Goal: Information Seeking & Learning: Learn about a topic

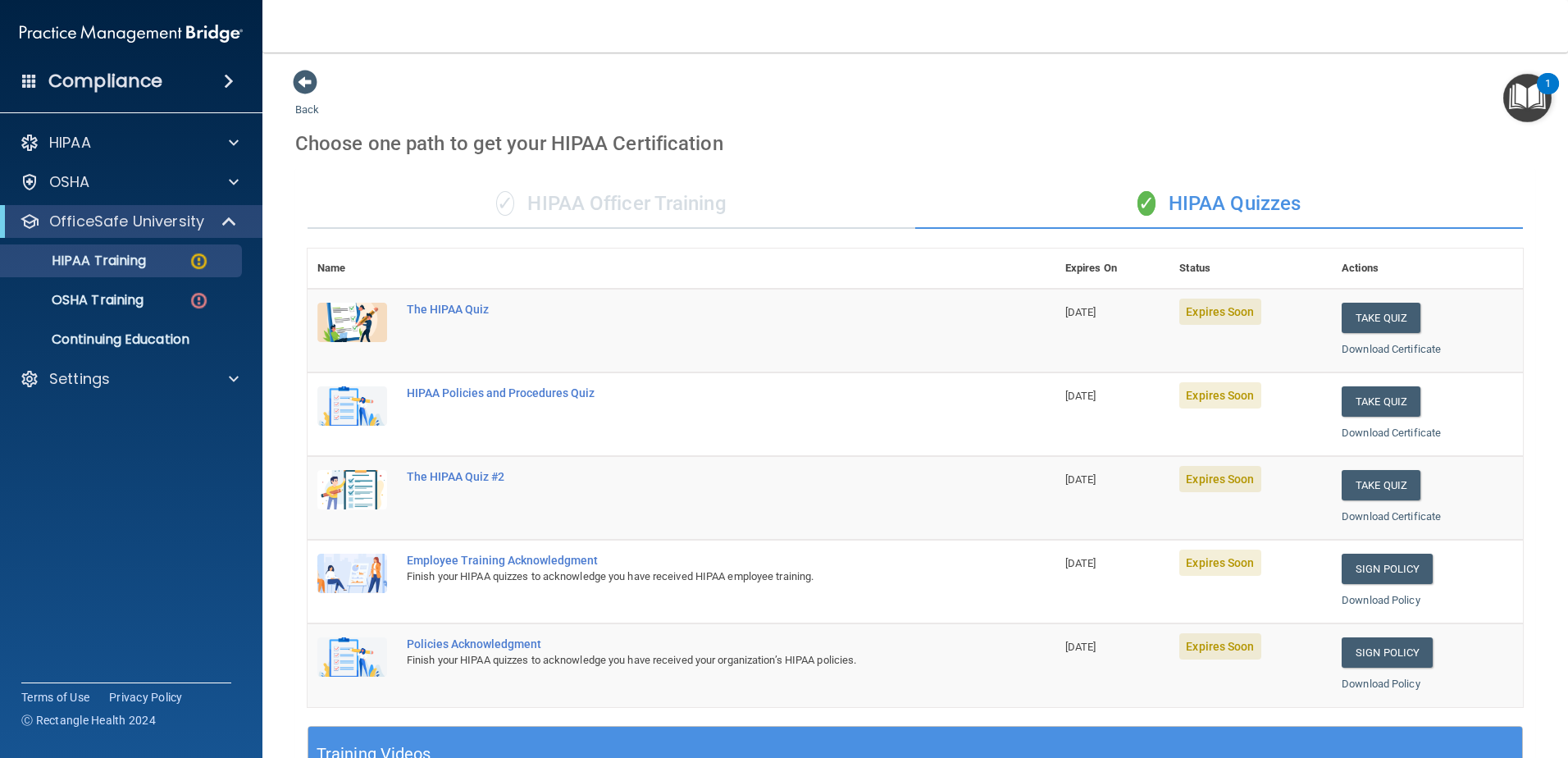
scroll to position [478, 0]
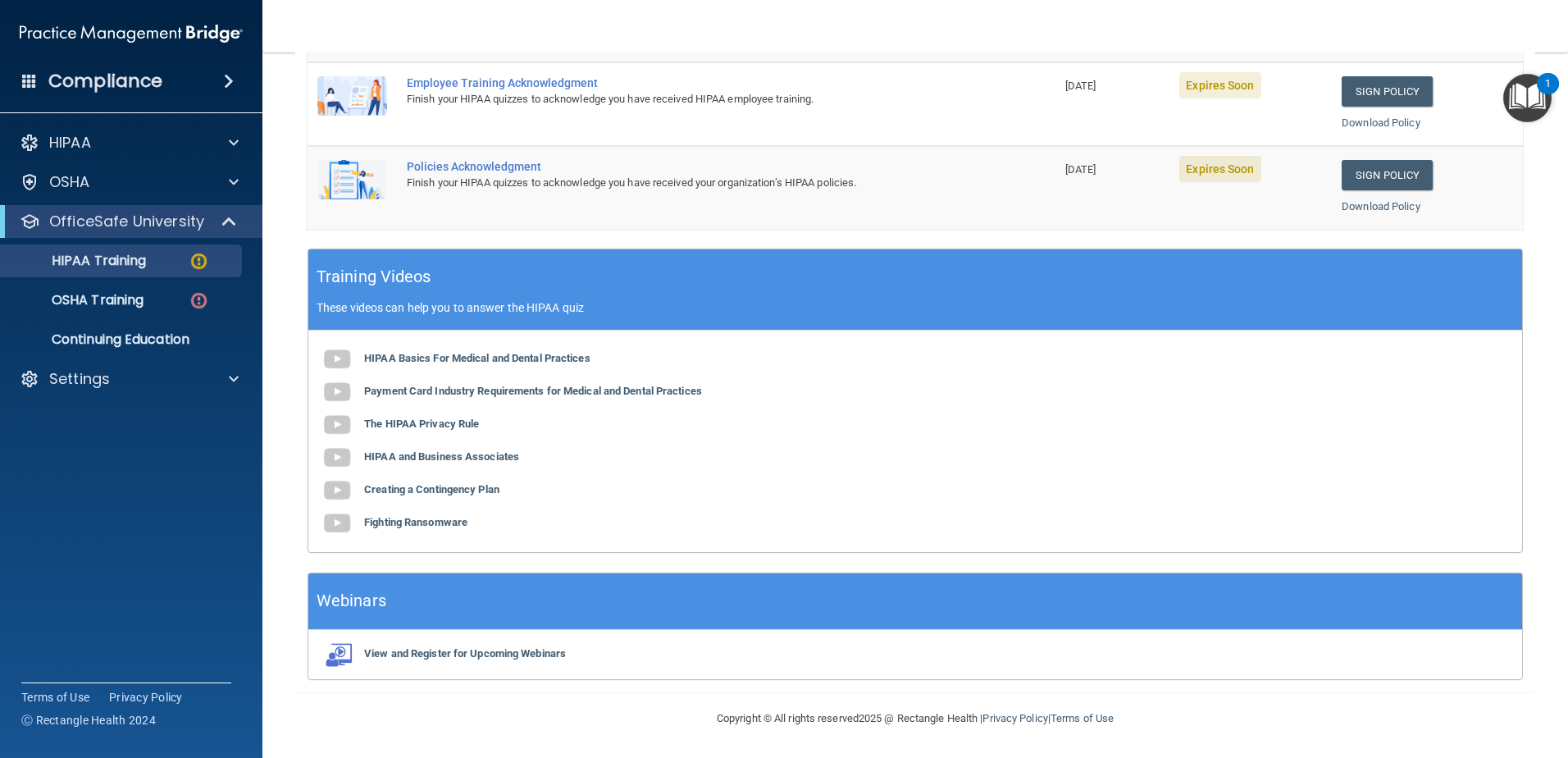
click at [432, 389] on b "Payment Card Industry Requirements for Medical and Dental Practices" at bounding box center [533, 391] width 338 height 12
click at [426, 424] on b "The HIPAA Privacy Rule" at bounding box center [421, 423] width 115 height 12
click at [471, 456] on b "HIPAA and Business Associates" at bounding box center [442, 456] width 155 height 12
click at [469, 494] on b "Creating a Contingency Plan" at bounding box center [431, 489] width 135 height 12
click at [443, 521] on b "Fighting Ransomware" at bounding box center [416, 522] width 104 height 12
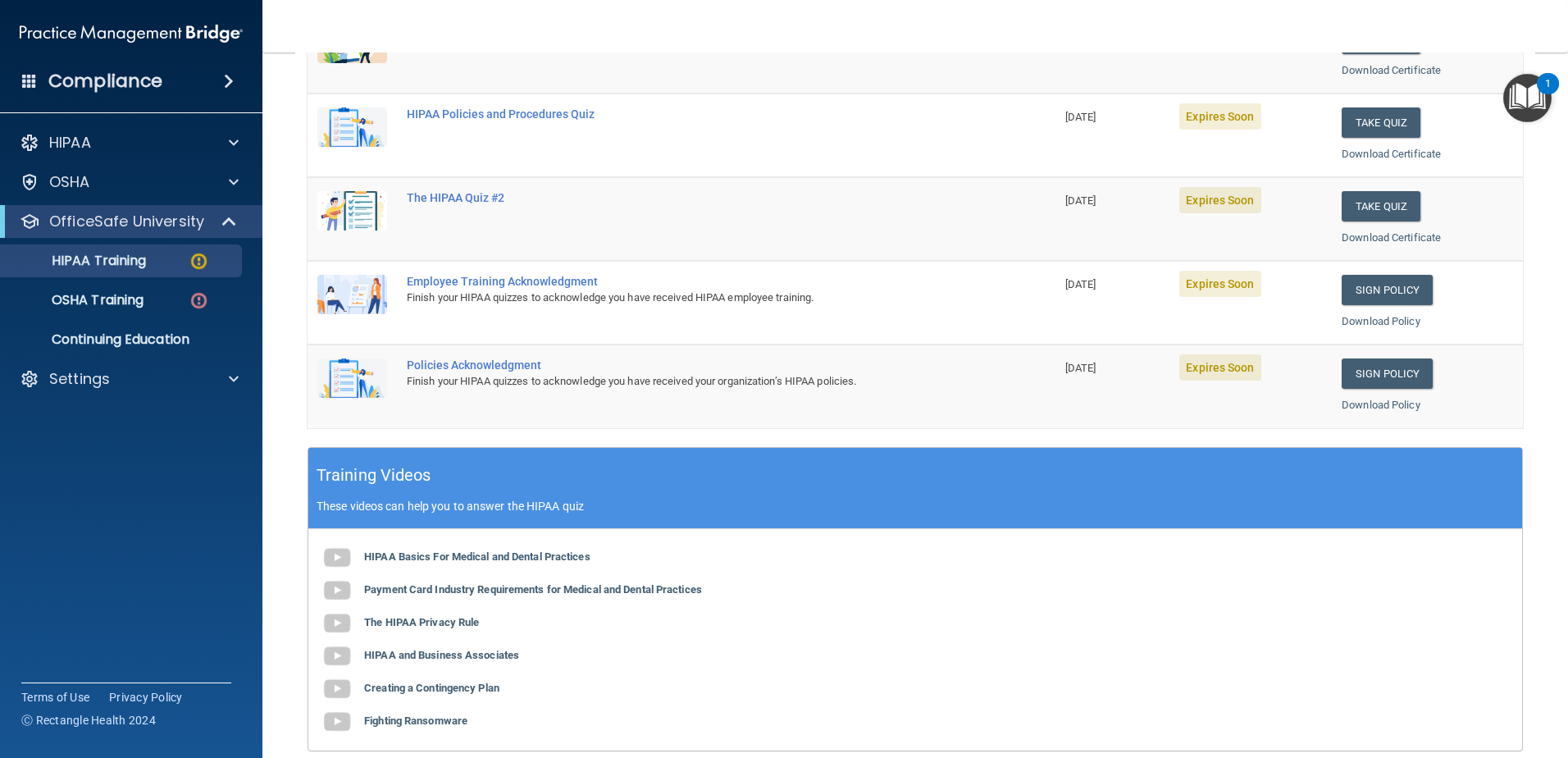
scroll to position [150, 0]
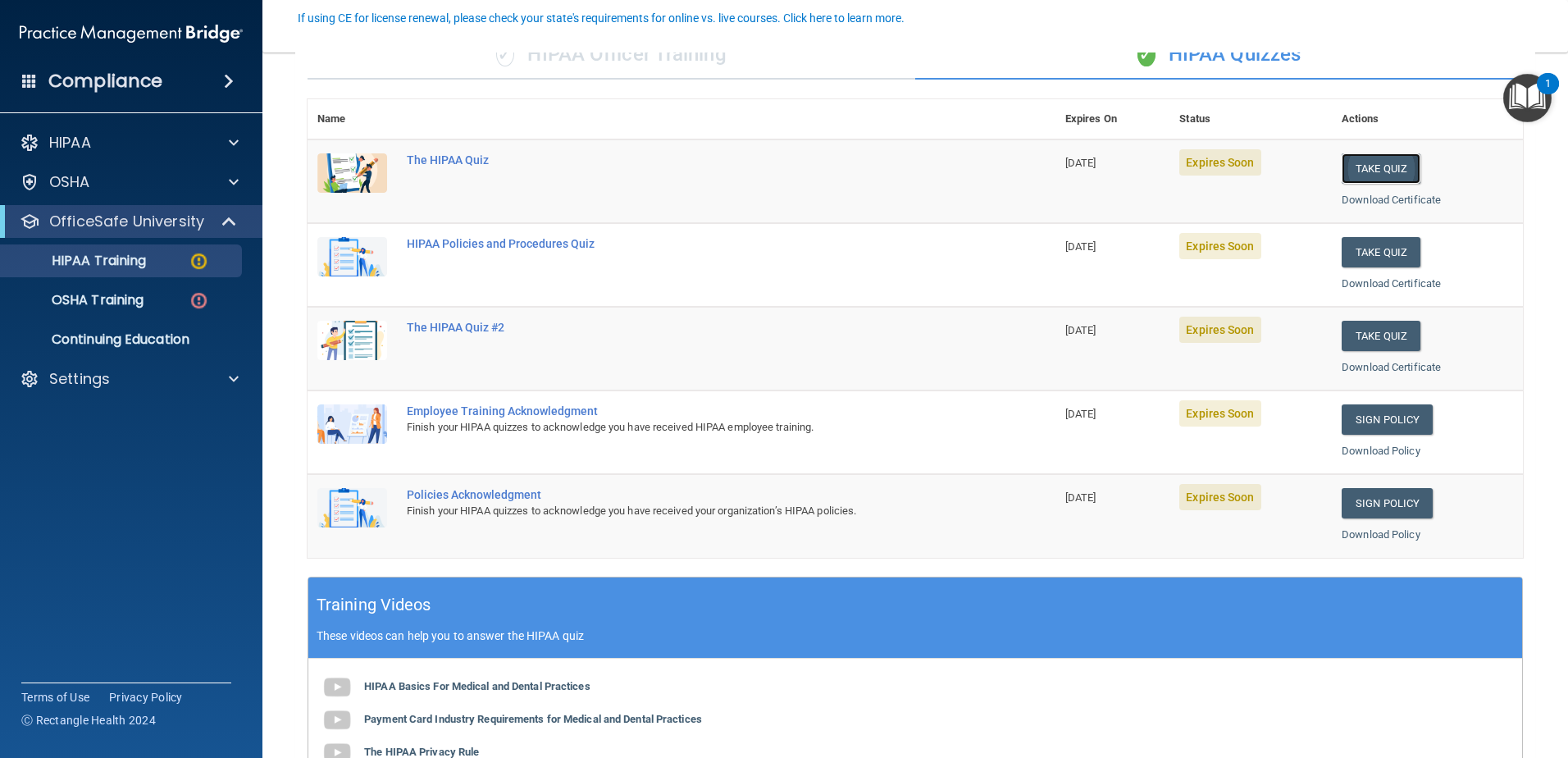
click at [1390, 162] on button "Take Quiz" at bounding box center [1381, 169] width 79 height 31
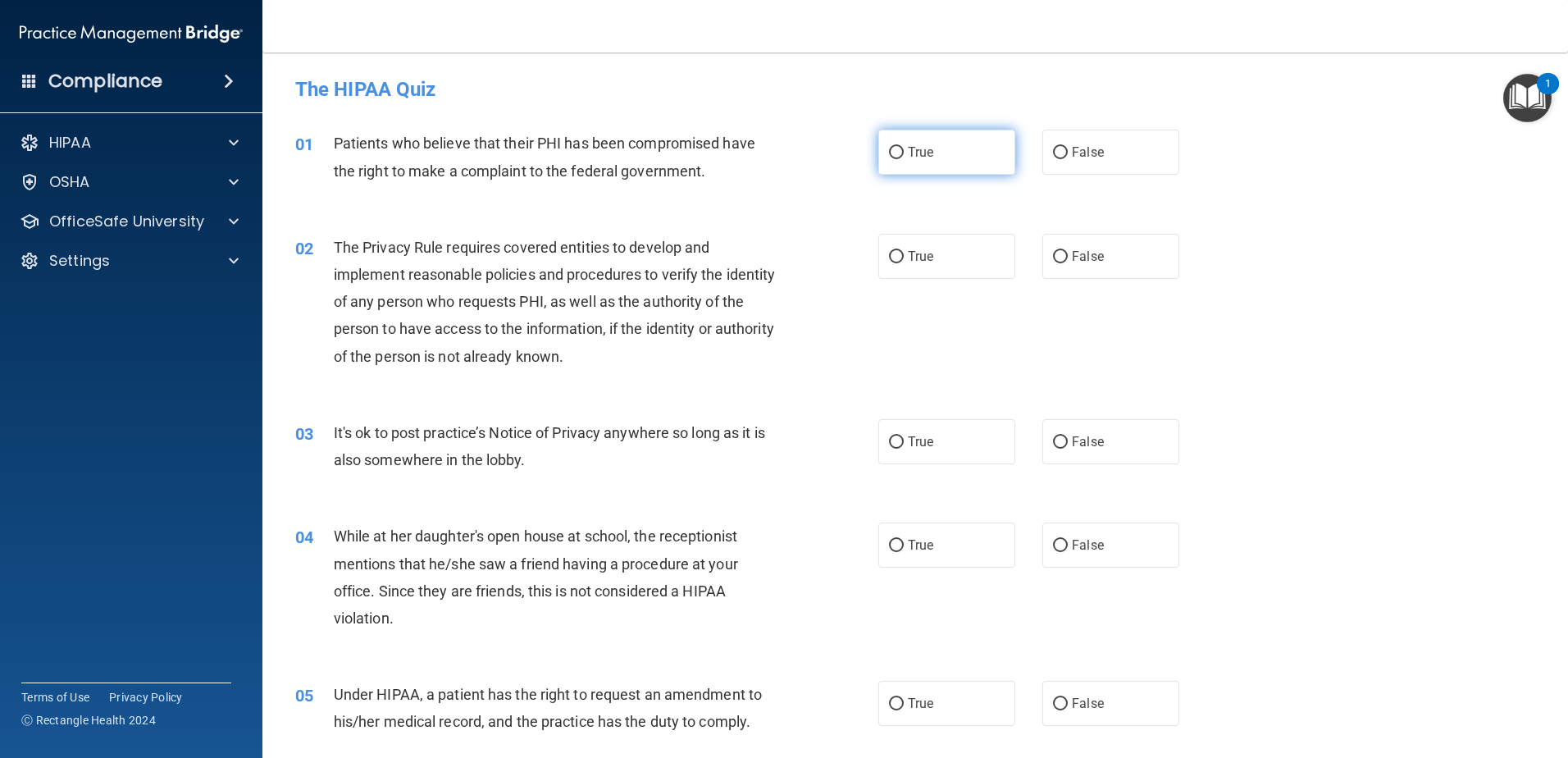
click at [926, 149] on span "True" at bounding box center [921, 152] width 25 height 15
click at [904, 149] on input "True" at bounding box center [896, 153] width 14 height 12
radio input "true"
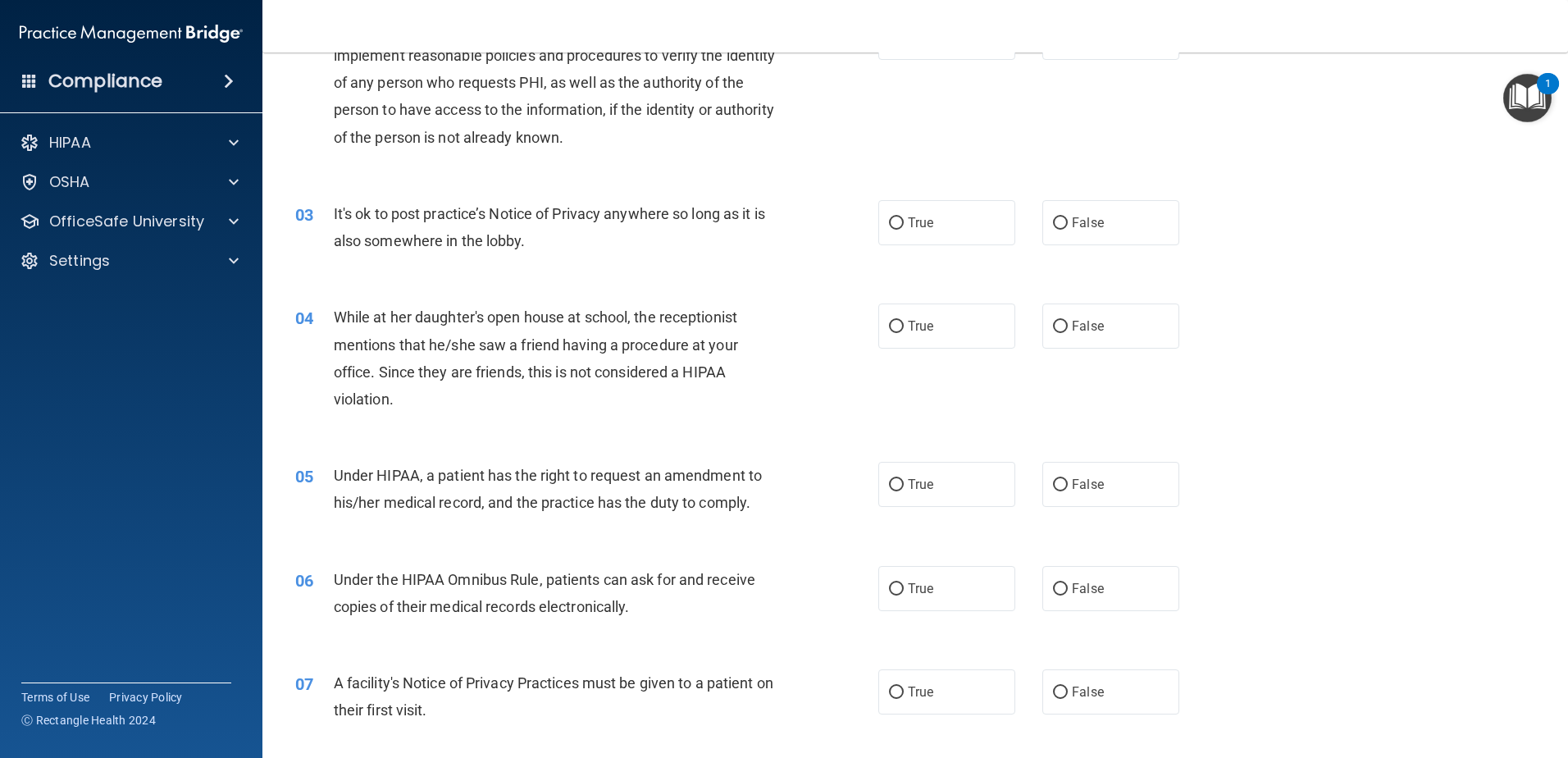
scroll to position [246, 0]
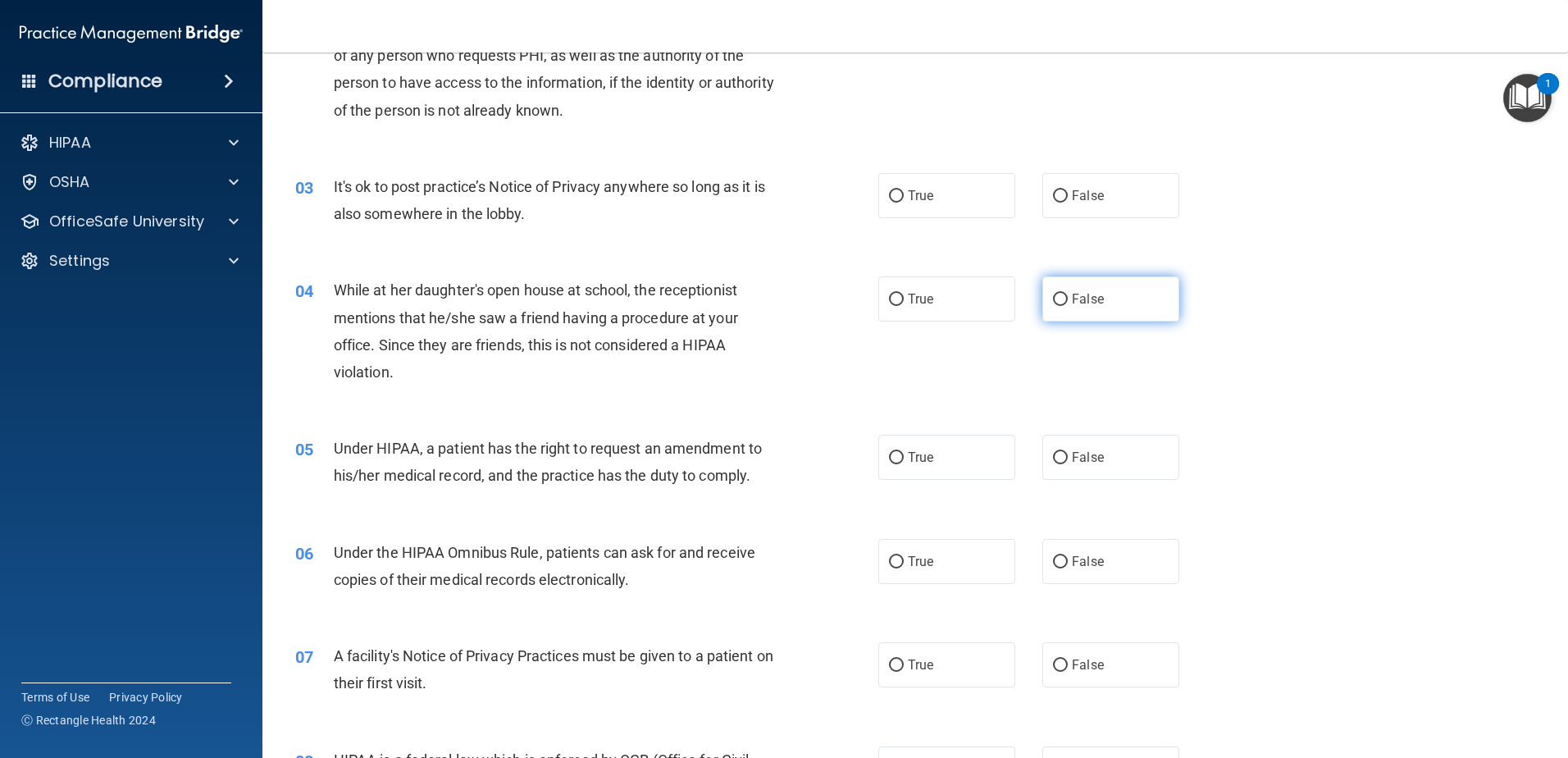
click at [1097, 297] on label "False" at bounding box center [1110, 298] width 137 height 45
click at [1068, 297] on input "False" at bounding box center [1060, 300] width 14 height 12
radio input "true"
click at [1058, 468] on label "False" at bounding box center [1110, 457] width 137 height 45
click at [1058, 464] on input "False" at bounding box center [1060, 458] width 14 height 12
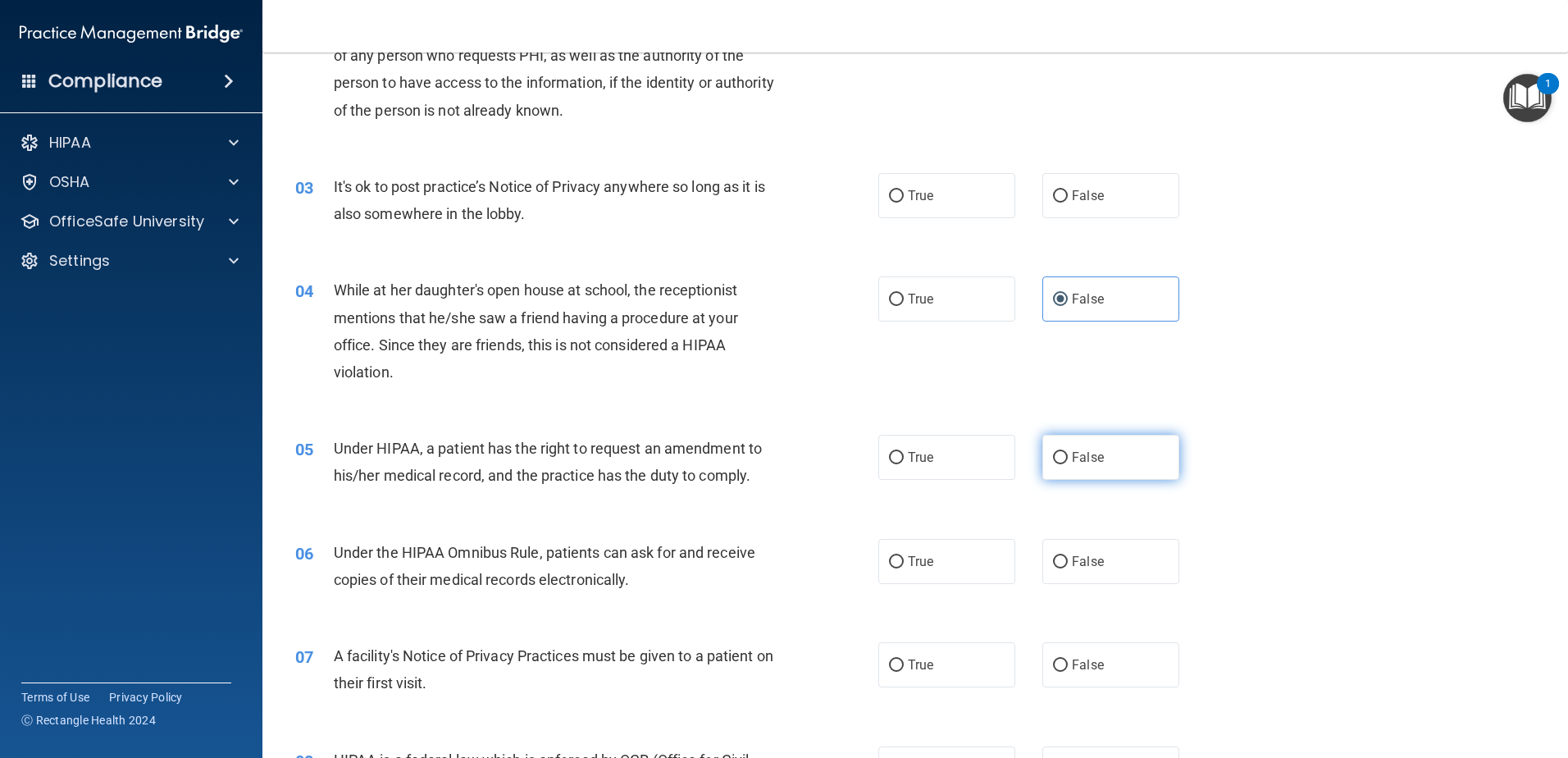
radio input "true"
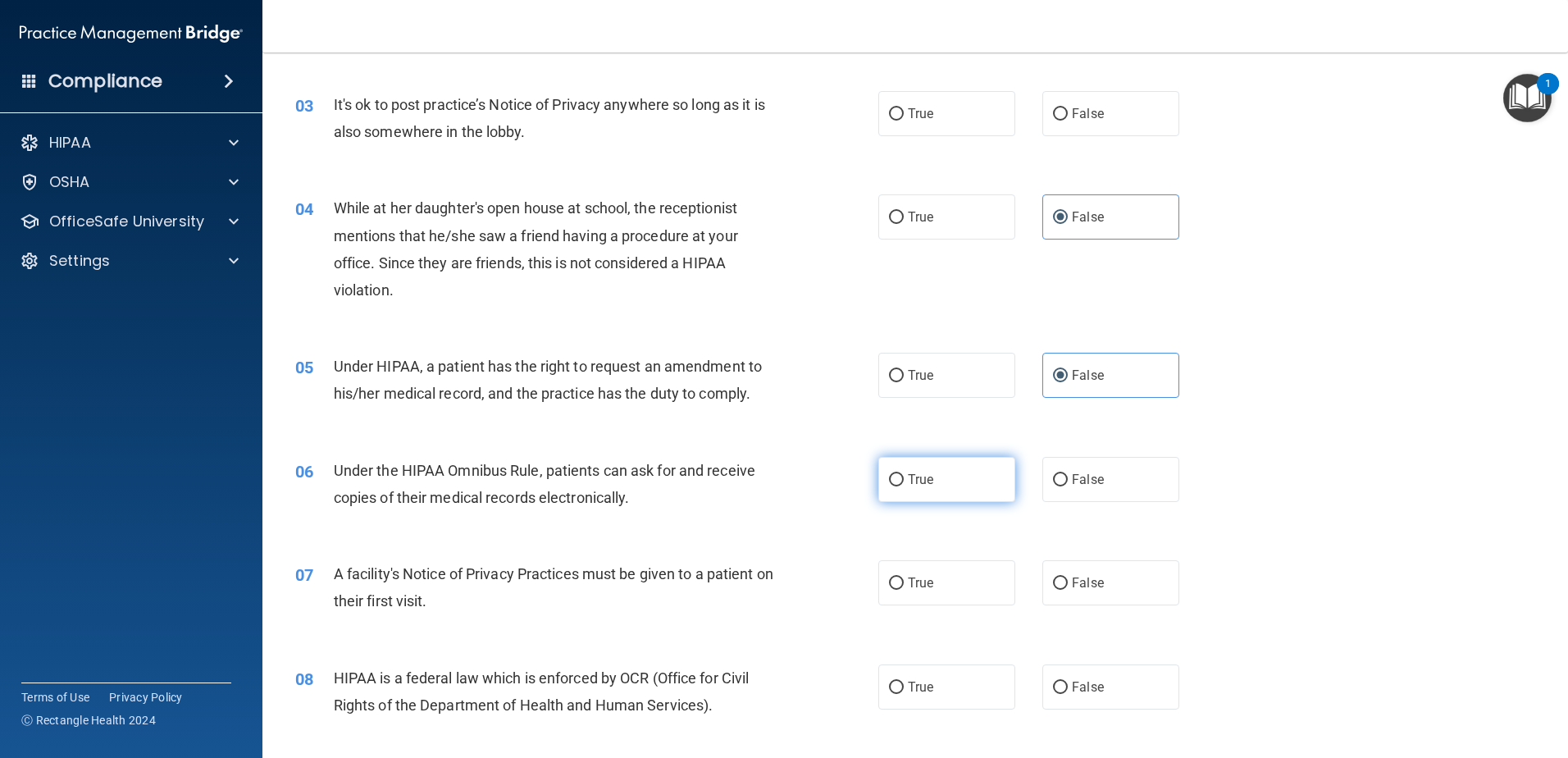
click at [916, 486] on span "True" at bounding box center [921, 479] width 25 height 15
click at [904, 486] on input "True" at bounding box center [896, 480] width 14 height 12
radio input "true"
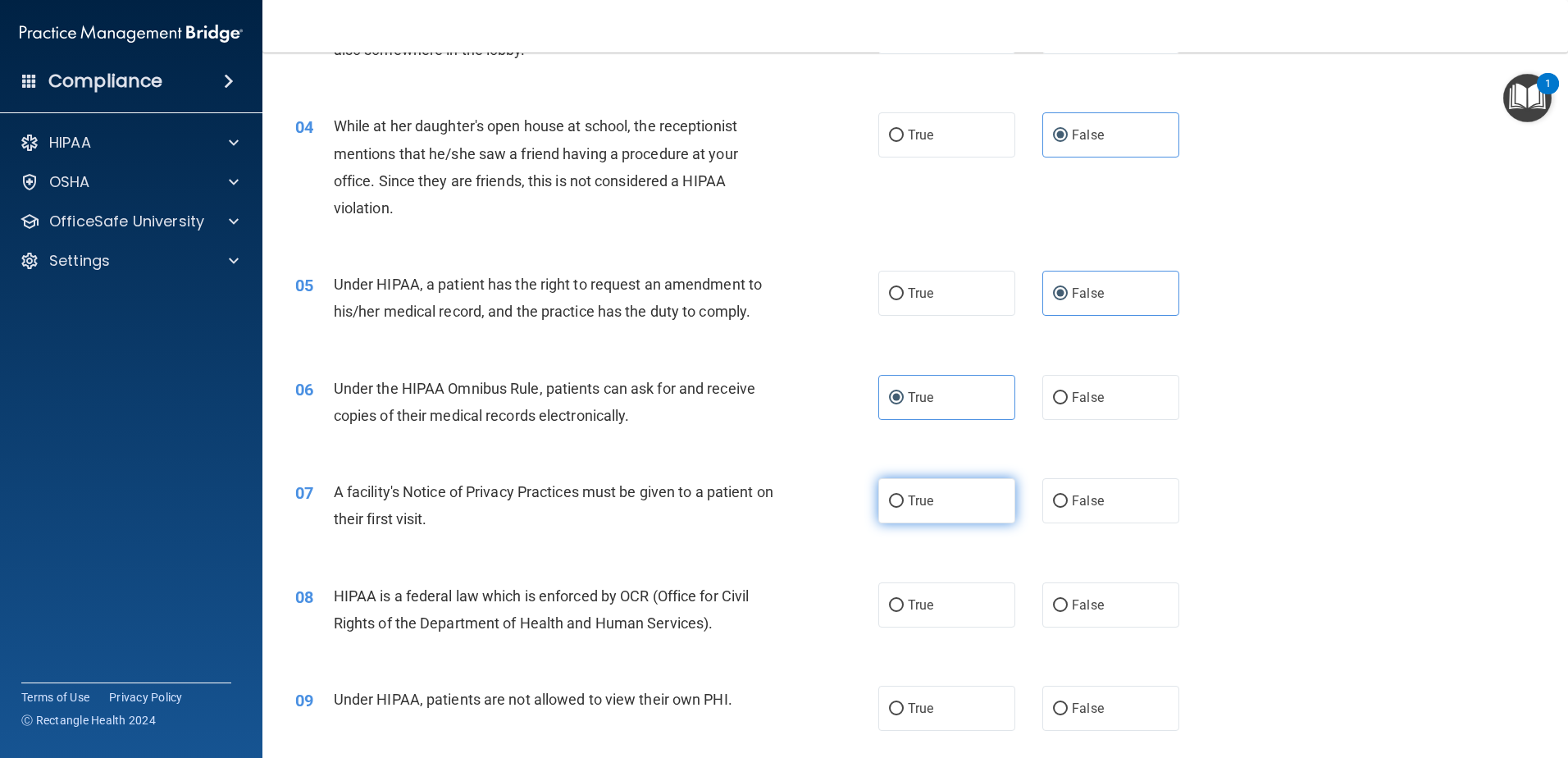
click at [900, 503] on label "True" at bounding box center [946, 501] width 137 height 45
click at [900, 503] on input "True" at bounding box center [896, 501] width 14 height 12
radio input "true"
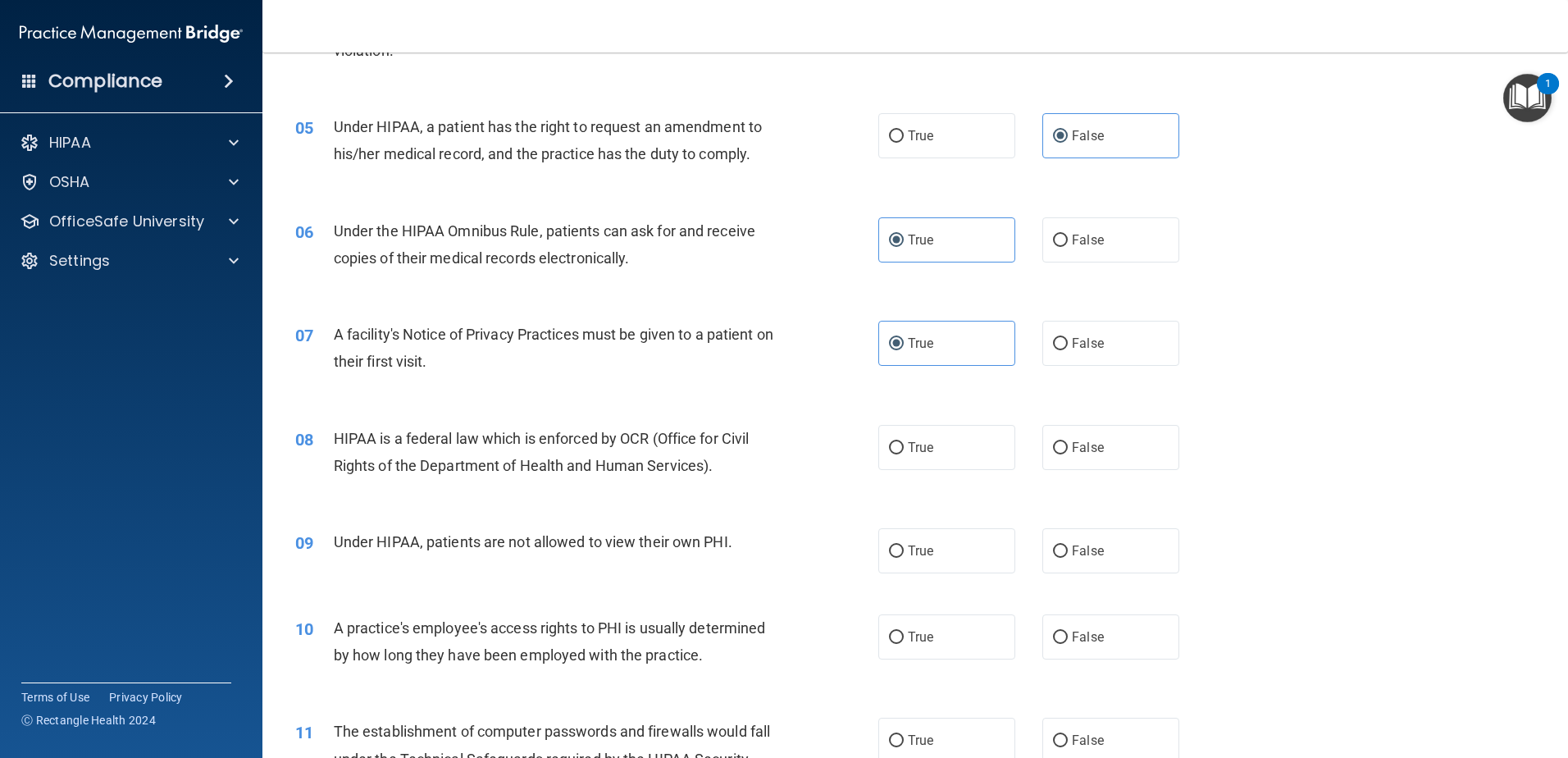
scroll to position [574, 0]
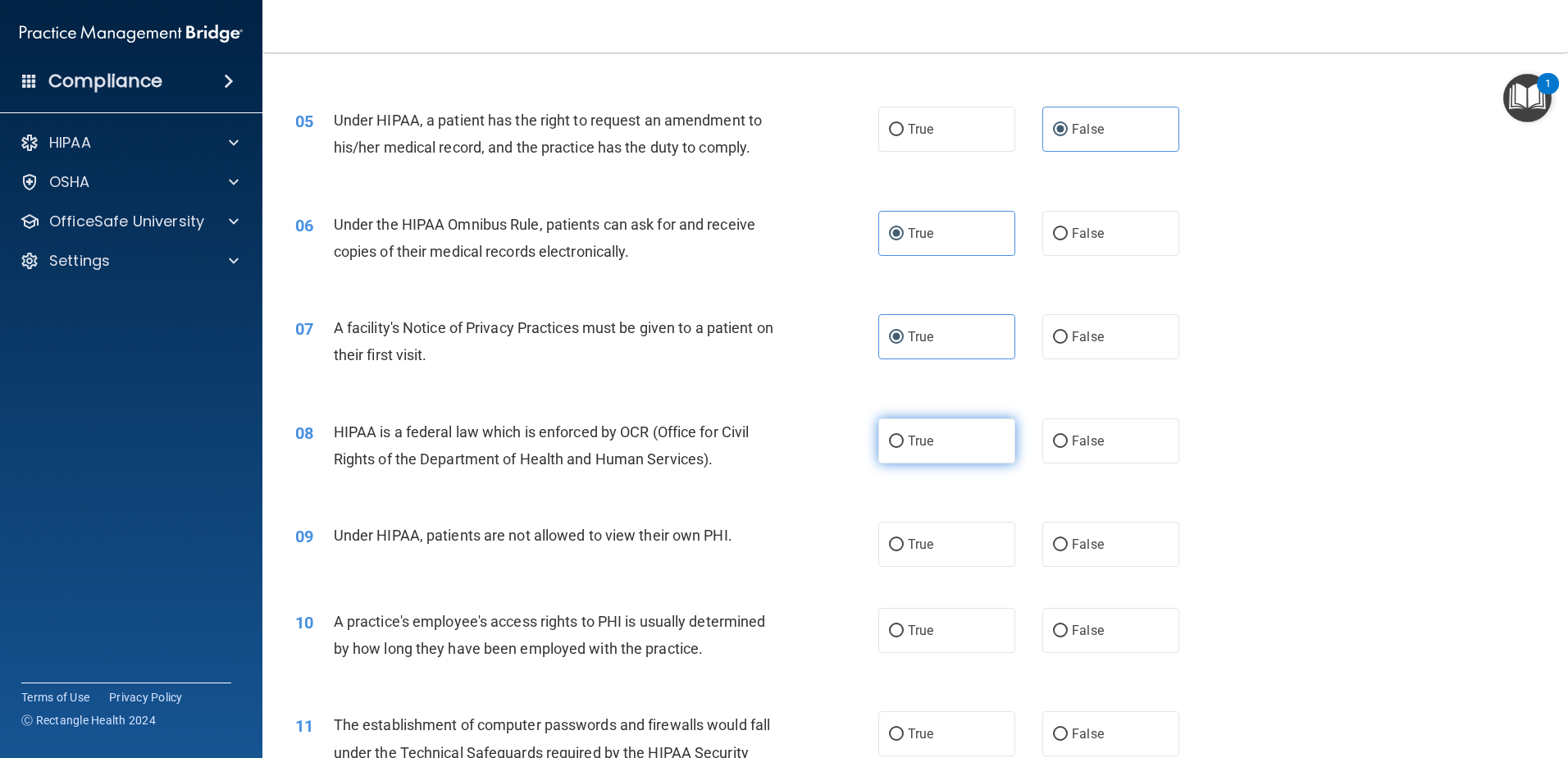
click at [928, 440] on span "True" at bounding box center [921, 441] width 25 height 15
click at [904, 440] on input "True" at bounding box center [896, 442] width 14 height 12
radio input "true"
click at [1095, 544] on span "False" at bounding box center [1088, 544] width 32 height 15
click at [1068, 544] on input "False" at bounding box center [1060, 545] width 14 height 12
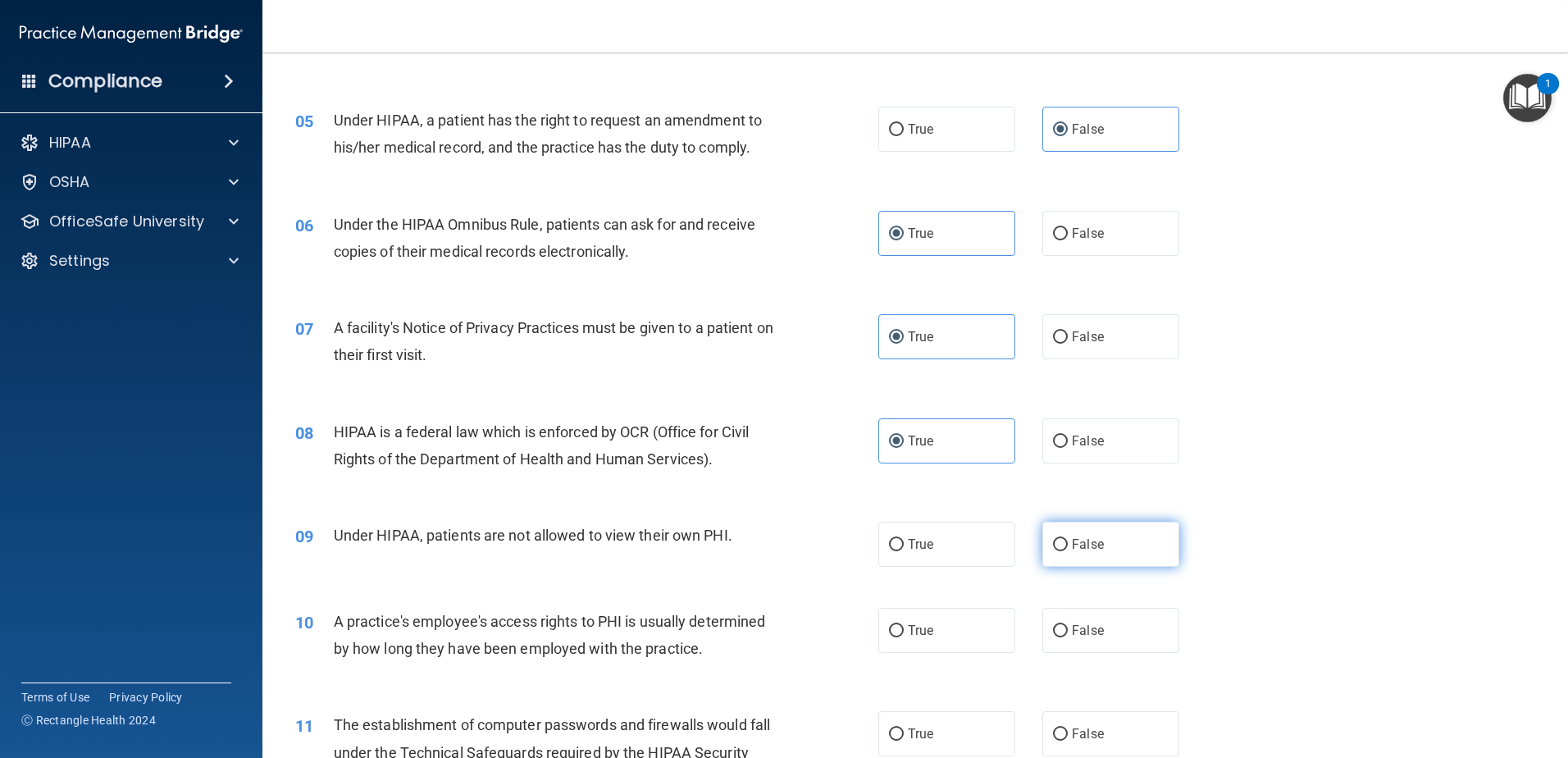
radio input "true"
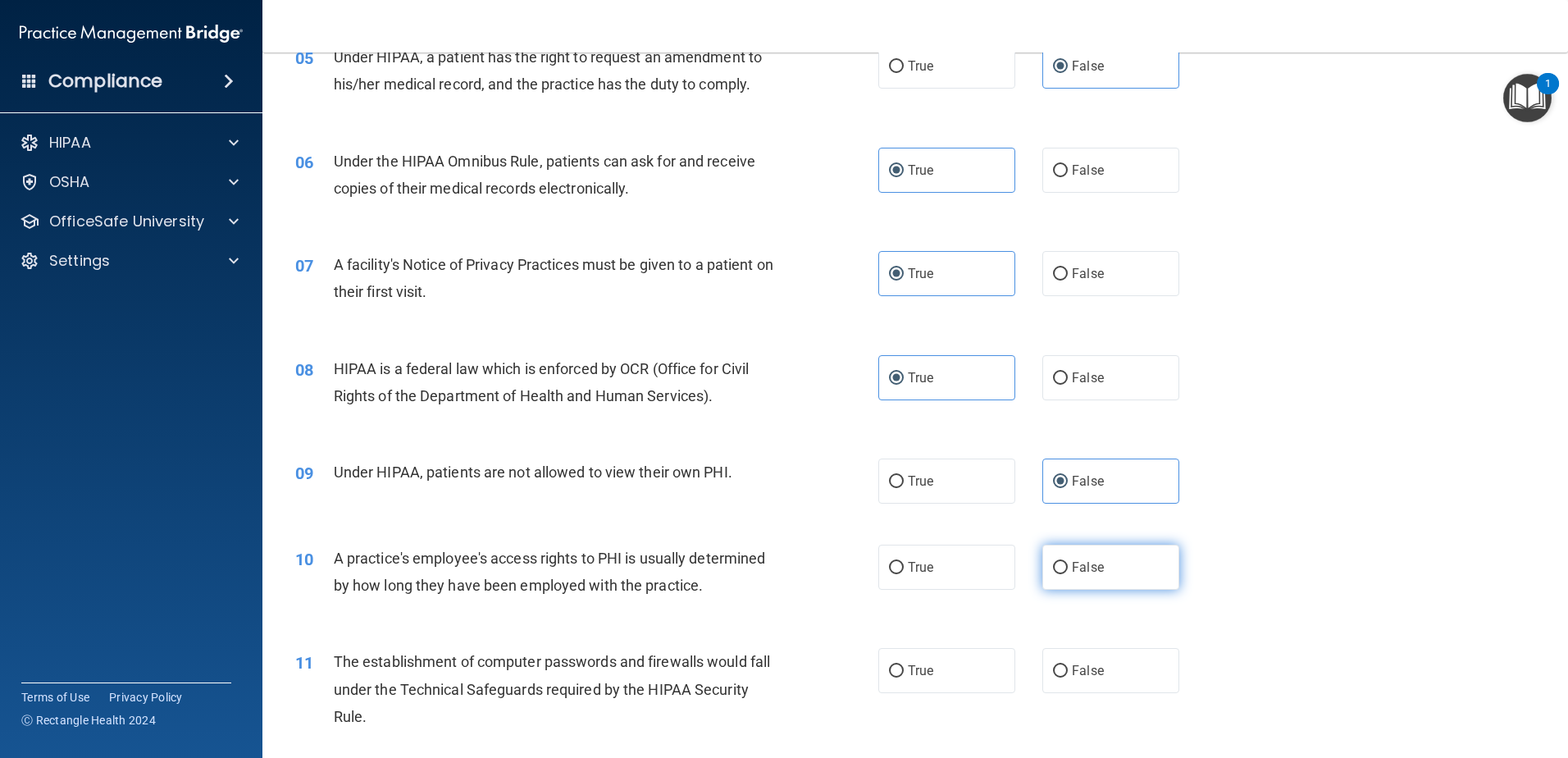
scroll to position [656, 0]
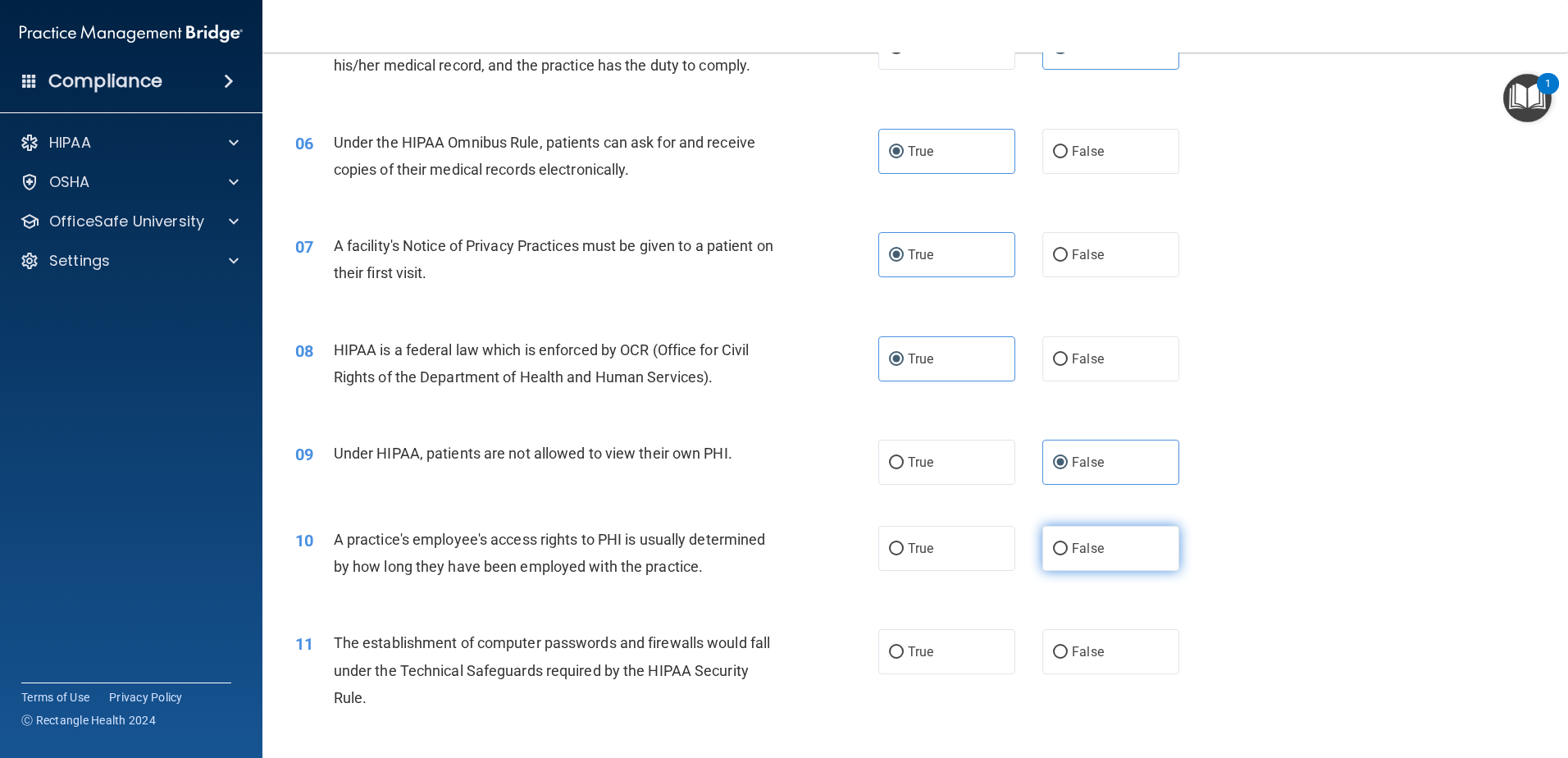
click at [1081, 543] on span "False" at bounding box center [1088, 548] width 32 height 15
click at [1068, 543] on input "False" at bounding box center [1060, 549] width 14 height 12
radio input "true"
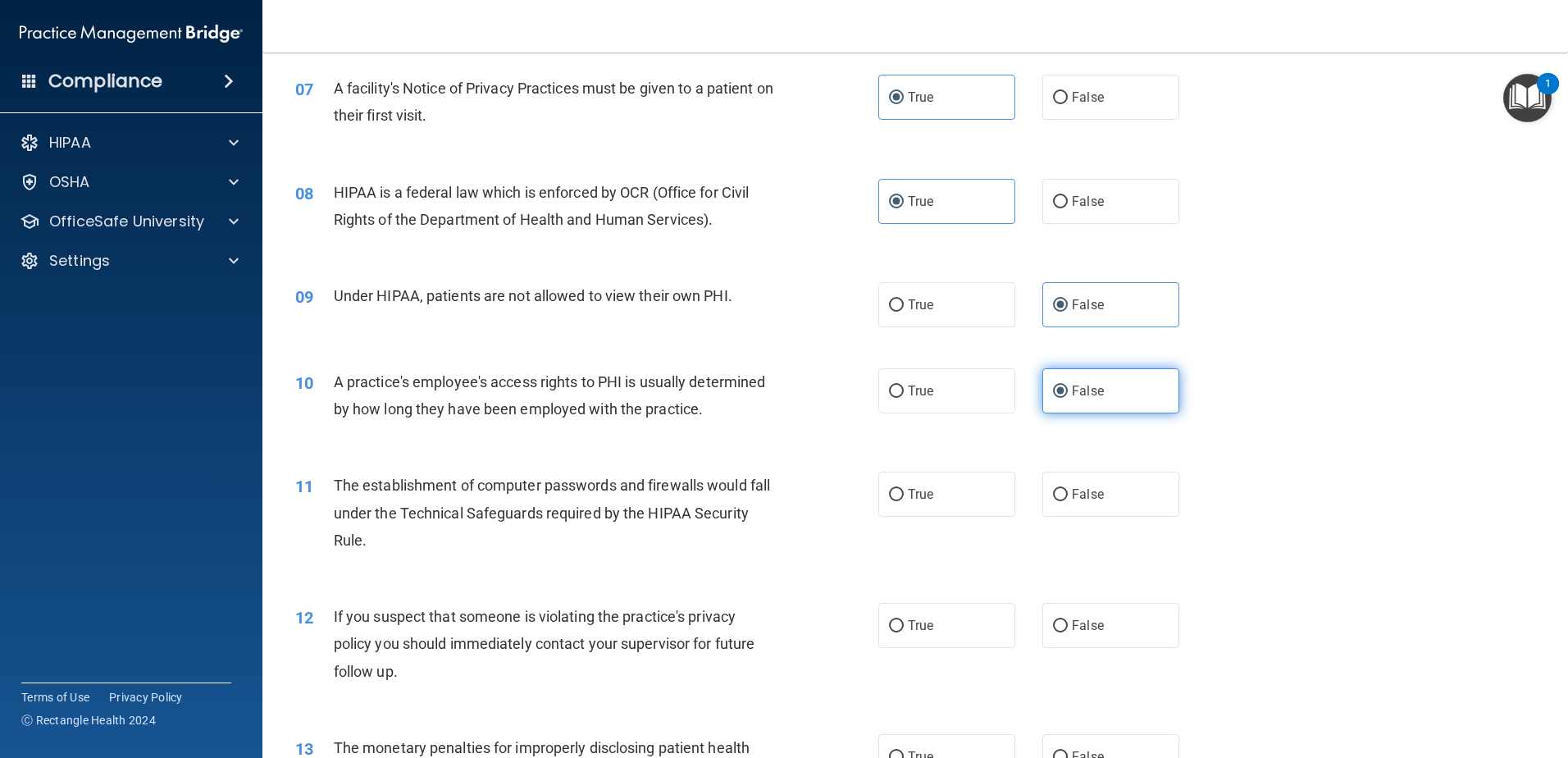
scroll to position [820, 0]
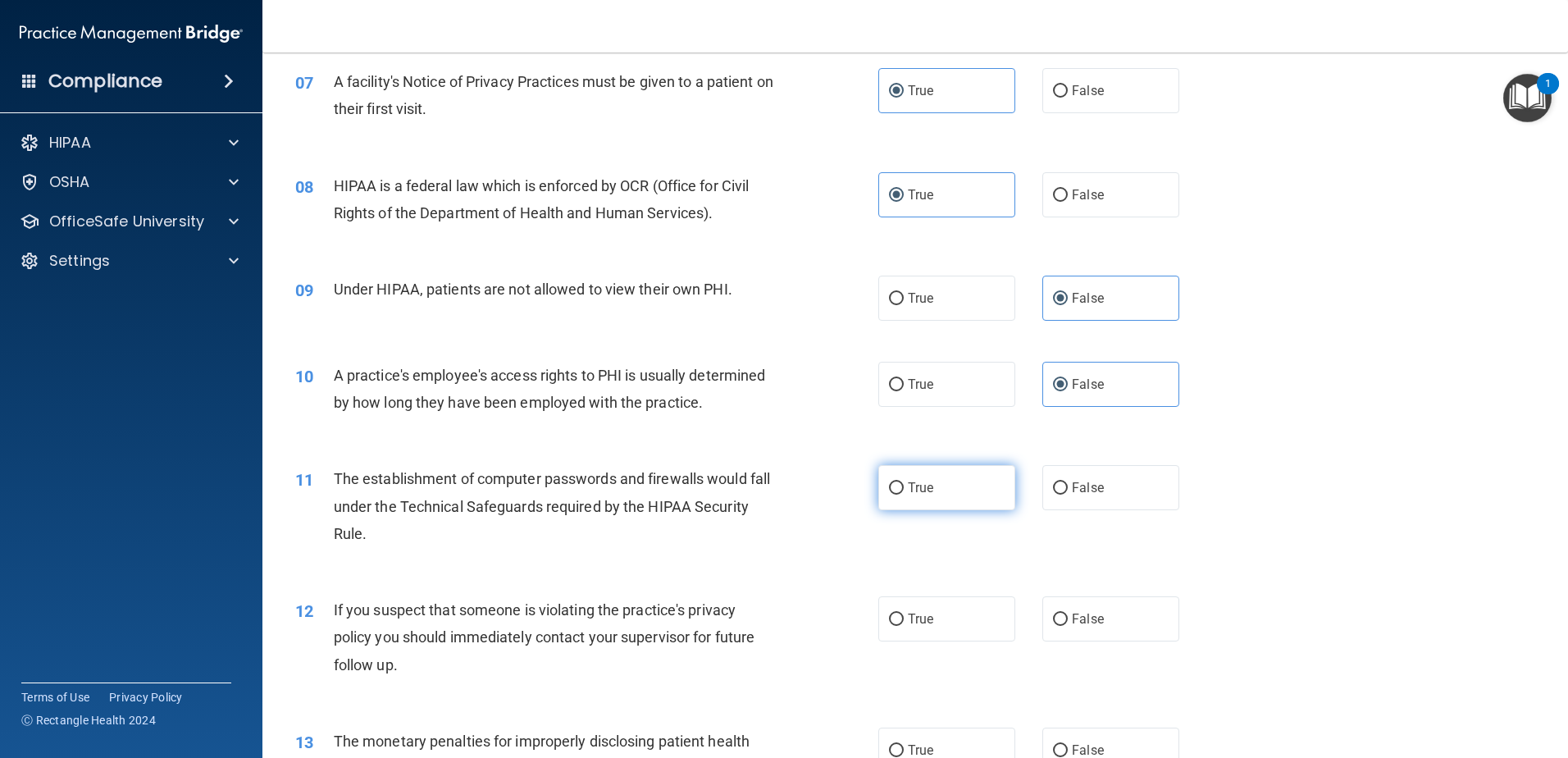
click at [991, 506] on label "True" at bounding box center [946, 487] width 137 height 45
click at [904, 495] on input "True" at bounding box center [896, 489] width 14 height 12
radio input "true"
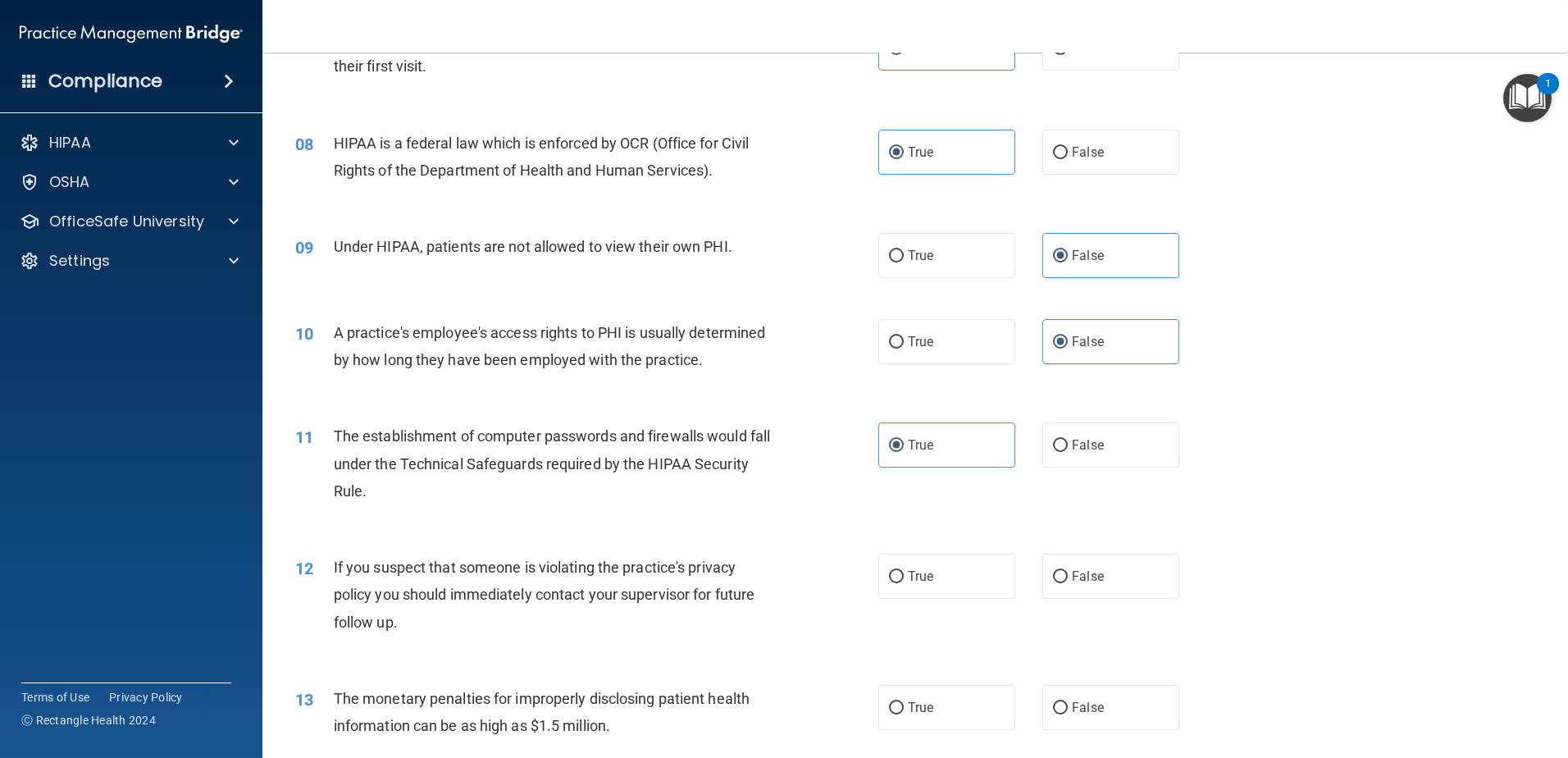
scroll to position [902, 0]
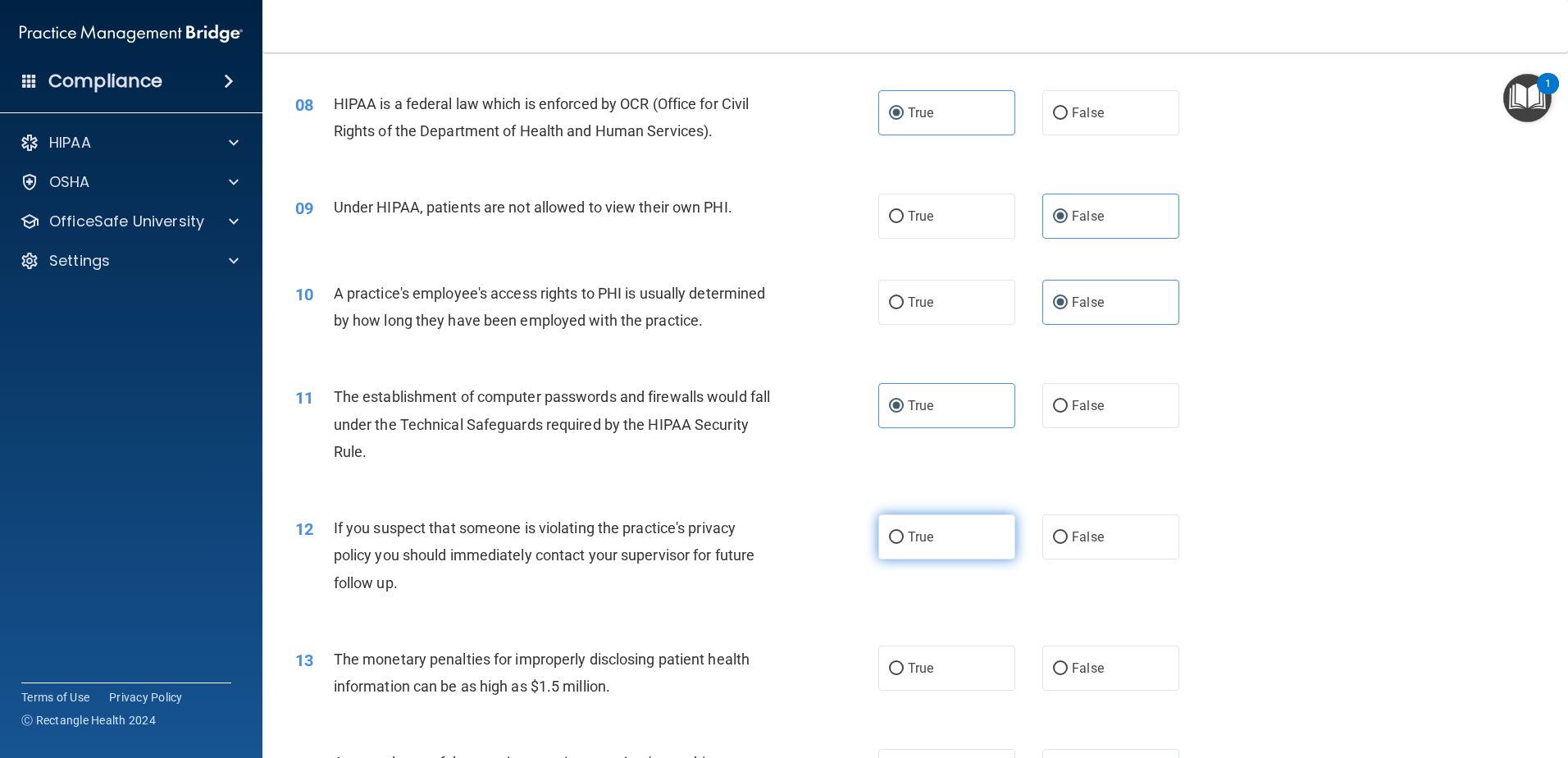
click at [939, 540] on label "True" at bounding box center [946, 536] width 137 height 45
click at [904, 540] on input "True" at bounding box center [896, 538] width 14 height 12
radio input "true"
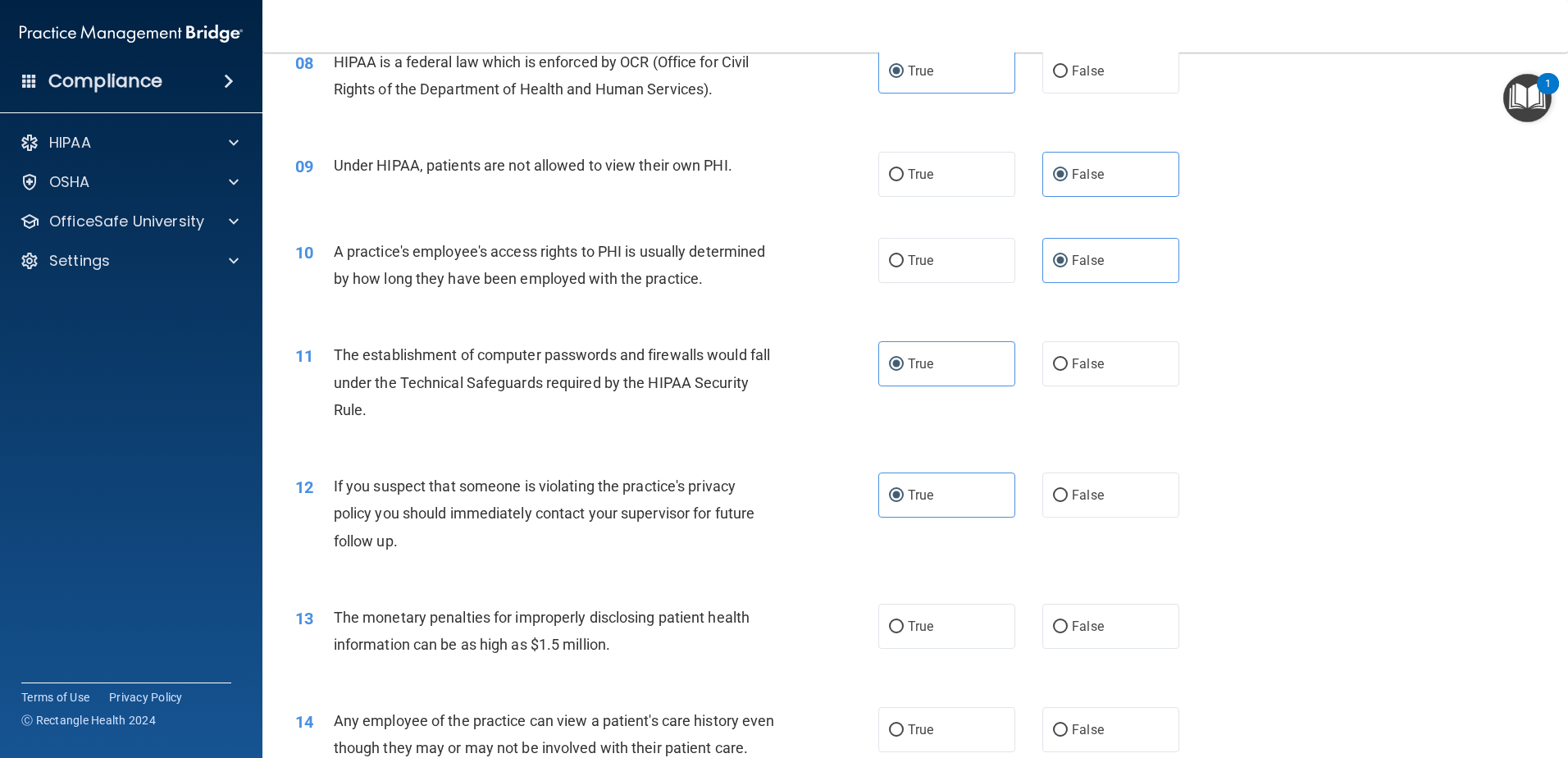
scroll to position [985, 0]
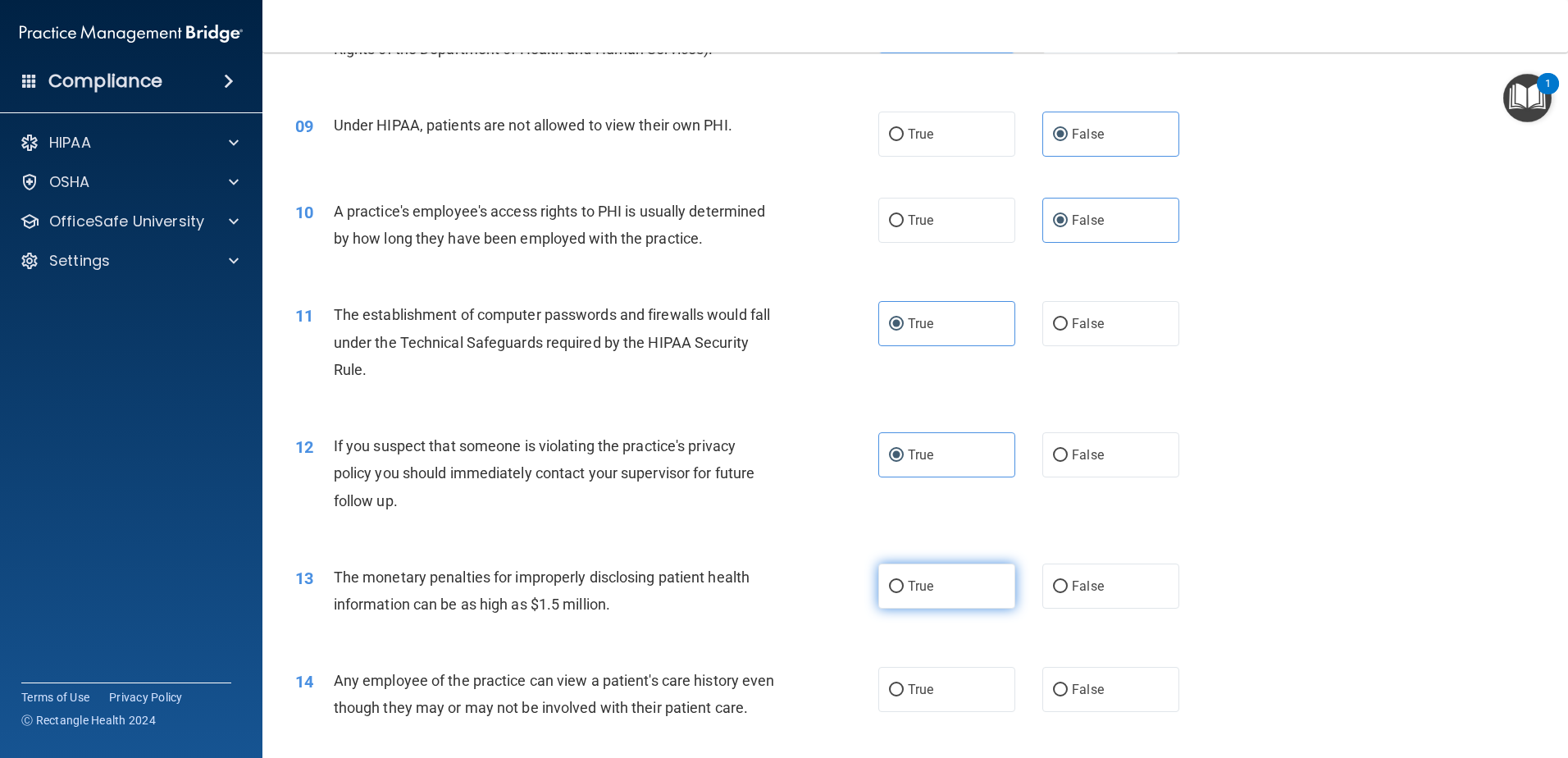
click at [898, 595] on label "True" at bounding box center [946, 585] width 137 height 45
click at [898, 593] on input "True" at bounding box center [896, 587] width 14 height 12
radio input "true"
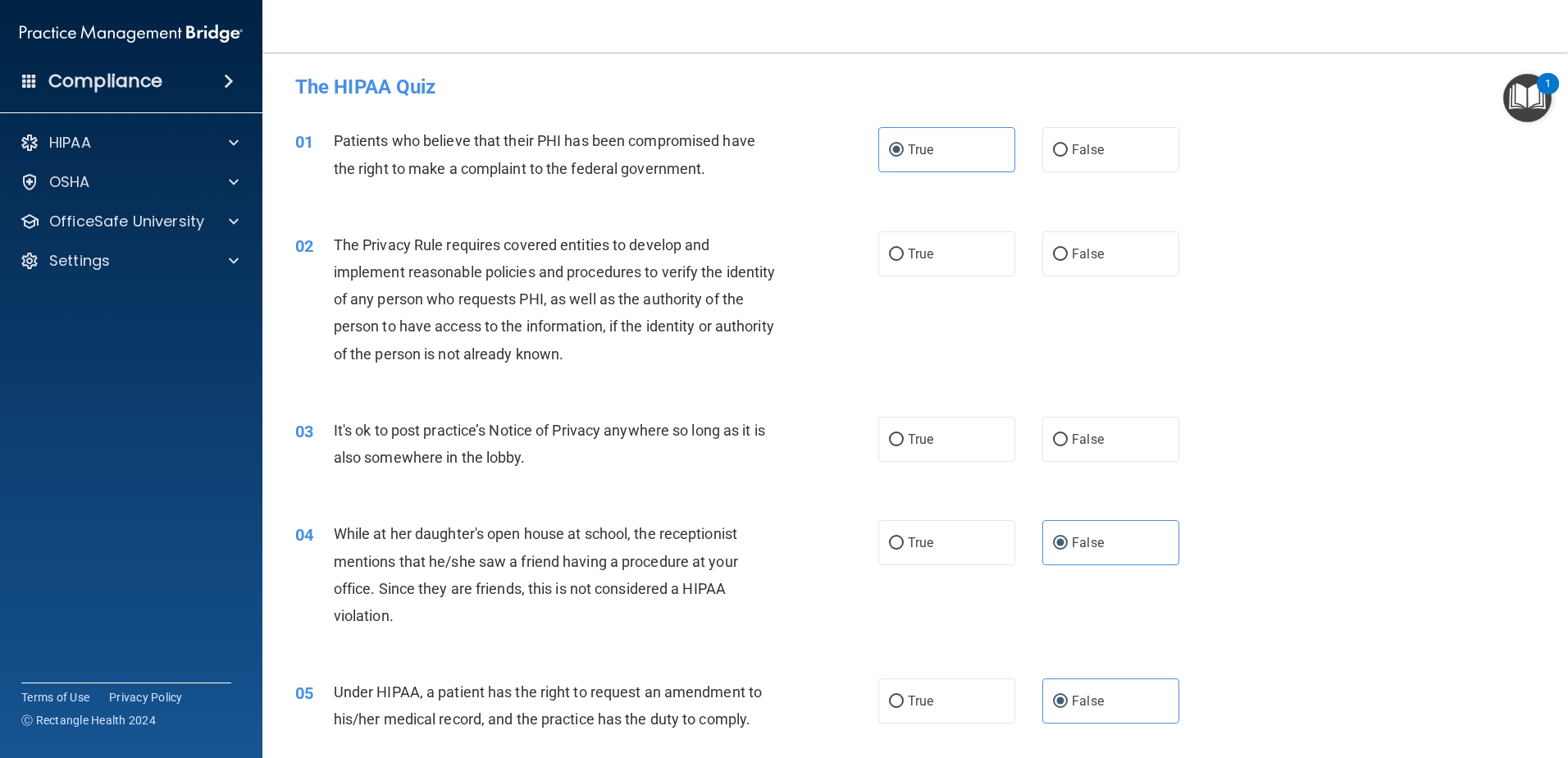
scroll to position [0, 0]
click at [946, 269] on label "True" at bounding box center [946, 256] width 137 height 45
click at [904, 263] on input "True" at bounding box center [896, 257] width 14 height 12
radio input "true"
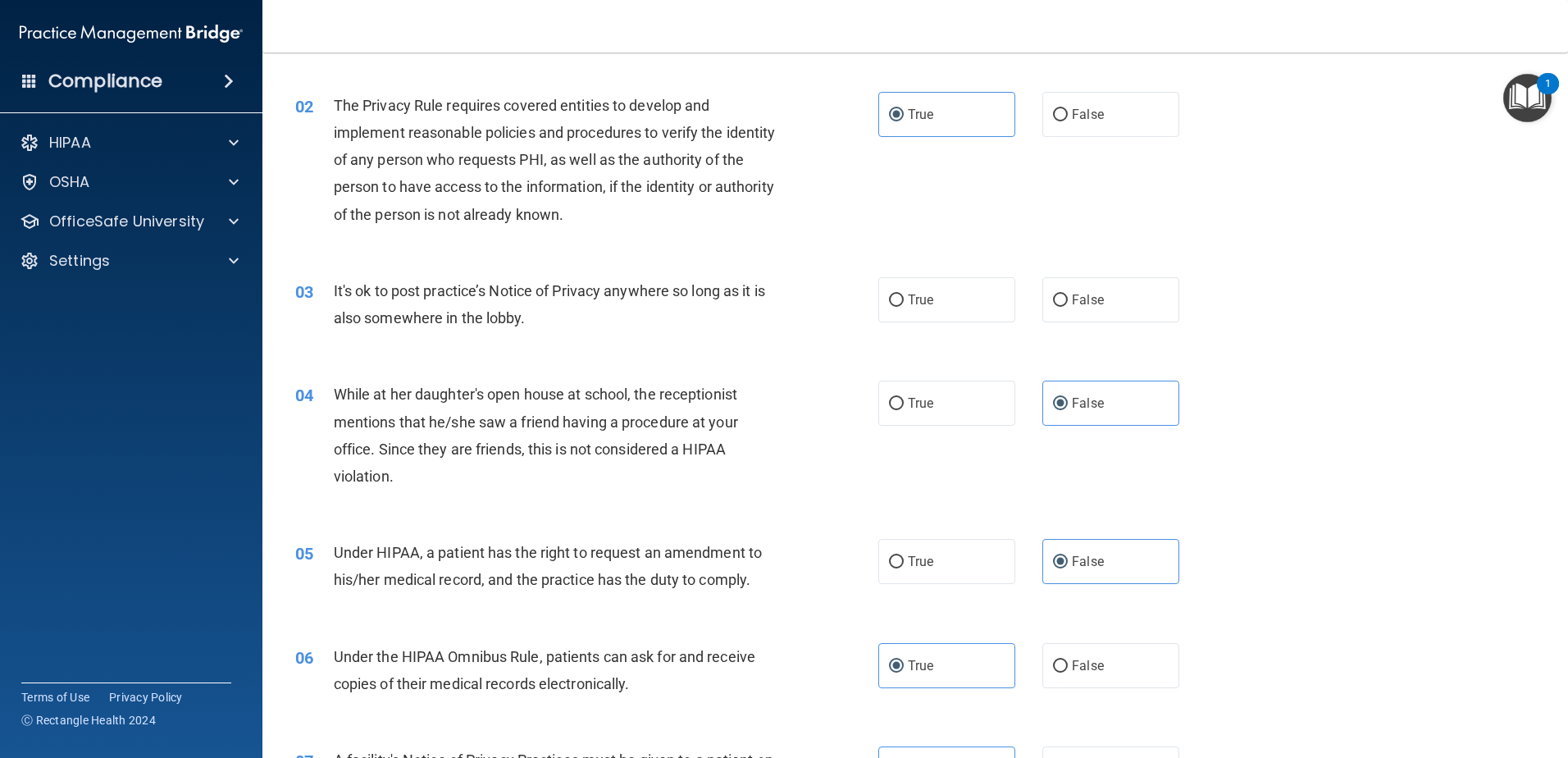
scroll to position [164, 0]
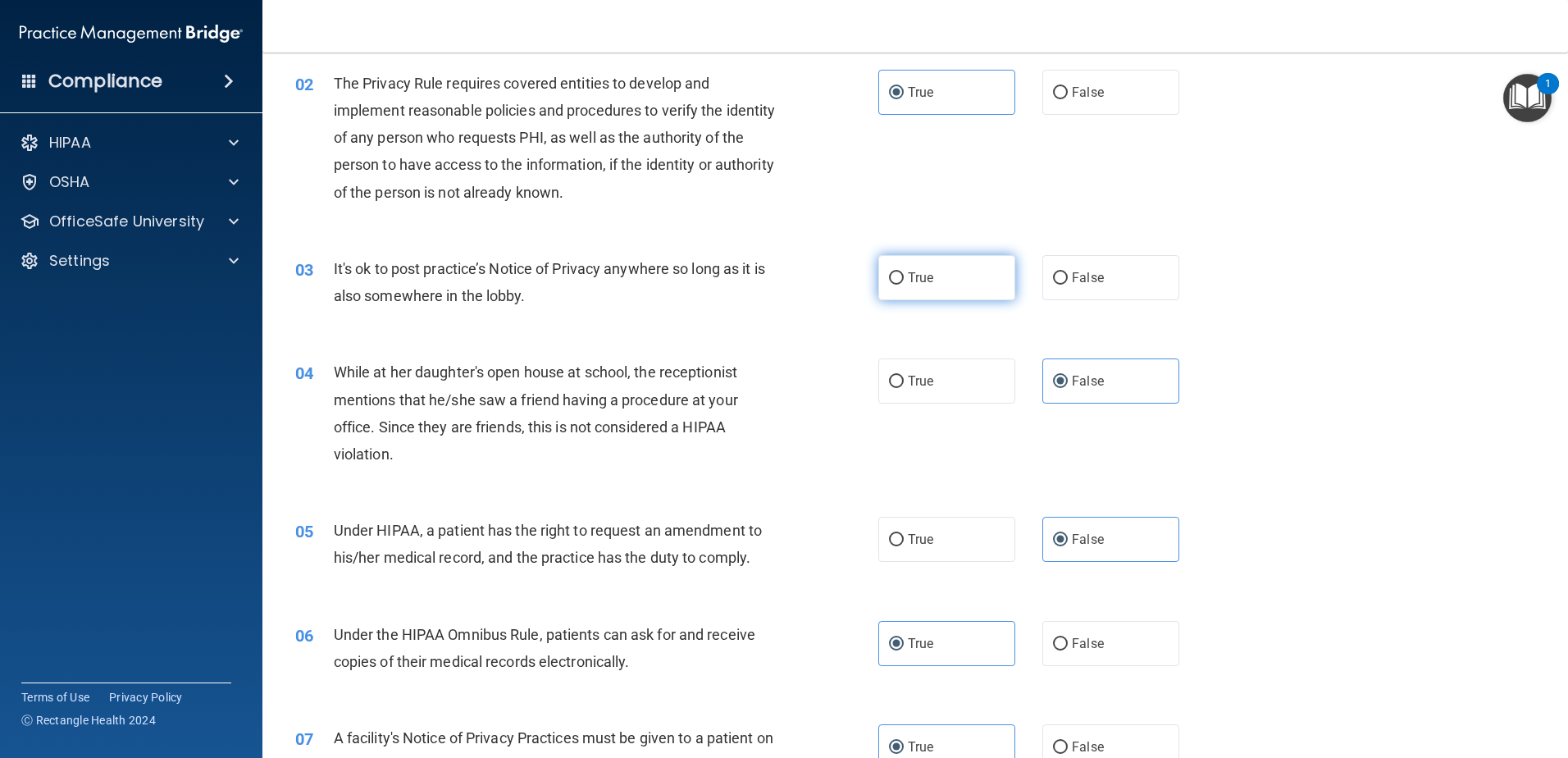
drag, startPoint x: 887, startPoint y: 284, endPoint x: 983, endPoint y: 266, distance: 97.7
click at [889, 284] on input "True" at bounding box center [896, 279] width 14 height 12
radio input "true"
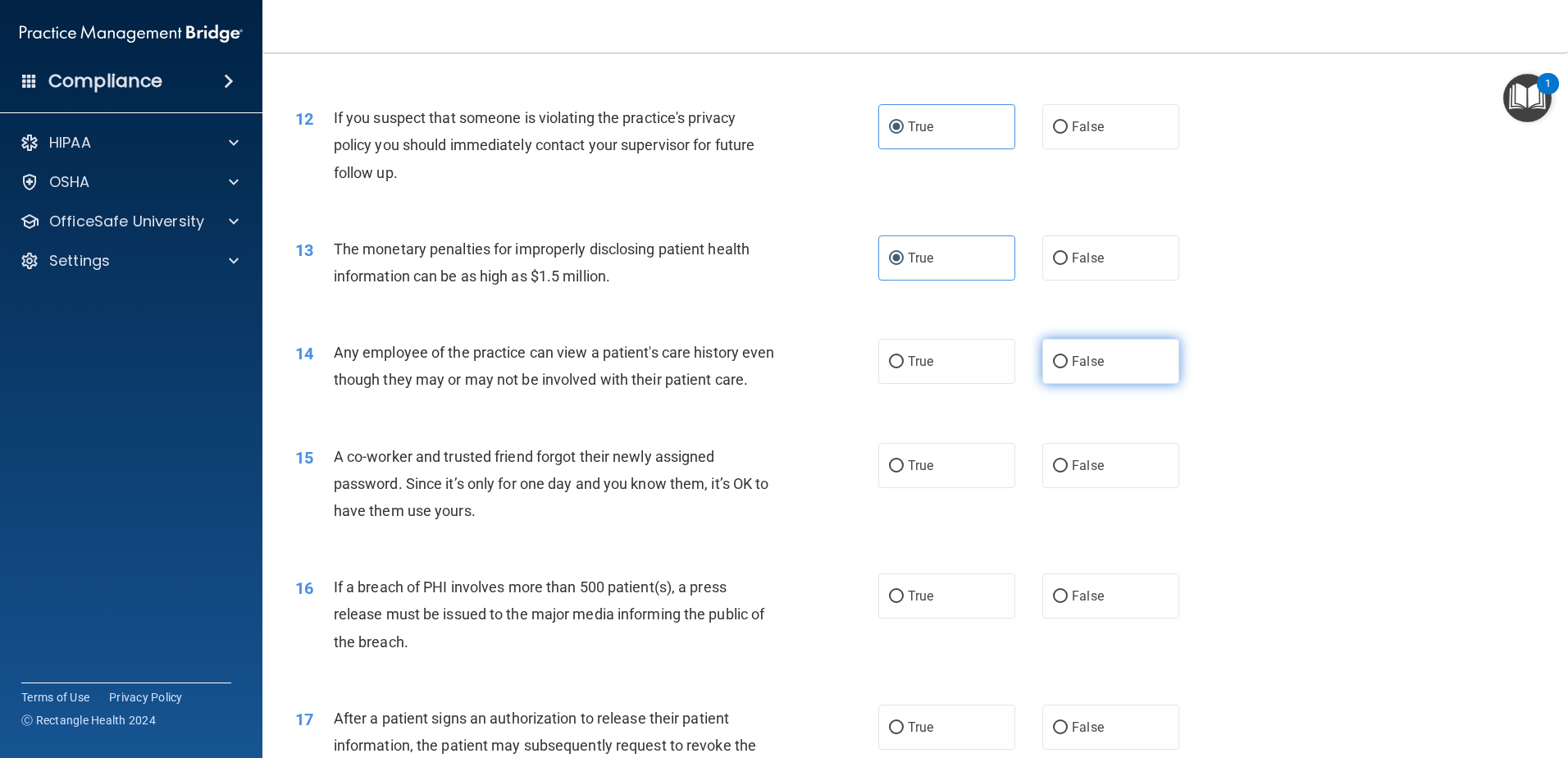
scroll to position [1394, 0]
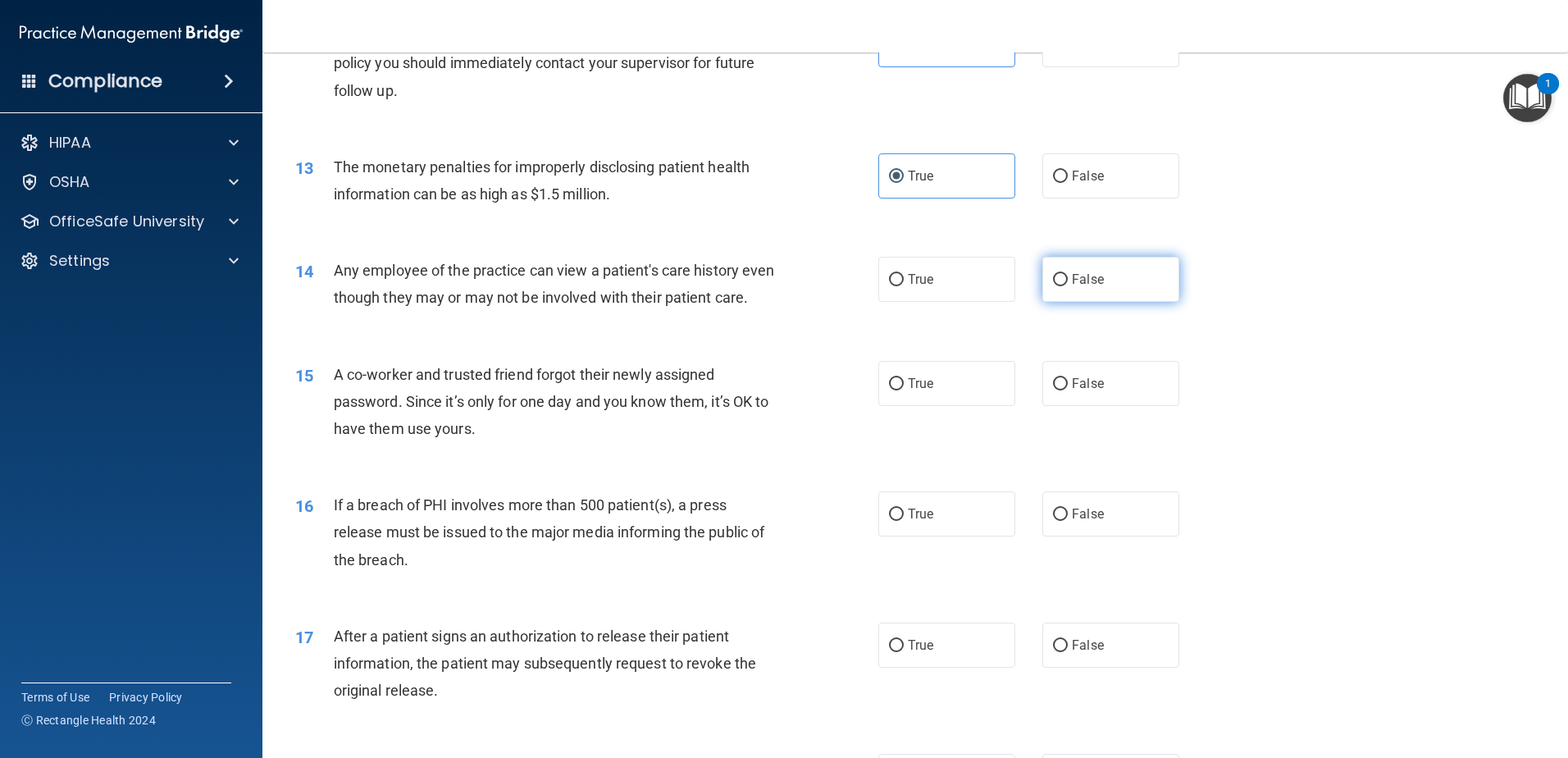
click at [1103, 286] on label "False" at bounding box center [1110, 279] width 137 height 45
click at [1068, 286] on input "False" at bounding box center [1060, 280] width 14 height 12
radio input "true"
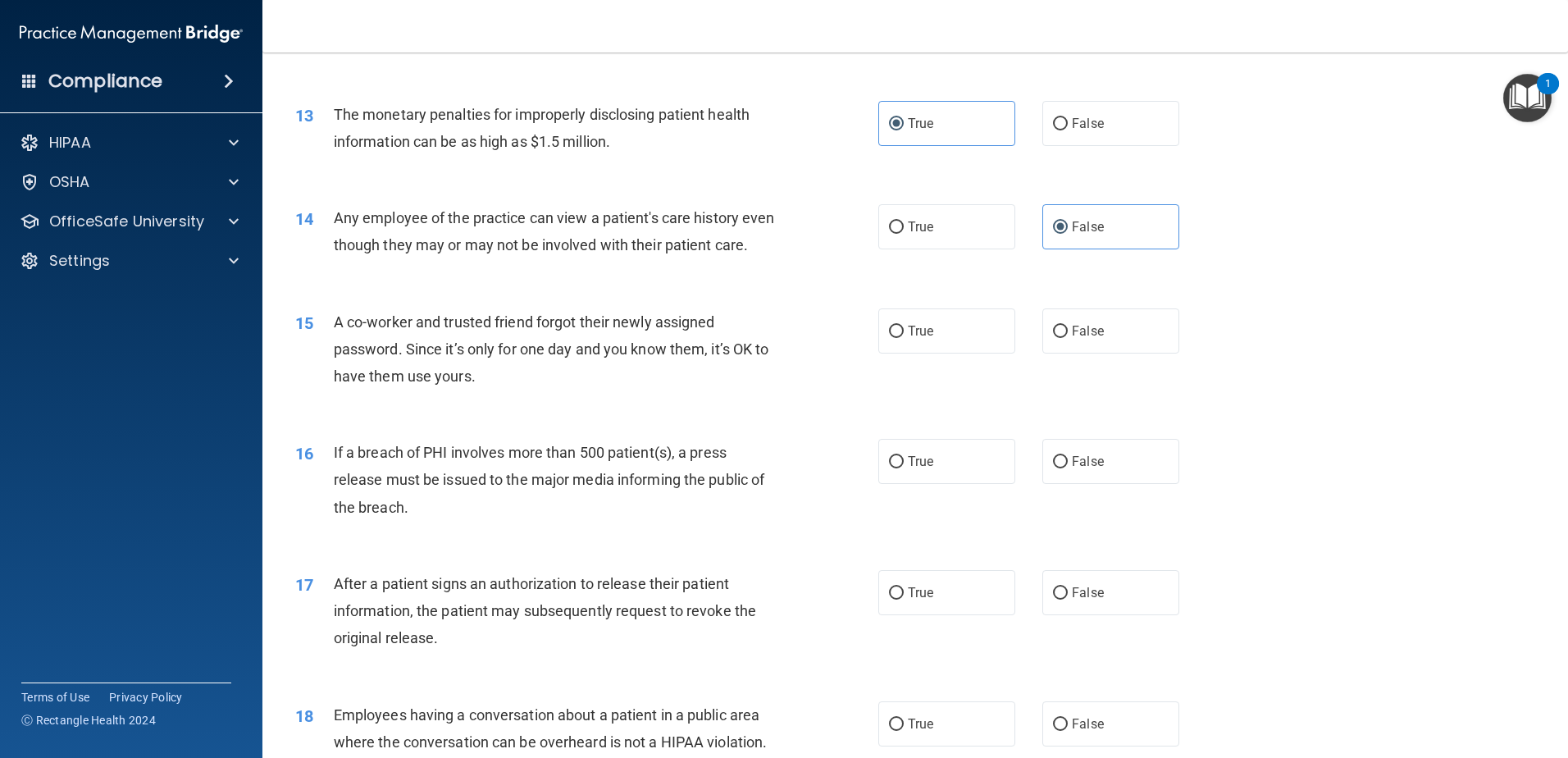
scroll to position [1477, 0]
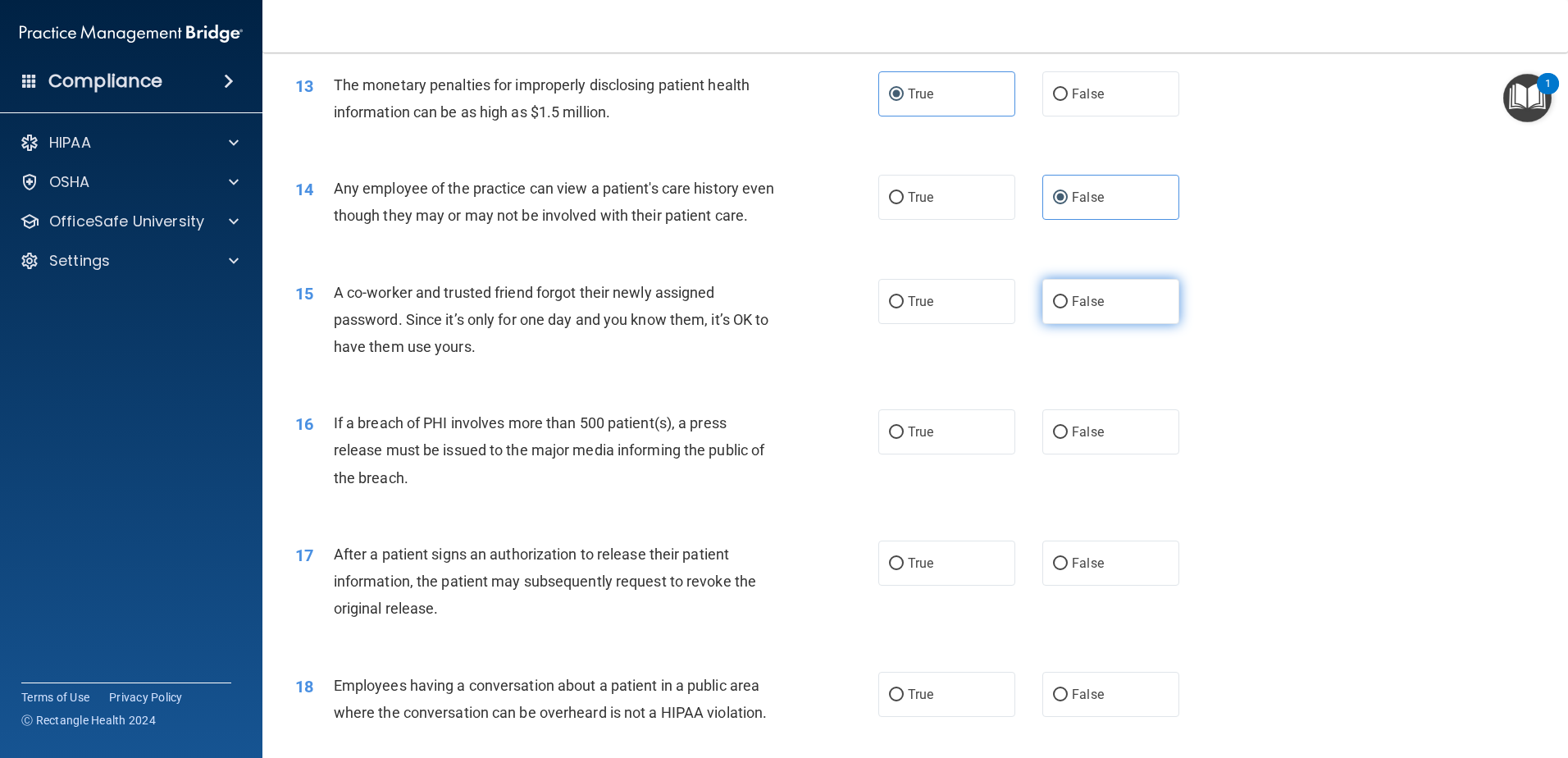
click at [1095, 309] on span "False" at bounding box center [1088, 302] width 32 height 15
click at [1068, 308] on input "False" at bounding box center [1060, 303] width 14 height 12
radio input "true"
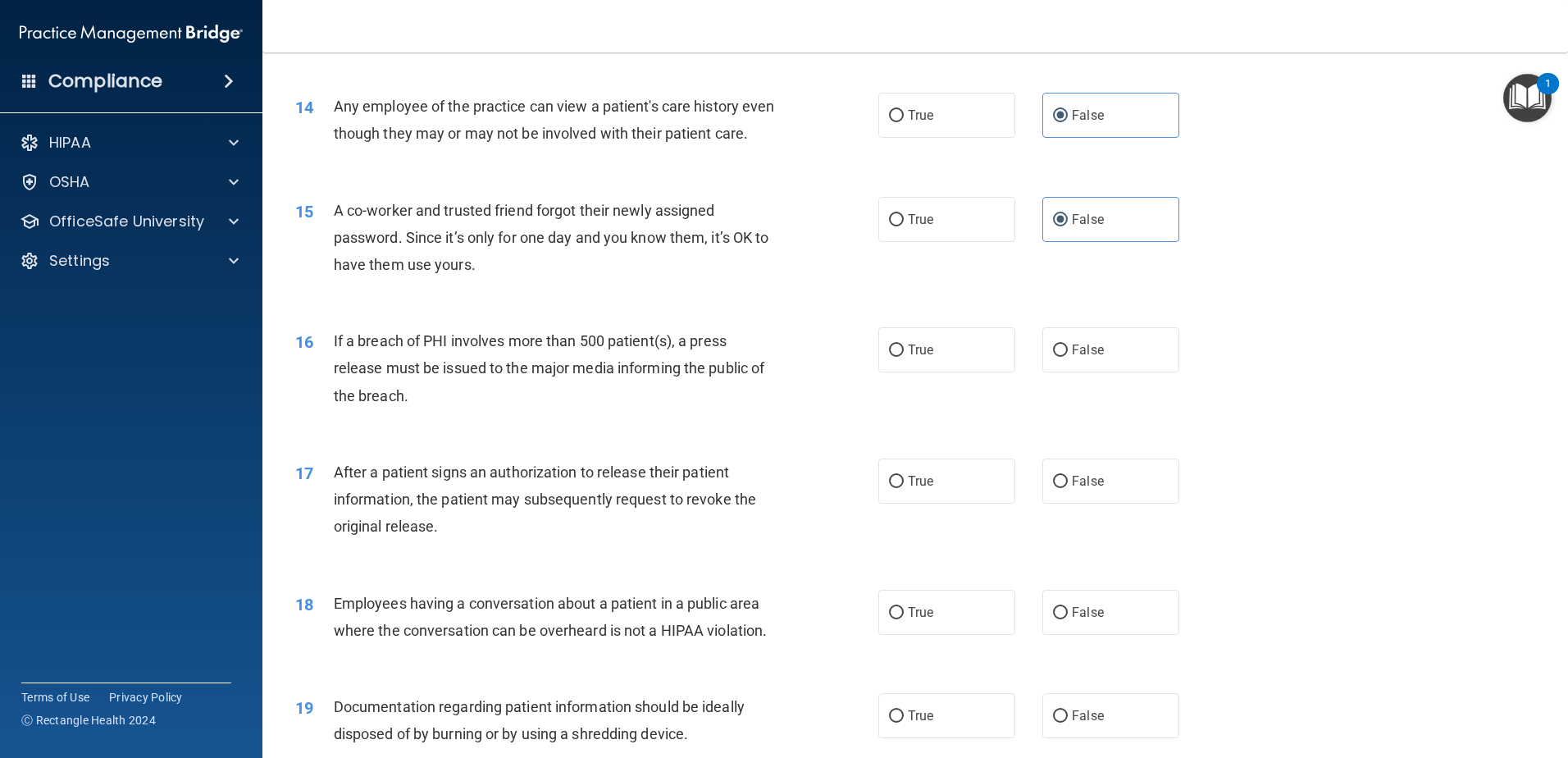
scroll to position [1641, 0]
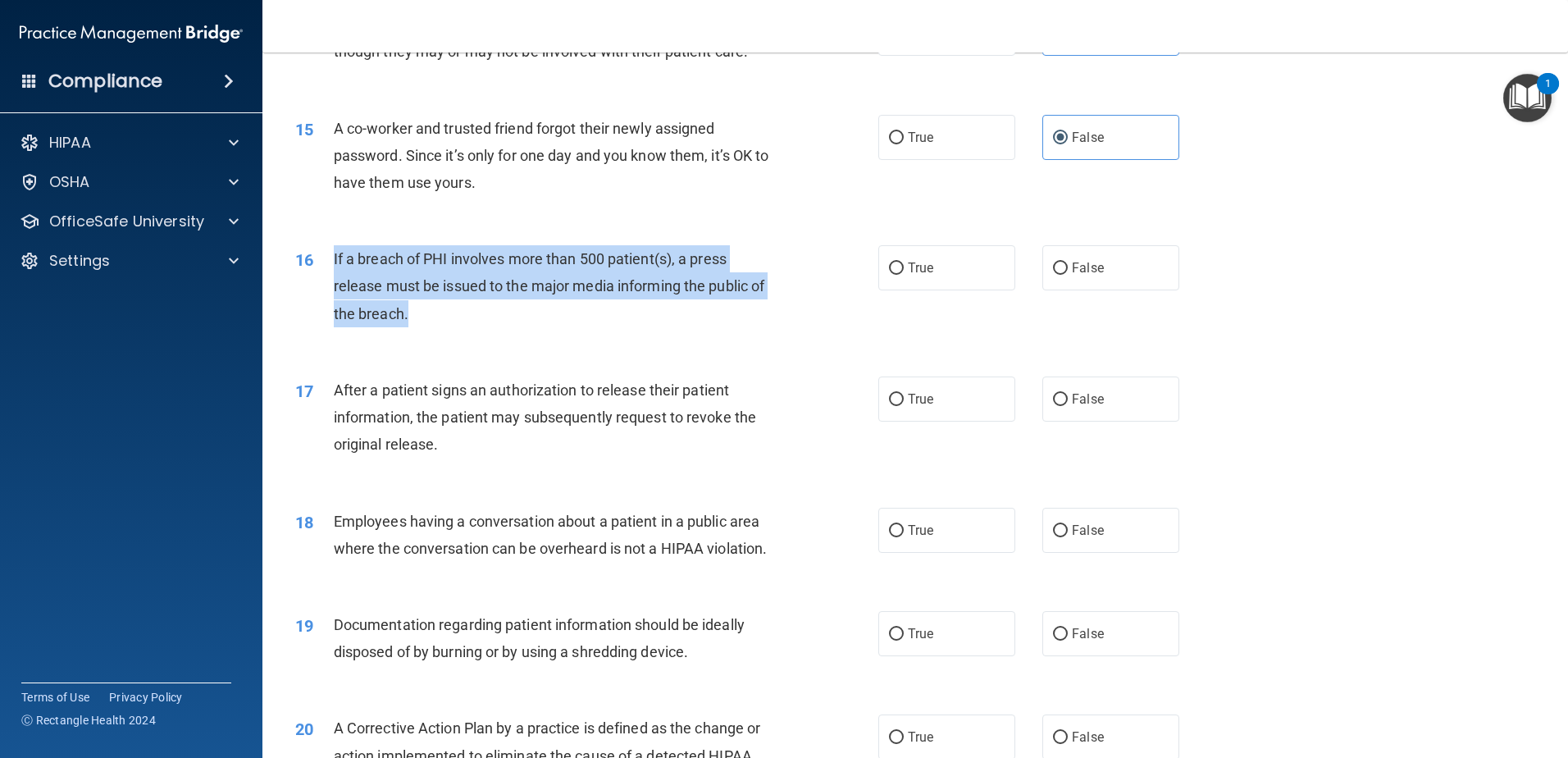
drag, startPoint x: 409, startPoint y: 342, endPoint x: 334, endPoint y: 280, distance: 97.3
click at [334, 280] on div "If a breach of PHI involves more than 500 patient(s), a press release must be i…" at bounding box center [561, 286] width 456 height 82
copy span "If a breach of PHI involves more than 500 patient(s), a press release must be i…"
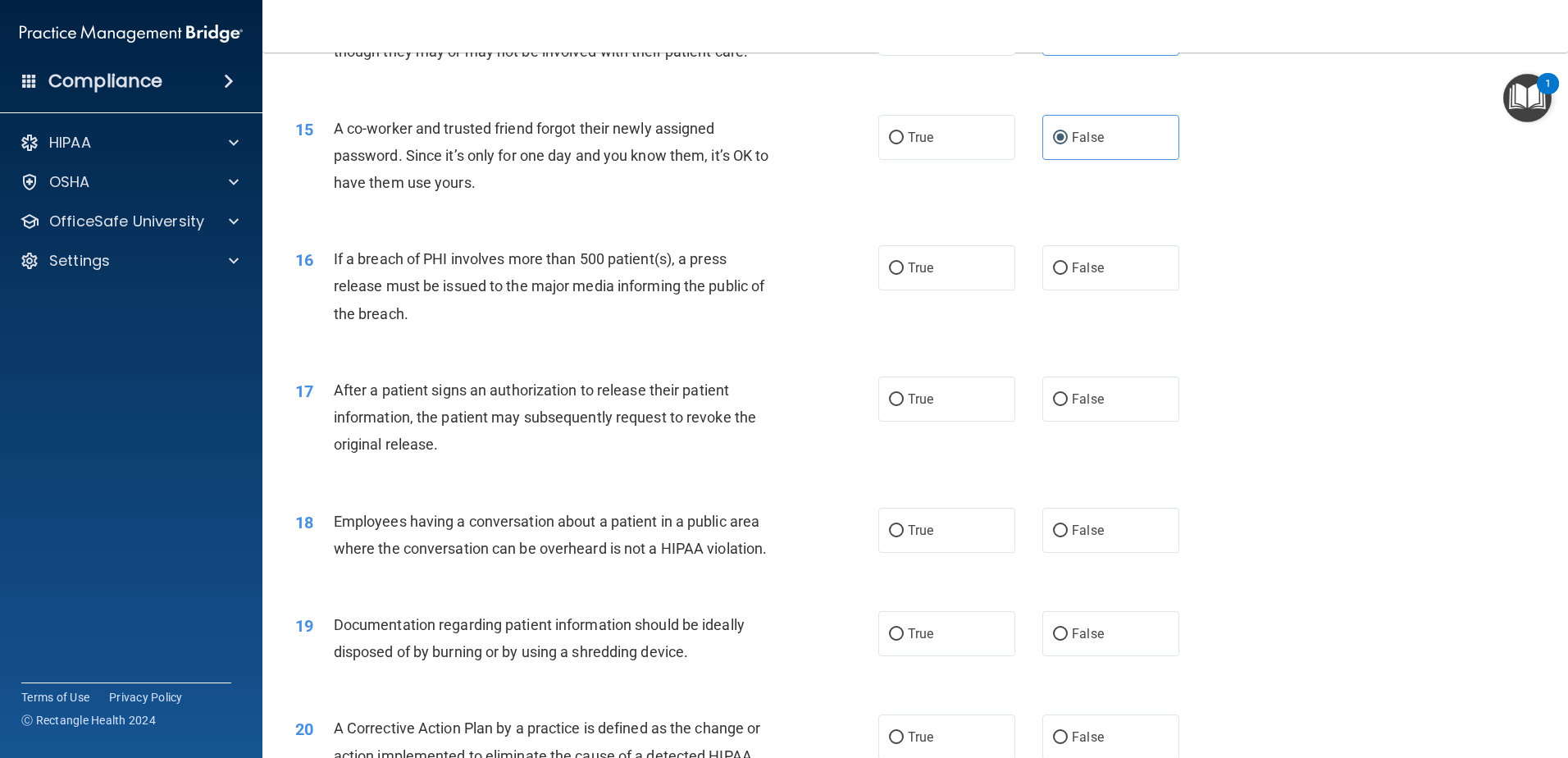
click at [1527, 289] on div "16 If a breach of PHI involves more than 500 patient(s), a press release must b…" at bounding box center [915, 291] width 1265 height 131
click at [984, 291] on label "True" at bounding box center [946, 268] width 137 height 45
click at [904, 274] on input "True" at bounding box center [896, 269] width 14 height 12
radio input "true"
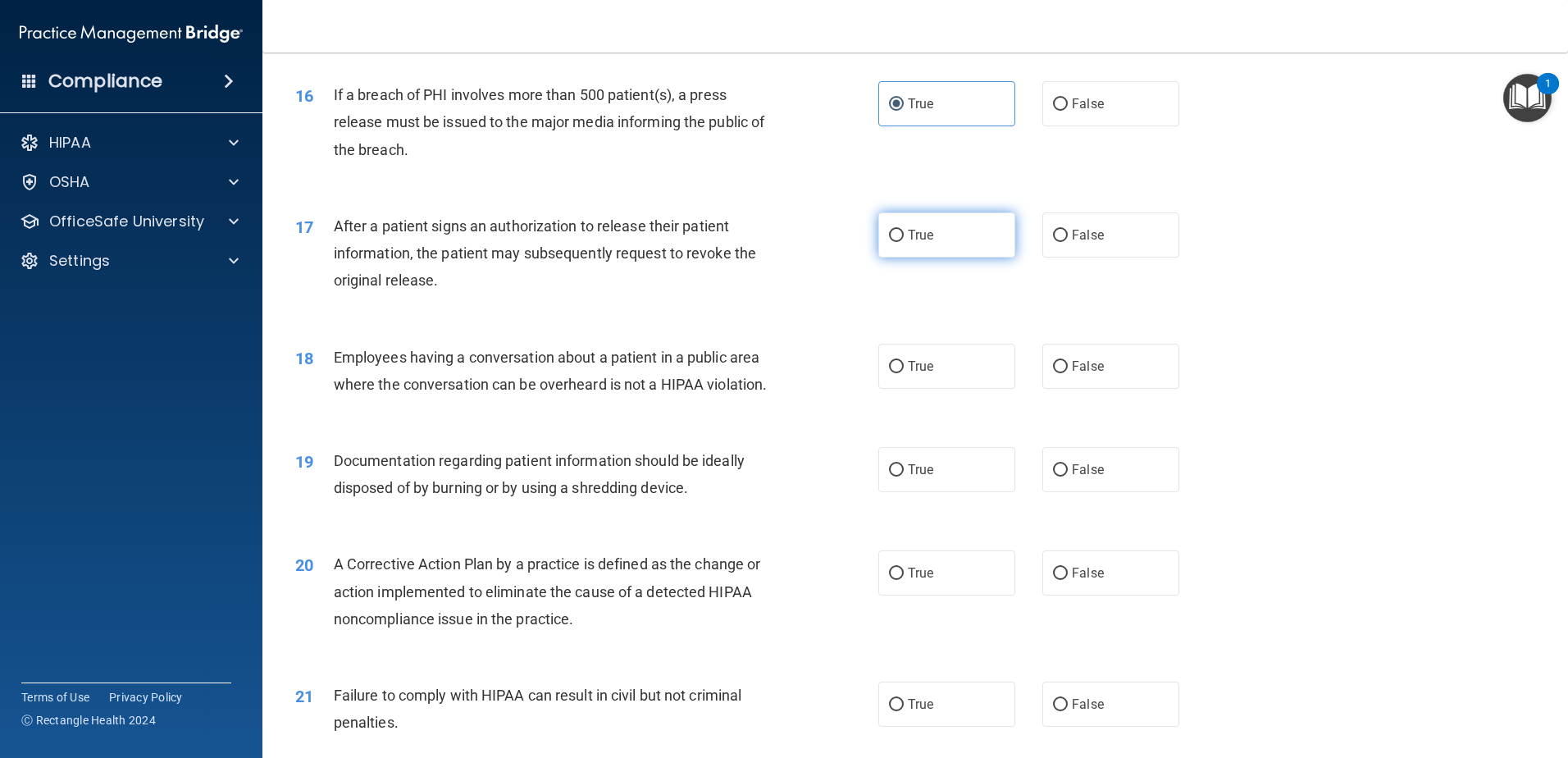
click at [939, 257] on label "True" at bounding box center [946, 235] width 137 height 45
click at [904, 242] on input "True" at bounding box center [896, 235] width 14 height 12
radio input "true"
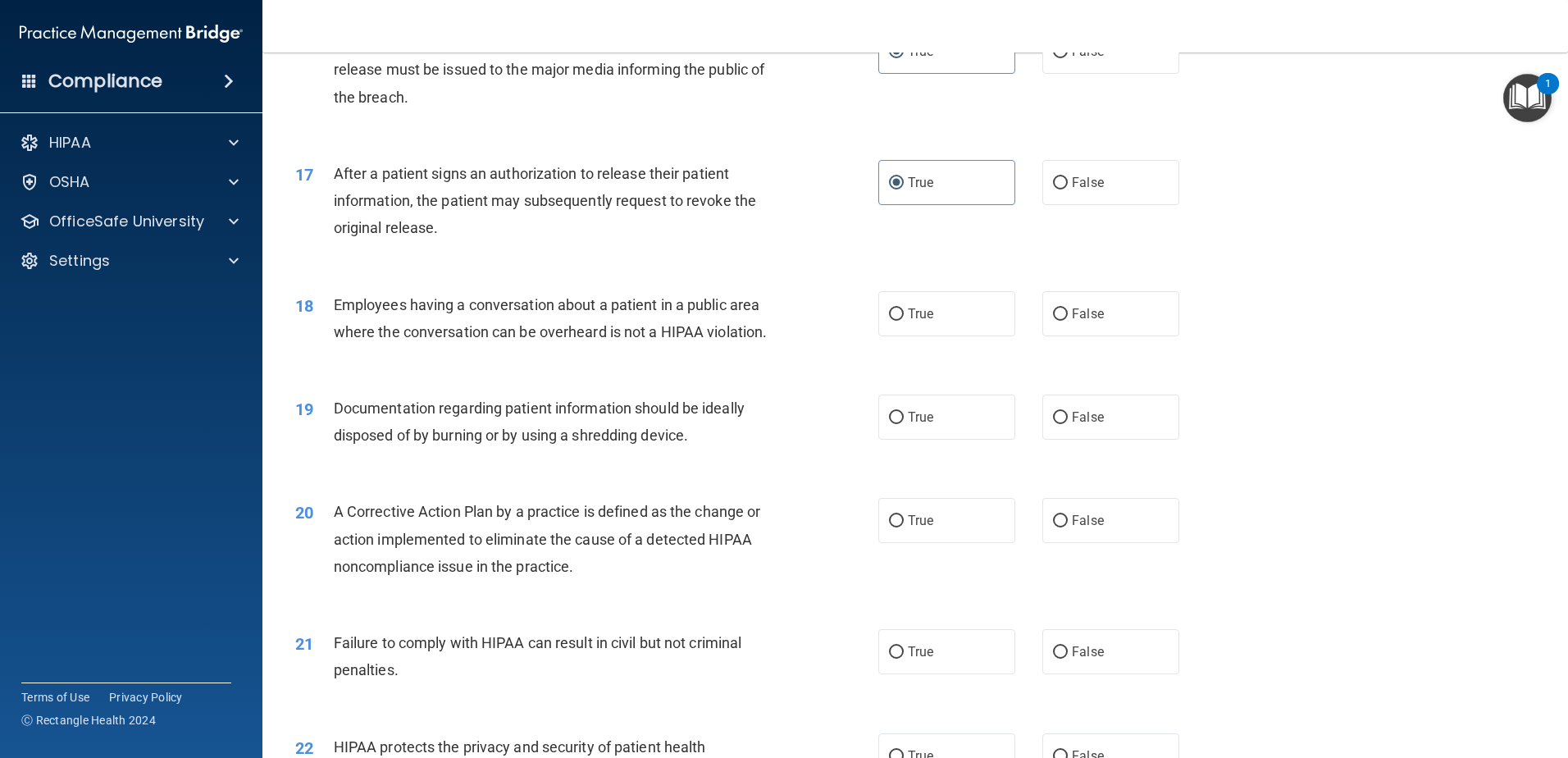
scroll to position [1887, 0]
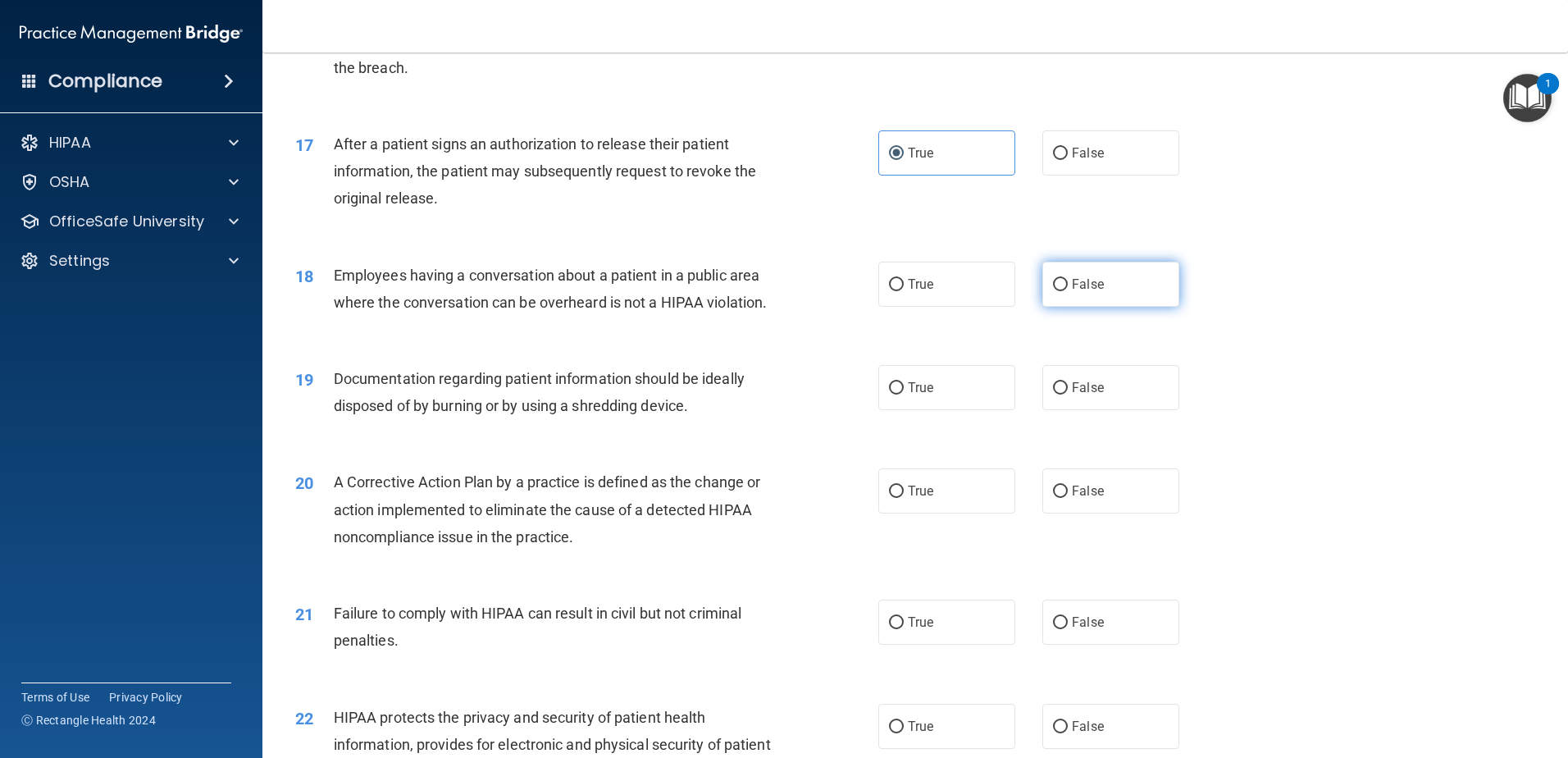
click at [1077, 298] on label "False" at bounding box center [1110, 284] width 137 height 45
click at [1068, 291] on input "False" at bounding box center [1060, 285] width 14 height 12
radio input "true"
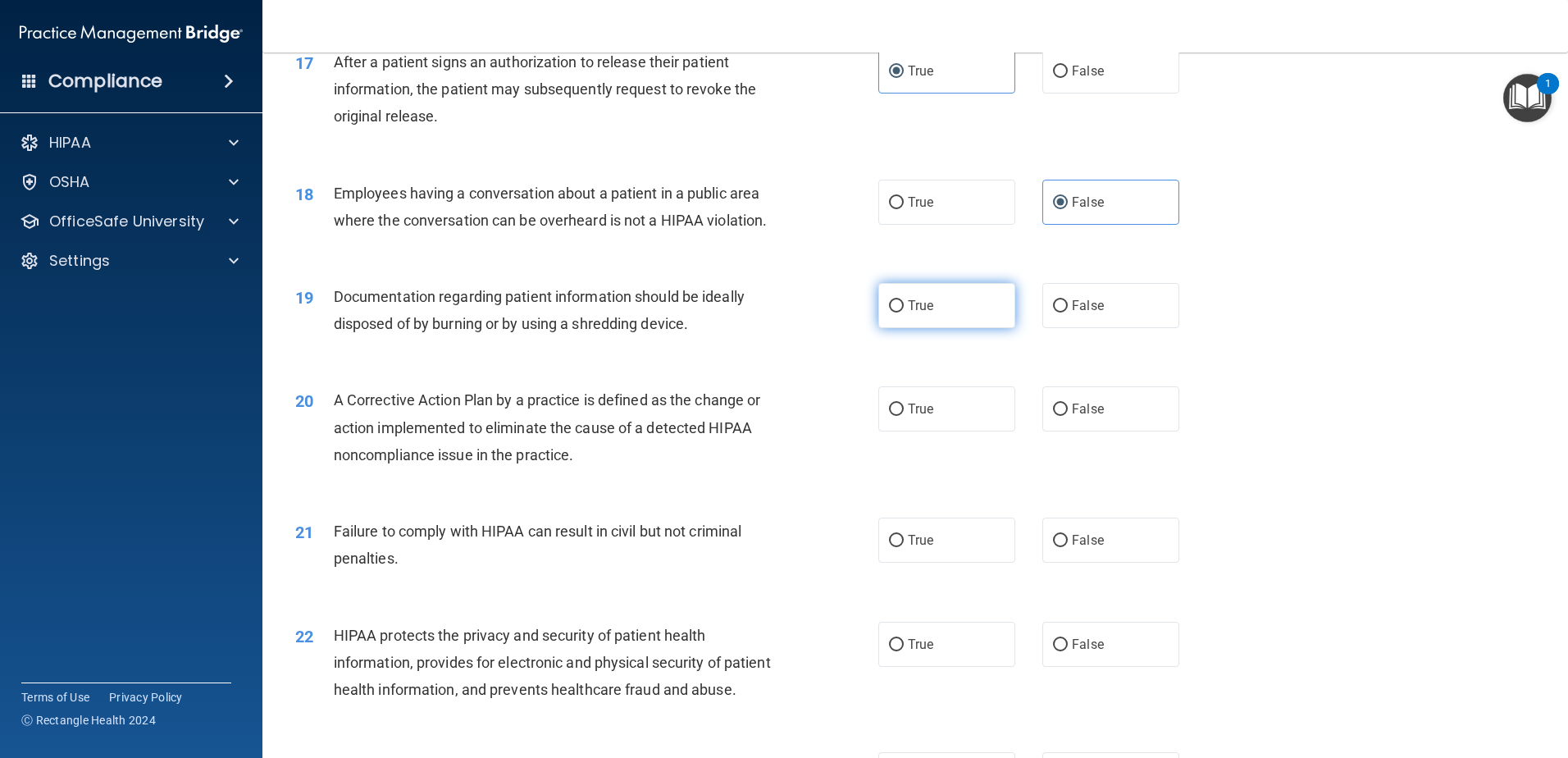
click at [950, 328] on label "True" at bounding box center [946, 305] width 137 height 45
click at [904, 313] on input "True" at bounding box center [896, 306] width 14 height 12
radio input "true"
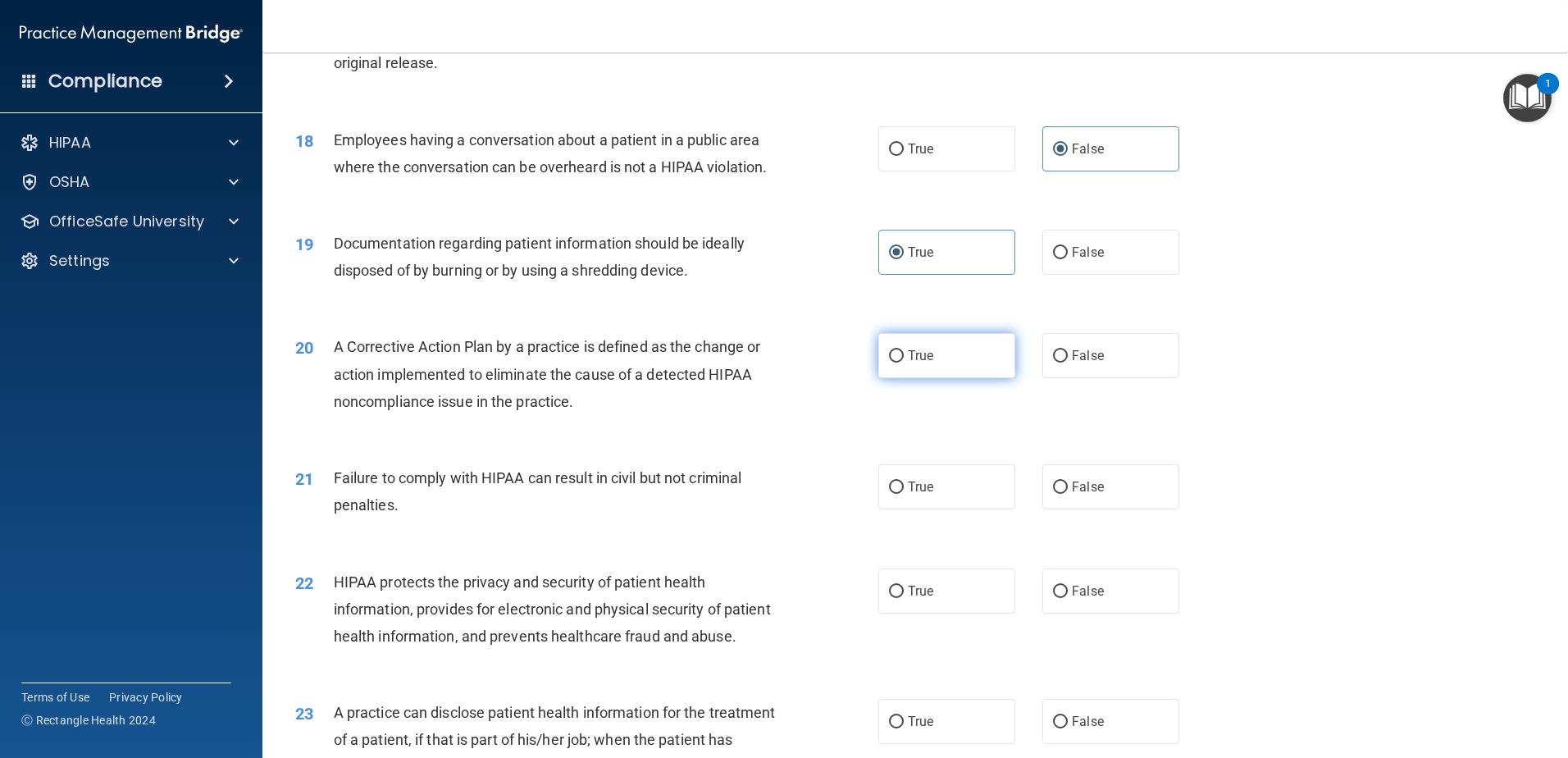
scroll to position [2051, 0]
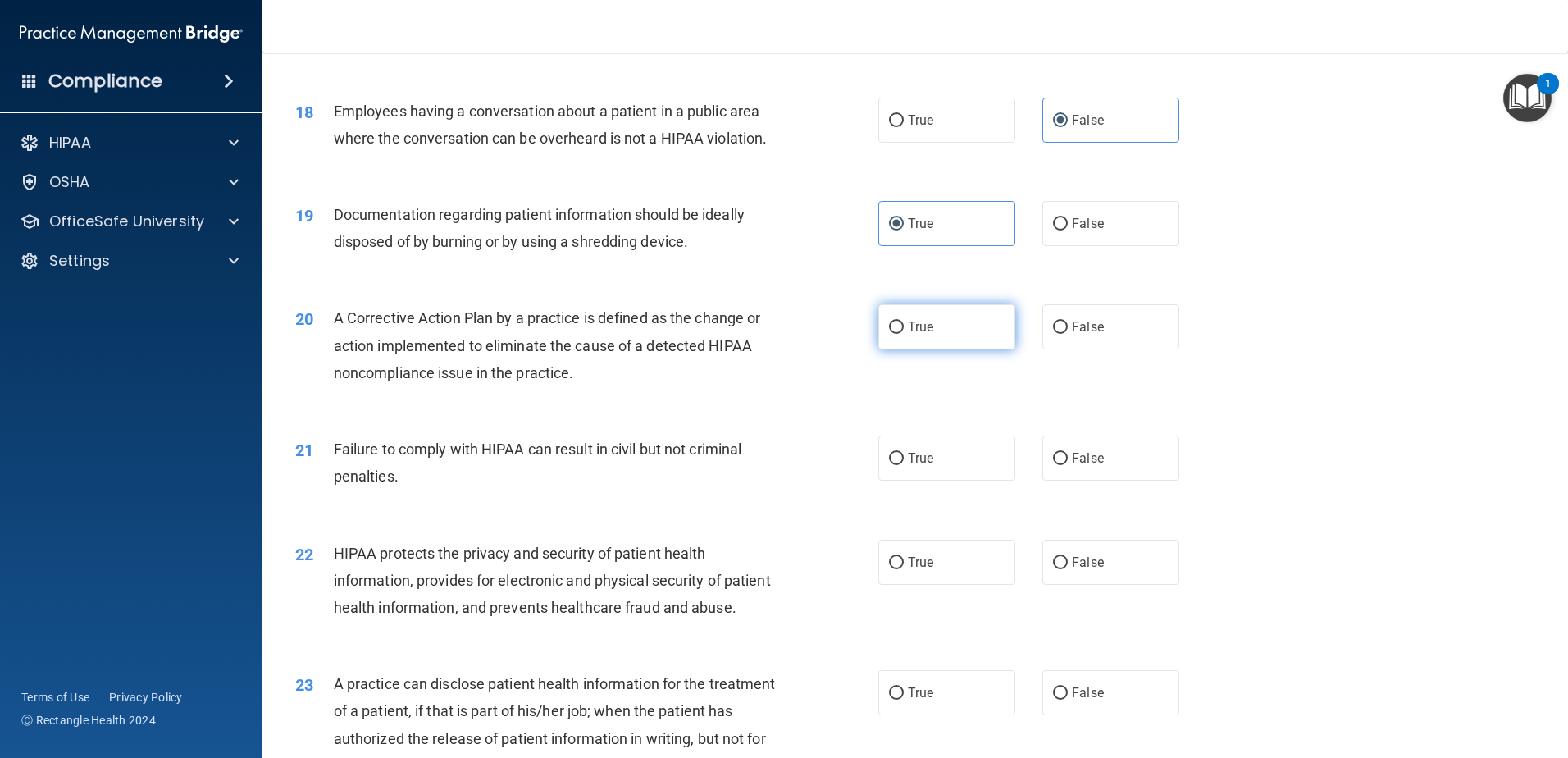
click at [922, 345] on label "True" at bounding box center [946, 326] width 137 height 45
click at [904, 334] on input "True" at bounding box center [896, 327] width 14 height 12
radio input "true"
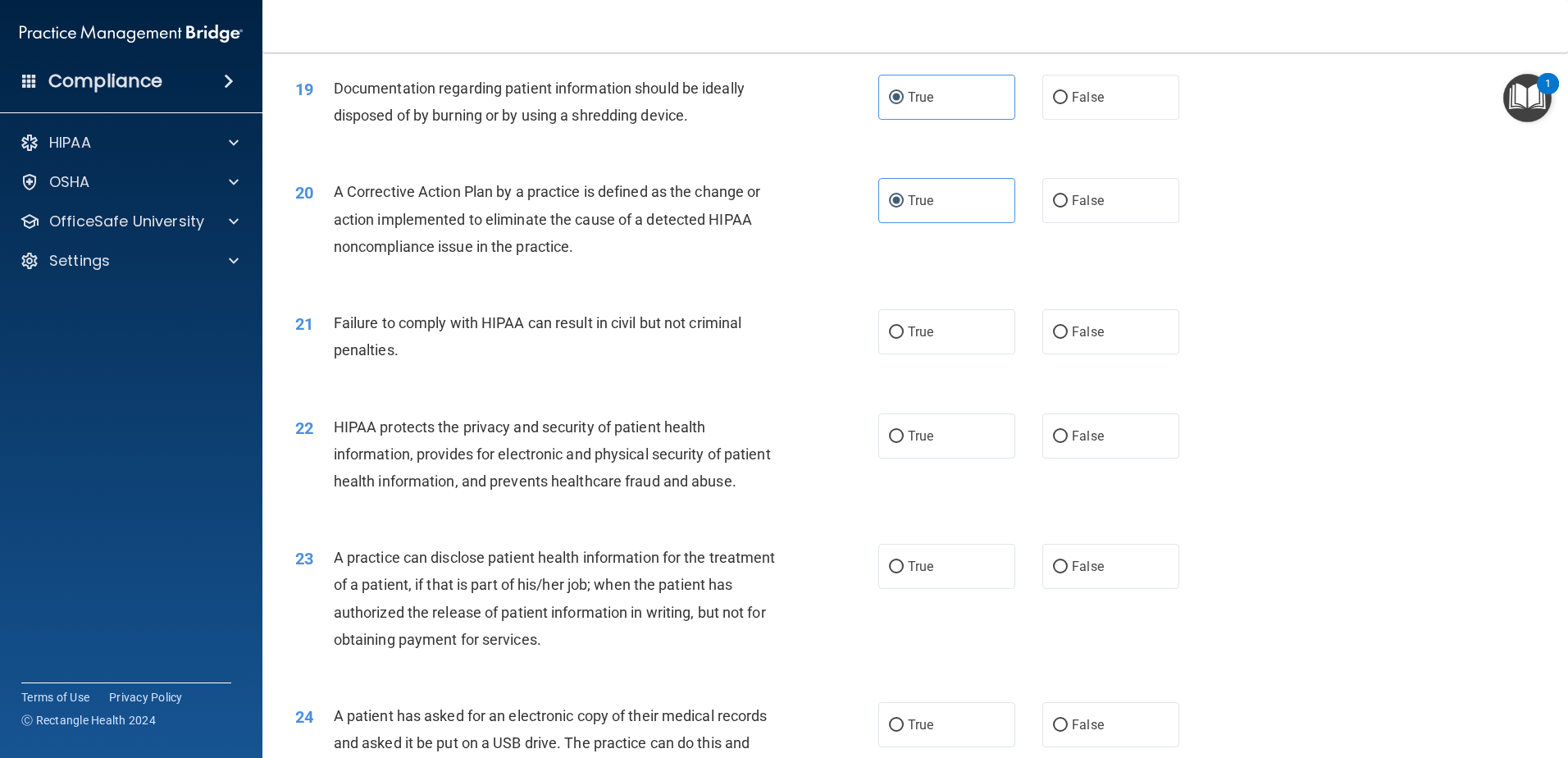
scroll to position [2215, 0]
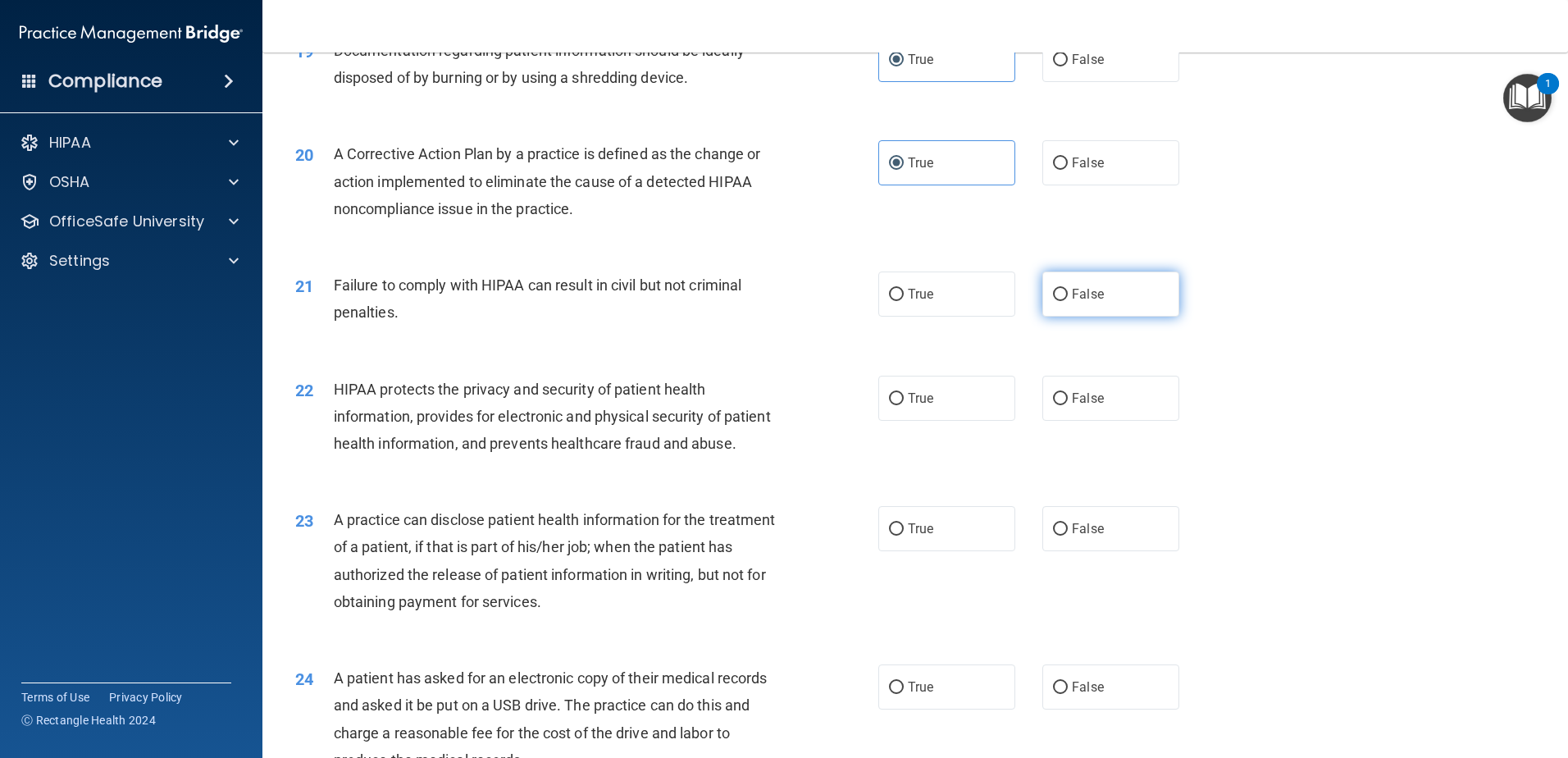
click at [1082, 302] on span "False" at bounding box center [1088, 294] width 32 height 15
click at [1068, 301] on input "False" at bounding box center [1060, 295] width 14 height 12
radio input "true"
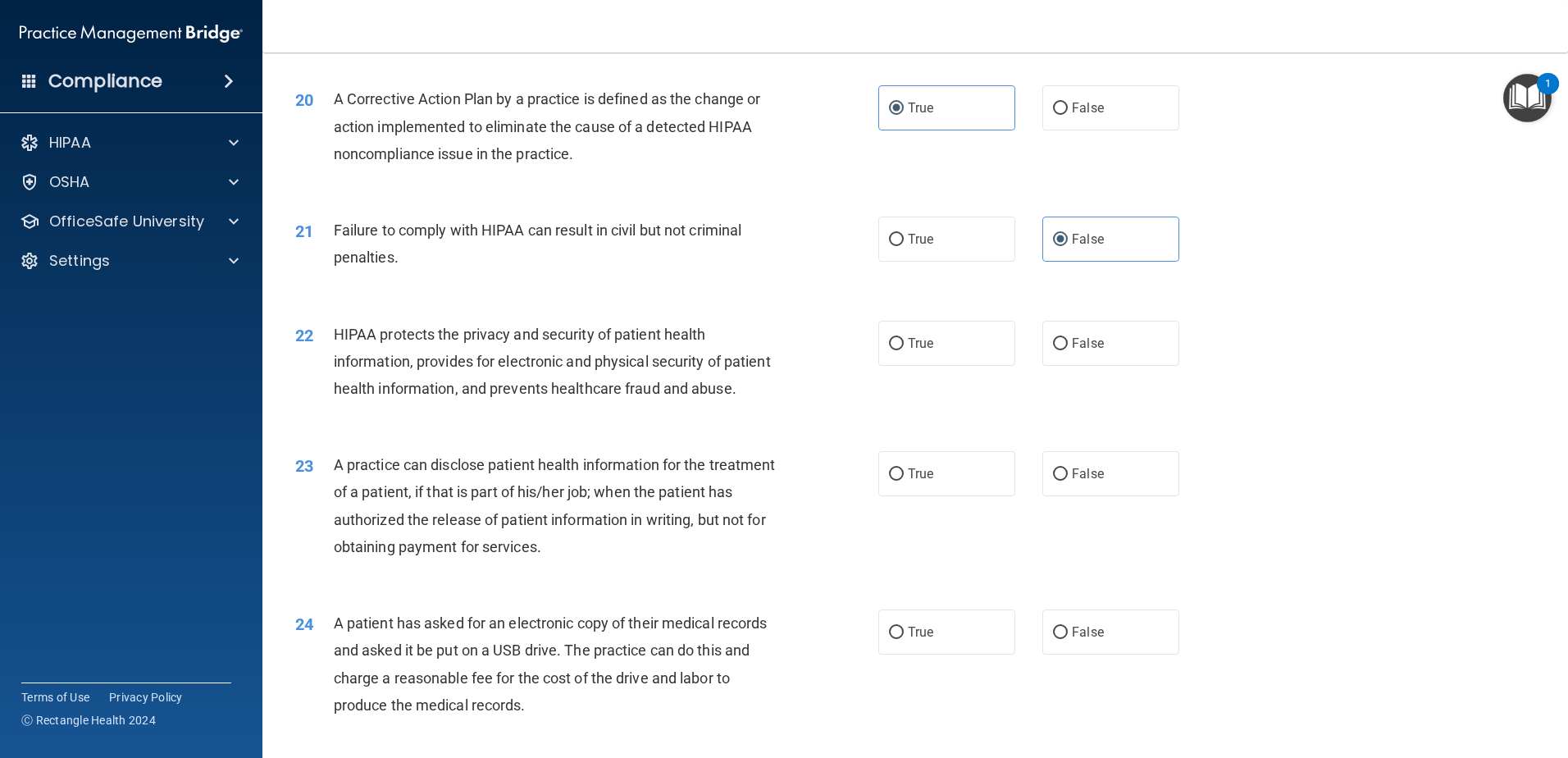
scroll to position [2297, 0]
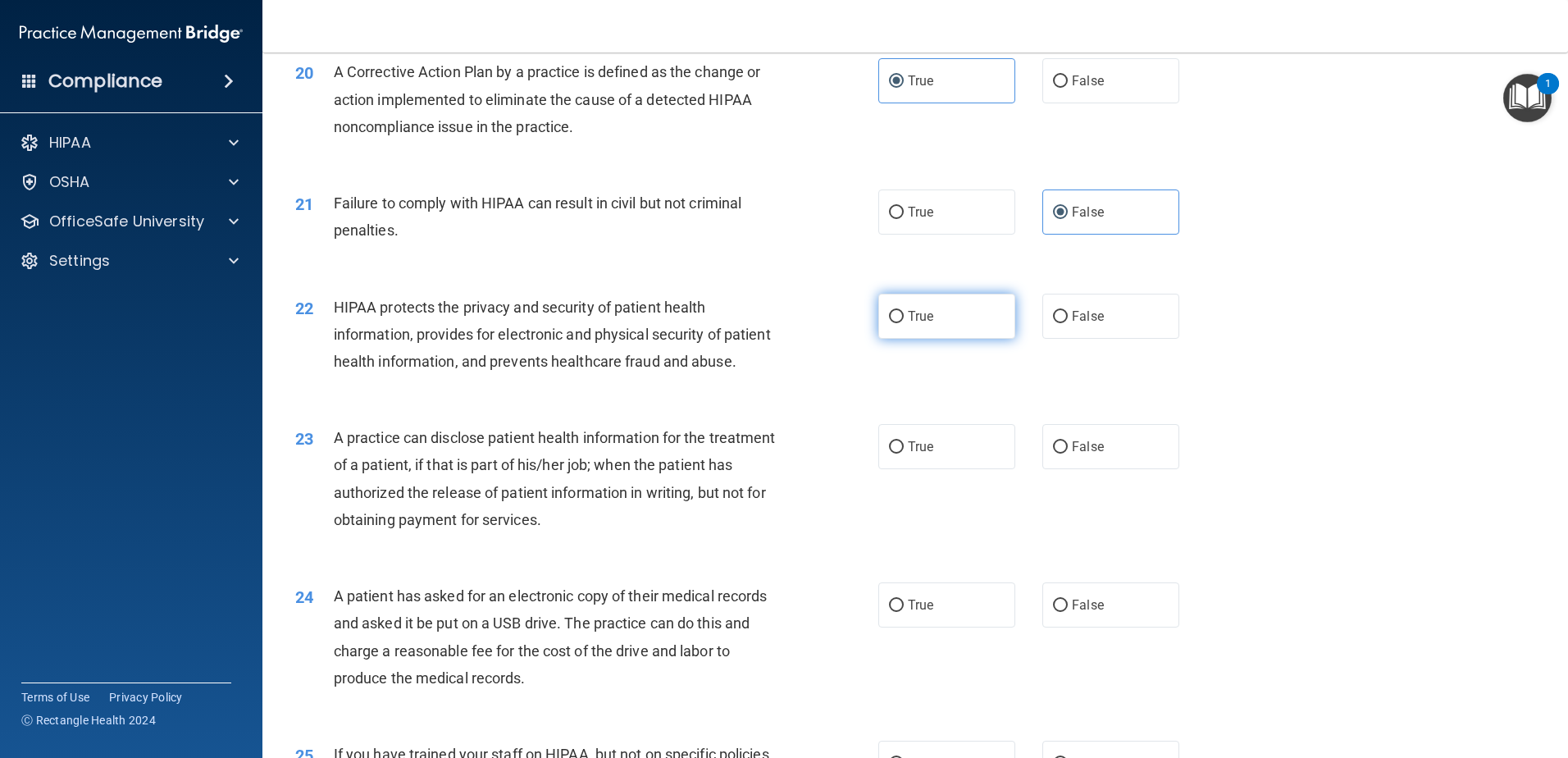
click at [933, 331] on label "True" at bounding box center [946, 316] width 137 height 45
click at [904, 323] on input "True" at bounding box center [896, 317] width 14 height 12
radio input "true"
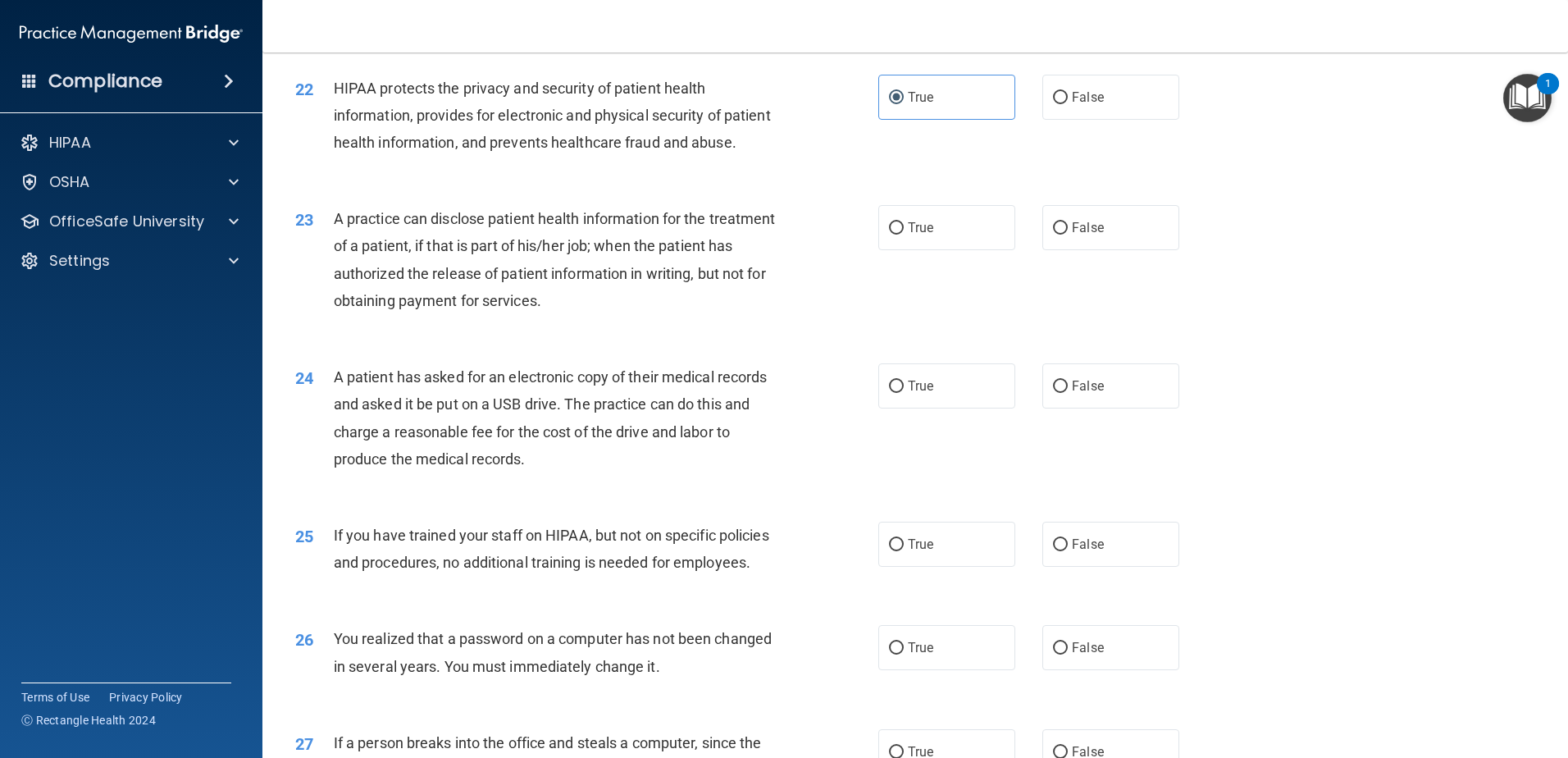
scroll to position [2543, 0]
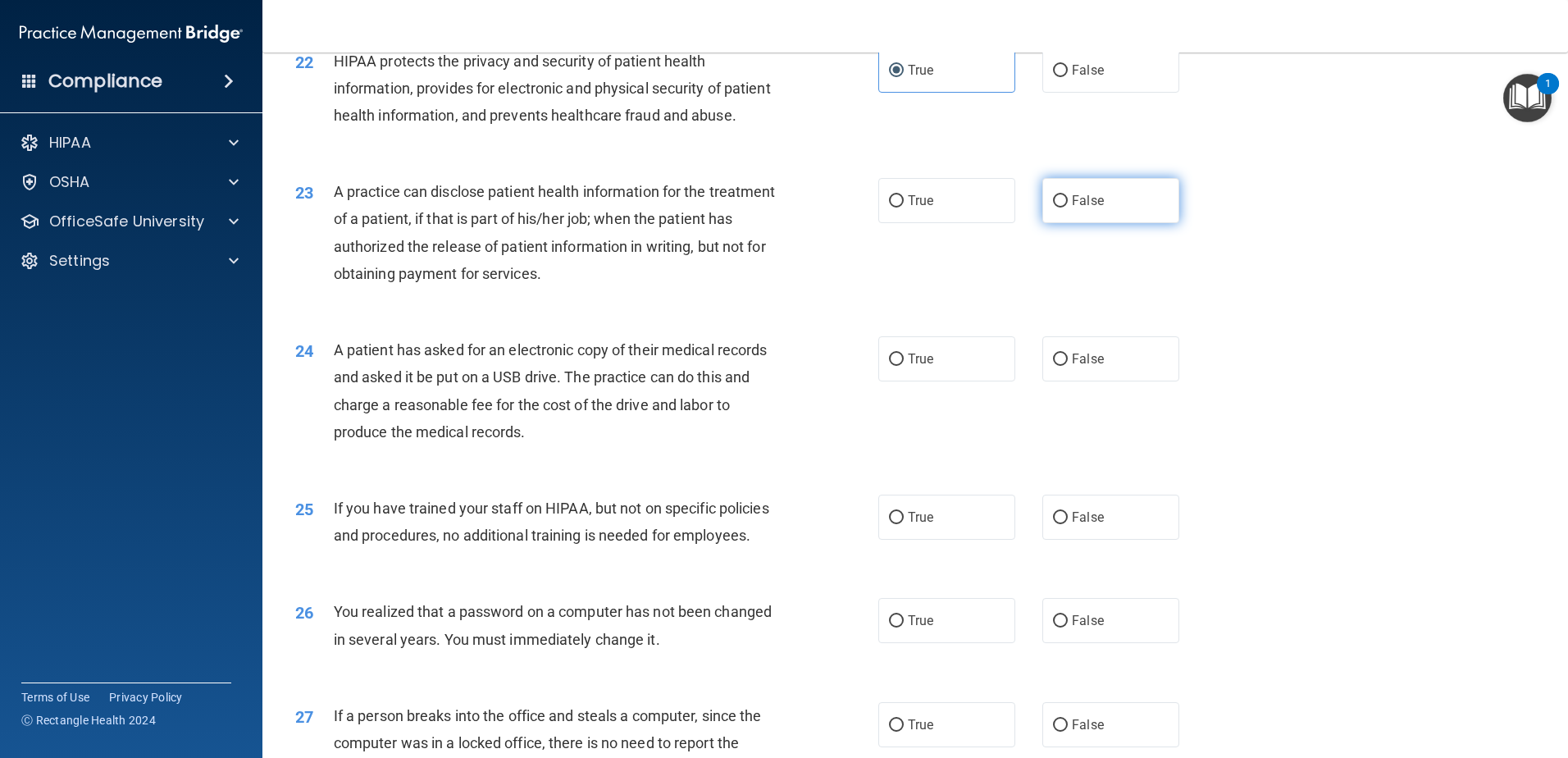
click at [1072, 223] on label "False" at bounding box center [1110, 201] width 137 height 45
click at [1068, 207] on input "False" at bounding box center [1060, 201] width 14 height 12
radio input "true"
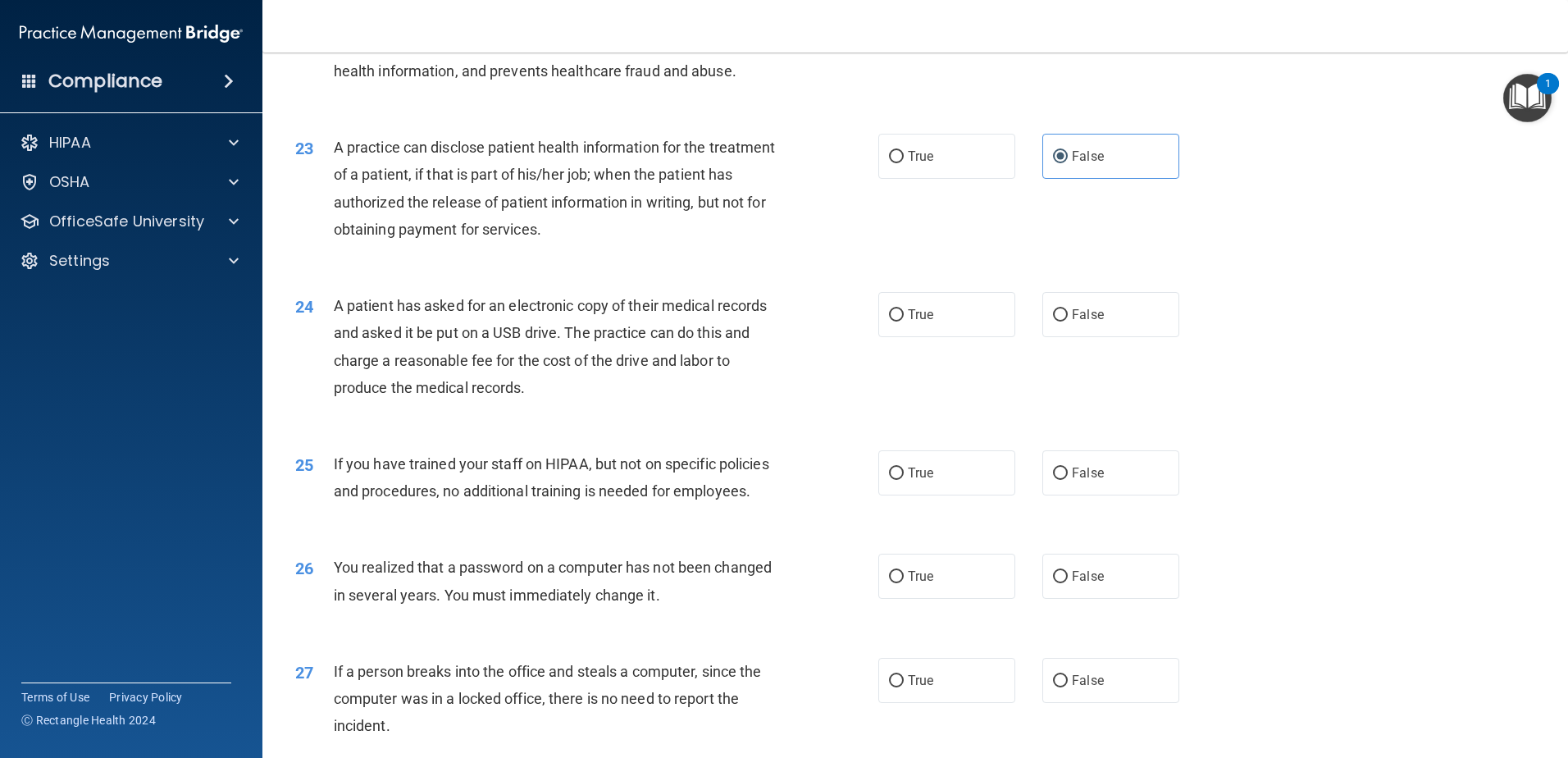
scroll to position [2626, 0]
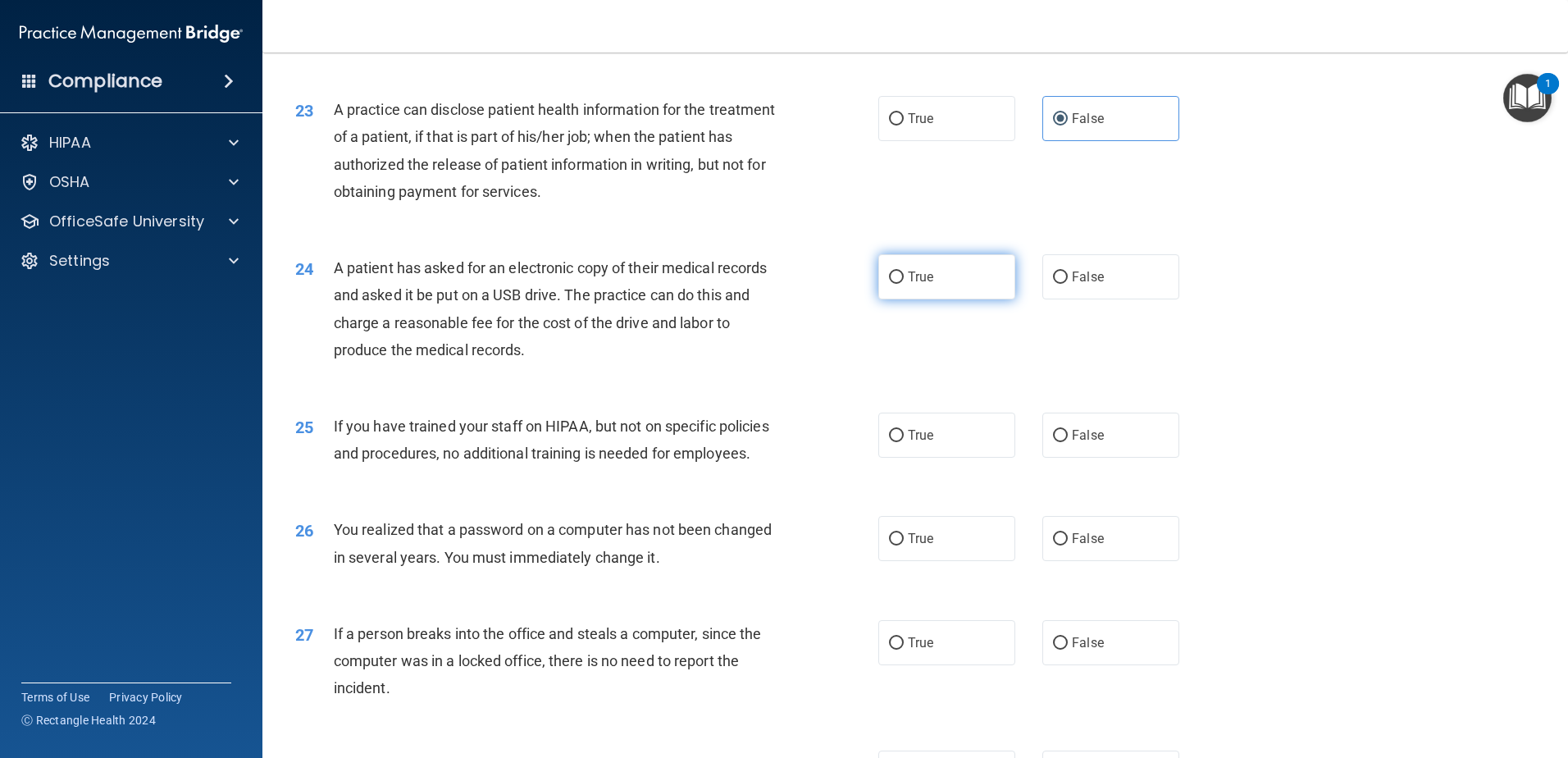
click at [884, 299] on label "True" at bounding box center [946, 276] width 137 height 45
click at [889, 284] on input "True" at bounding box center [896, 278] width 14 height 12
radio input "true"
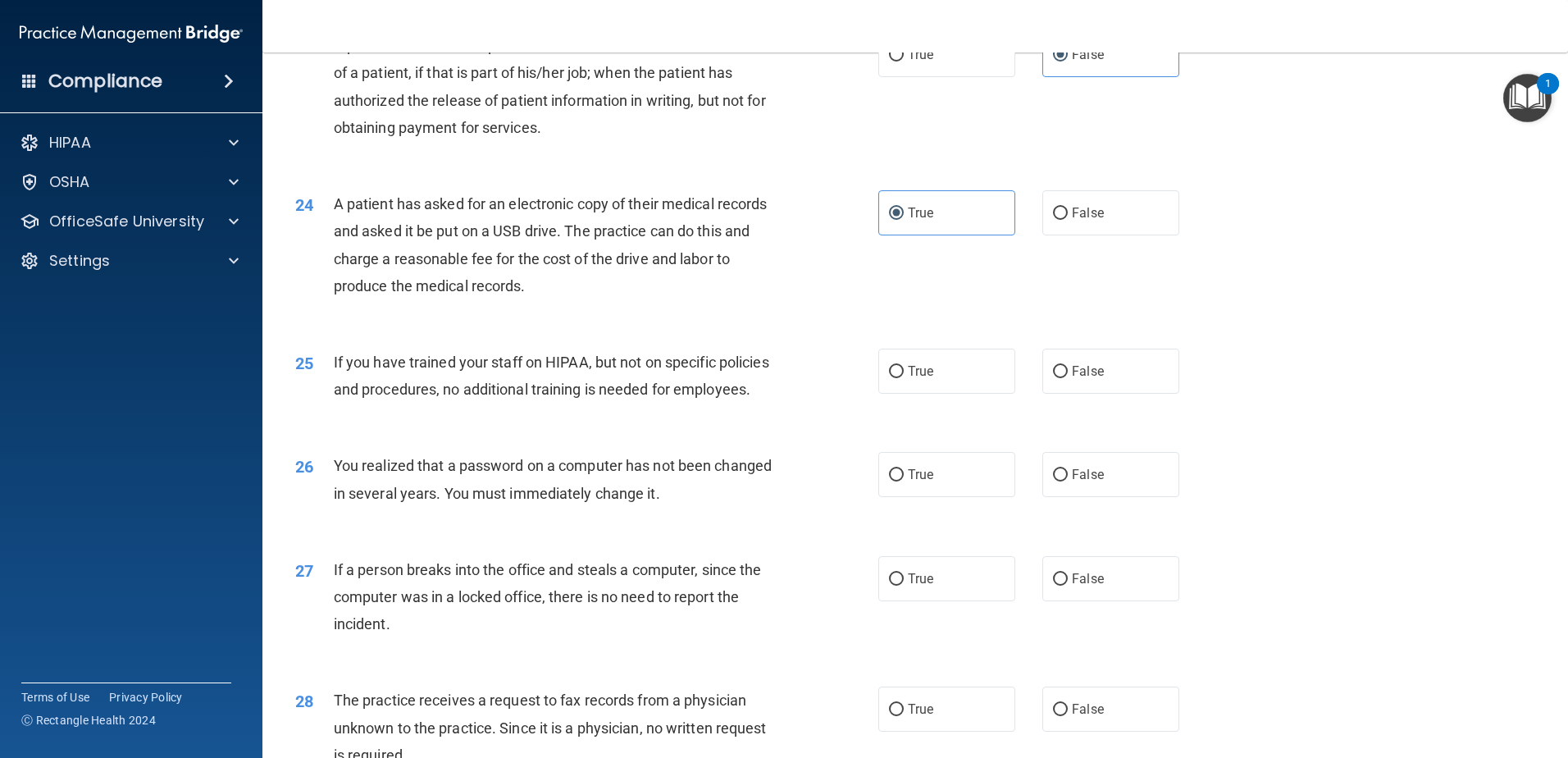
scroll to position [2707, 0]
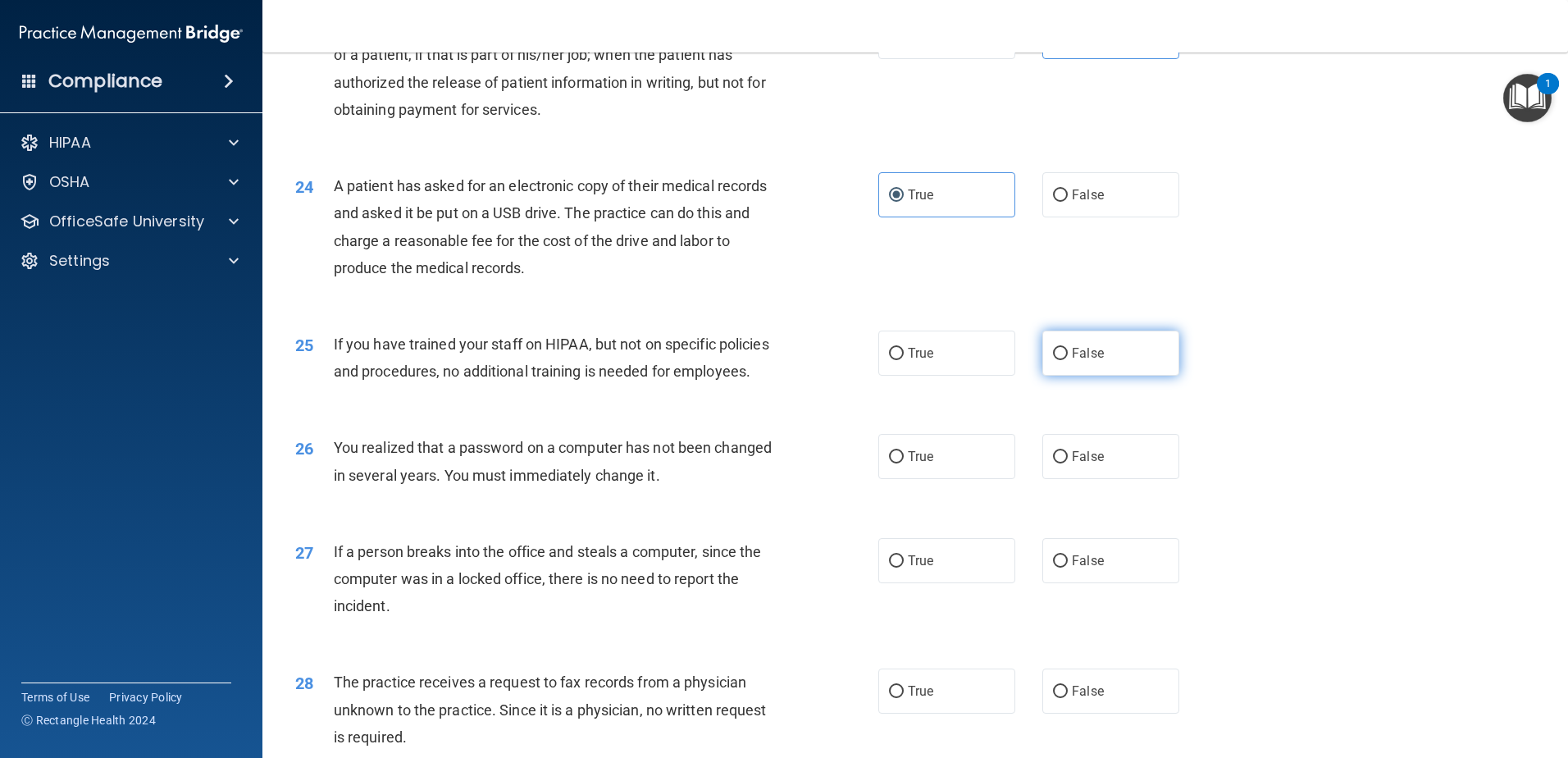
click at [1094, 376] on label "False" at bounding box center [1110, 353] width 137 height 45
click at [1068, 360] on input "False" at bounding box center [1060, 354] width 14 height 12
radio input "true"
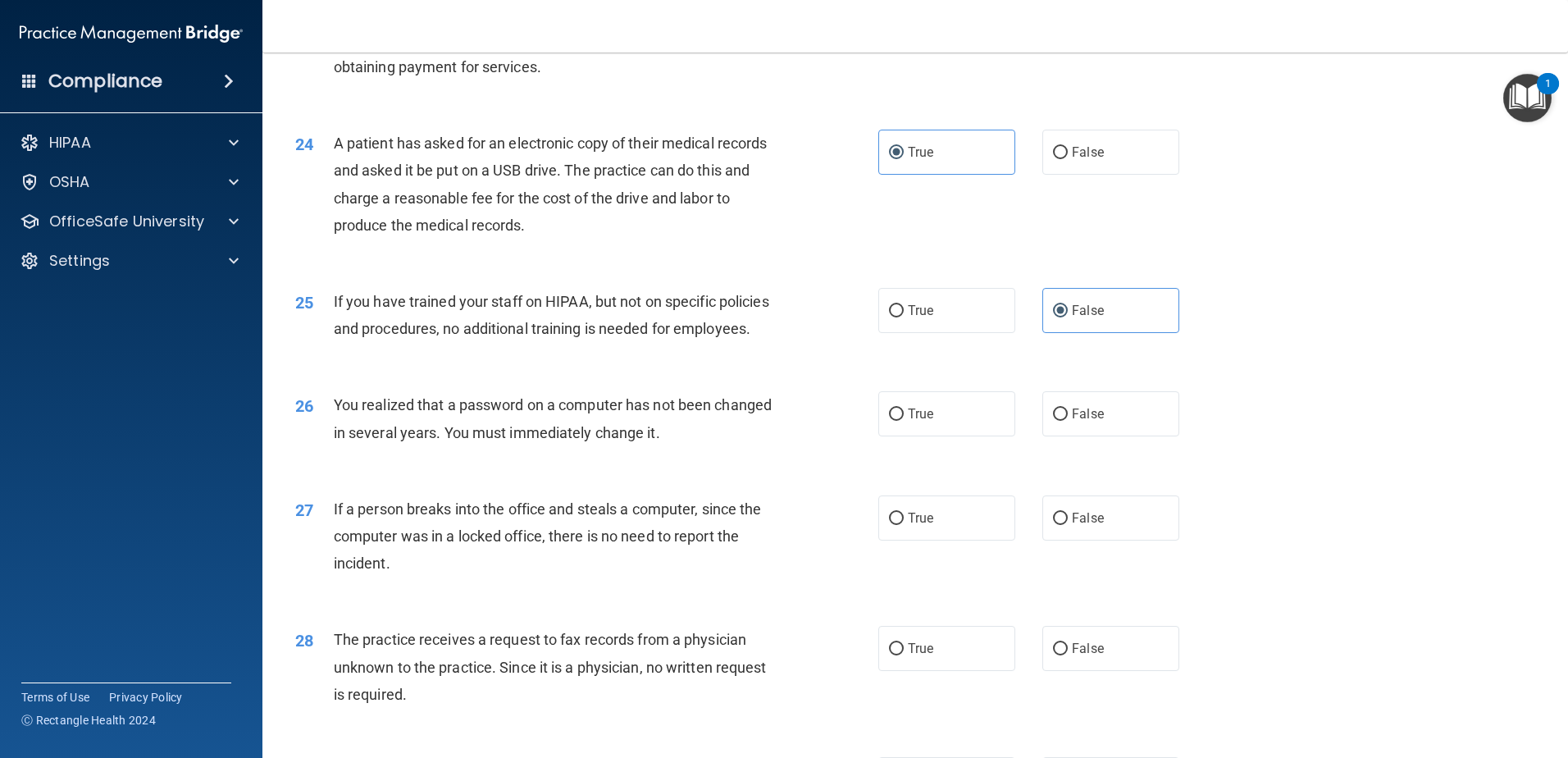
scroll to position [2790, 0]
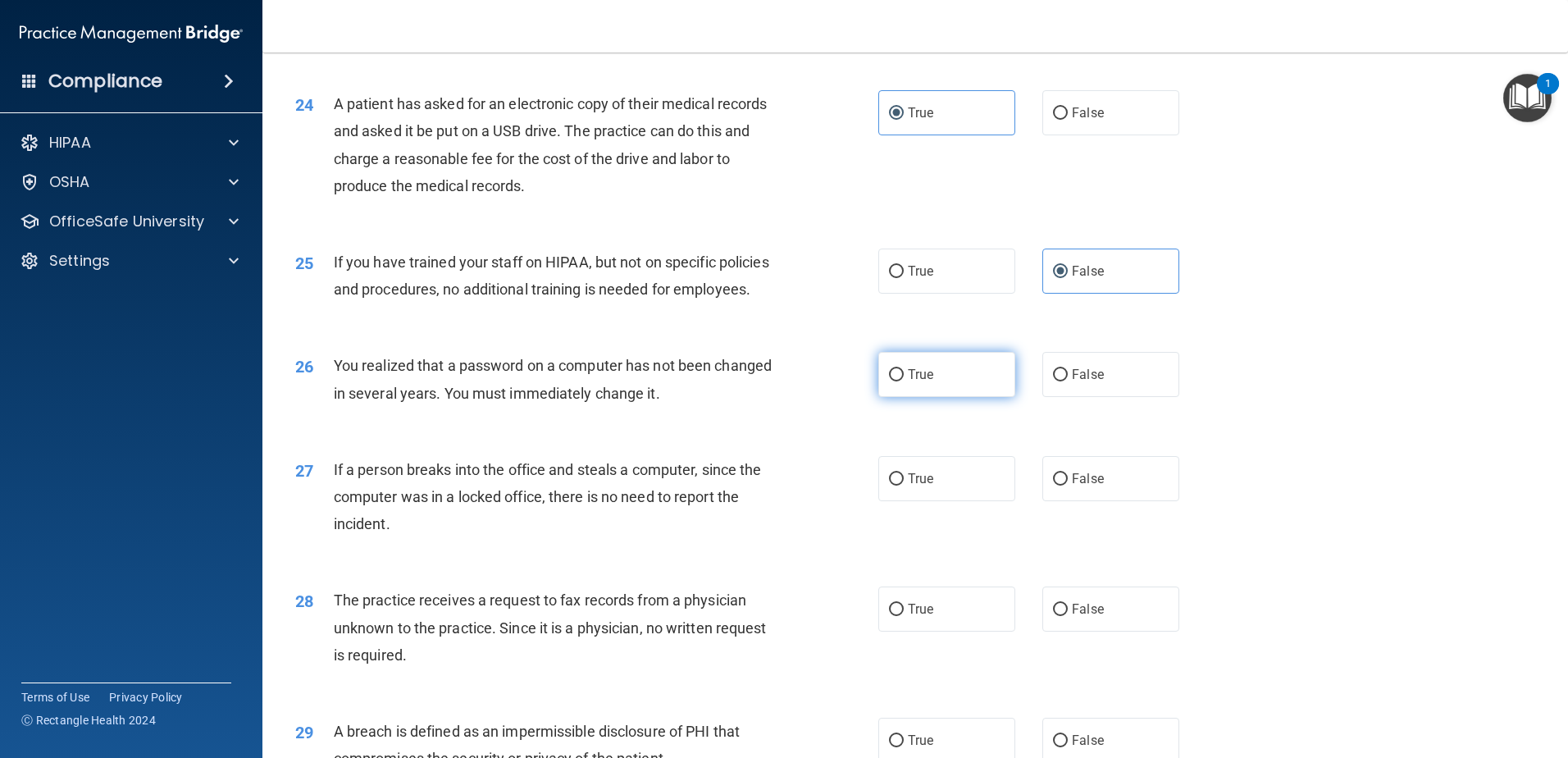
click at [935, 397] on label "True" at bounding box center [946, 374] width 137 height 45
click at [904, 382] on input "True" at bounding box center [896, 375] width 14 height 12
radio input "true"
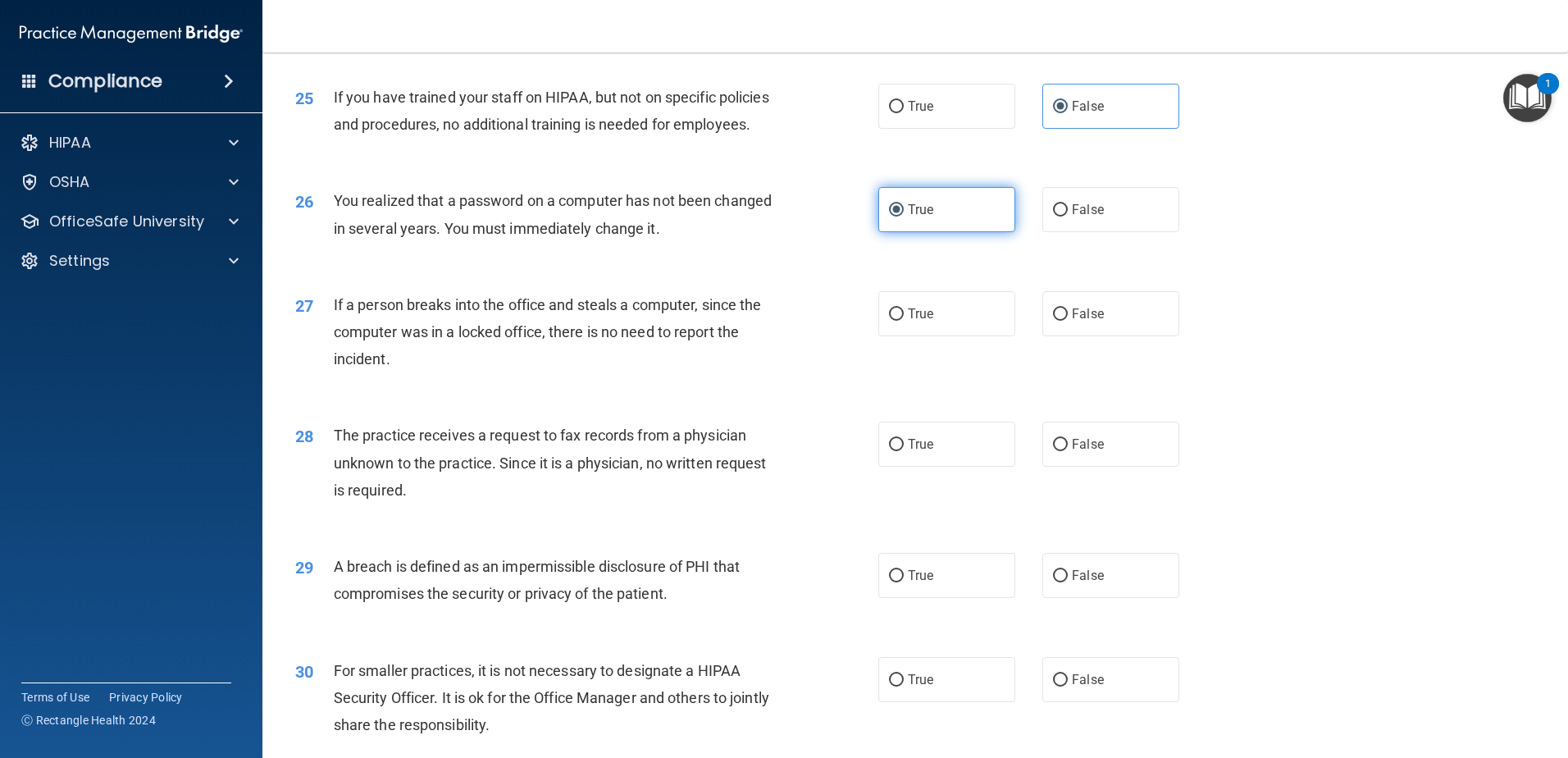
scroll to position [3035, 0]
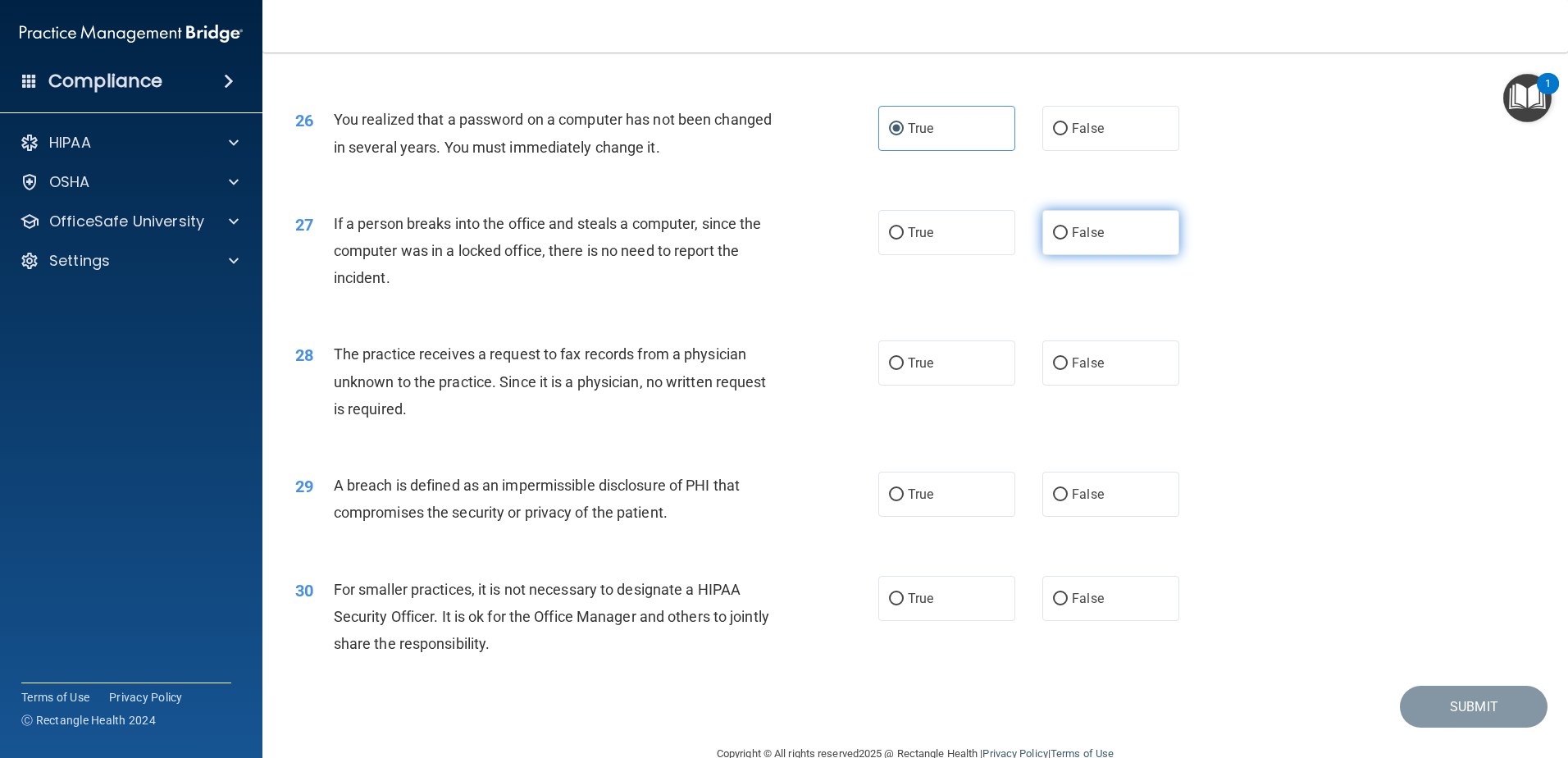
click at [1162, 255] on label "False" at bounding box center [1110, 232] width 137 height 45
click at [1068, 240] on input "False" at bounding box center [1060, 233] width 14 height 12
radio input "true"
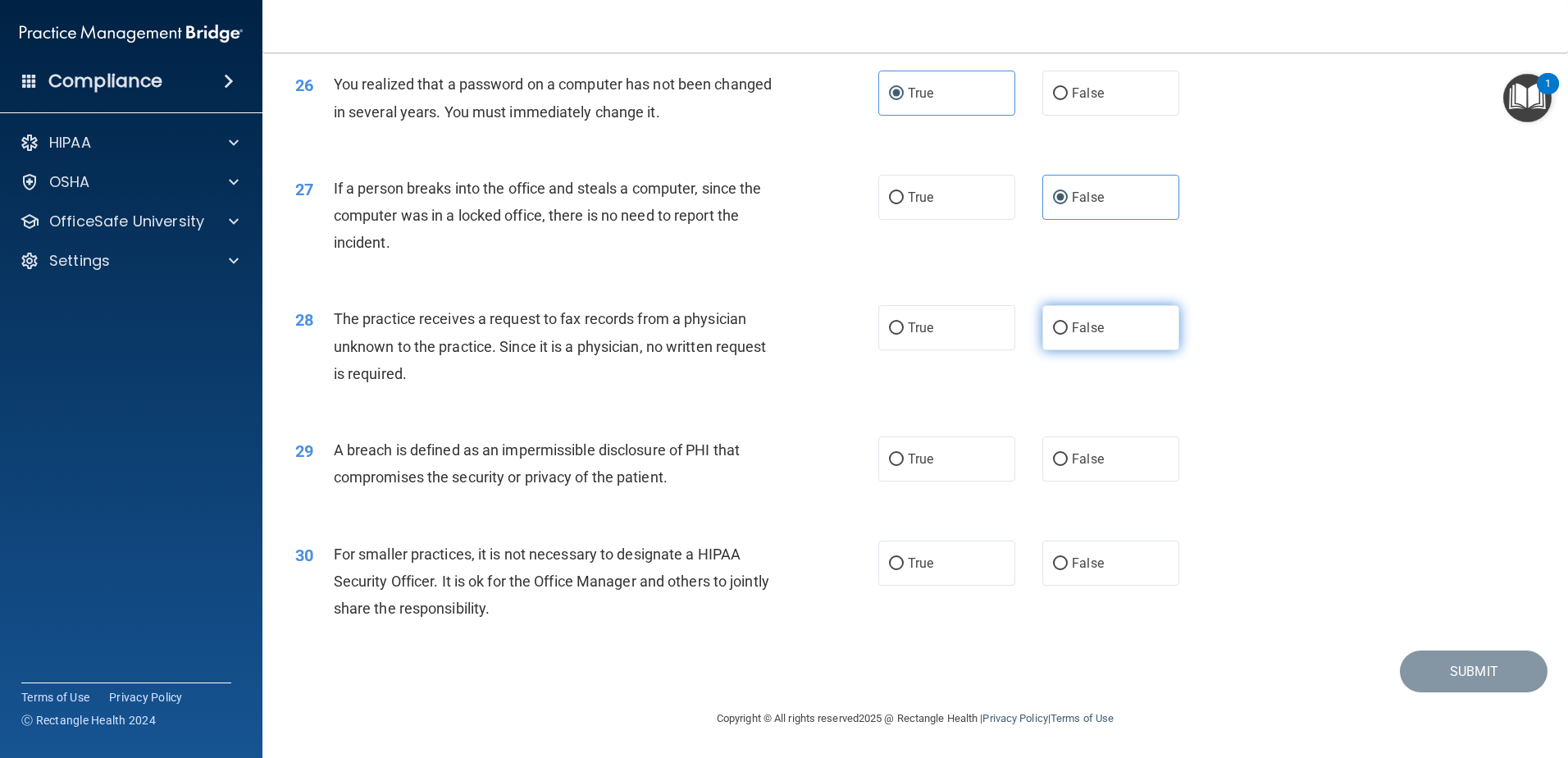
click at [1112, 350] on label "False" at bounding box center [1110, 327] width 137 height 45
click at [1068, 335] on input "False" at bounding box center [1060, 328] width 14 height 12
radio input "true"
click at [956, 464] on label "True" at bounding box center [946, 459] width 137 height 45
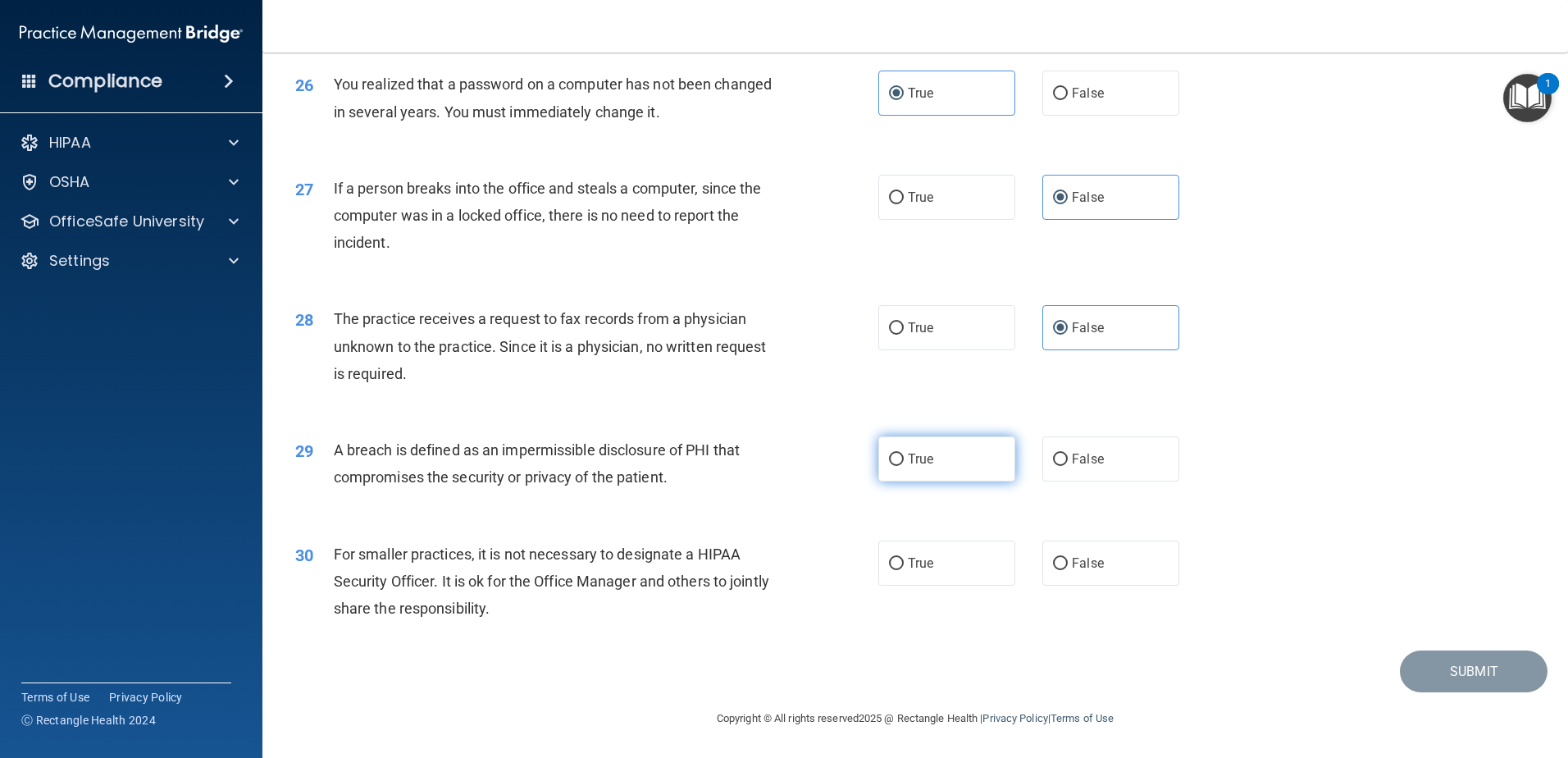
click at [904, 464] on input "True" at bounding box center [896, 460] width 14 height 12
radio input "true"
click at [1087, 561] on span "False" at bounding box center [1088, 563] width 32 height 15
click at [1068, 561] on input "False" at bounding box center [1060, 564] width 14 height 12
radio input "true"
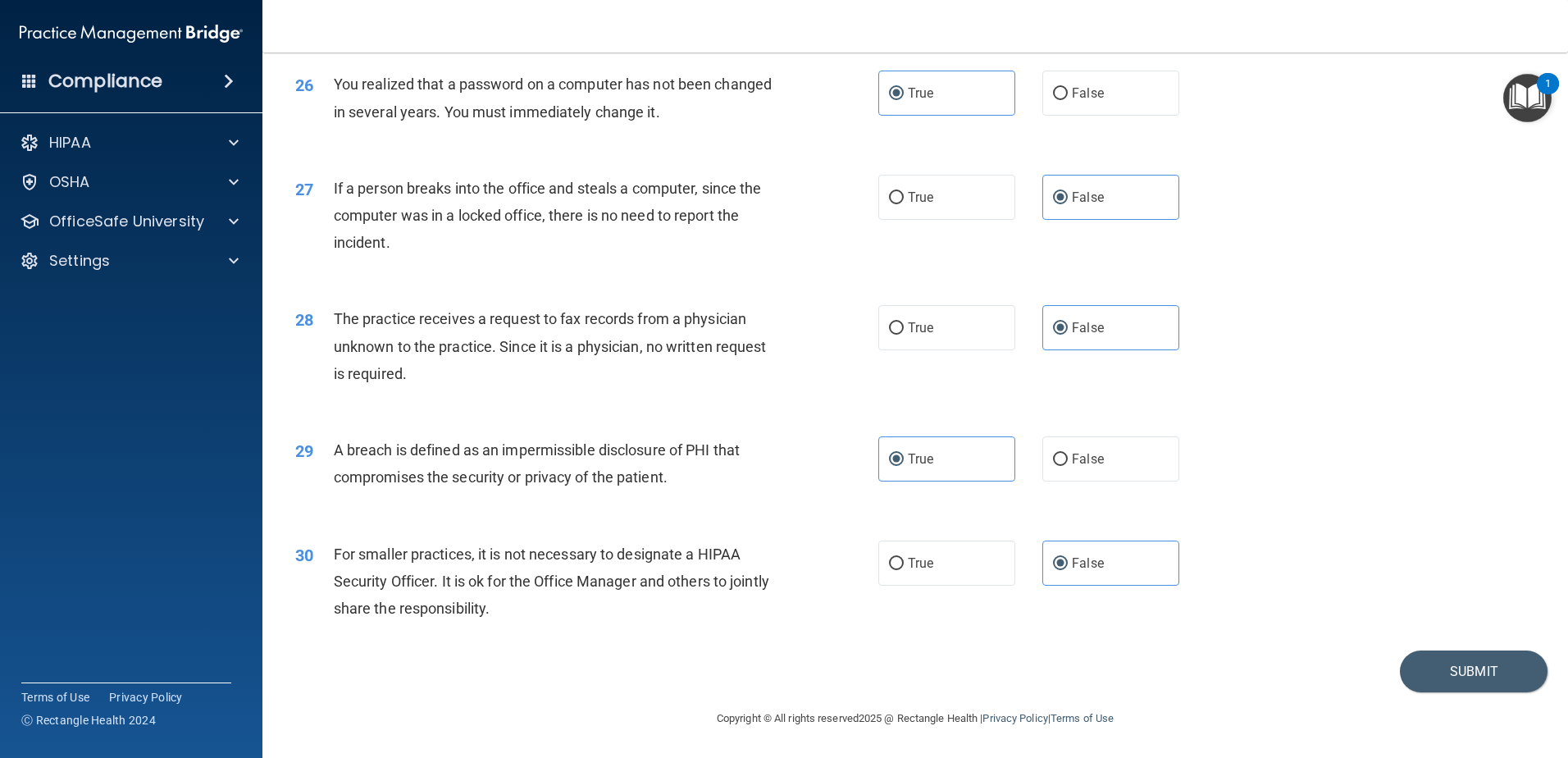
click at [1420, 642] on div "30 For smaller practices, it is not necessary to designate a HIPAA Security Off…" at bounding box center [915, 585] width 1265 height 131
click at [1464, 670] on button "Submit" at bounding box center [1474, 671] width 148 height 42
click at [1441, 668] on button "Submit" at bounding box center [1474, 671] width 148 height 42
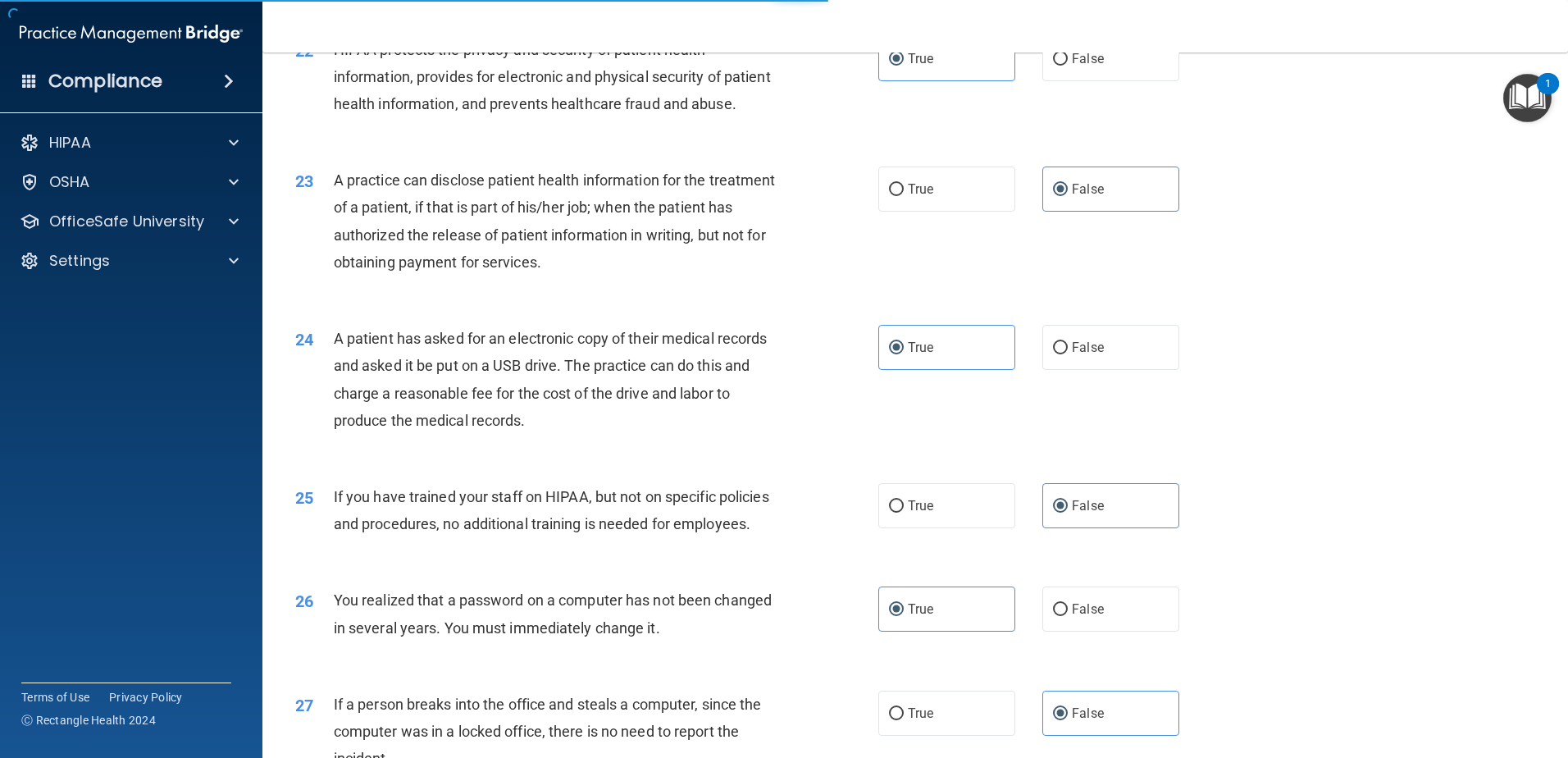
scroll to position [2742, 0]
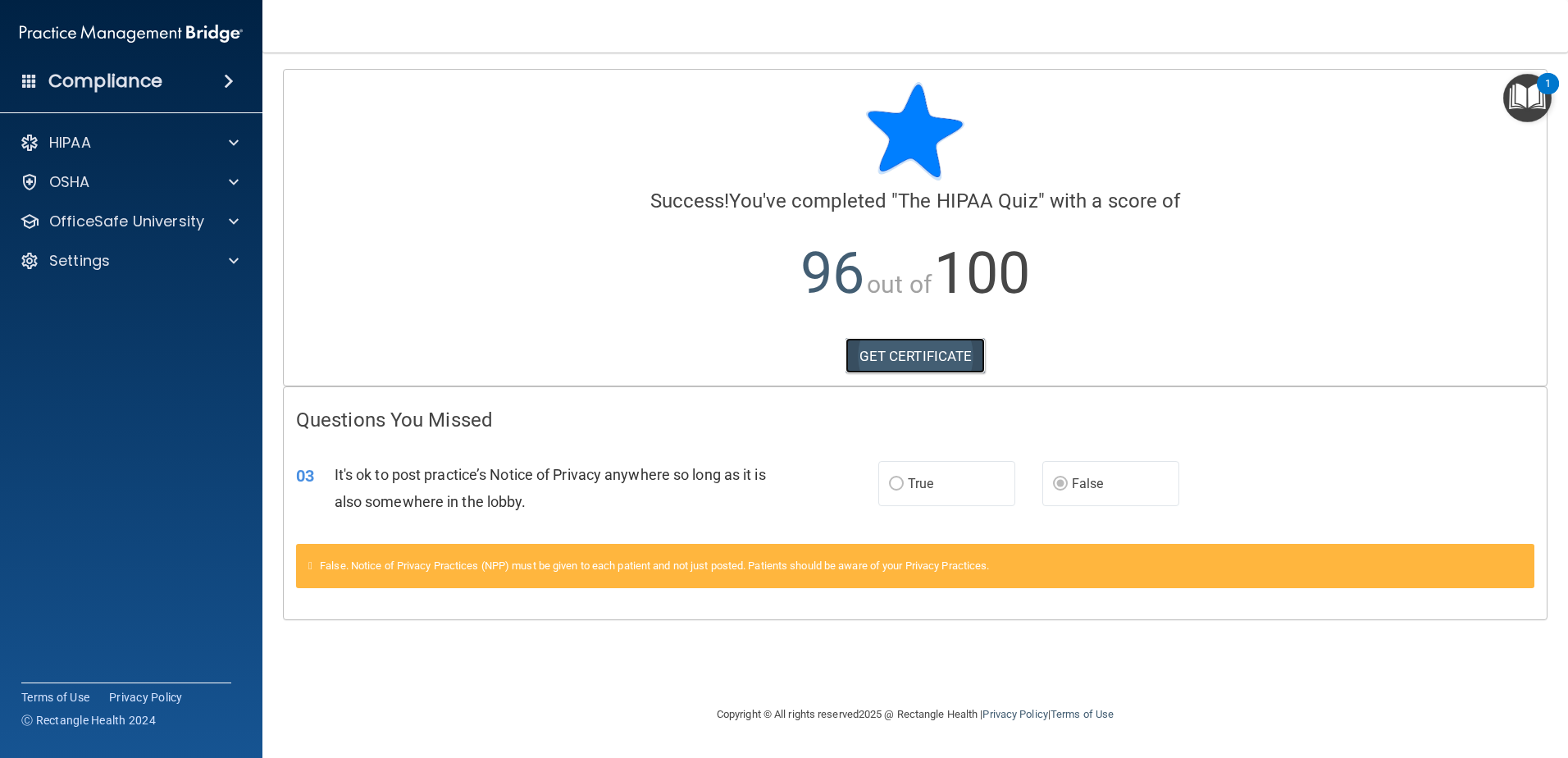
click at [911, 347] on link "GET CERTIFICATE" at bounding box center [915, 356] width 140 height 36
click at [132, 143] on div "HIPAA" at bounding box center [109, 142] width 203 height 20
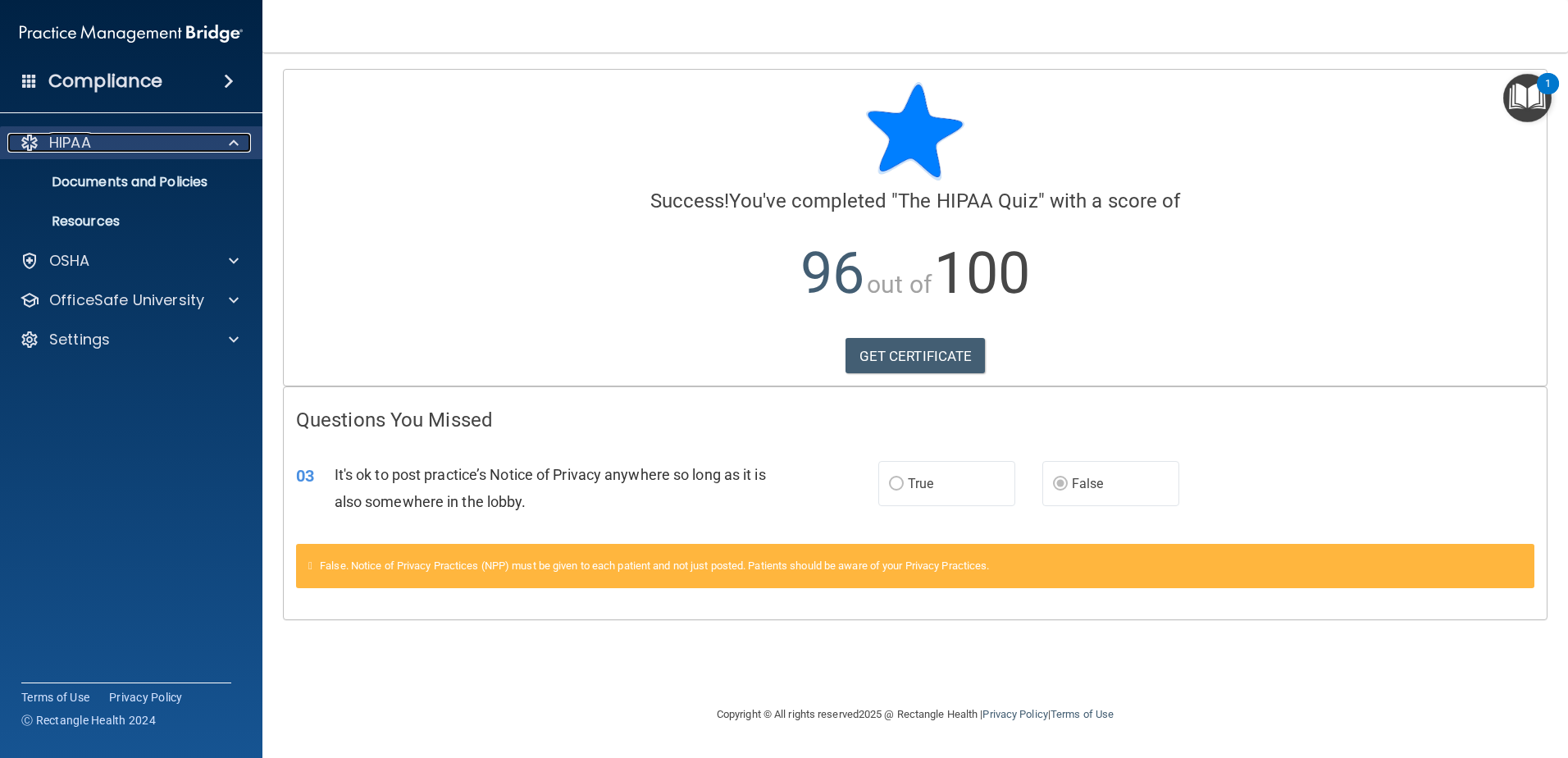
click at [132, 143] on div "HIPAA" at bounding box center [109, 142] width 203 height 20
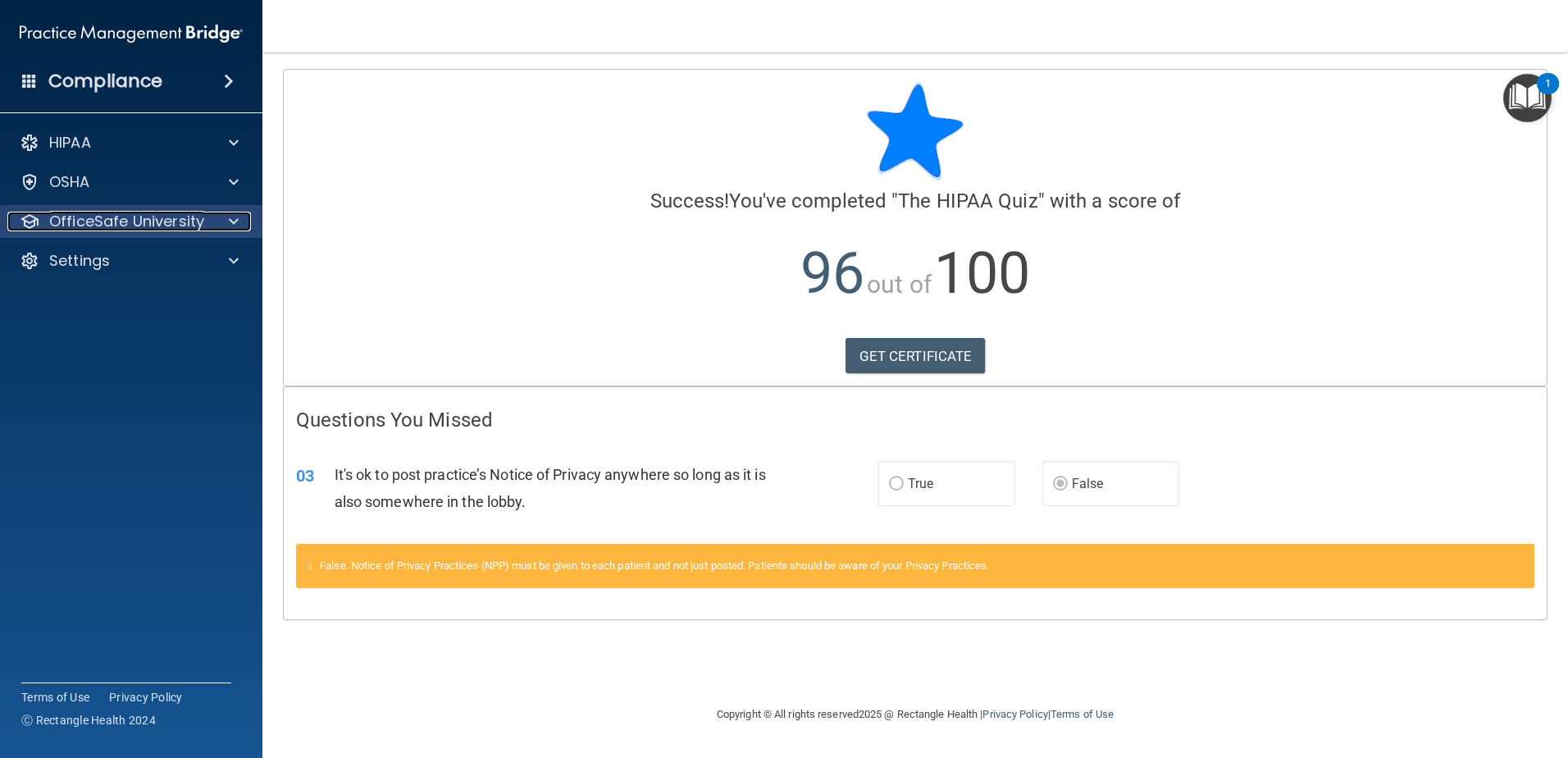
click at [139, 223] on p "OfficeSafe University" at bounding box center [127, 221] width 155 height 20
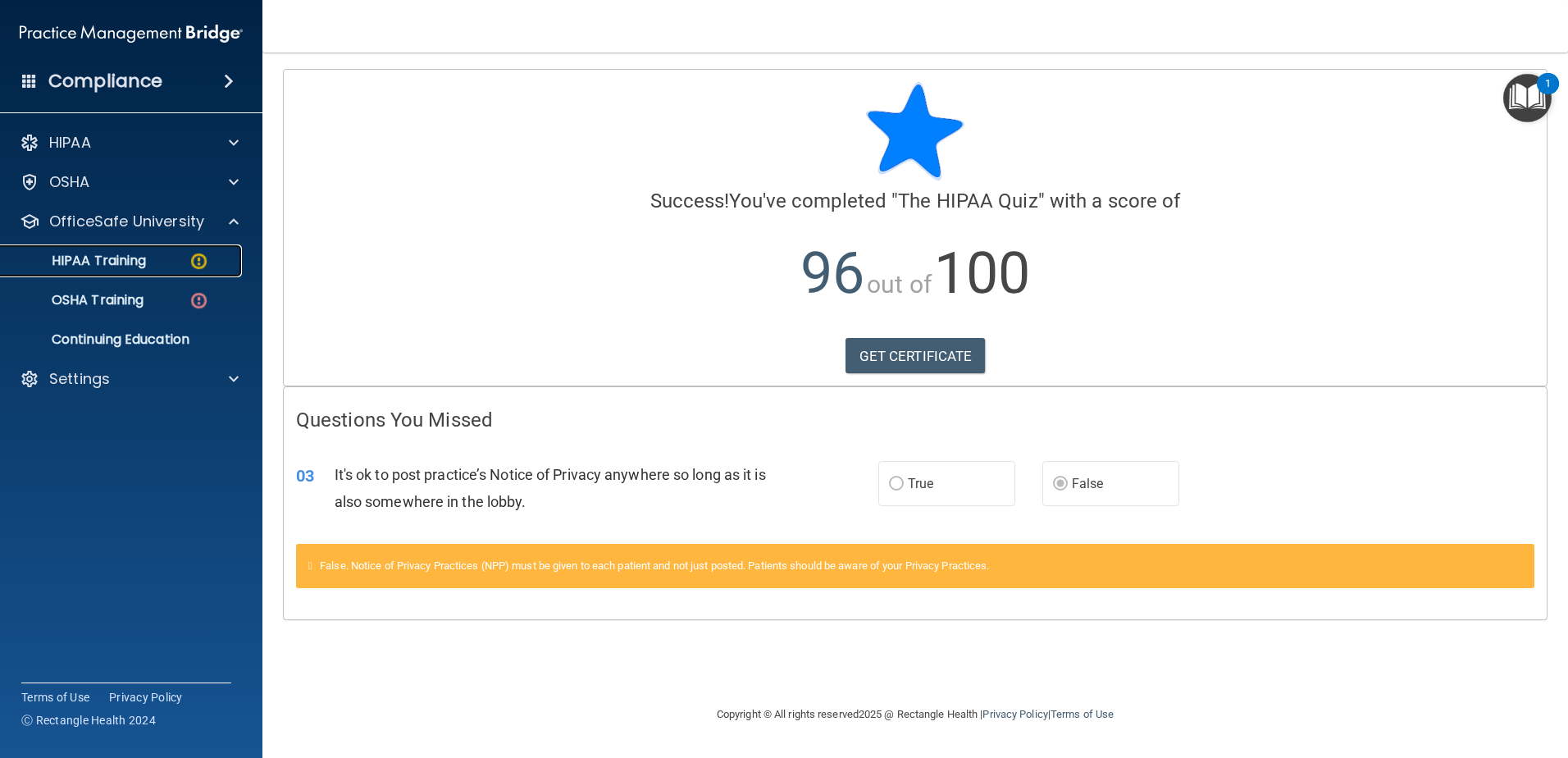
click at [117, 265] on p "HIPAA Training" at bounding box center [78, 260] width 135 height 16
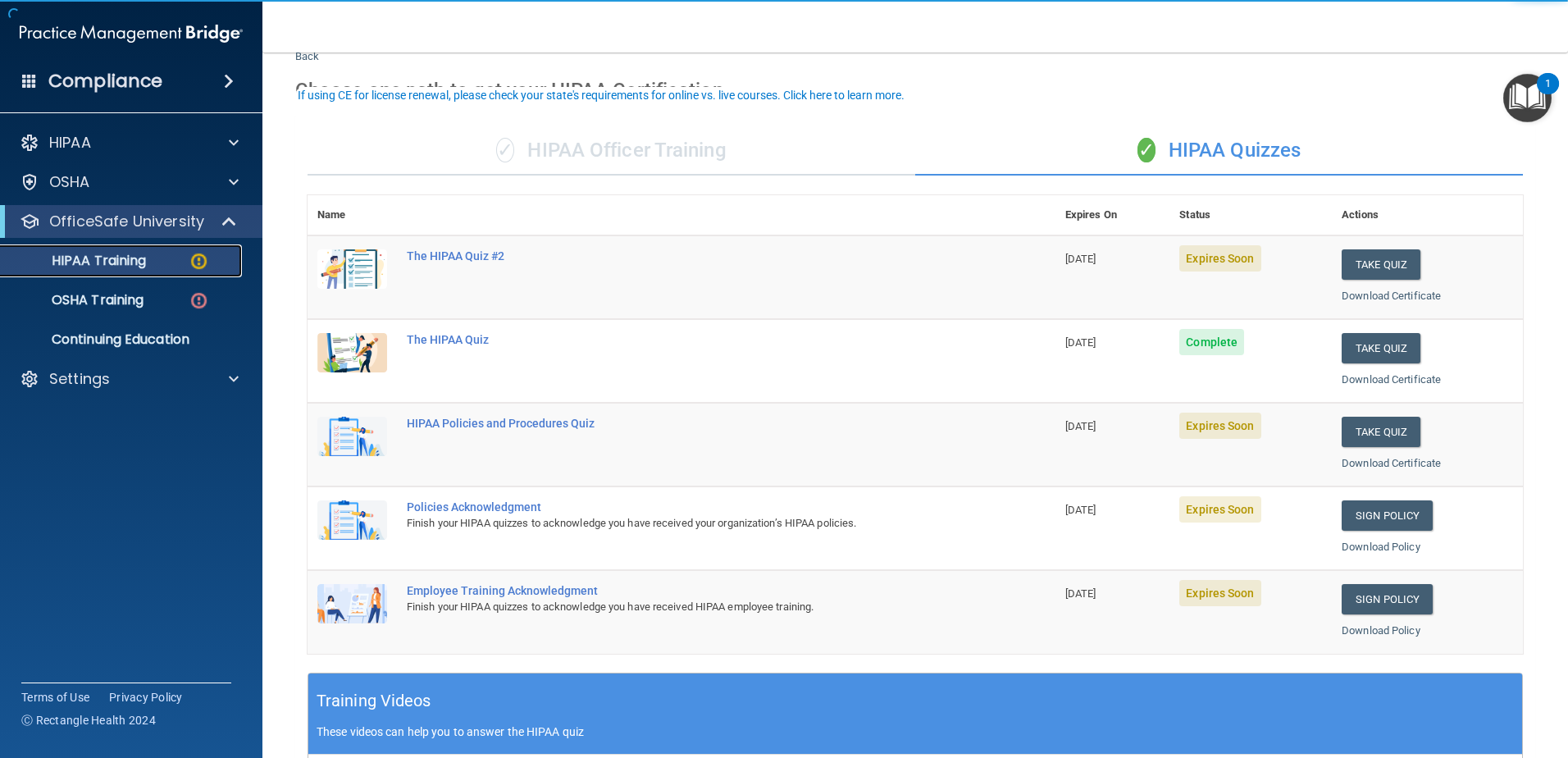
scroll to position [82, 0]
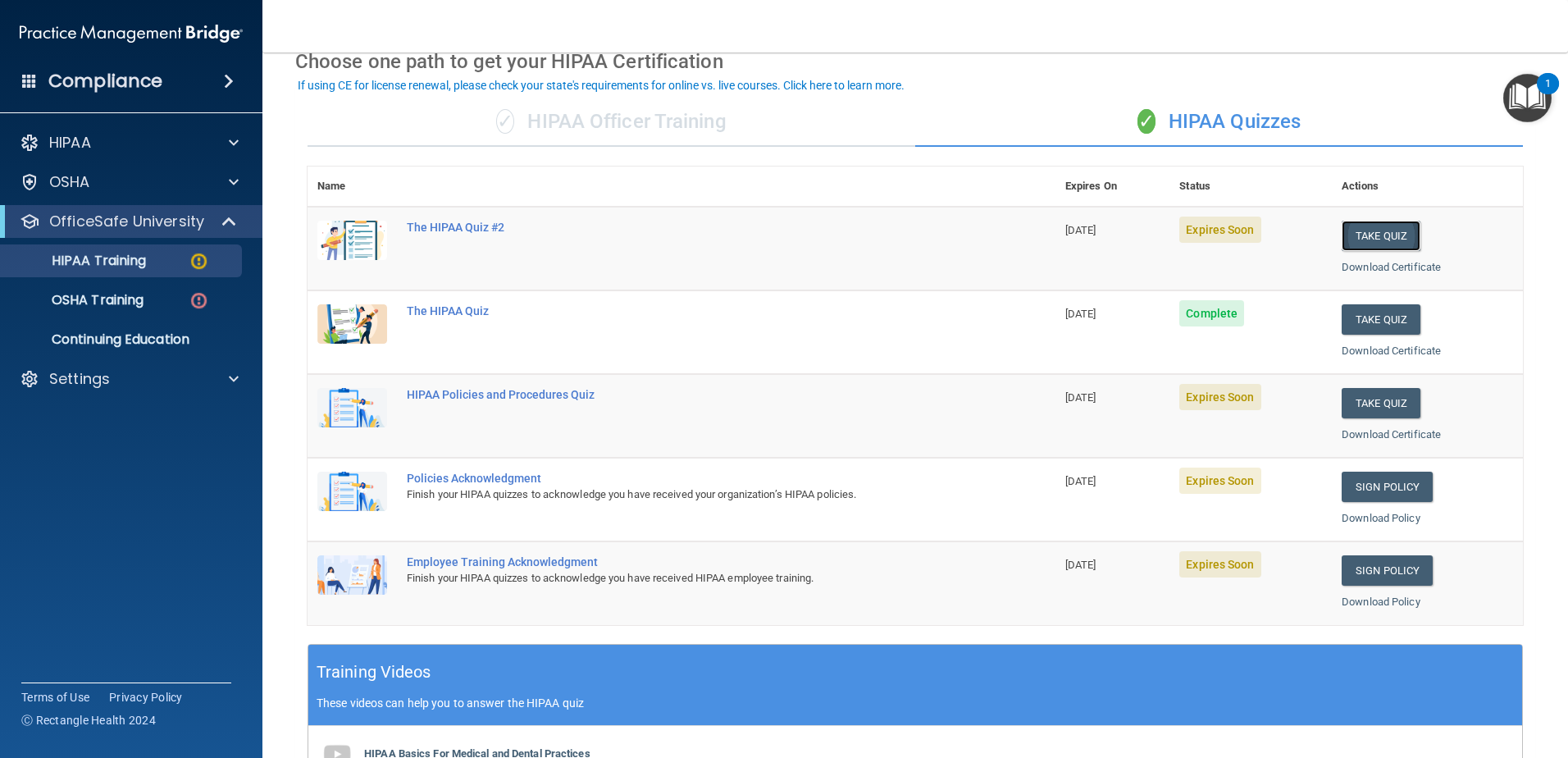
click at [1387, 237] on button "Take Quiz" at bounding box center [1381, 236] width 79 height 31
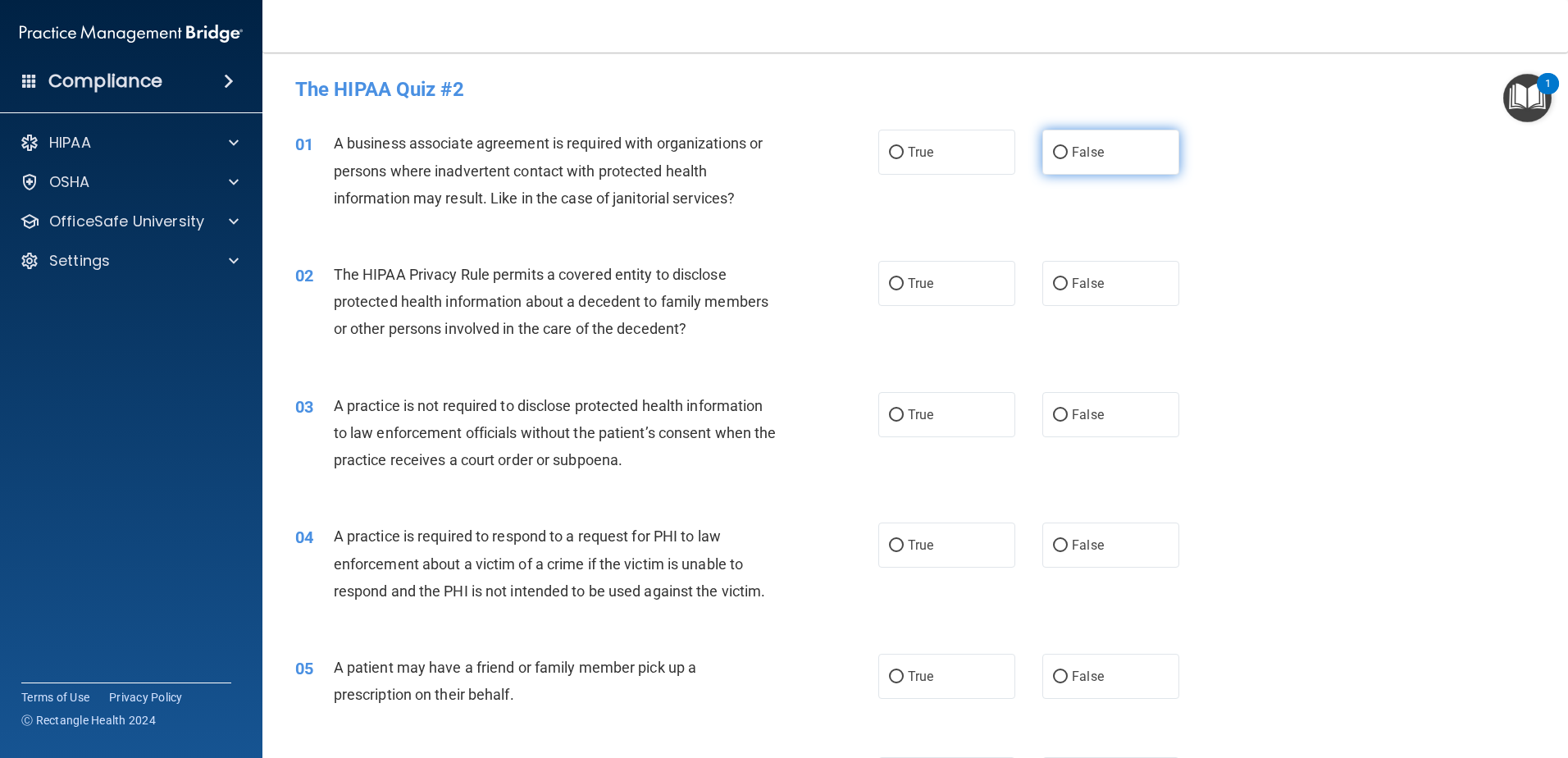
click at [1091, 158] on span "False" at bounding box center [1088, 152] width 32 height 15
click at [1068, 158] on input "False" at bounding box center [1060, 153] width 14 height 12
radio input "true"
click at [931, 294] on label "True" at bounding box center [946, 283] width 137 height 45
click at [904, 291] on input "True" at bounding box center [896, 284] width 14 height 12
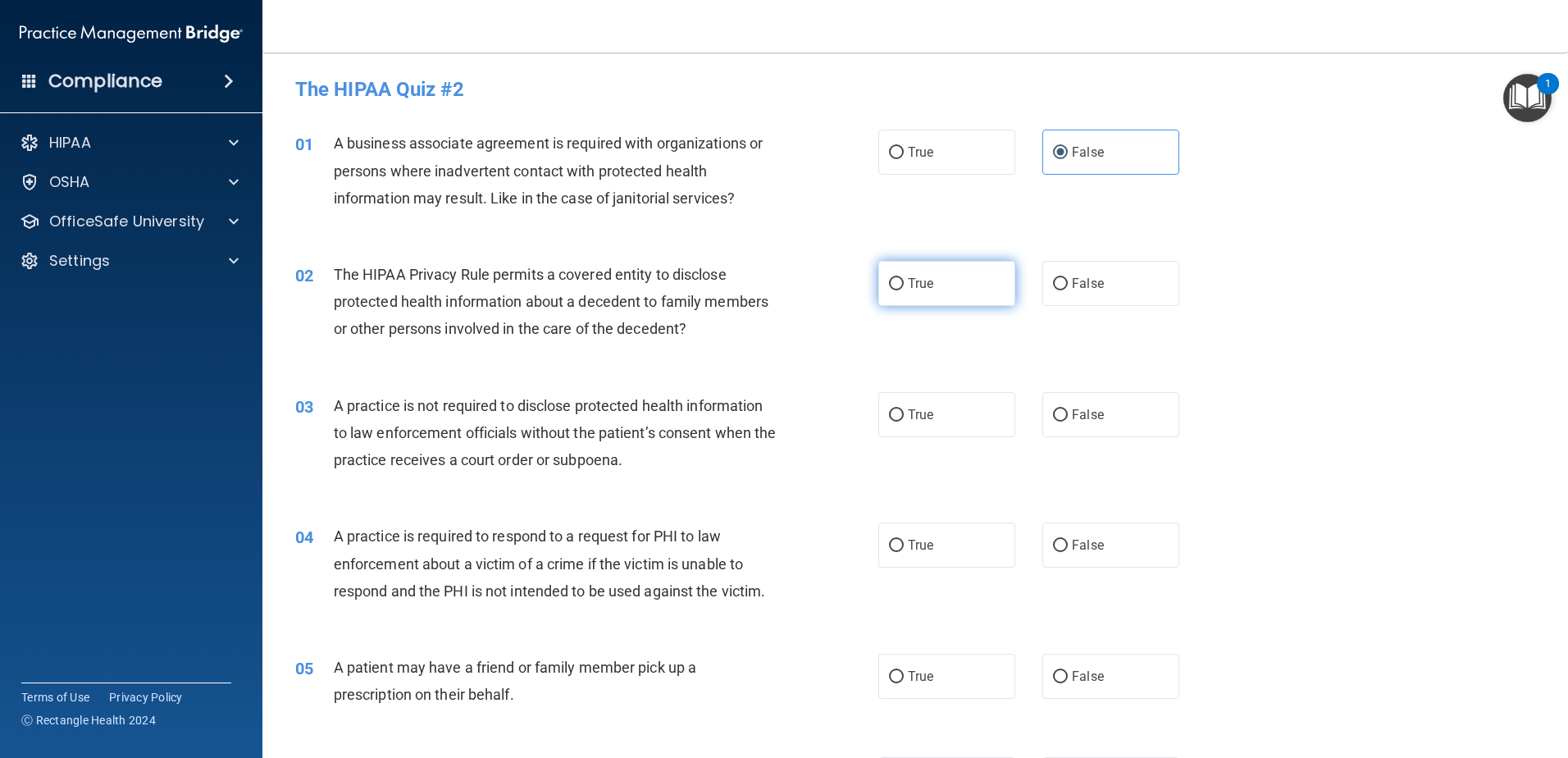
radio input "true"
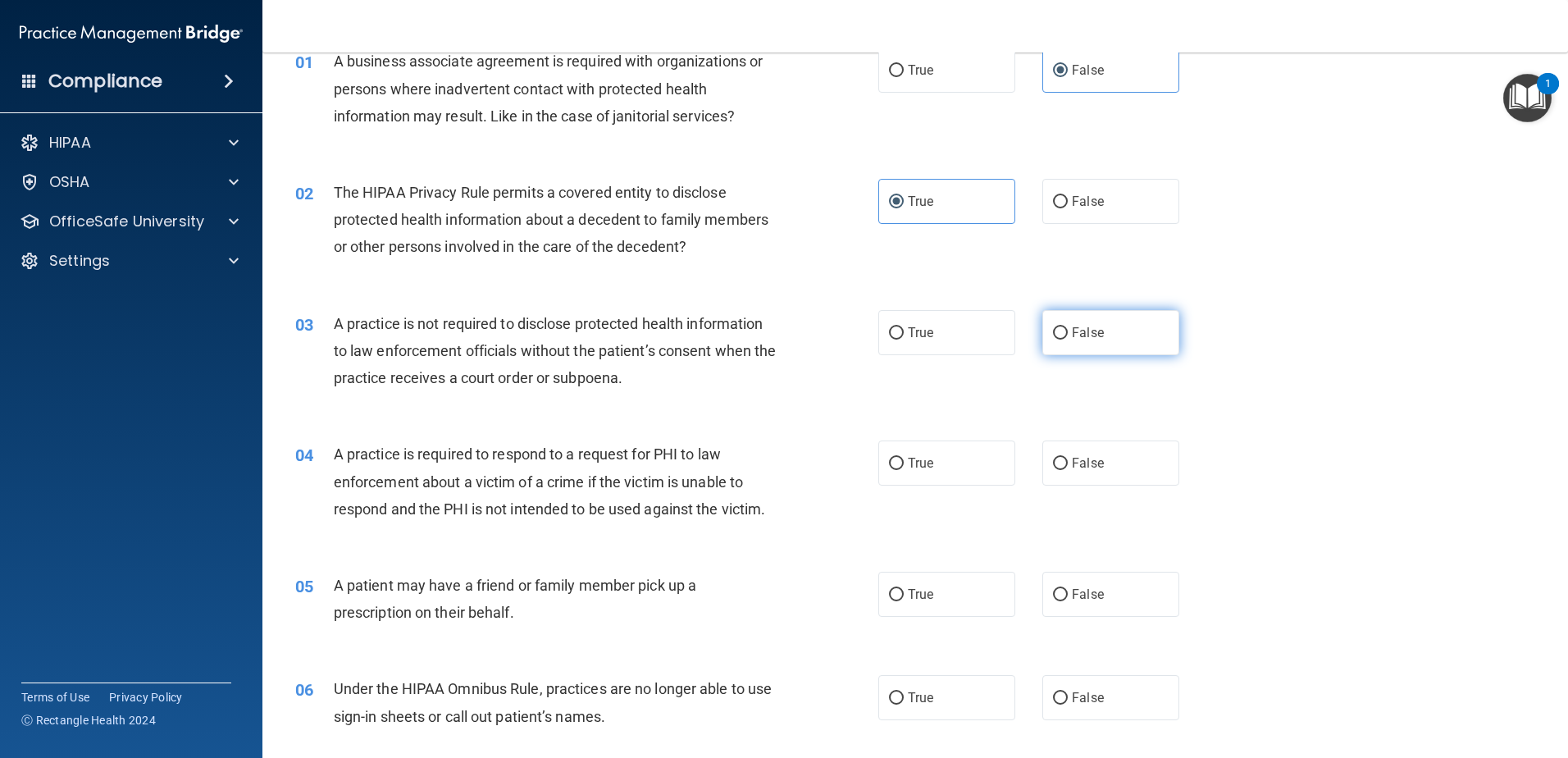
click at [1144, 342] on label "False" at bounding box center [1110, 332] width 137 height 45
click at [1068, 340] on input "False" at bounding box center [1060, 333] width 14 height 12
radio input "true"
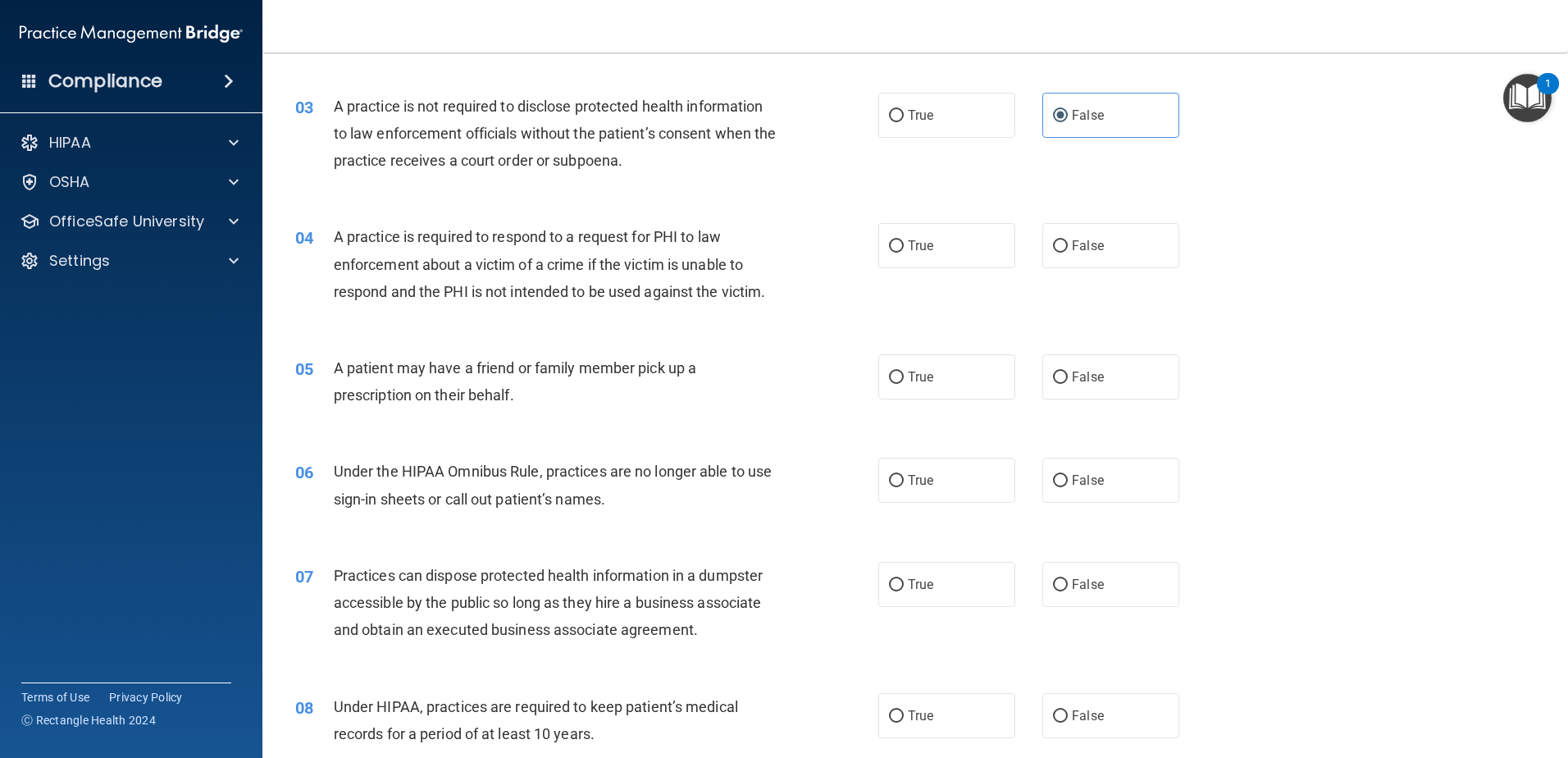
scroll to position [328, 0]
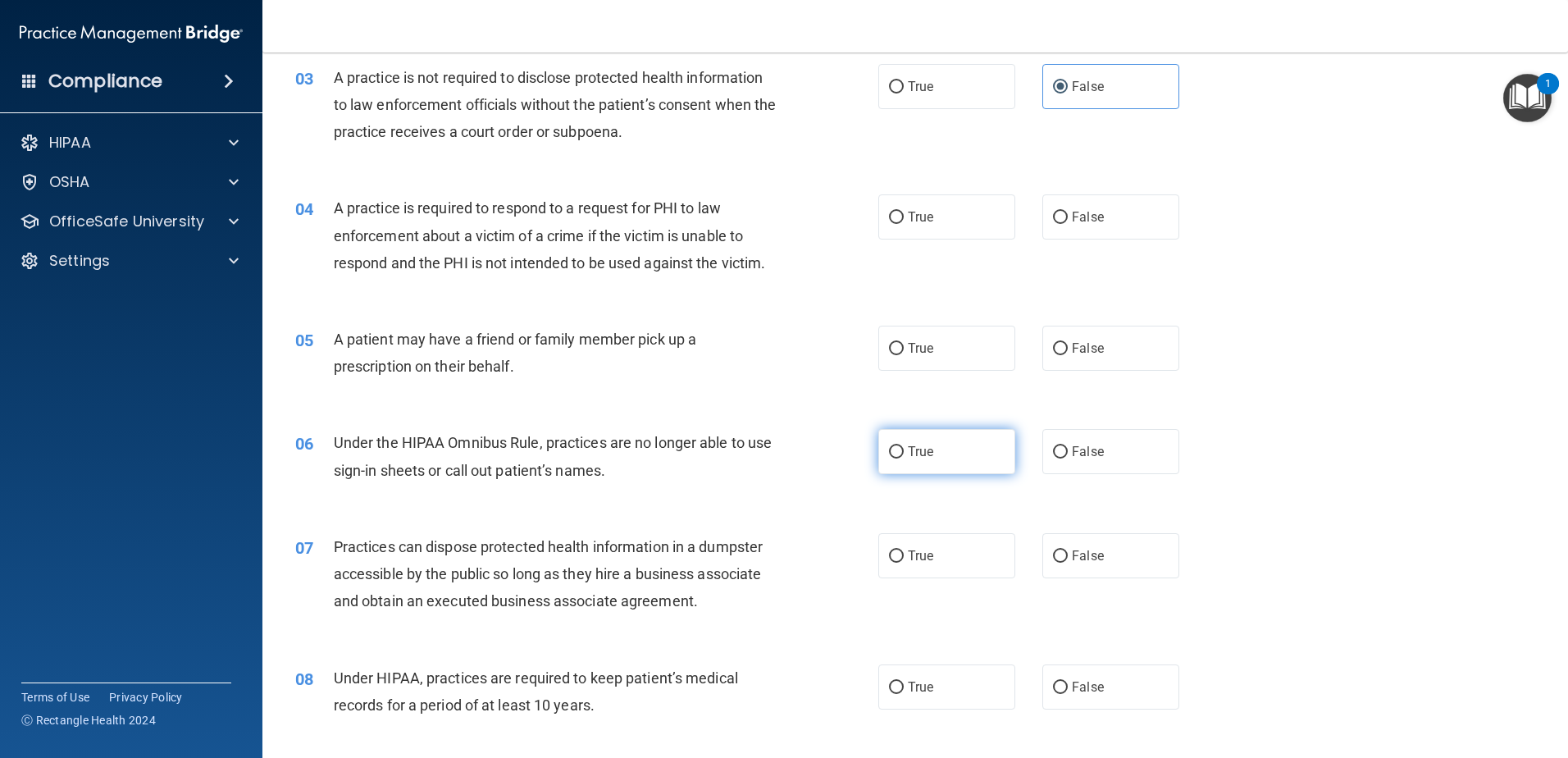
drag, startPoint x: 914, startPoint y: 340, endPoint x: 979, endPoint y: 441, distance: 120.1
click at [915, 340] on label "True" at bounding box center [946, 348] width 137 height 45
click at [904, 343] on input "True" at bounding box center [896, 349] width 14 height 12
radio input "true"
click at [965, 463] on label "True" at bounding box center [946, 451] width 137 height 45
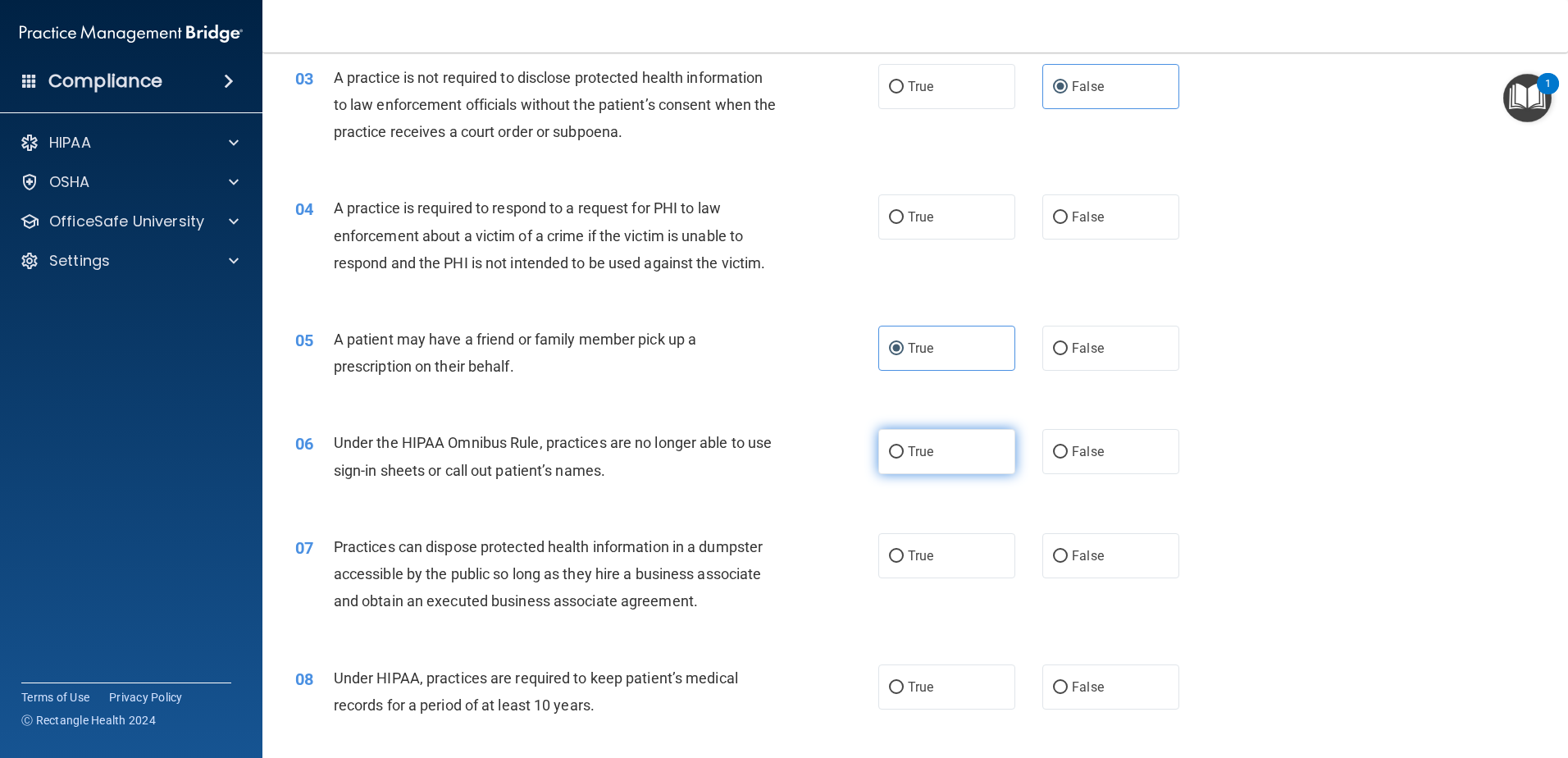
click at [904, 459] on input "True" at bounding box center [896, 452] width 14 height 12
radio input "true"
click at [1062, 450] on label "False" at bounding box center [1110, 451] width 137 height 45
click at [1062, 450] on input "False" at bounding box center [1060, 452] width 14 height 12
radio input "true"
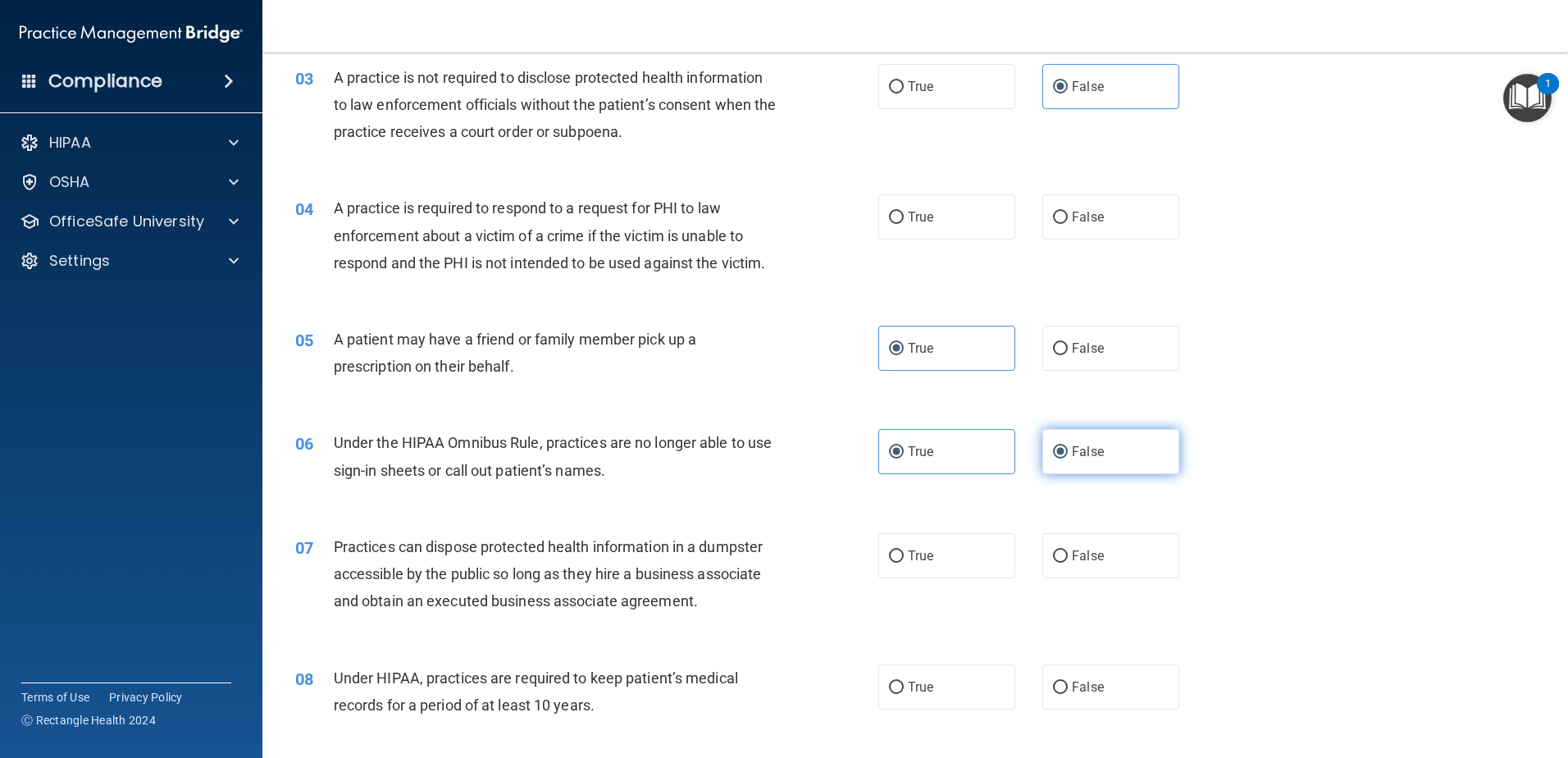
radio input "false"
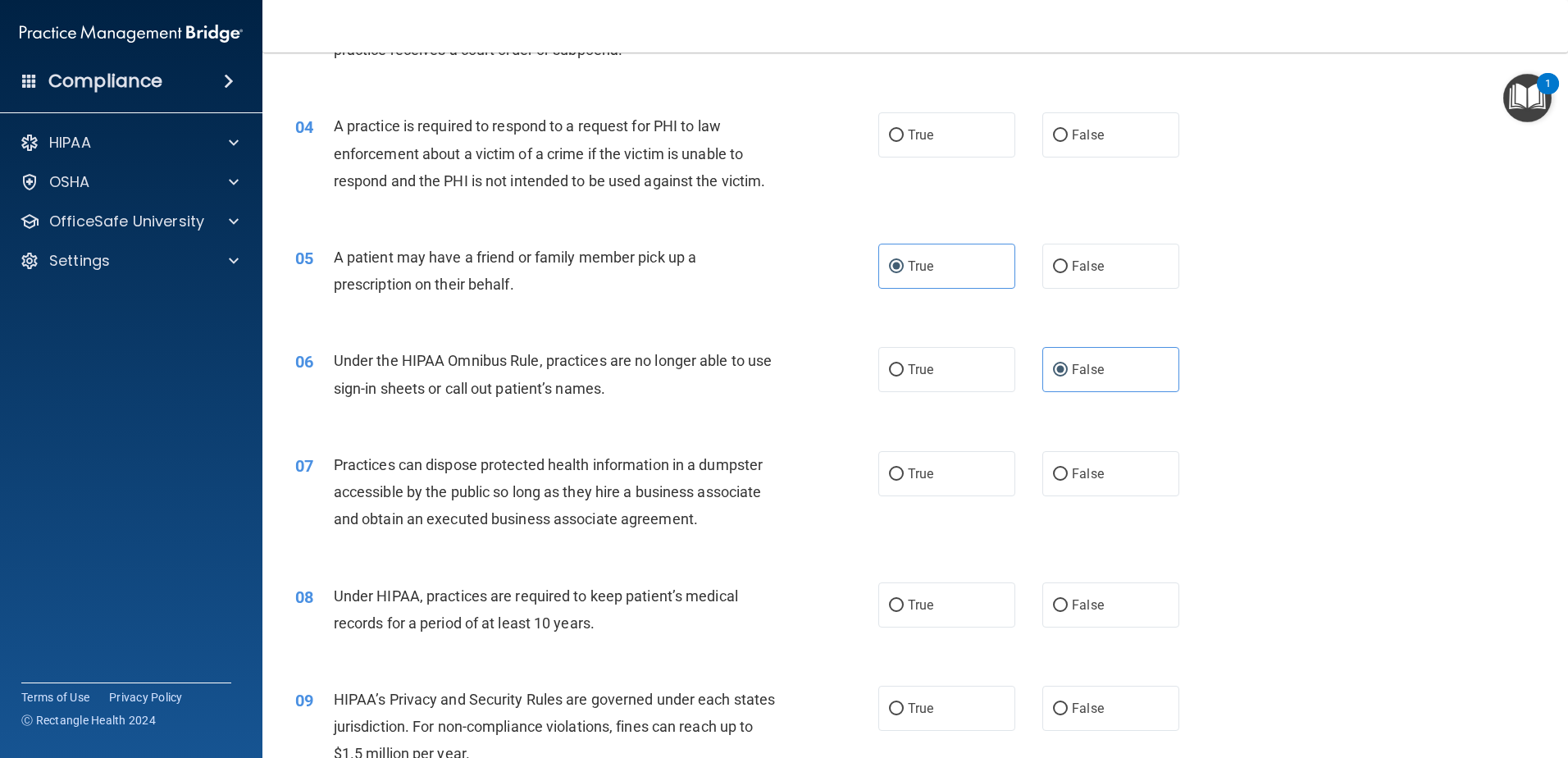
scroll to position [492, 0]
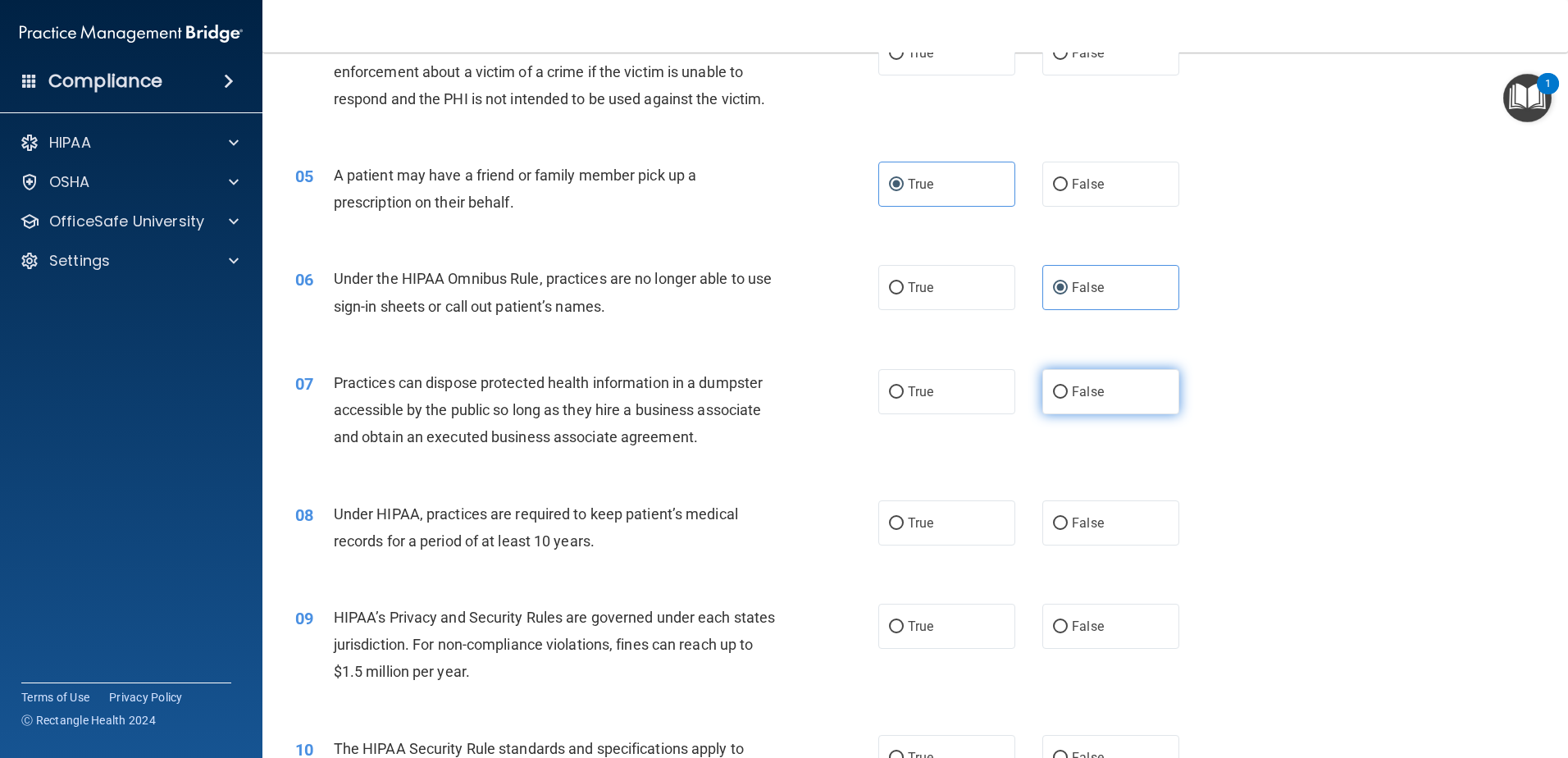
click at [1121, 397] on label "False" at bounding box center [1110, 391] width 137 height 45
click at [1068, 397] on input "False" at bounding box center [1060, 393] width 14 height 12
radio input "true"
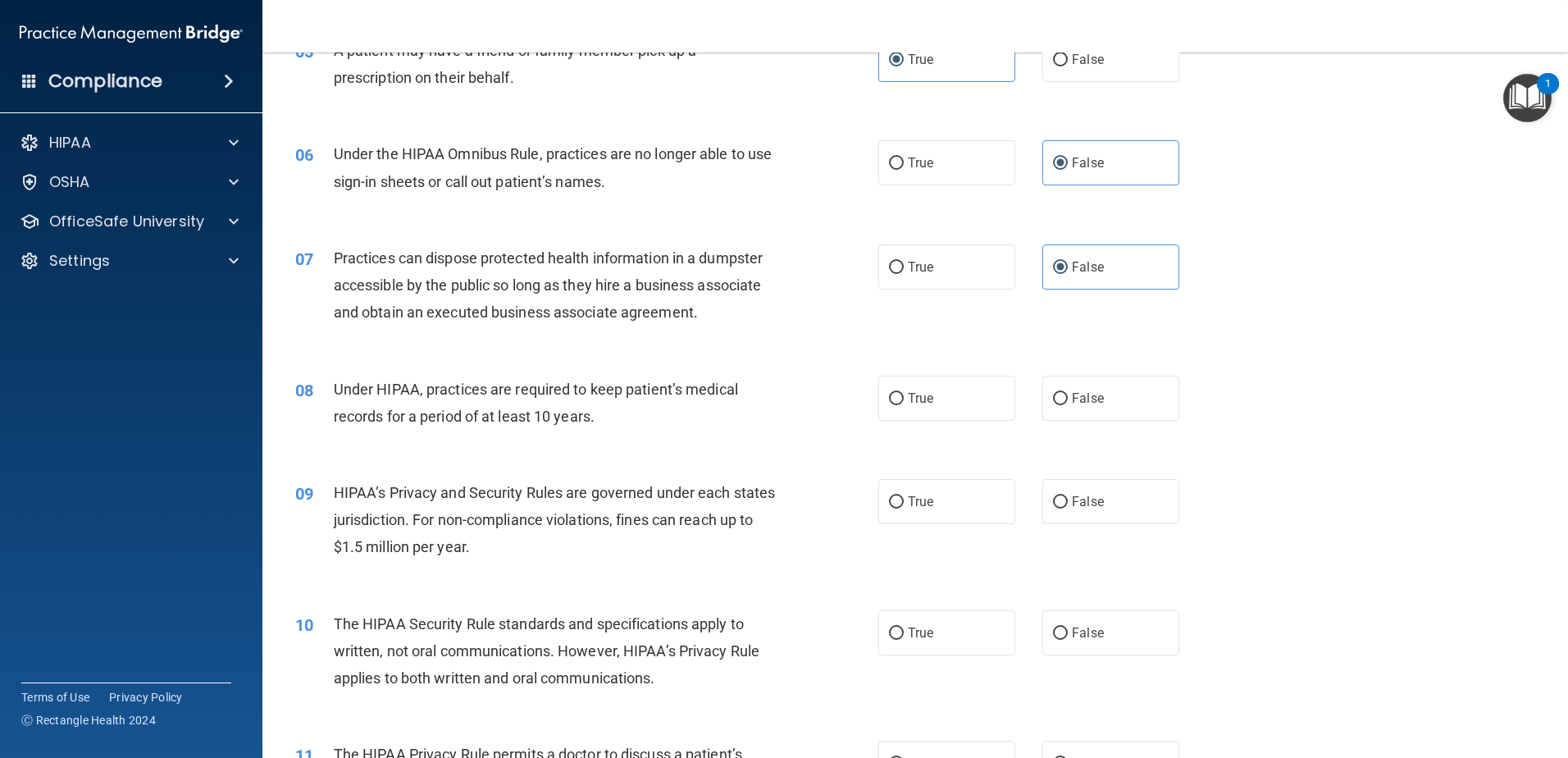
scroll to position [656, 0]
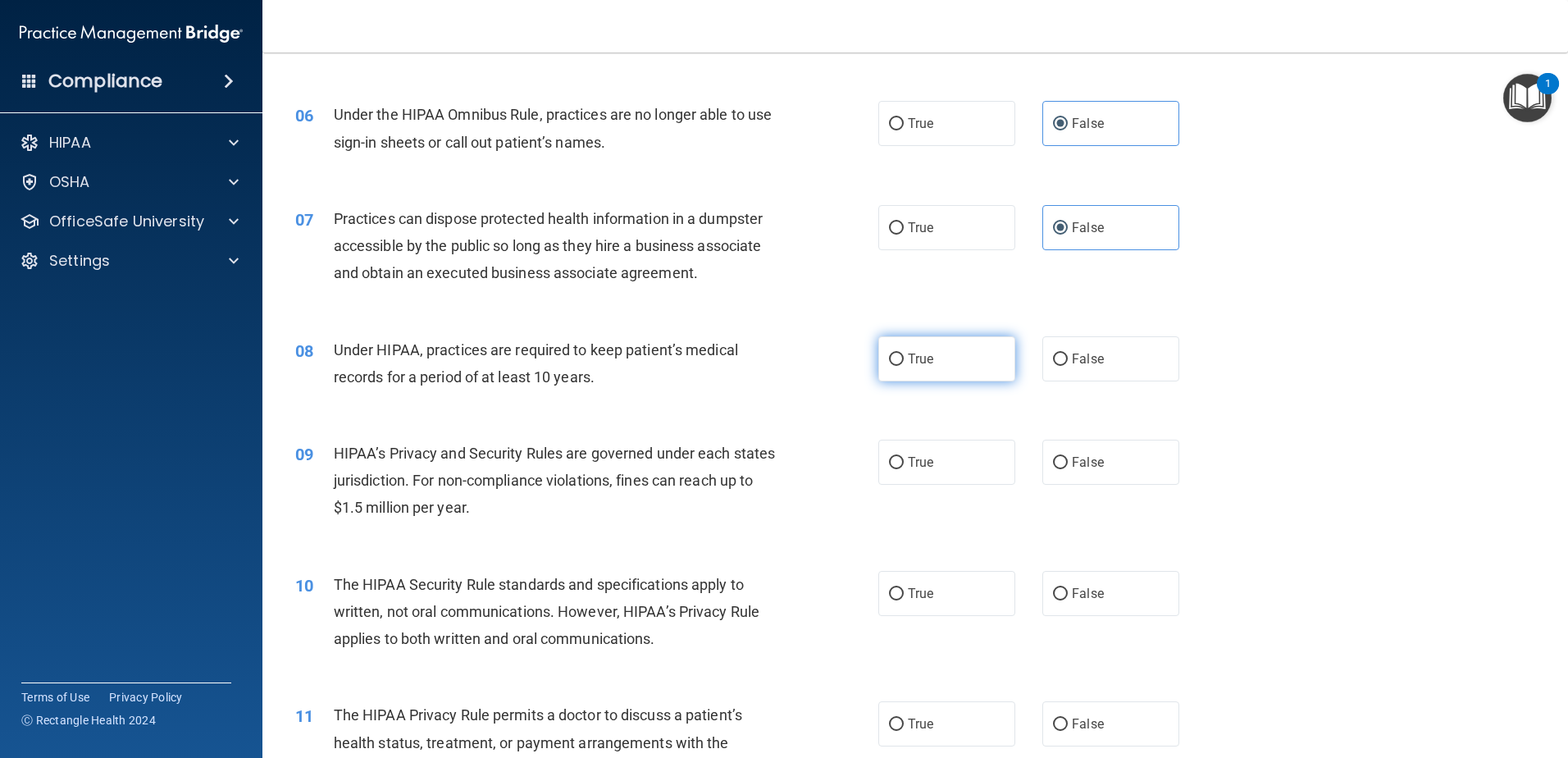
click at [899, 371] on label "True" at bounding box center [946, 359] width 137 height 45
click at [899, 366] on input "True" at bounding box center [896, 359] width 14 height 12
radio input "true"
click at [1144, 482] on label "False" at bounding box center [1110, 461] width 137 height 45
click at [1068, 469] on input "False" at bounding box center [1060, 463] width 14 height 12
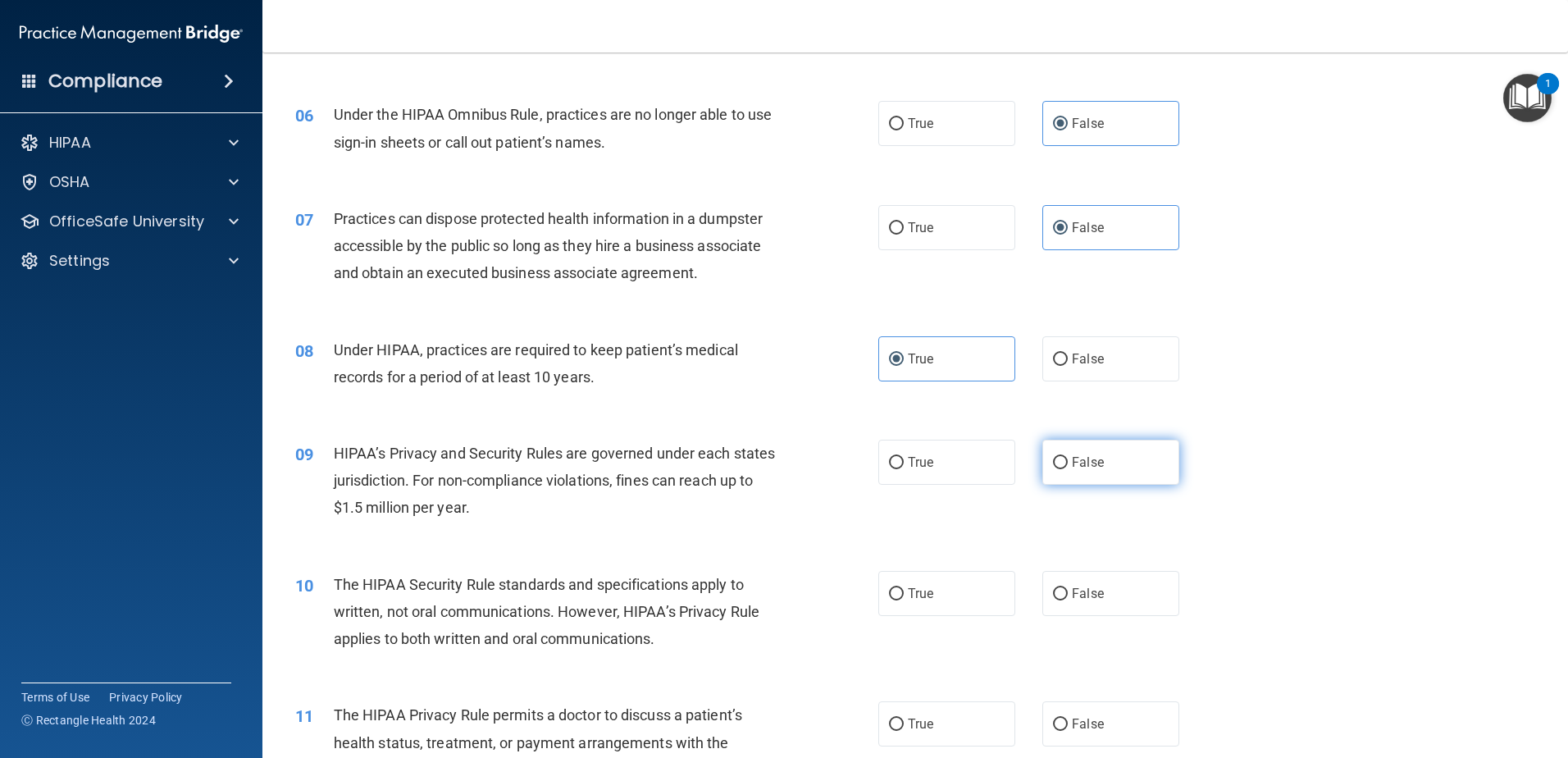
radio input "true"
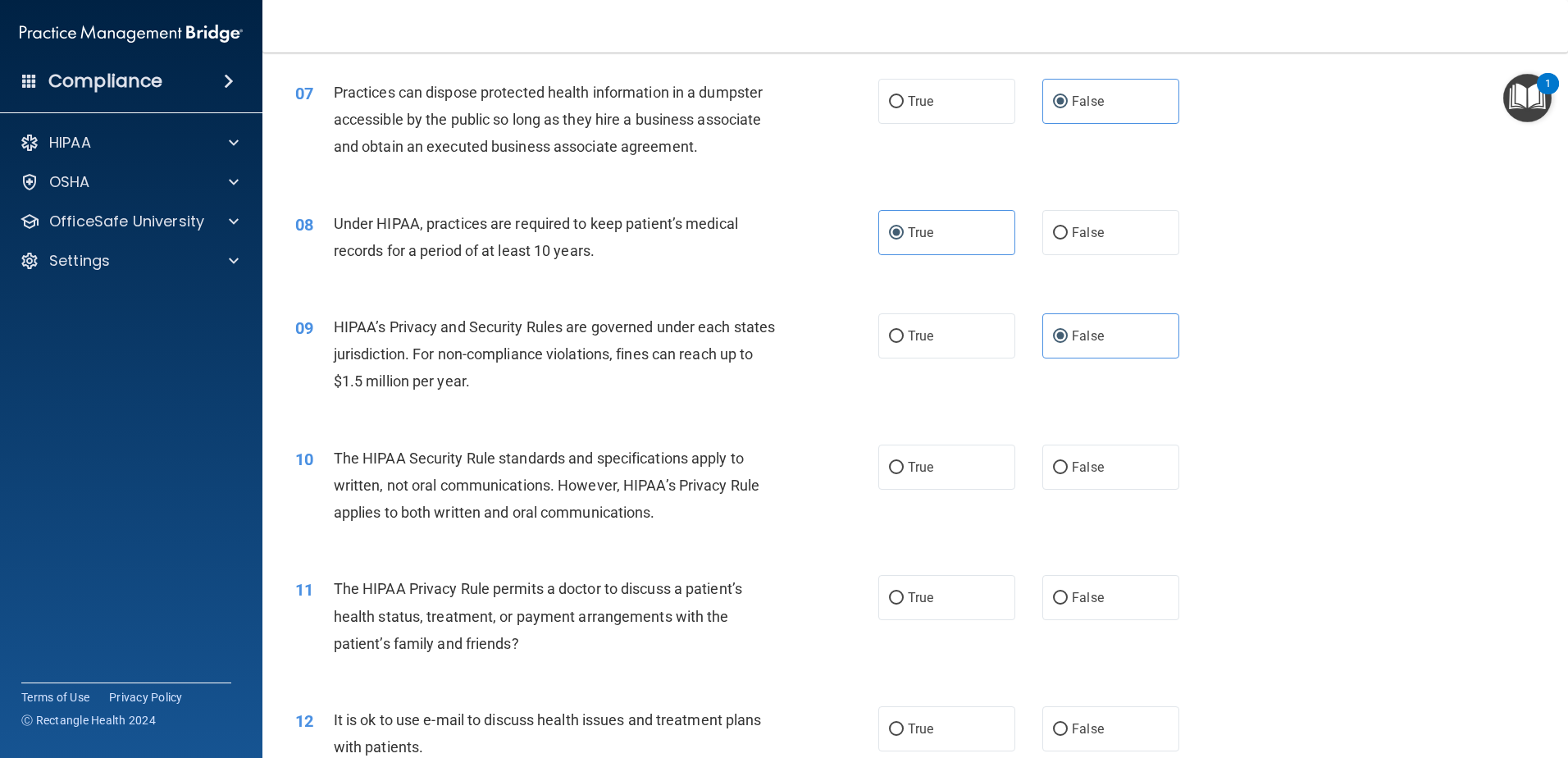
scroll to position [820, 0]
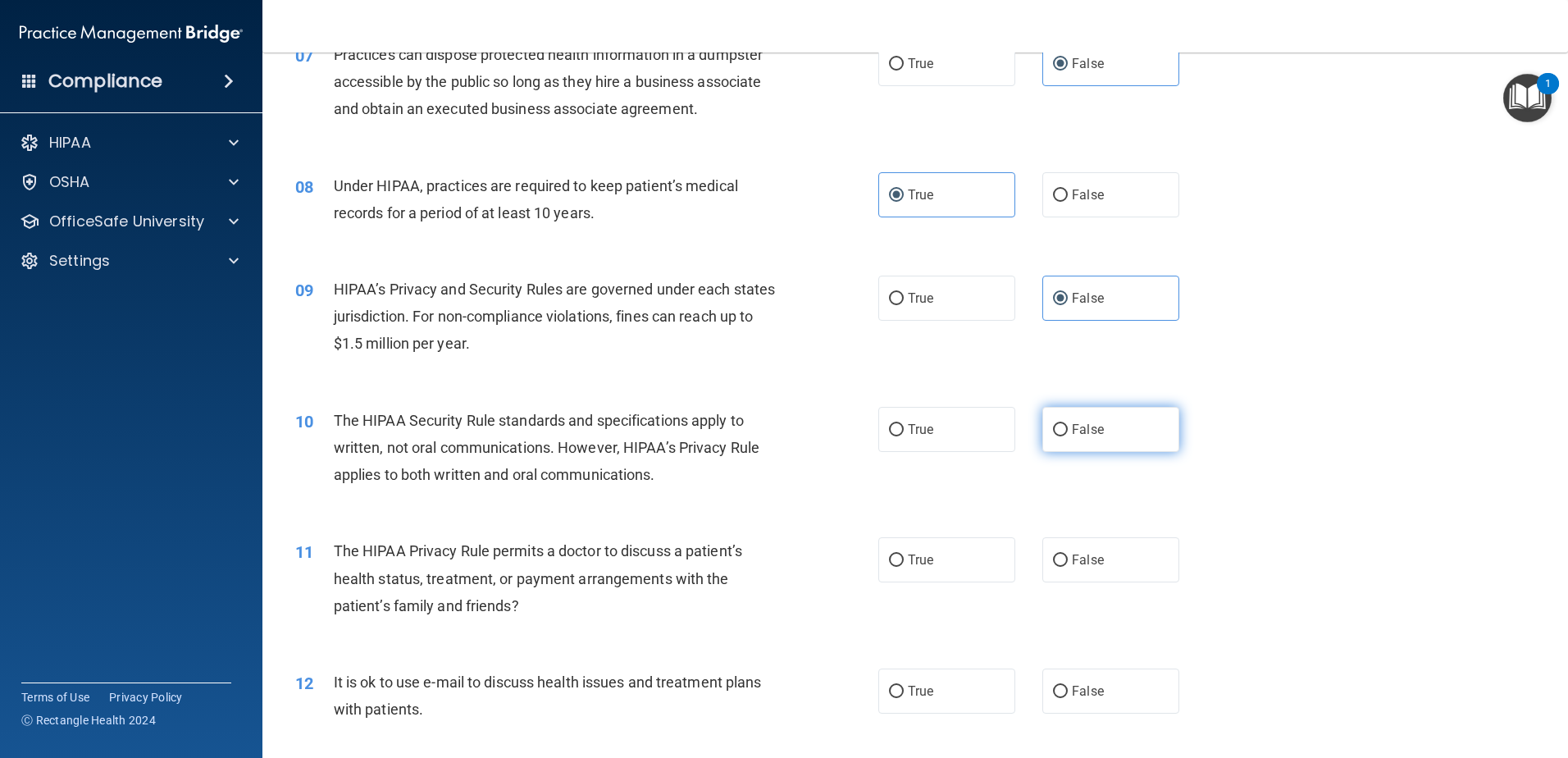
click at [1062, 441] on label "False" at bounding box center [1110, 429] width 137 height 45
click at [1062, 437] on input "False" at bounding box center [1060, 430] width 14 height 12
radio input "true"
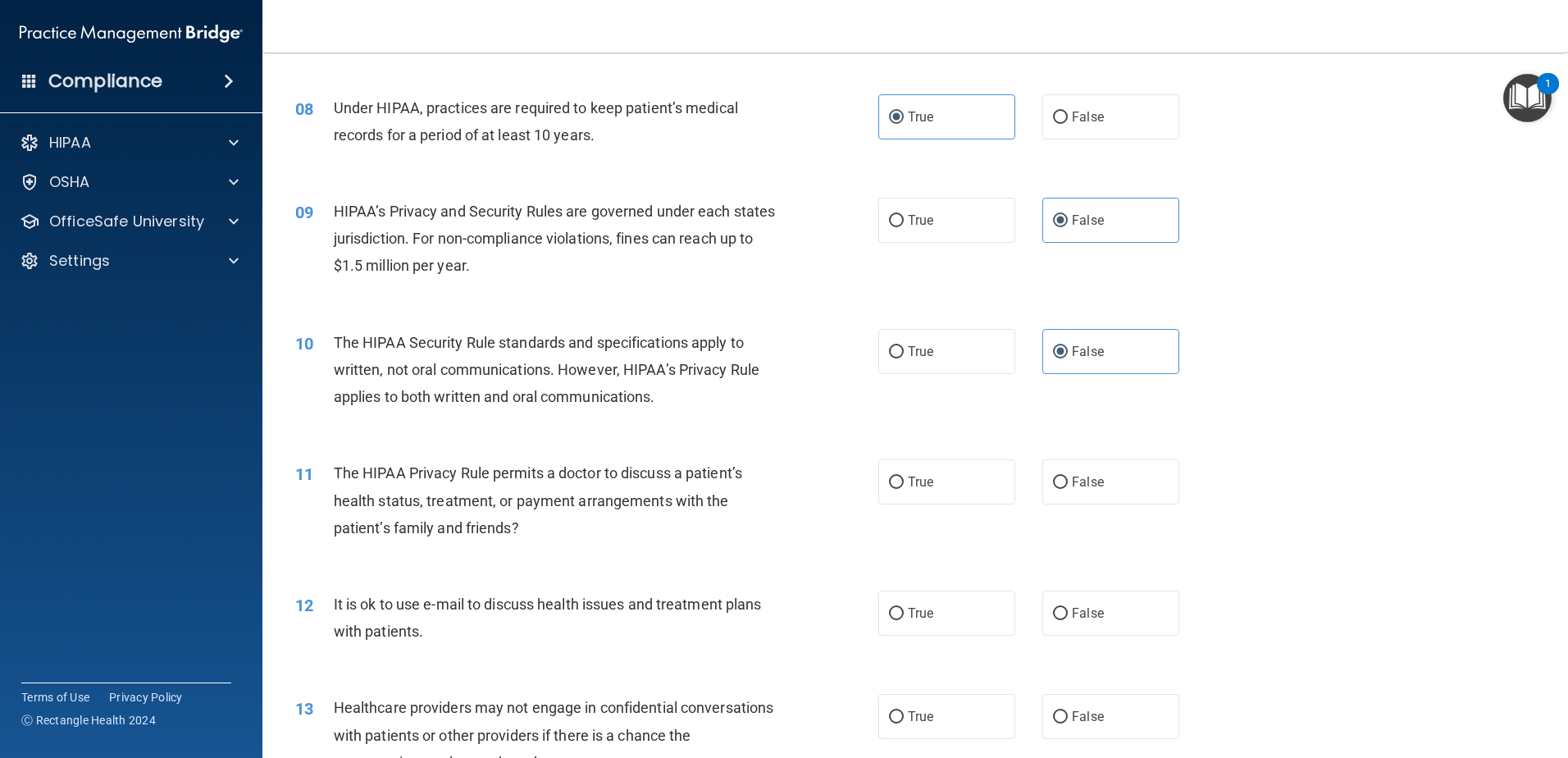
scroll to position [985, 0]
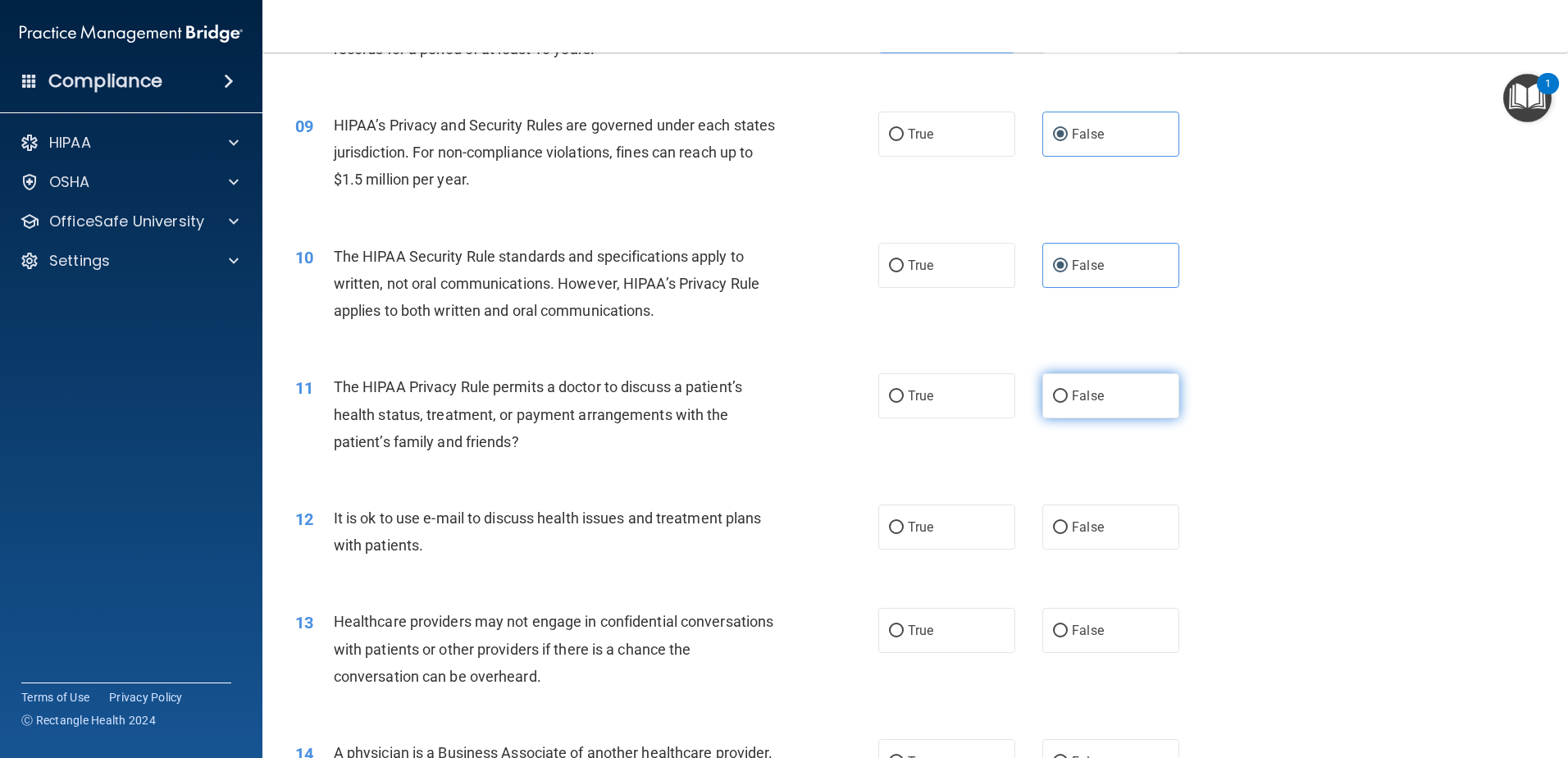
click at [1141, 390] on label "False" at bounding box center [1110, 395] width 137 height 45
click at [1068, 391] on input "False" at bounding box center [1060, 397] width 14 height 12
radio input "true"
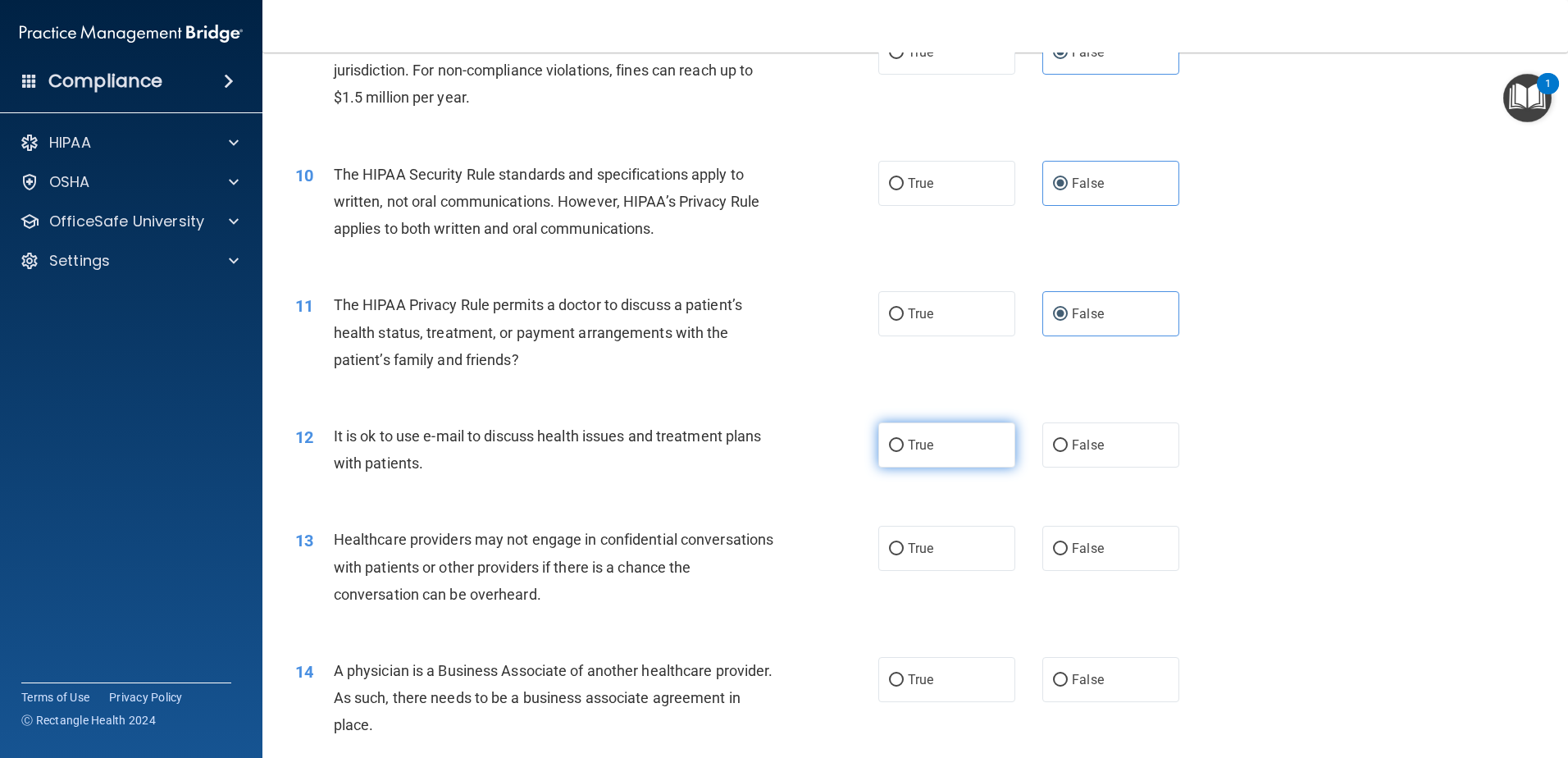
click at [953, 449] on label "True" at bounding box center [946, 444] width 137 height 45
click at [904, 449] on input "True" at bounding box center [896, 445] width 14 height 12
radio input "true"
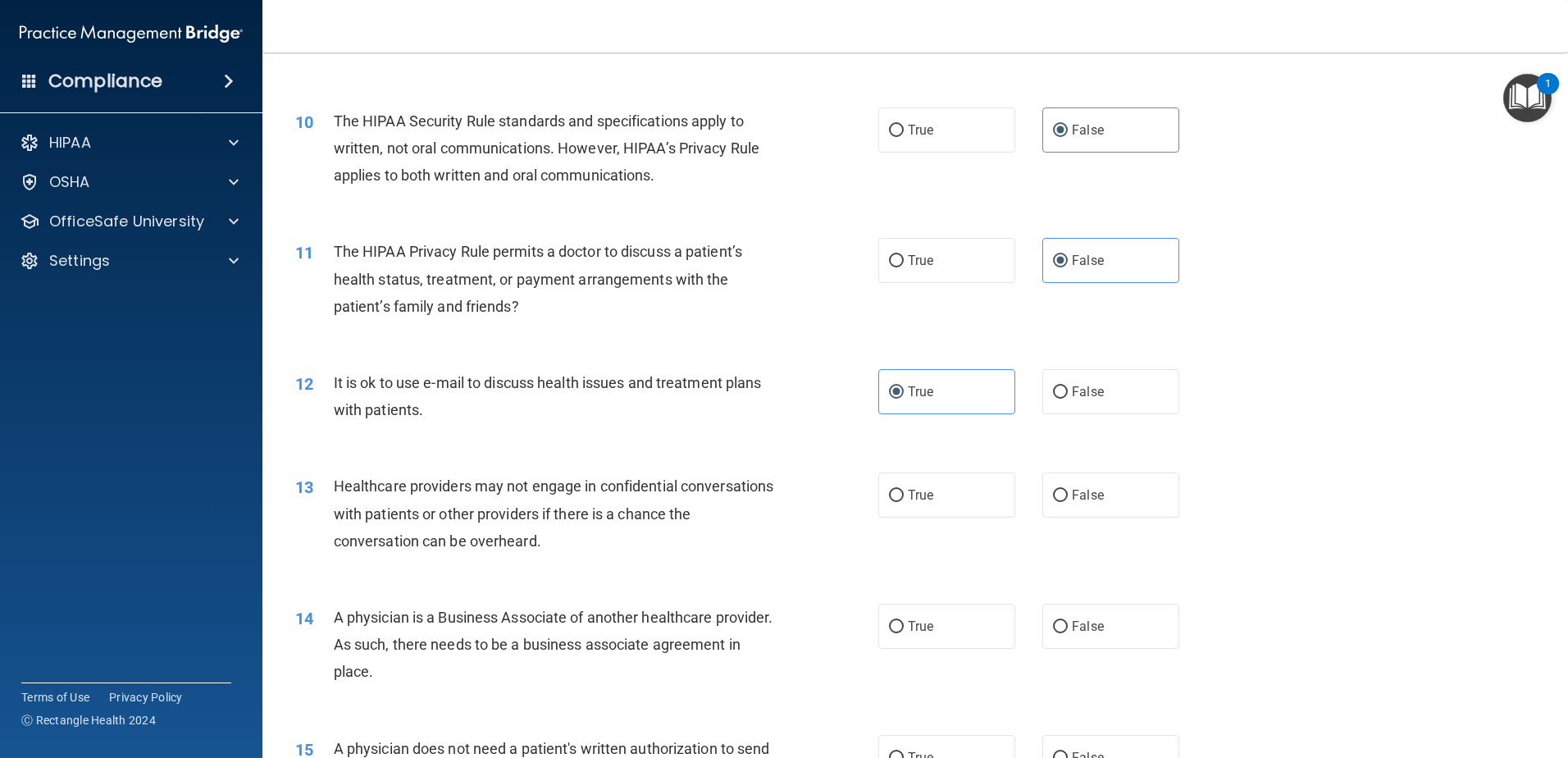
scroll to position [1149, 0]
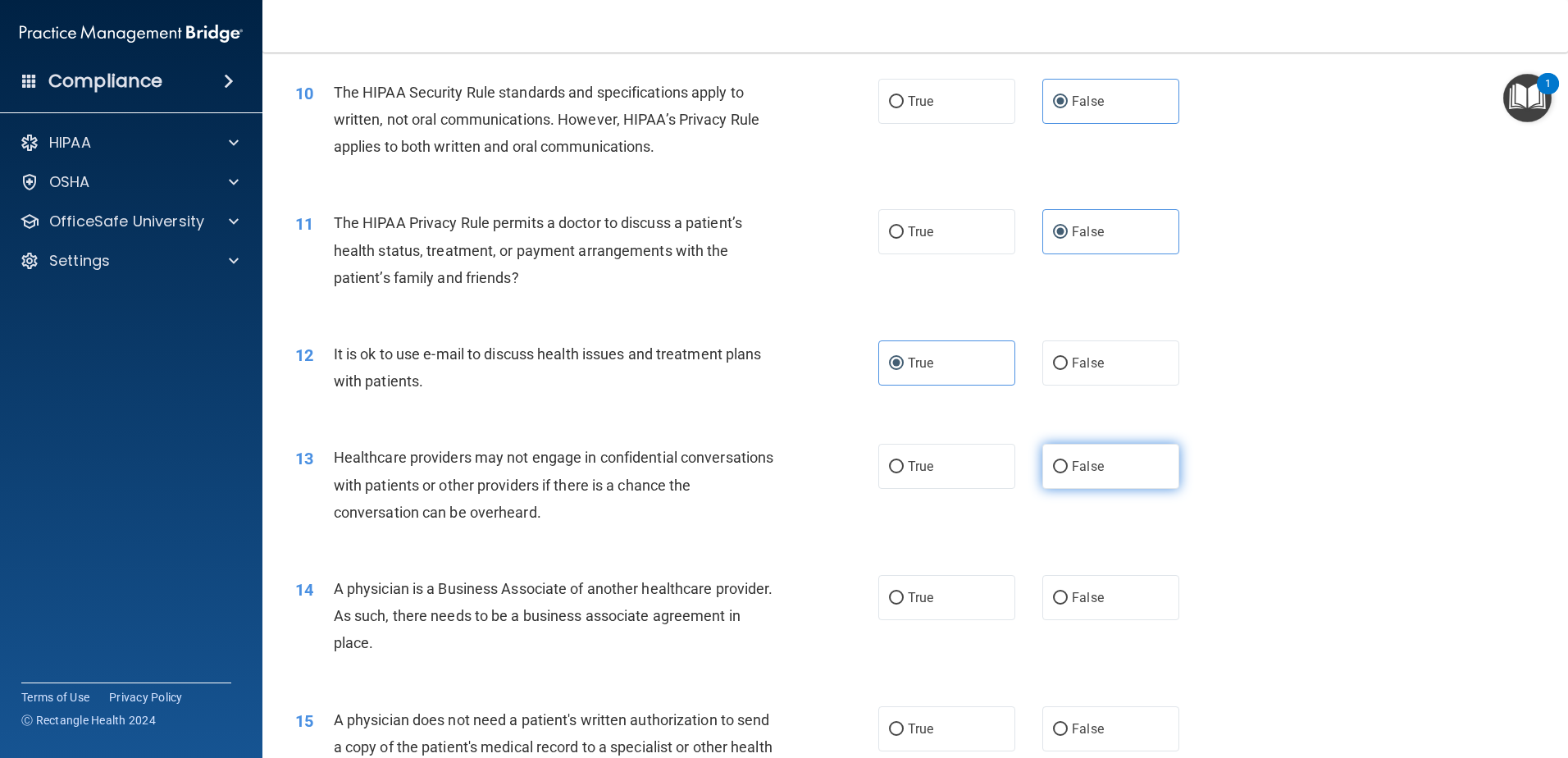
click at [1134, 478] on label "False" at bounding box center [1110, 466] width 137 height 45
click at [1068, 473] on input "False" at bounding box center [1060, 467] width 14 height 12
radio input "true"
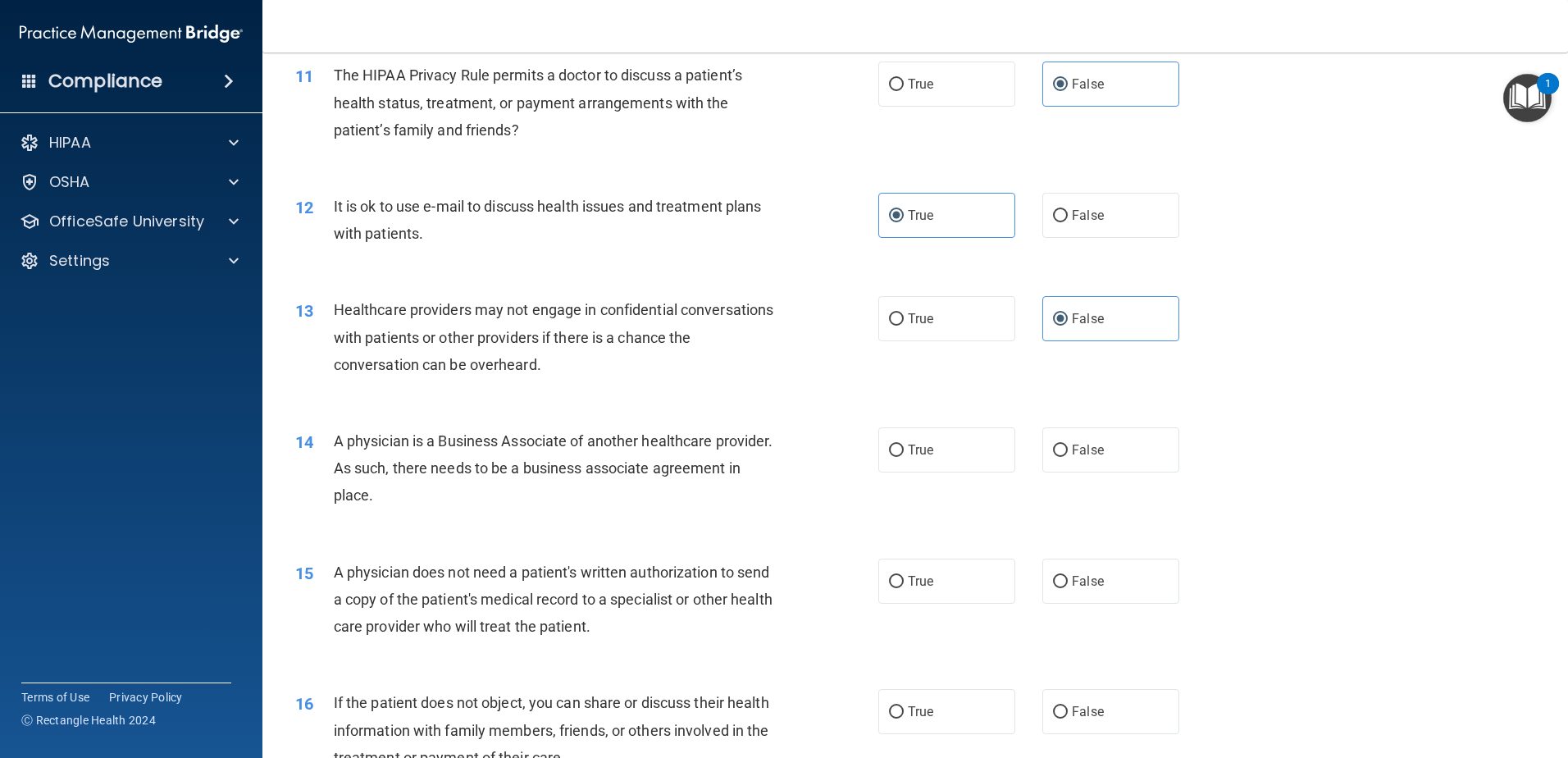
scroll to position [1313, 0]
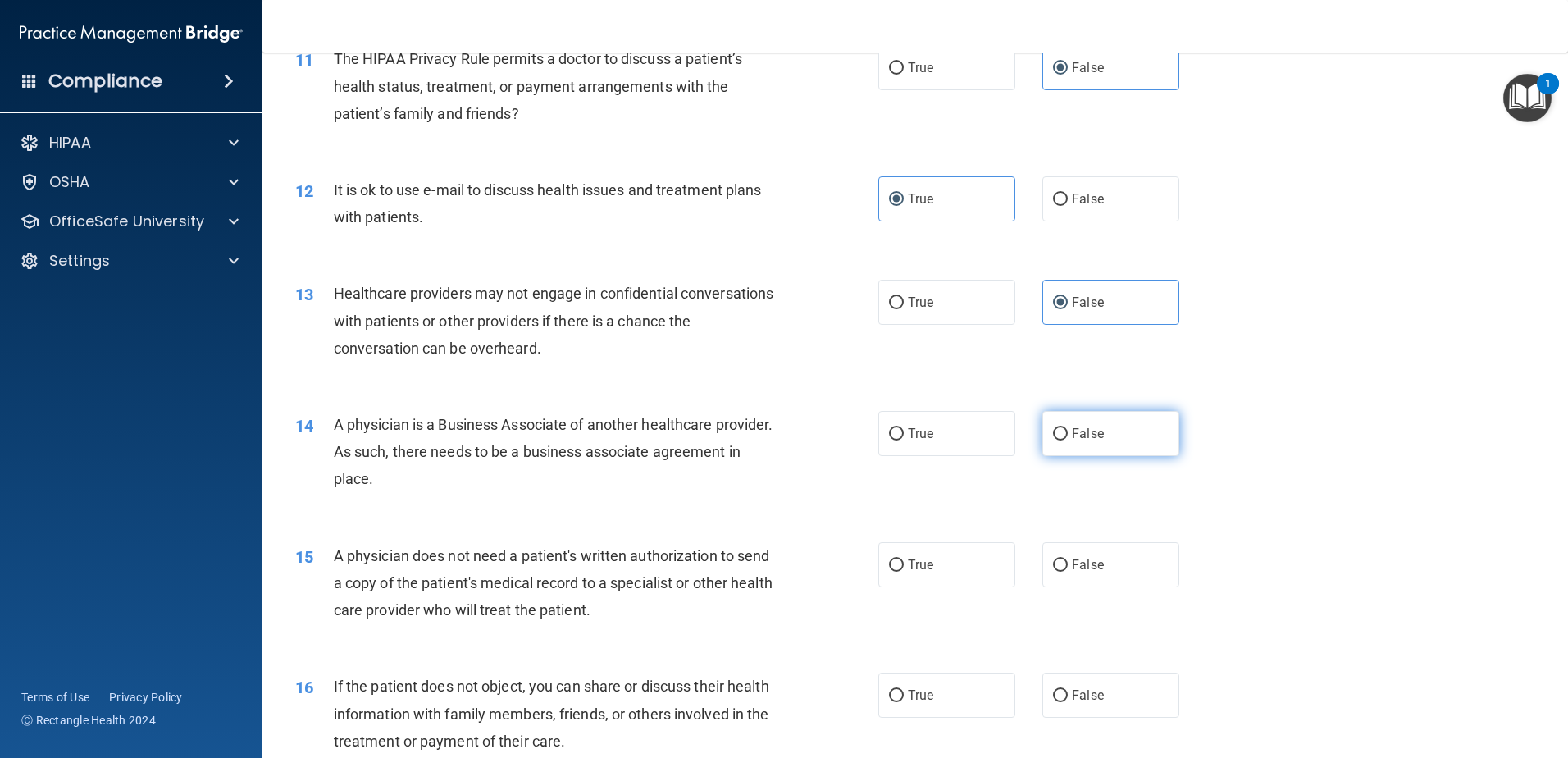
click at [1136, 421] on label "False" at bounding box center [1110, 433] width 137 height 45
click at [1068, 428] on input "False" at bounding box center [1060, 434] width 14 height 12
radio input "true"
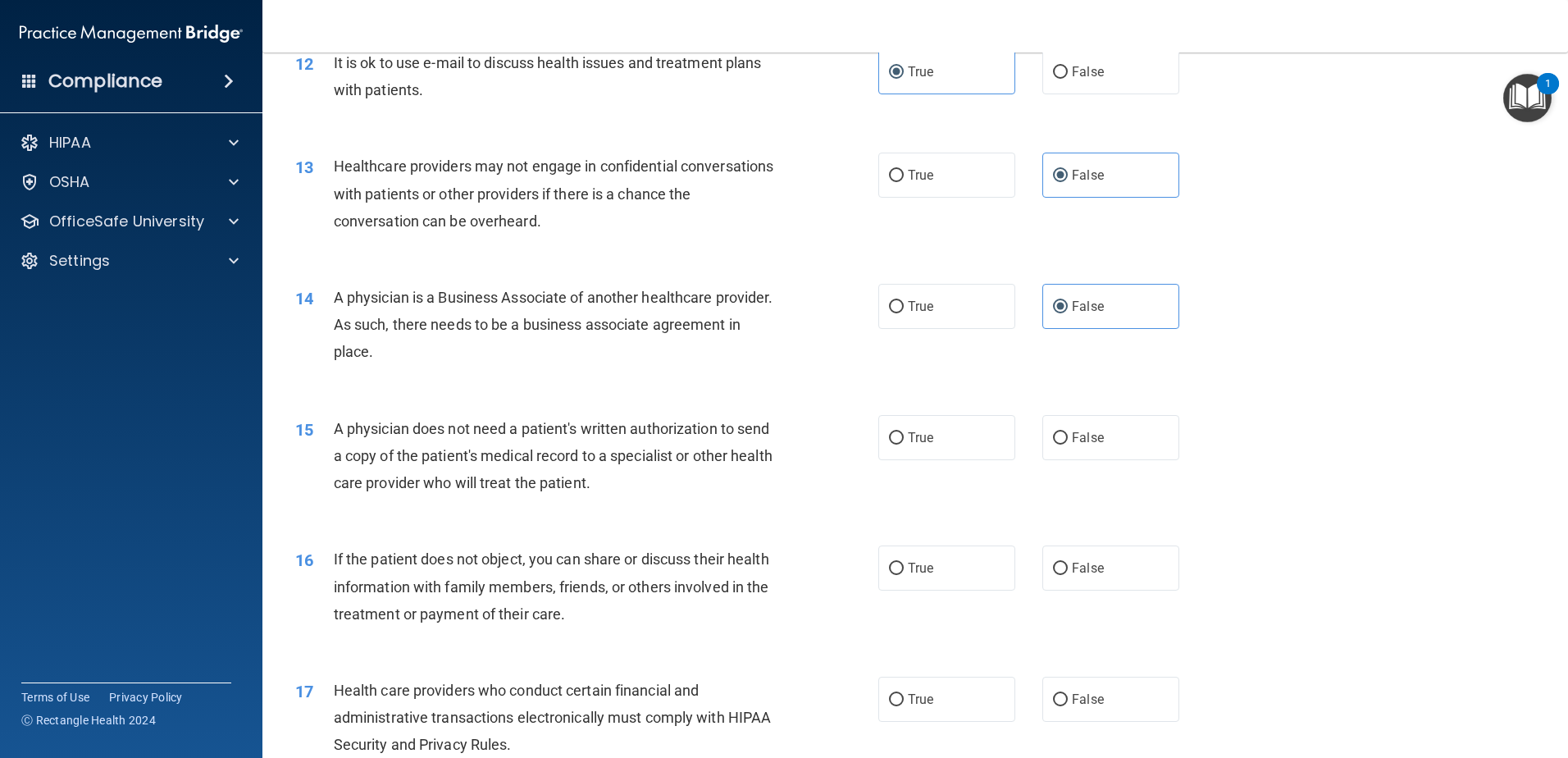
scroll to position [1477, 0]
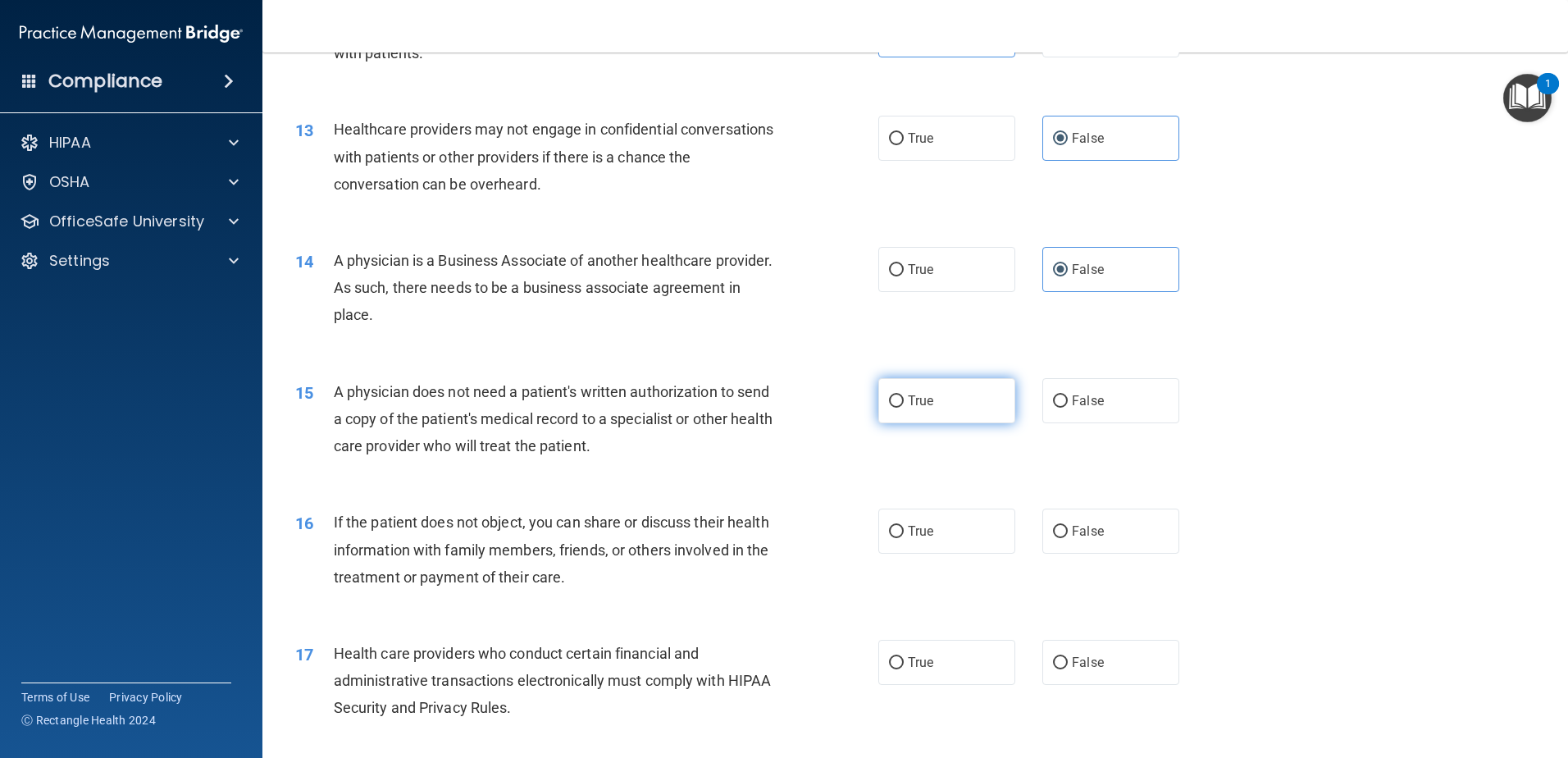
click at [986, 410] on label "True" at bounding box center [946, 400] width 137 height 45
click at [904, 408] on input "True" at bounding box center [896, 401] width 14 height 12
radio input "true"
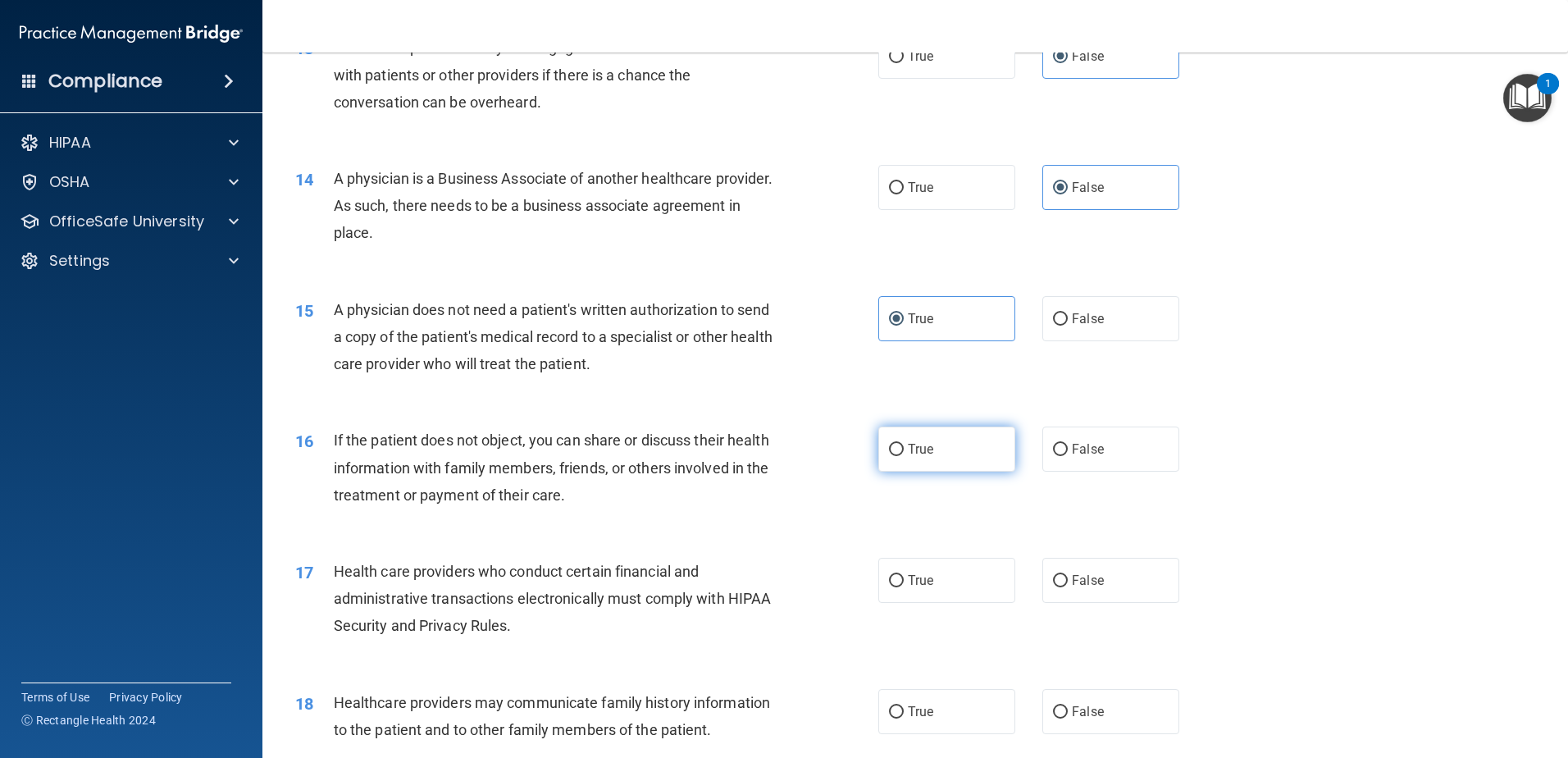
click at [949, 450] on label "True" at bounding box center [946, 449] width 137 height 45
click at [904, 450] on input "True" at bounding box center [896, 450] width 14 height 12
radio input "true"
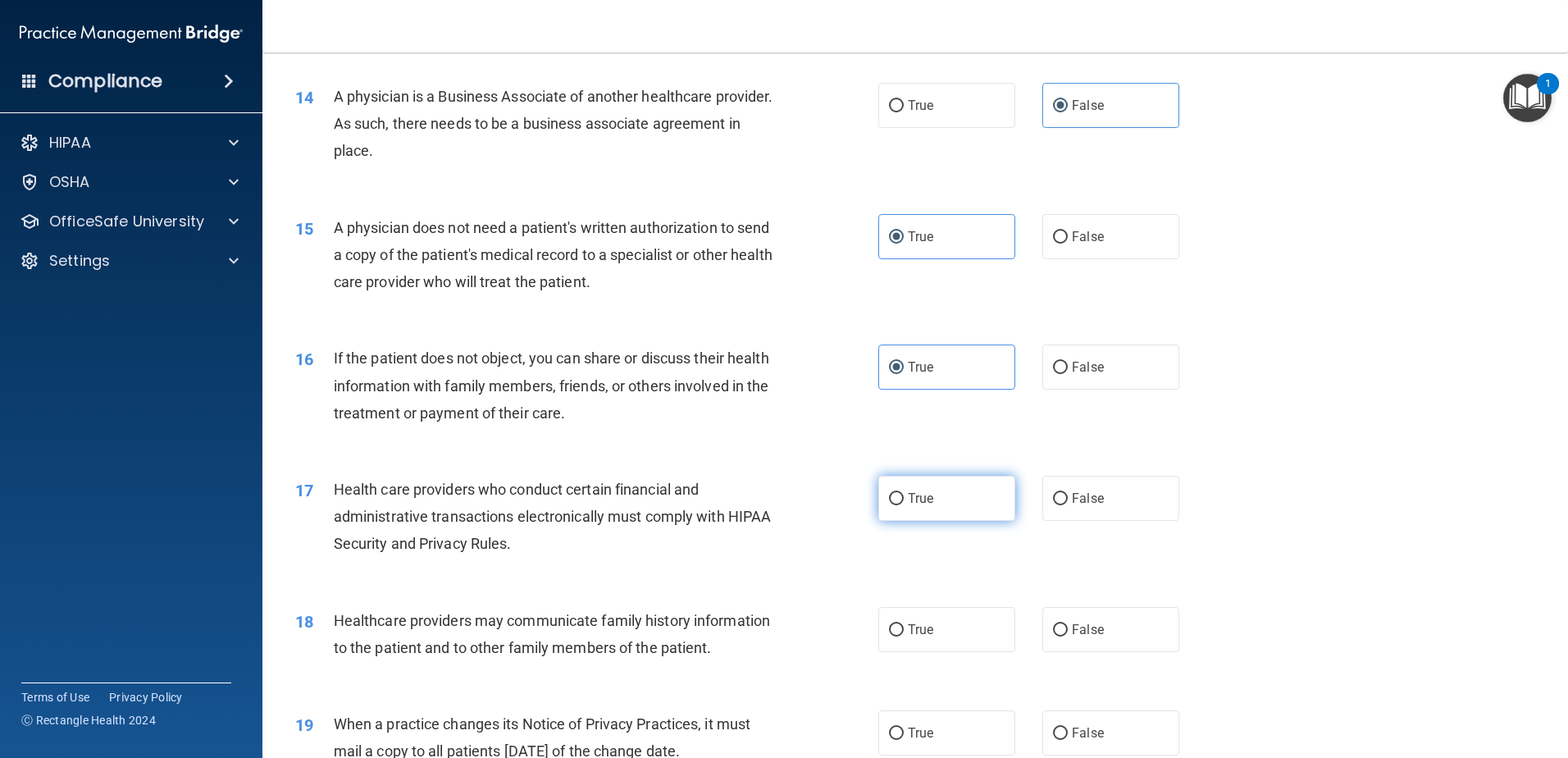
click at [923, 500] on span "True" at bounding box center [921, 498] width 25 height 15
click at [904, 500] on input "True" at bounding box center [896, 499] width 14 height 12
radio input "true"
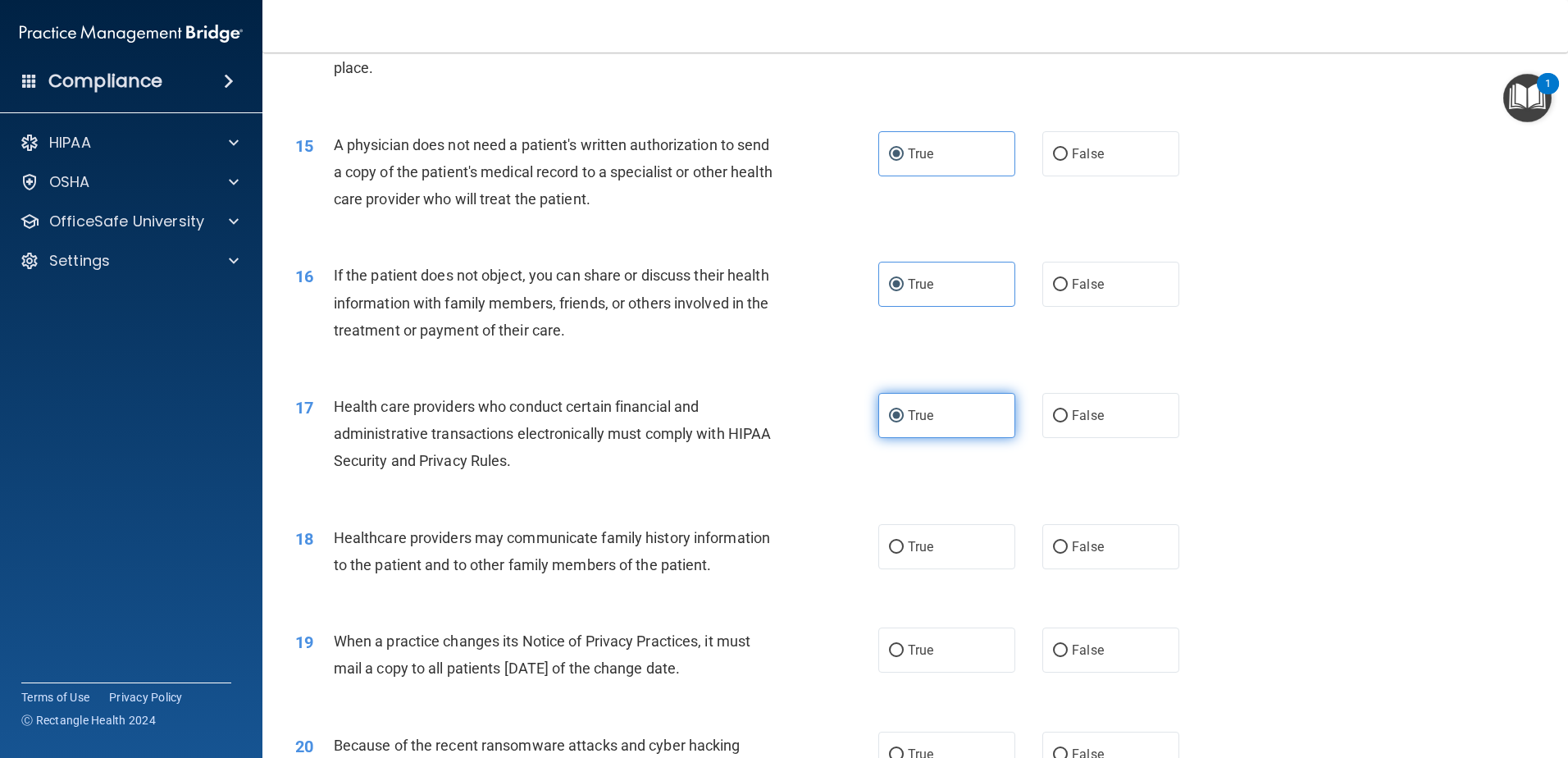
scroll to position [1805, 0]
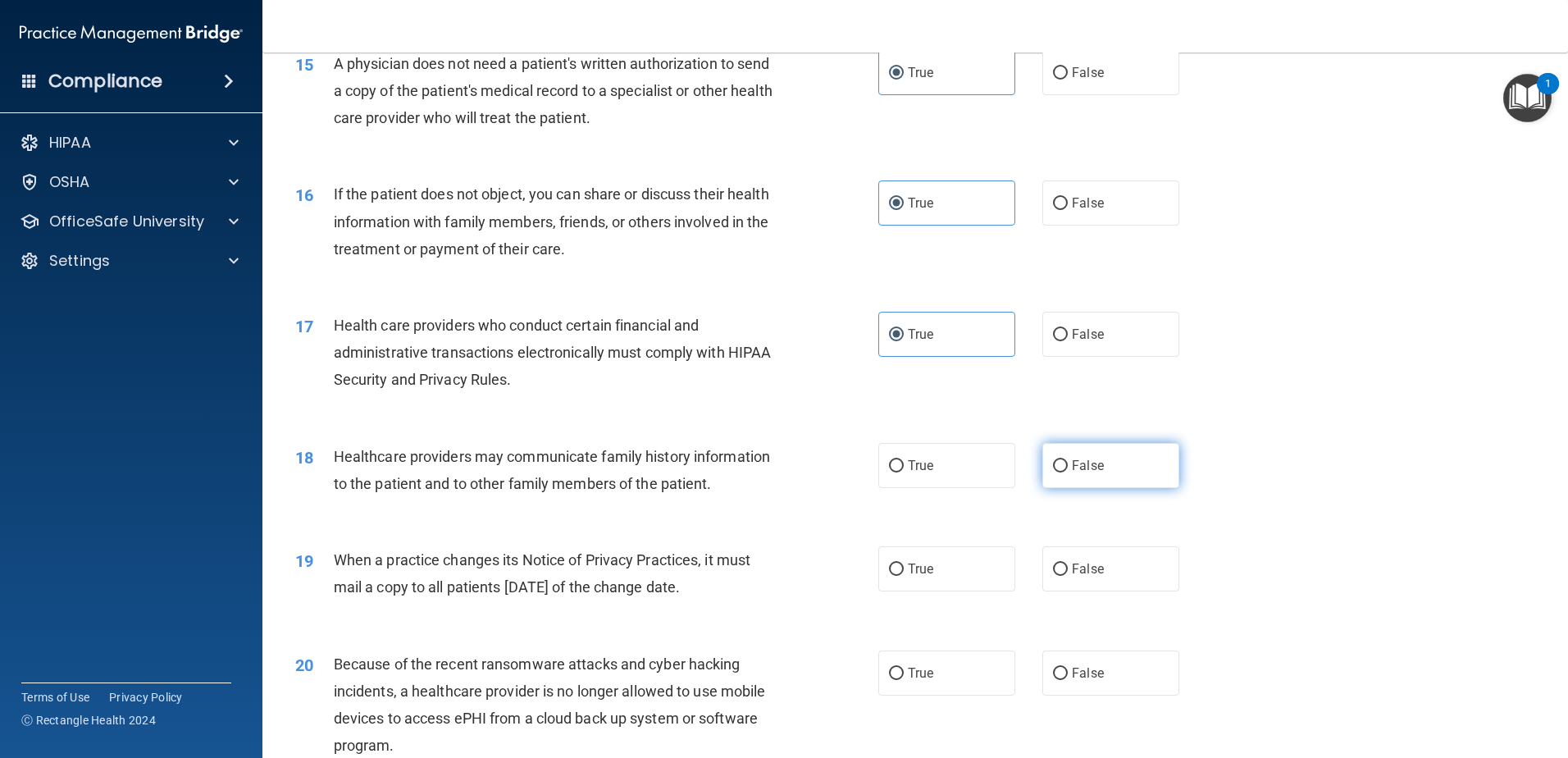
click at [1075, 478] on label "False" at bounding box center [1110, 465] width 137 height 45
click at [1068, 472] on input "False" at bounding box center [1060, 467] width 14 height 12
radio input "true"
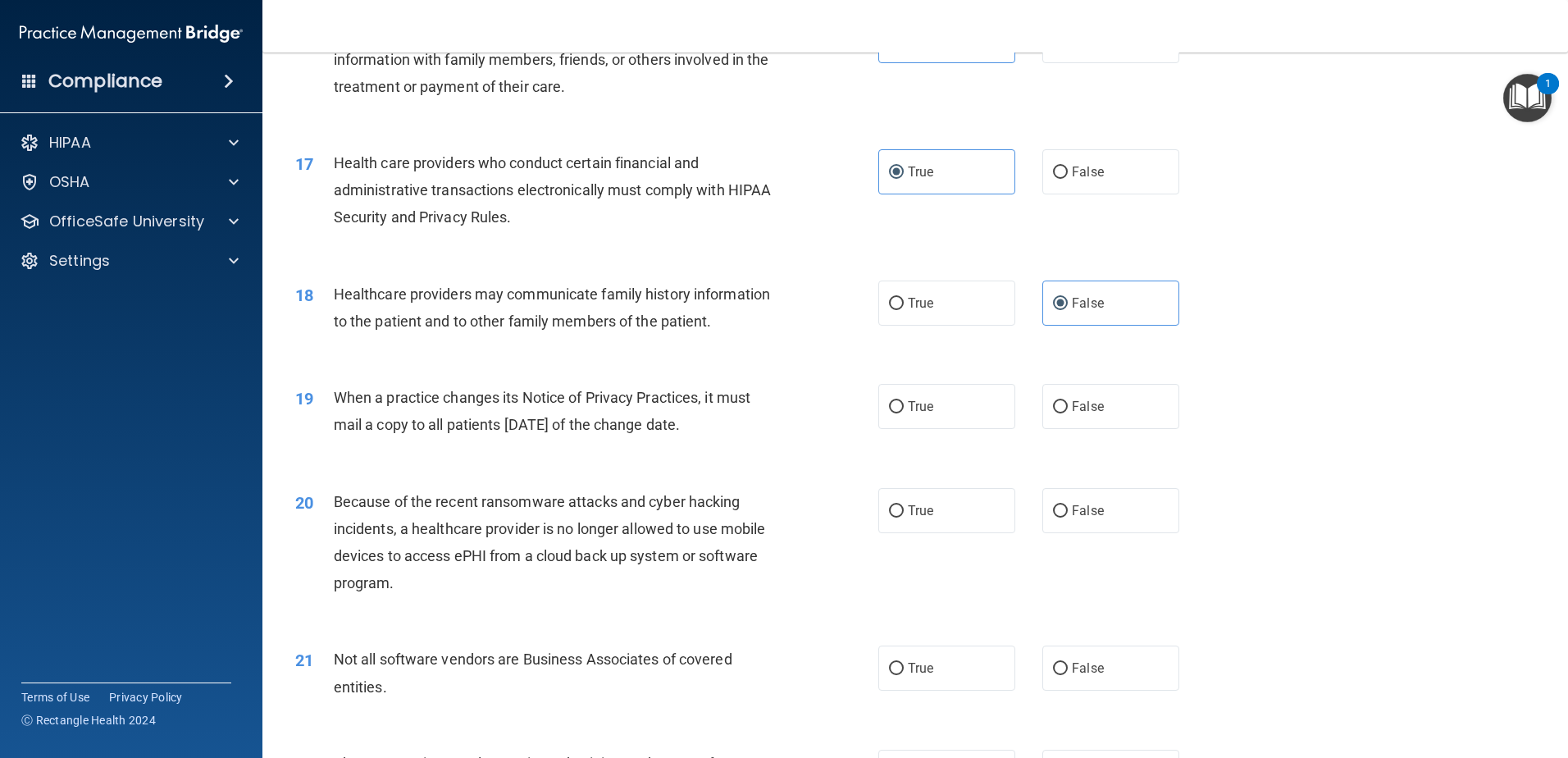
scroll to position [1969, 0]
click at [889, 412] on input "True" at bounding box center [896, 405] width 14 height 12
radio input "true"
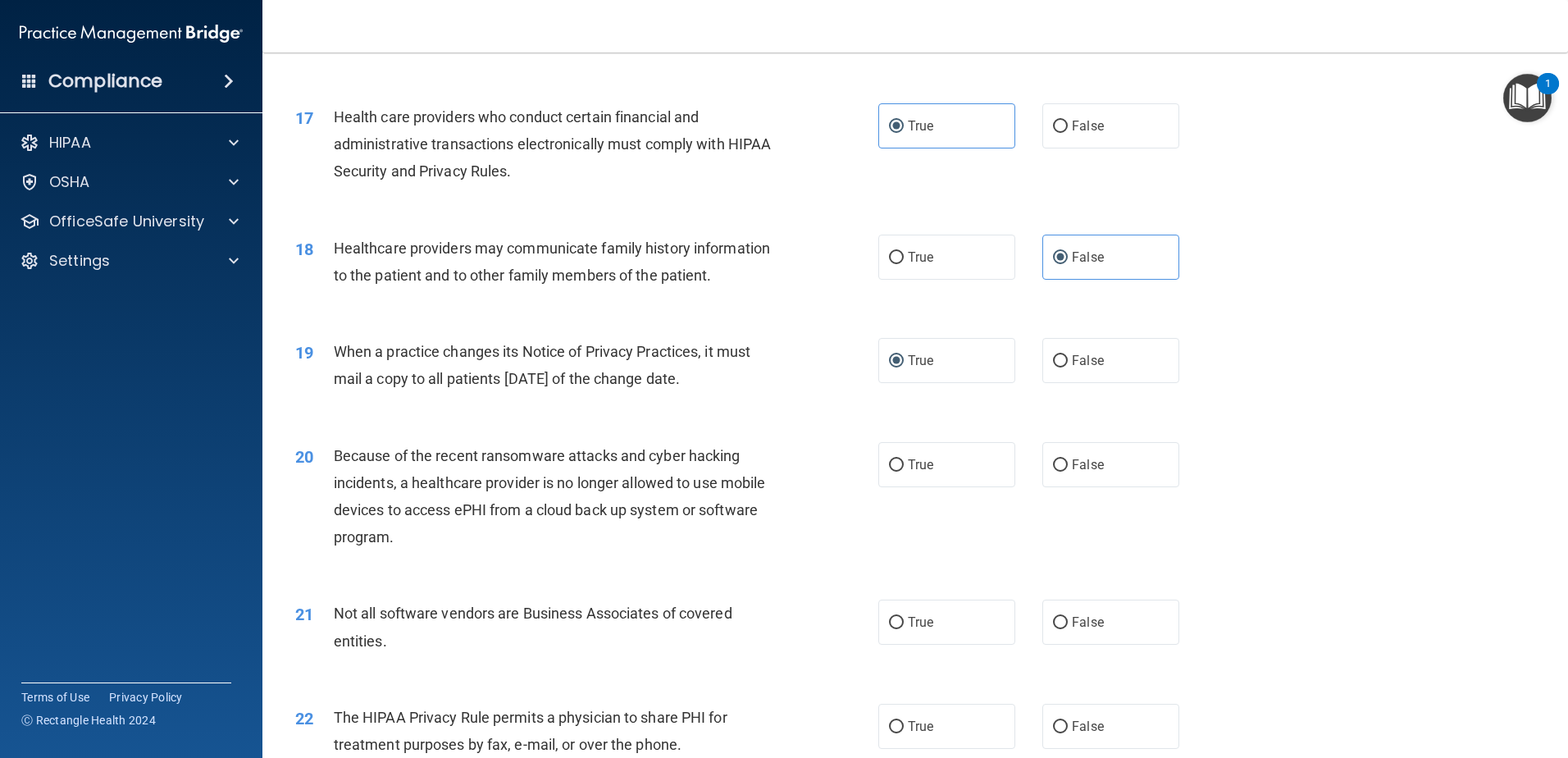
scroll to position [2051, 0]
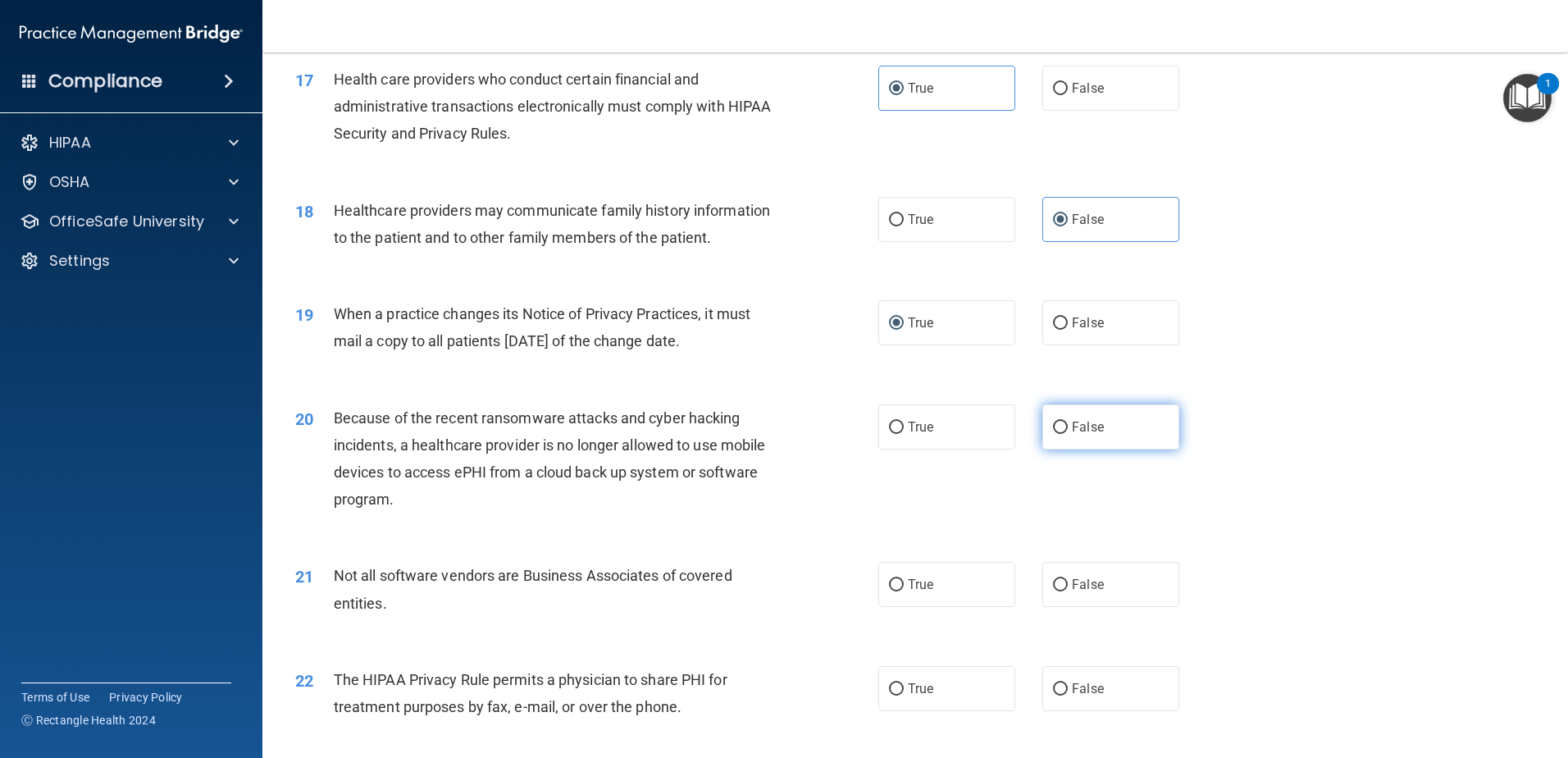
click at [1062, 437] on label "False" at bounding box center [1110, 427] width 137 height 45
click at [1062, 434] on input "False" at bounding box center [1060, 427] width 14 height 12
radio input "true"
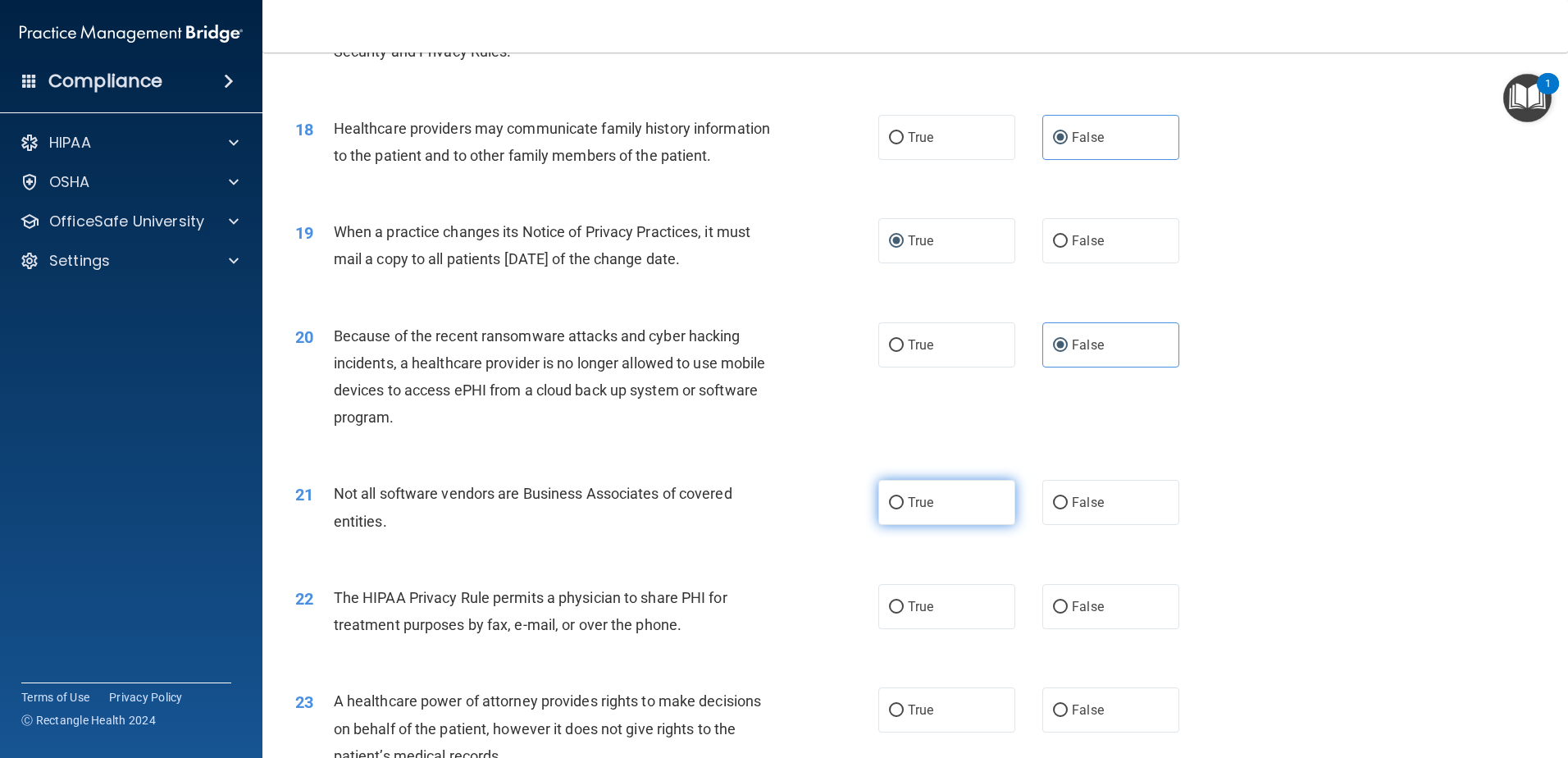
click at [949, 498] on label "True" at bounding box center [946, 502] width 137 height 45
click at [904, 498] on input "True" at bounding box center [896, 503] width 14 height 12
radio input "true"
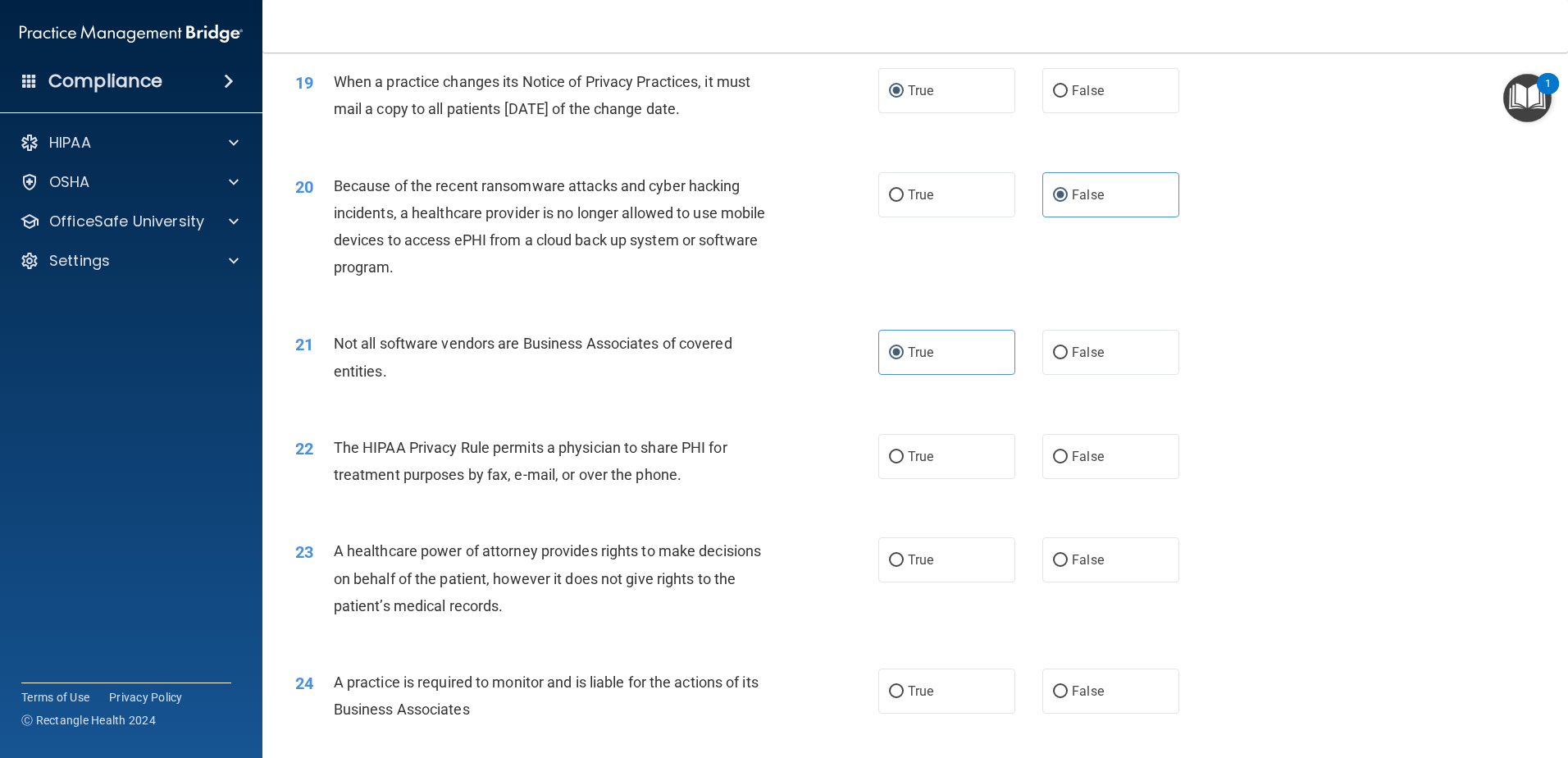
scroll to position [2297, 0]
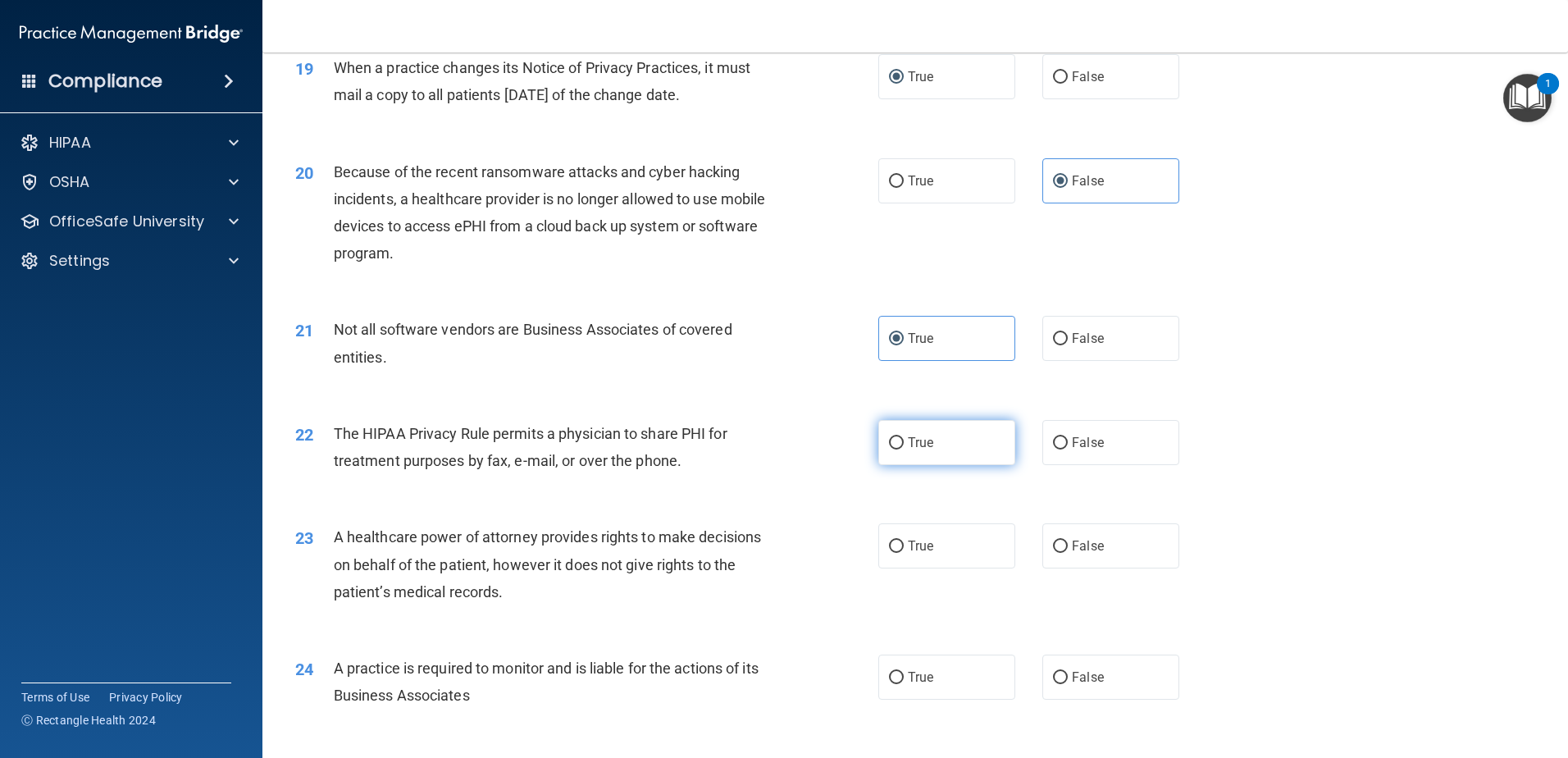
click at [927, 454] on label "True" at bounding box center [946, 442] width 137 height 45
click at [904, 450] on input "True" at bounding box center [896, 444] width 14 height 12
radio input "true"
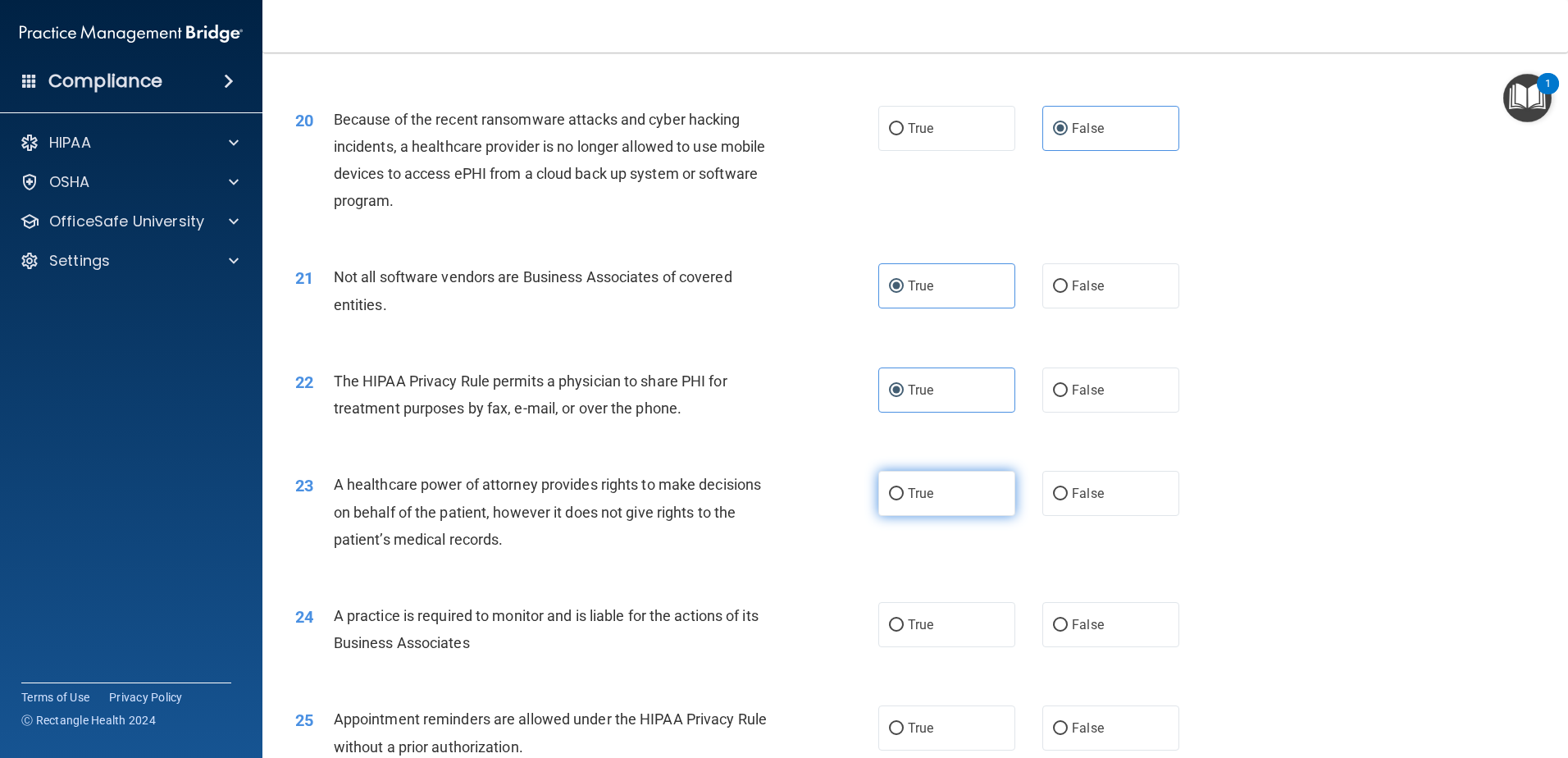
scroll to position [2379, 0]
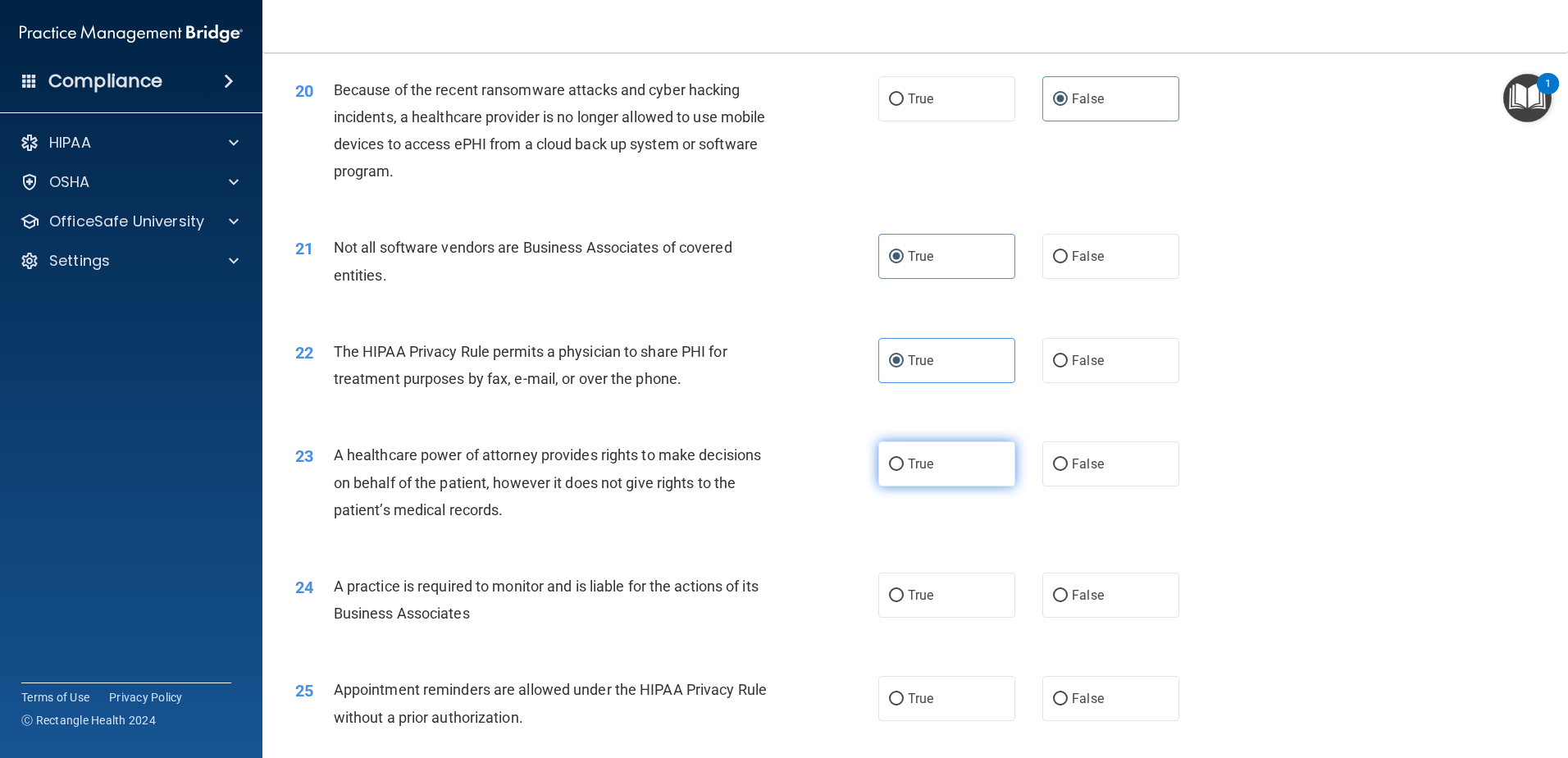
click at [926, 477] on label "True" at bounding box center [946, 463] width 137 height 45
click at [904, 471] on input "True" at bounding box center [896, 465] width 14 height 12
radio input "true"
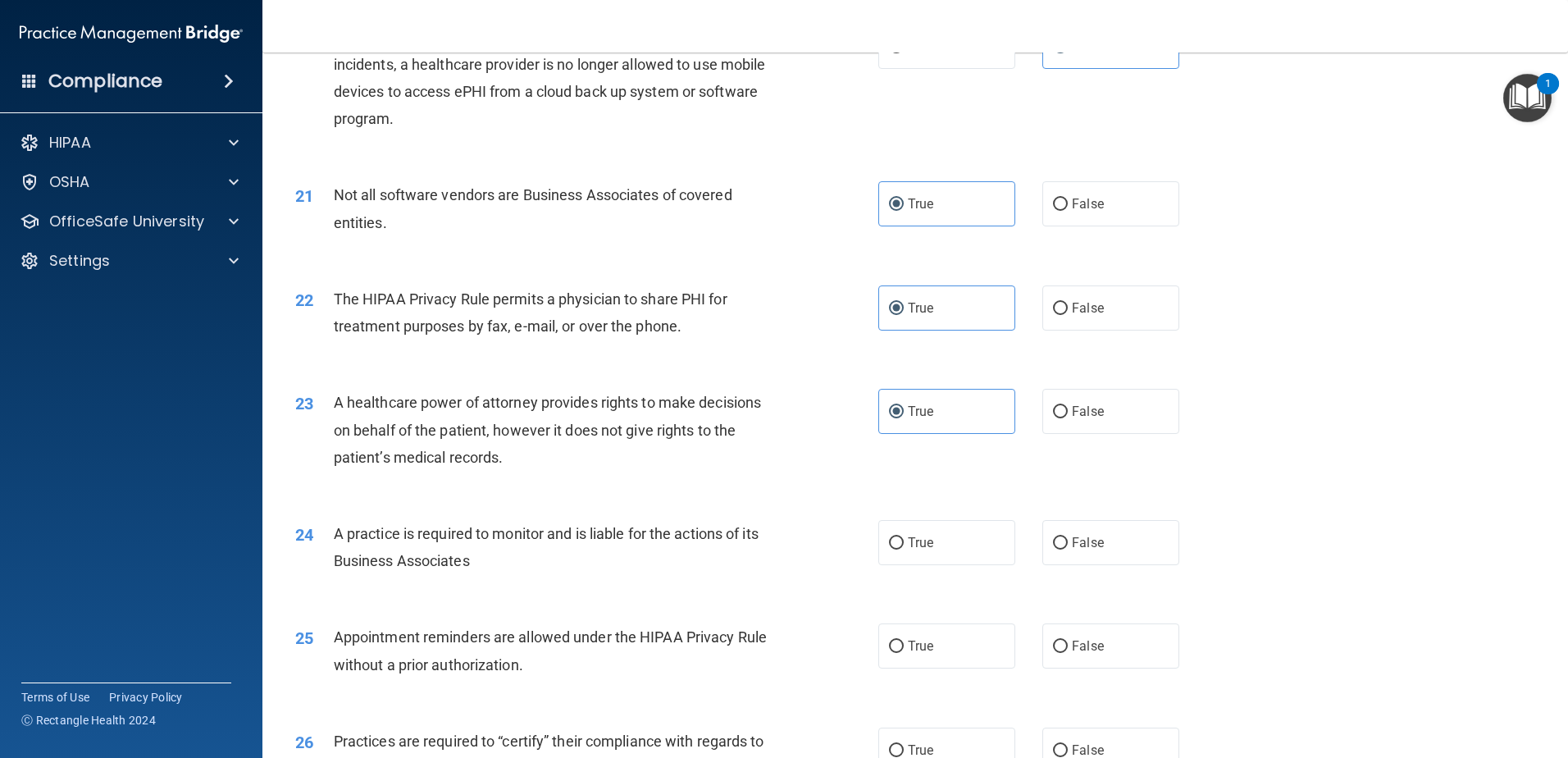
scroll to position [2461, 0]
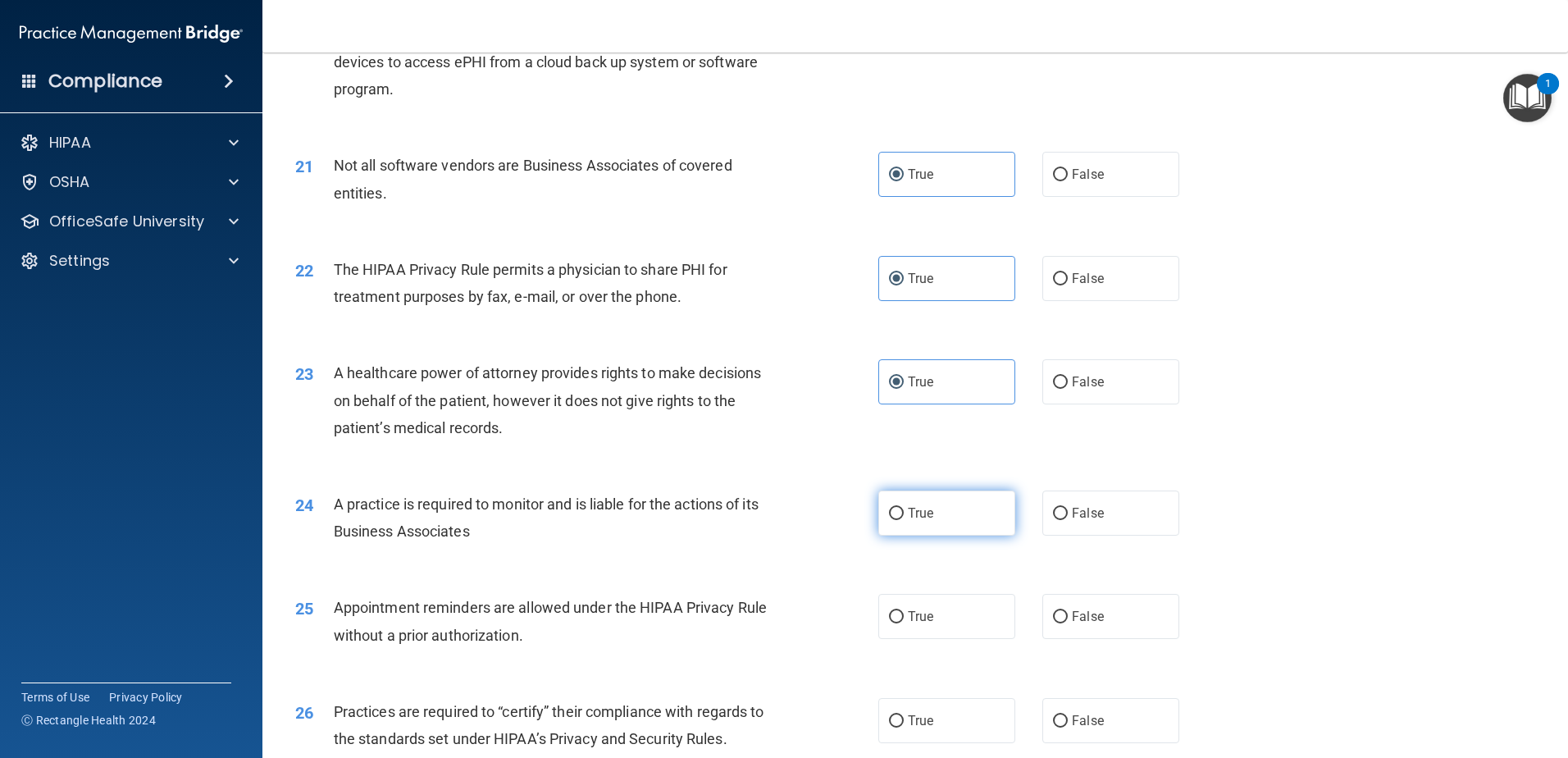
click at [911, 523] on label "True" at bounding box center [946, 512] width 137 height 45
click at [904, 520] on input "True" at bounding box center [896, 514] width 14 height 12
radio input "true"
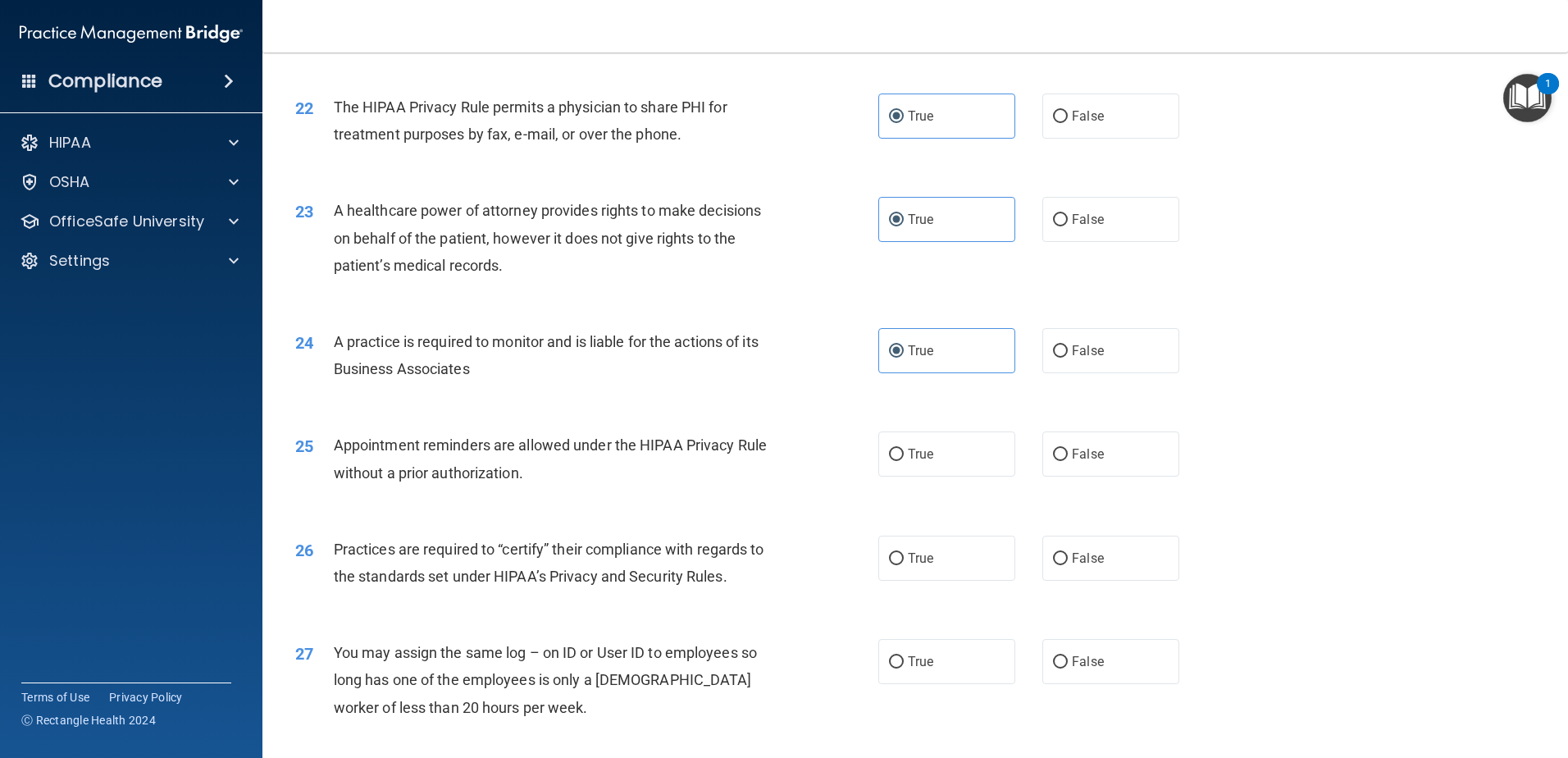
scroll to position [2626, 0]
click at [922, 471] on label "True" at bounding box center [946, 452] width 137 height 45
click at [904, 460] on input "True" at bounding box center [896, 453] width 14 height 12
radio input "true"
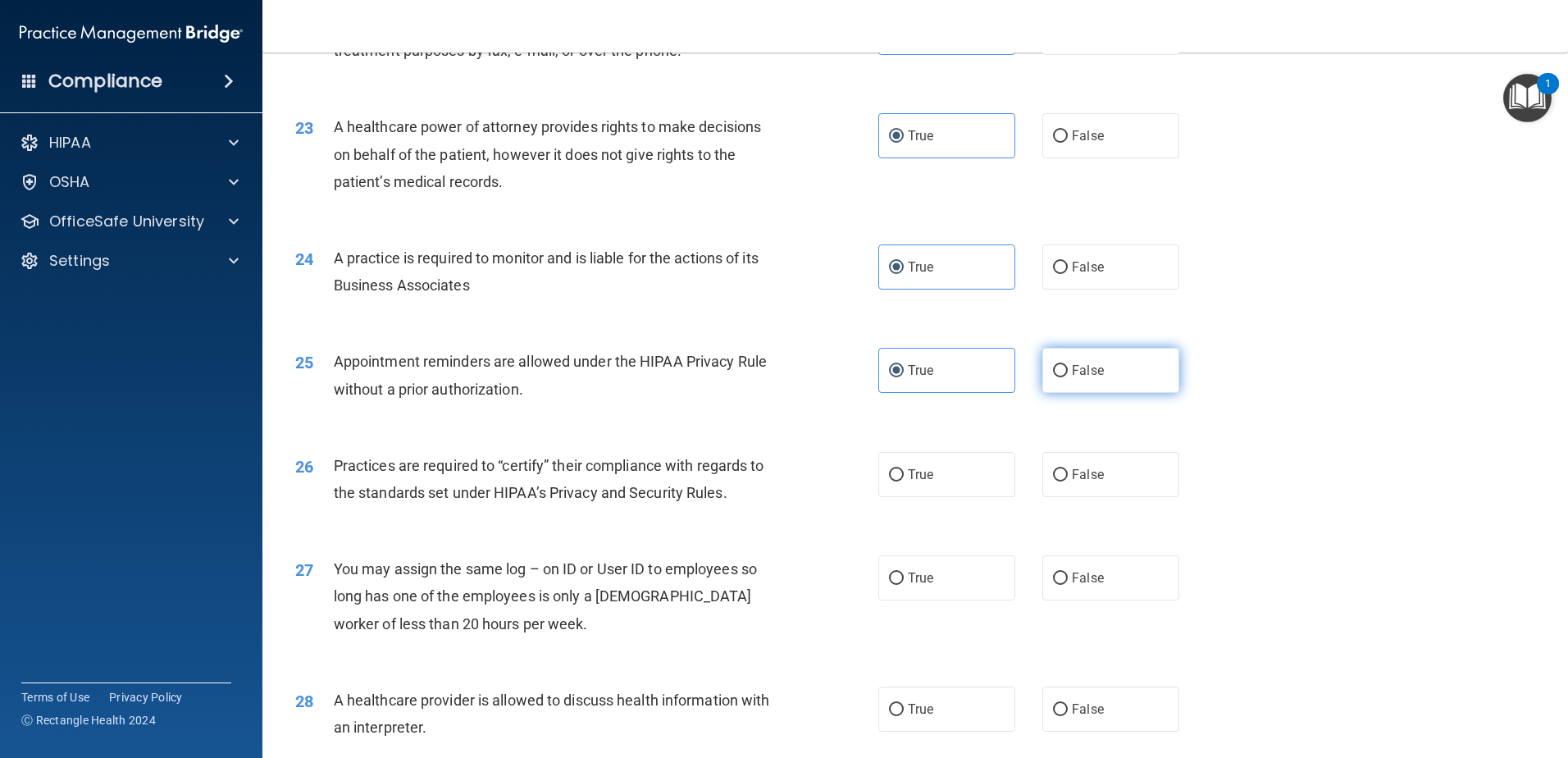
click at [1158, 388] on label "False" at bounding box center [1110, 370] width 137 height 45
click at [1068, 377] on input "False" at bounding box center [1060, 371] width 14 height 12
radio input "true"
radio input "false"
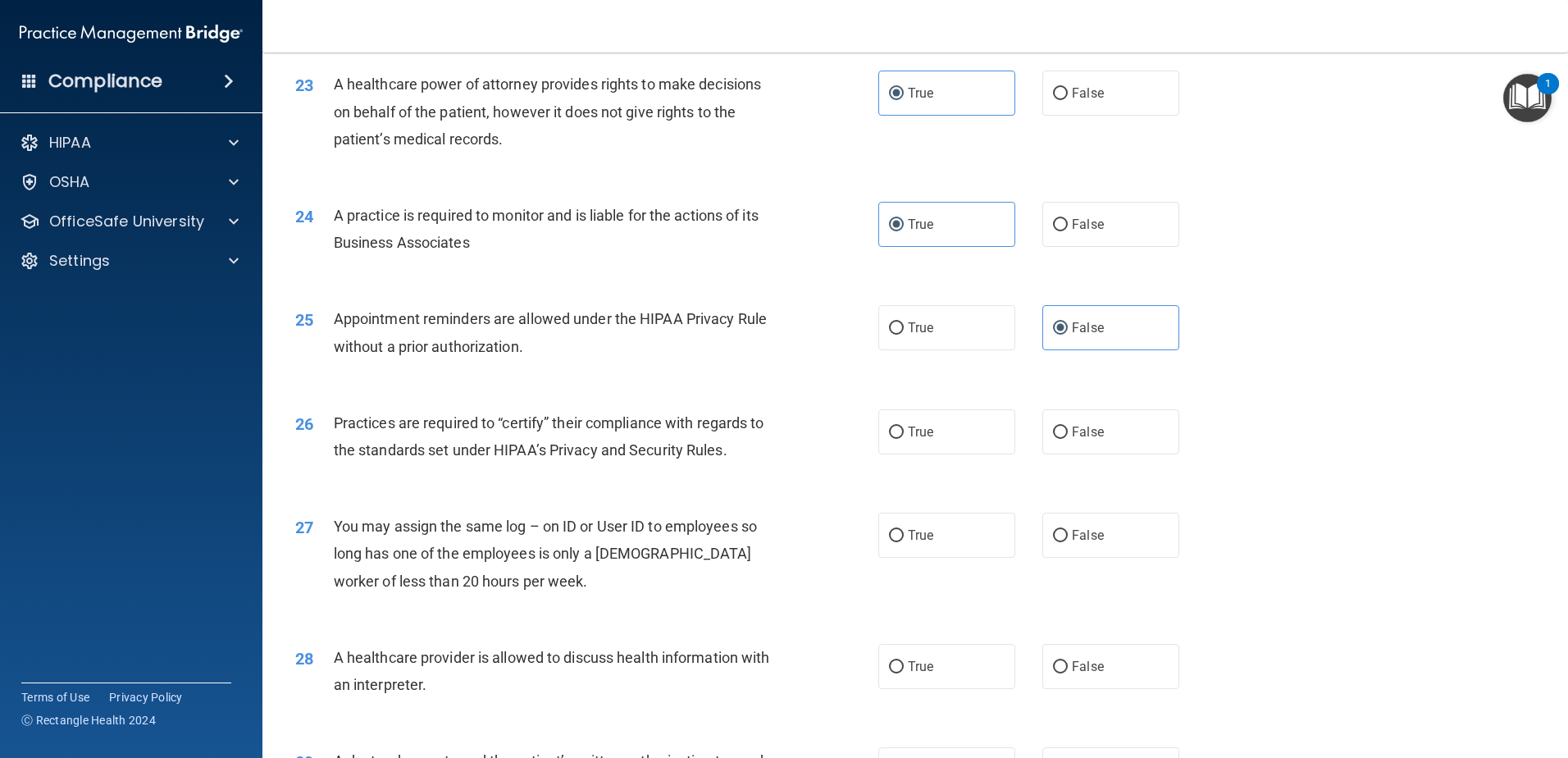
scroll to position [2790, 0]
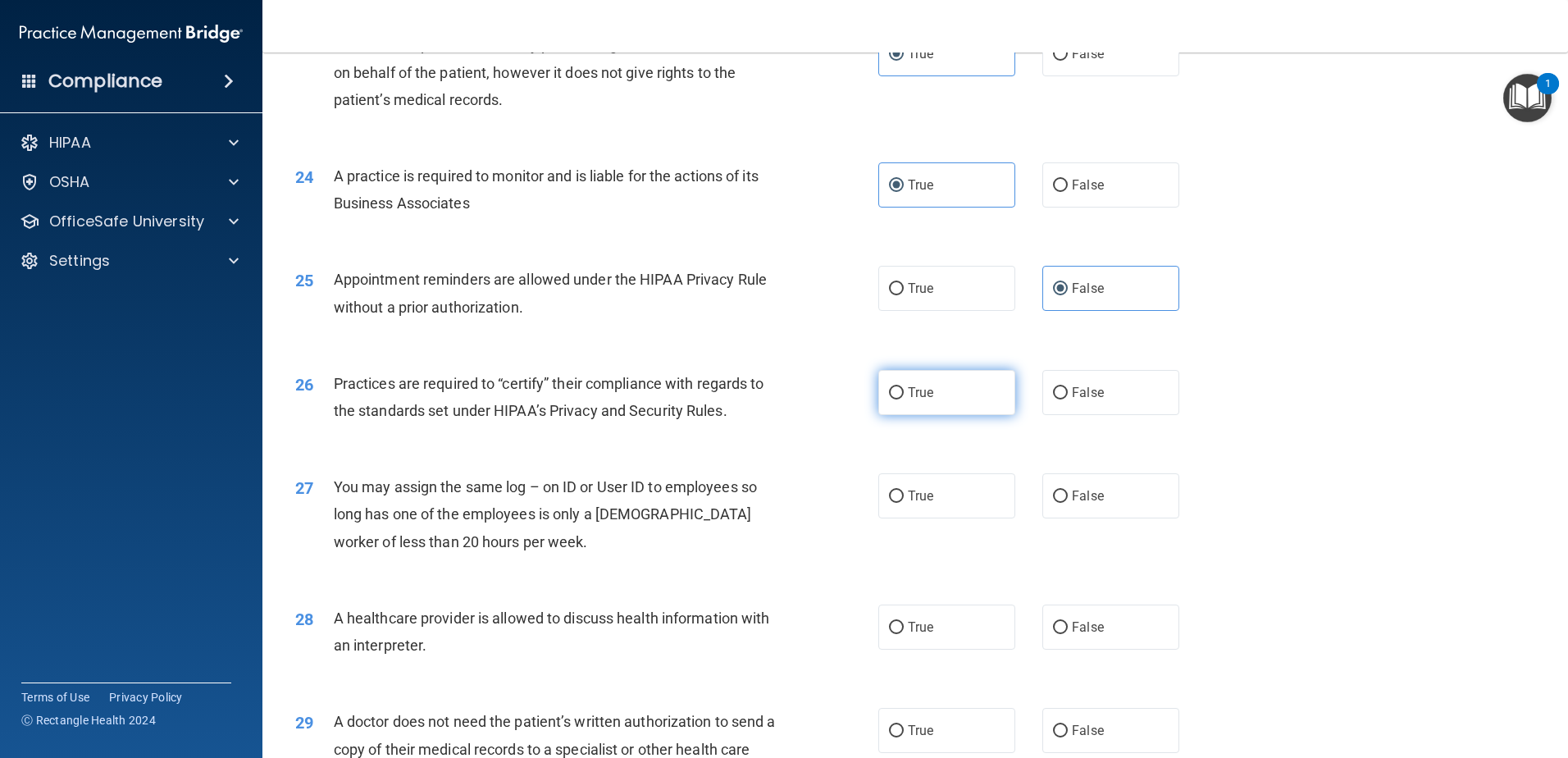
click at [928, 395] on label "True" at bounding box center [946, 392] width 137 height 45
click at [904, 395] on input "True" at bounding box center [896, 393] width 14 height 12
radio input "true"
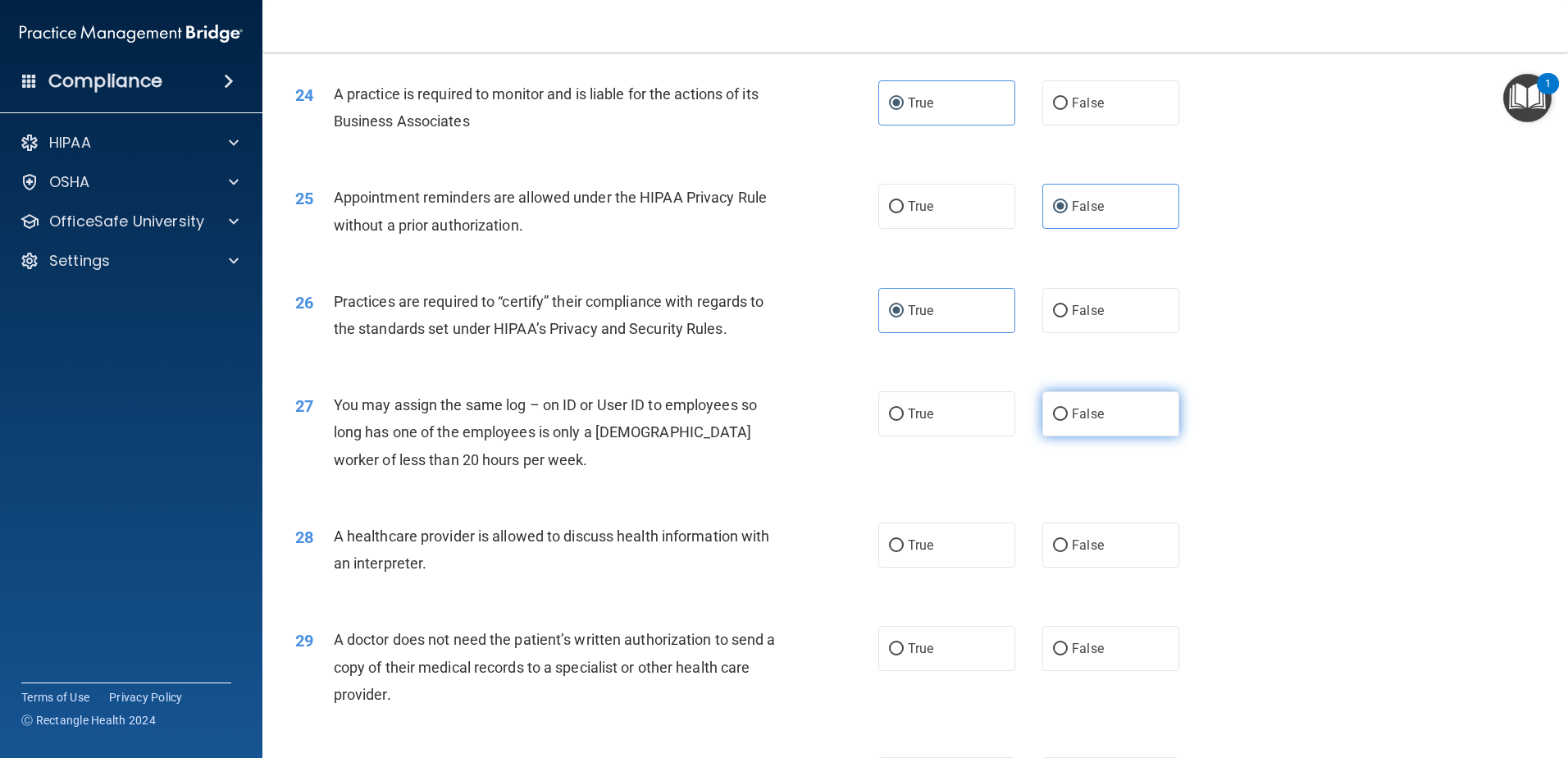
click at [1097, 430] on label "False" at bounding box center [1110, 414] width 137 height 45
click at [1068, 421] on input "False" at bounding box center [1060, 415] width 14 height 12
radio input "true"
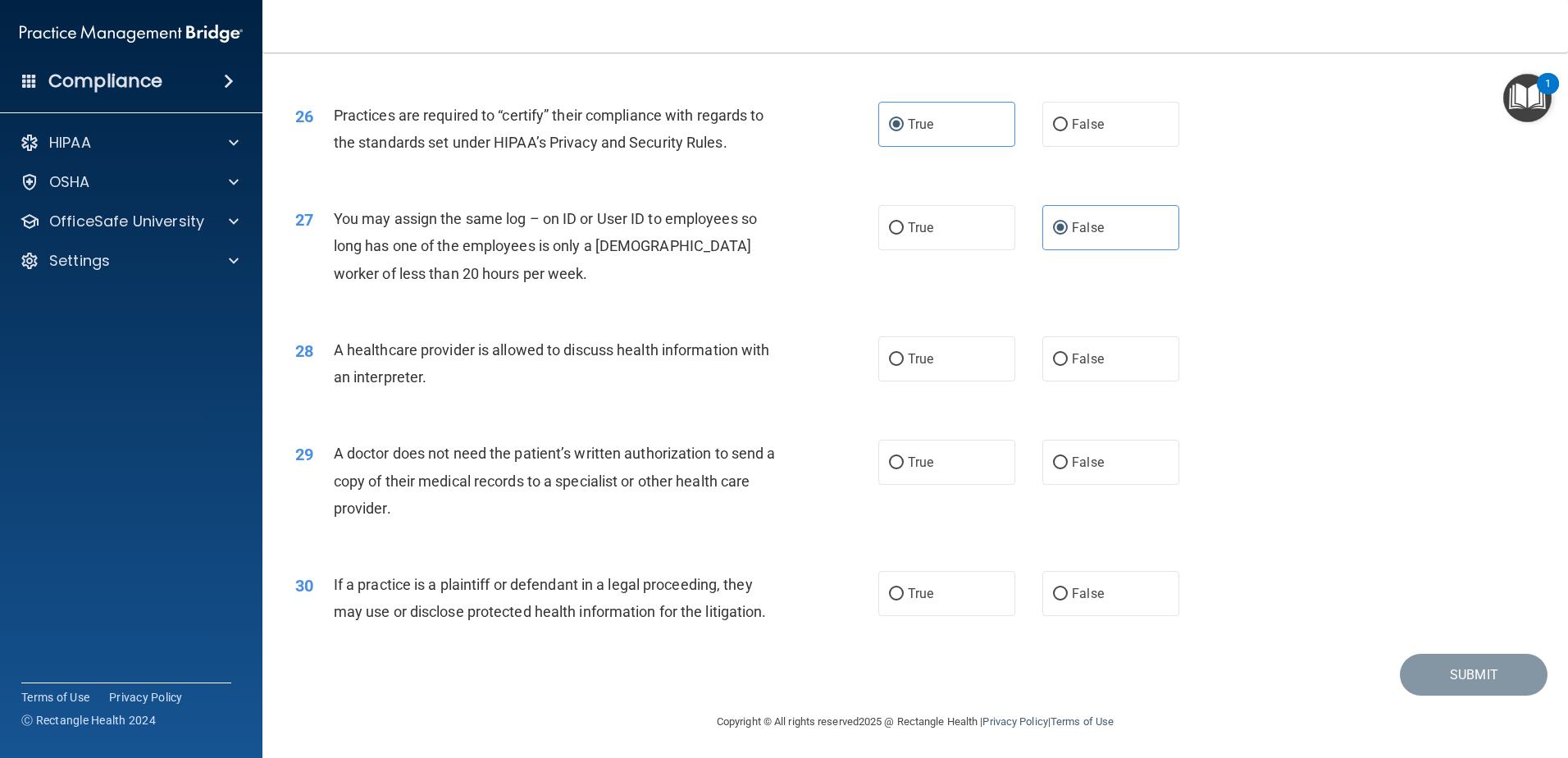
scroll to position [3061, 0]
click at [1099, 365] on label "False" at bounding box center [1110, 355] width 137 height 45
click at [1068, 363] on input "False" at bounding box center [1060, 356] width 14 height 12
radio input "true"
click at [1091, 438] on label "False" at bounding box center [1110, 459] width 137 height 45
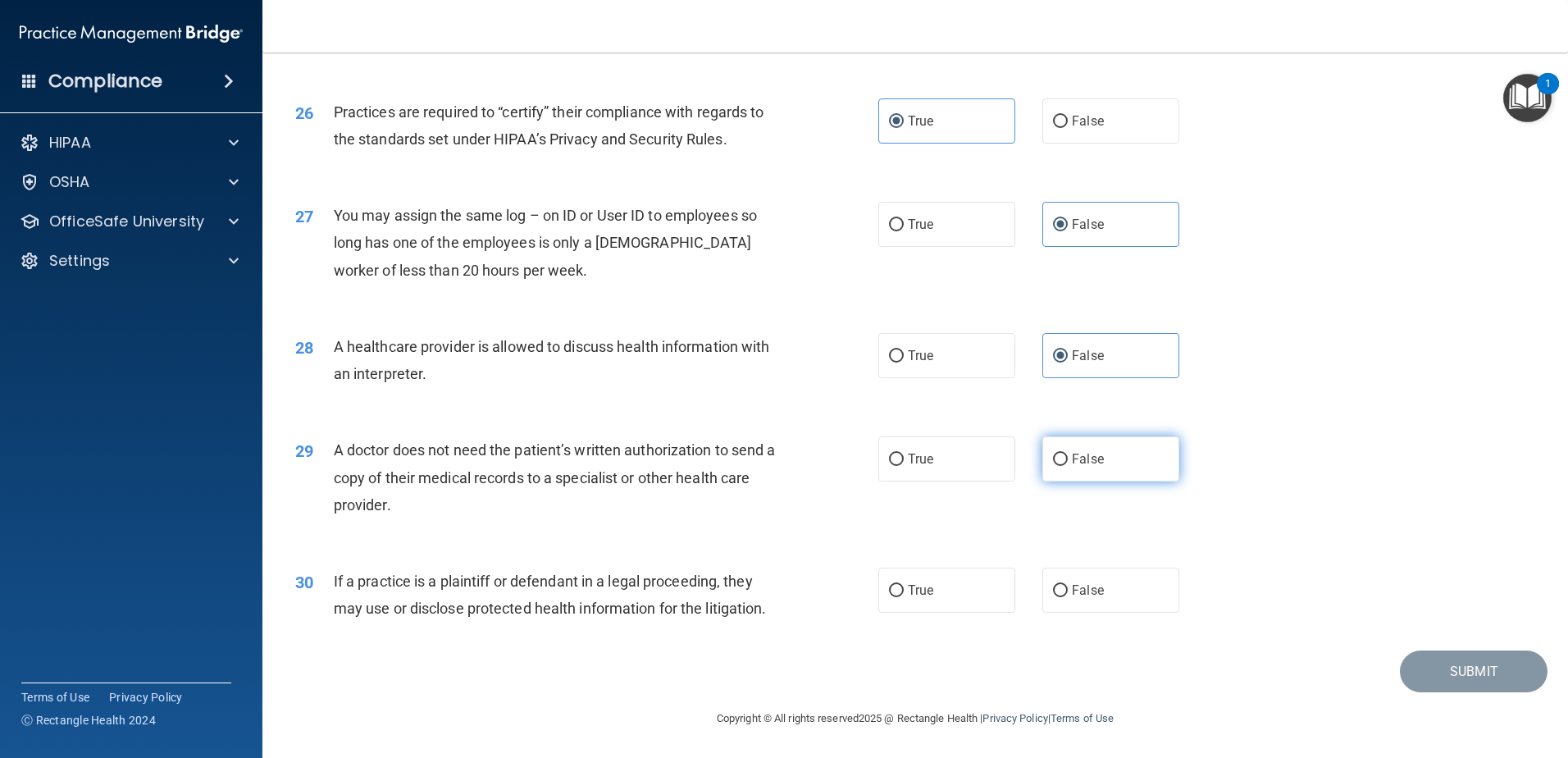
click at [1068, 454] on input "False" at bounding box center [1060, 460] width 14 height 12
radio input "true"
click at [908, 595] on span "True" at bounding box center [921, 590] width 25 height 15
click at [904, 595] on input "True" at bounding box center [896, 591] width 14 height 12
radio input "true"
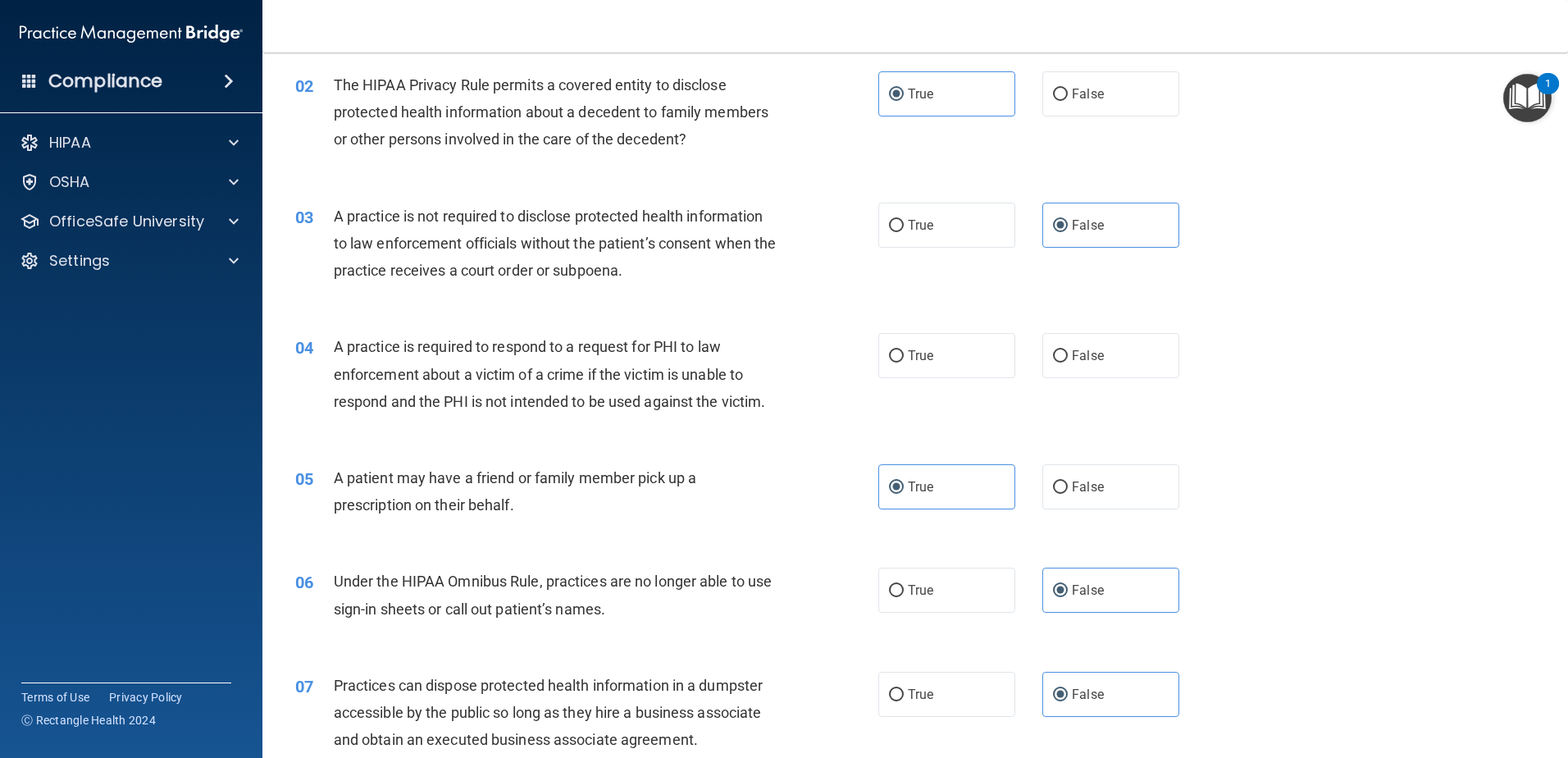
scroll to position [0, 0]
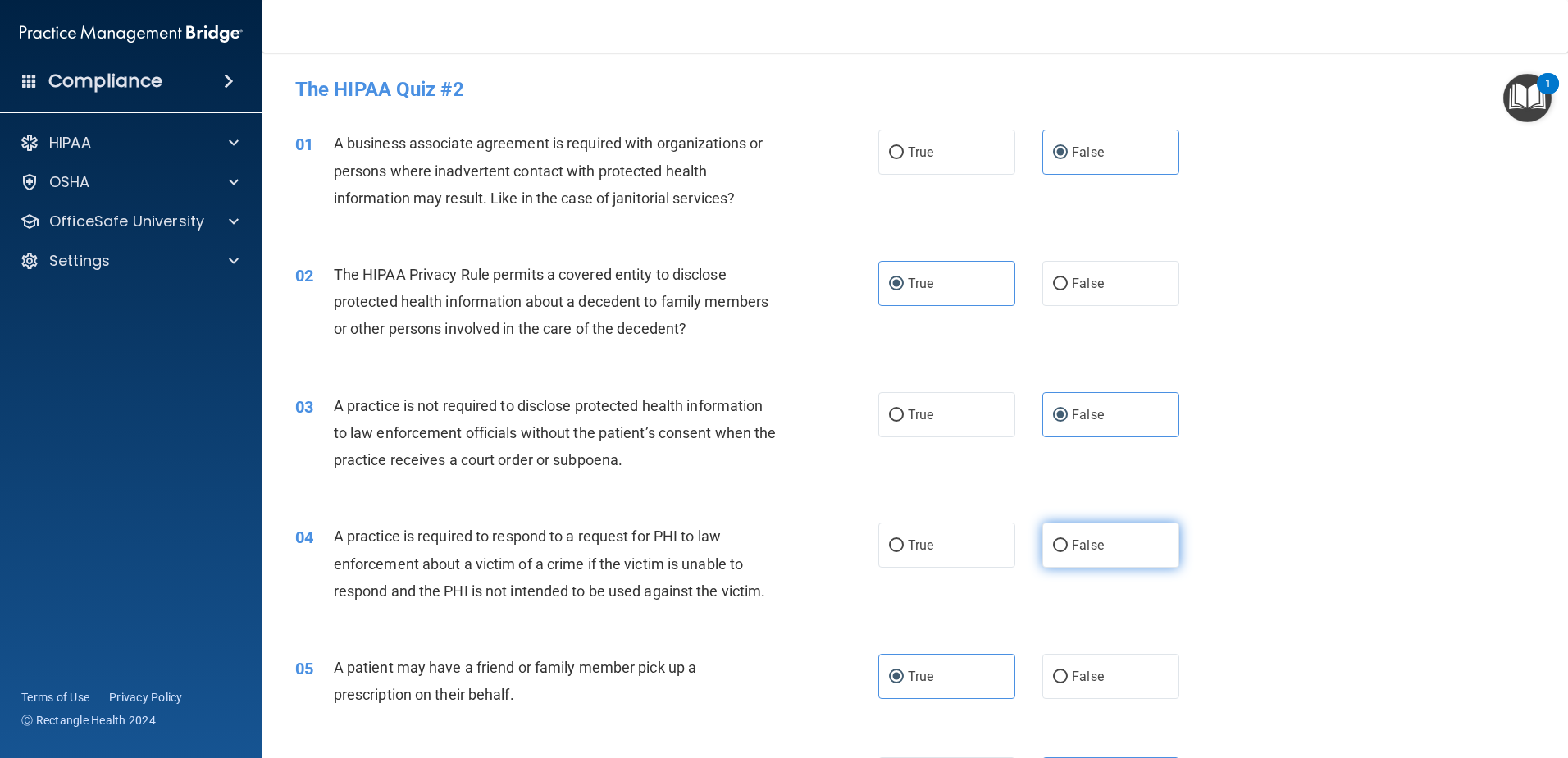
click at [1098, 544] on label "False" at bounding box center [1110, 545] width 137 height 45
click at [1068, 544] on input "False" at bounding box center [1060, 546] width 14 height 12
radio input "true"
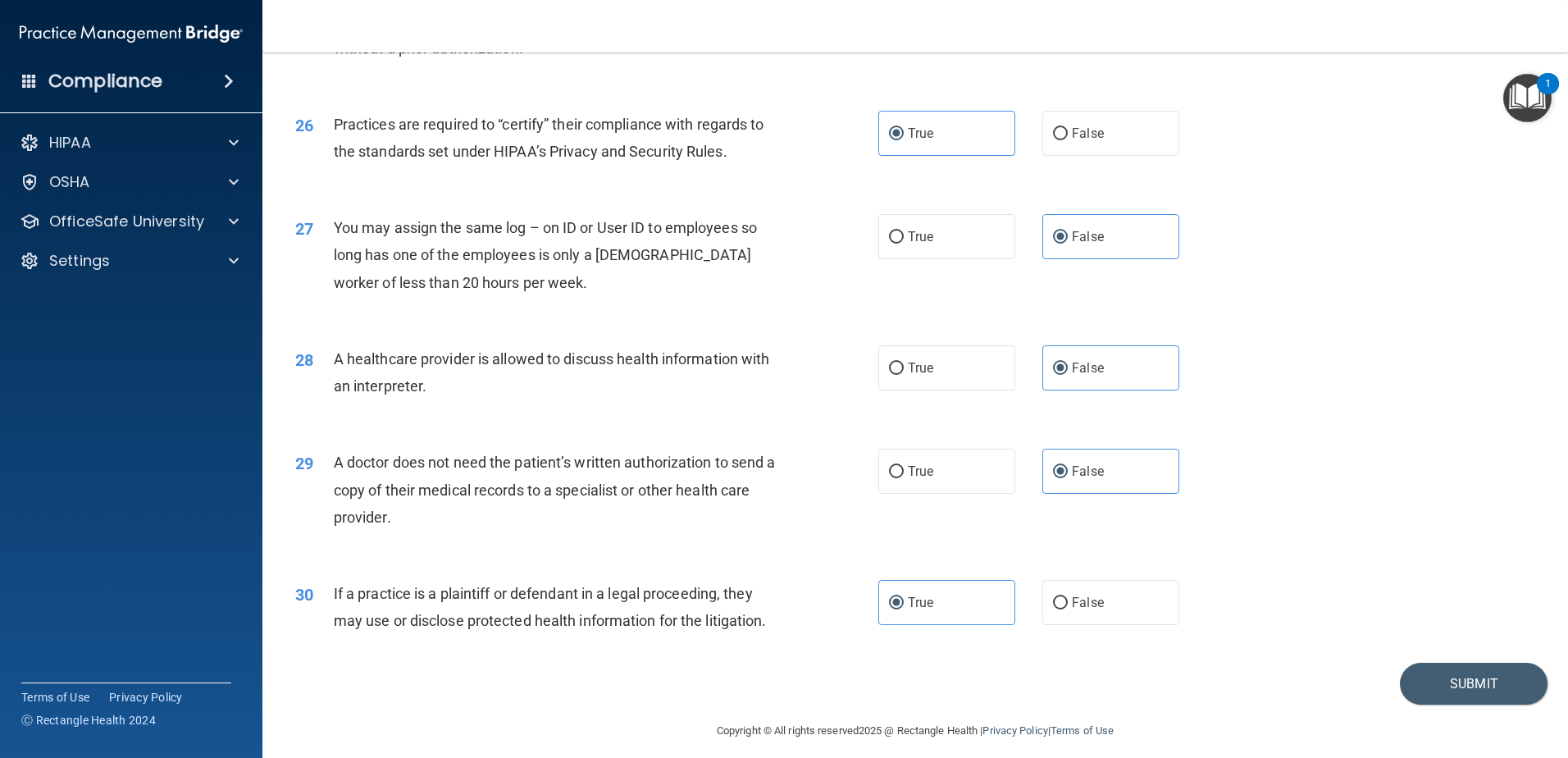
scroll to position [3061, 0]
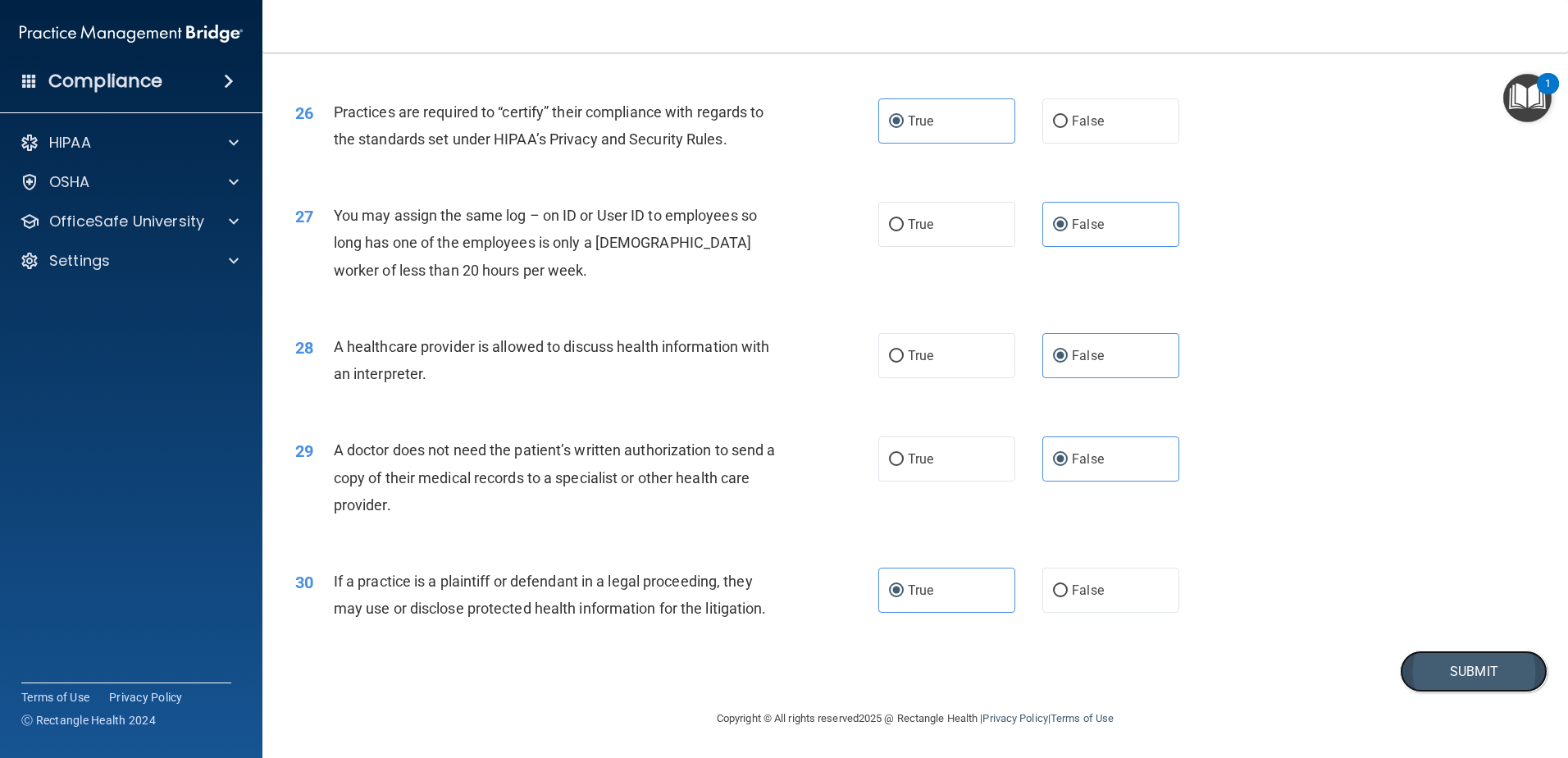
click at [1431, 653] on button "Submit" at bounding box center [1474, 671] width 148 height 42
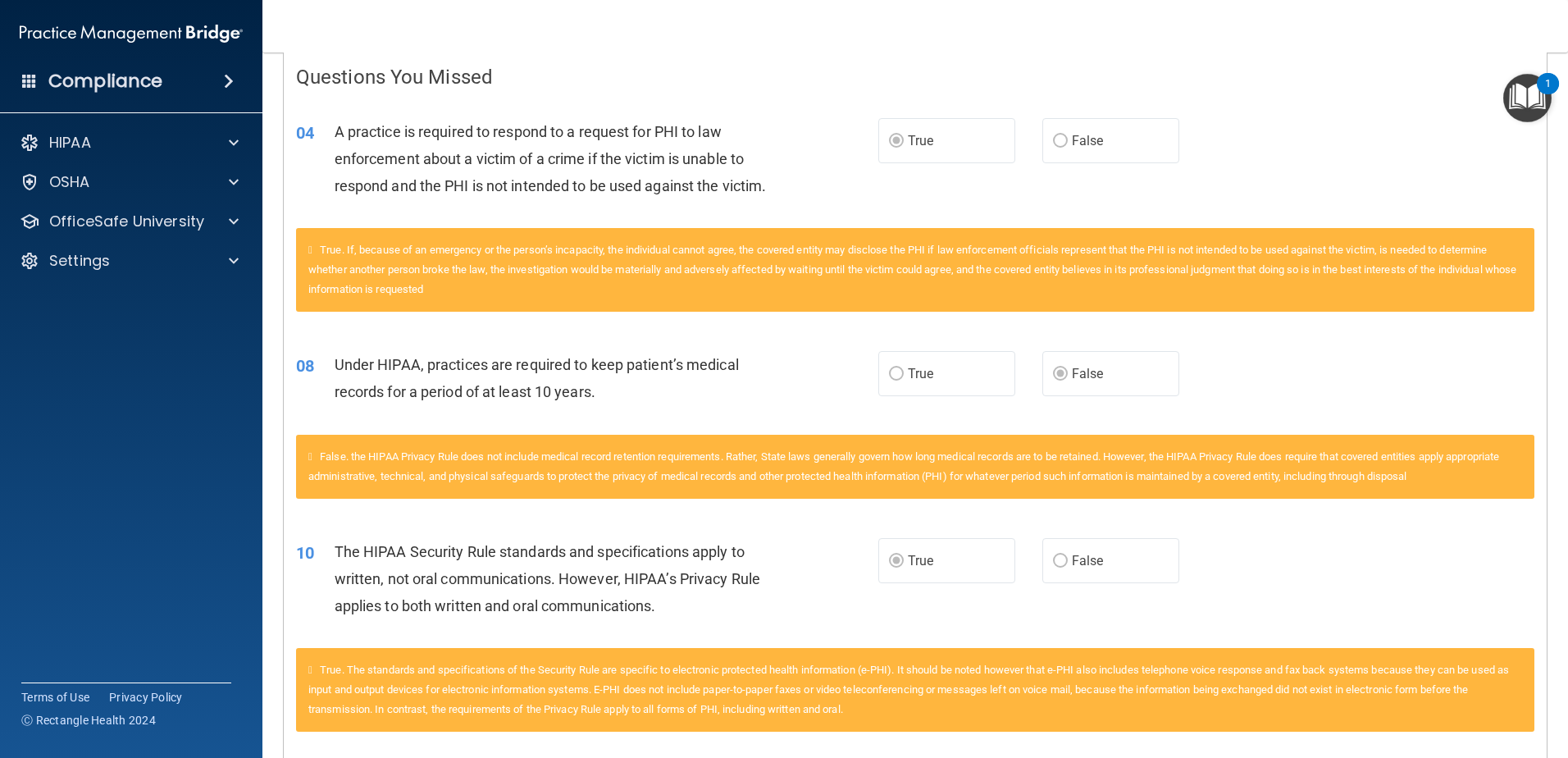
scroll to position [410, 0]
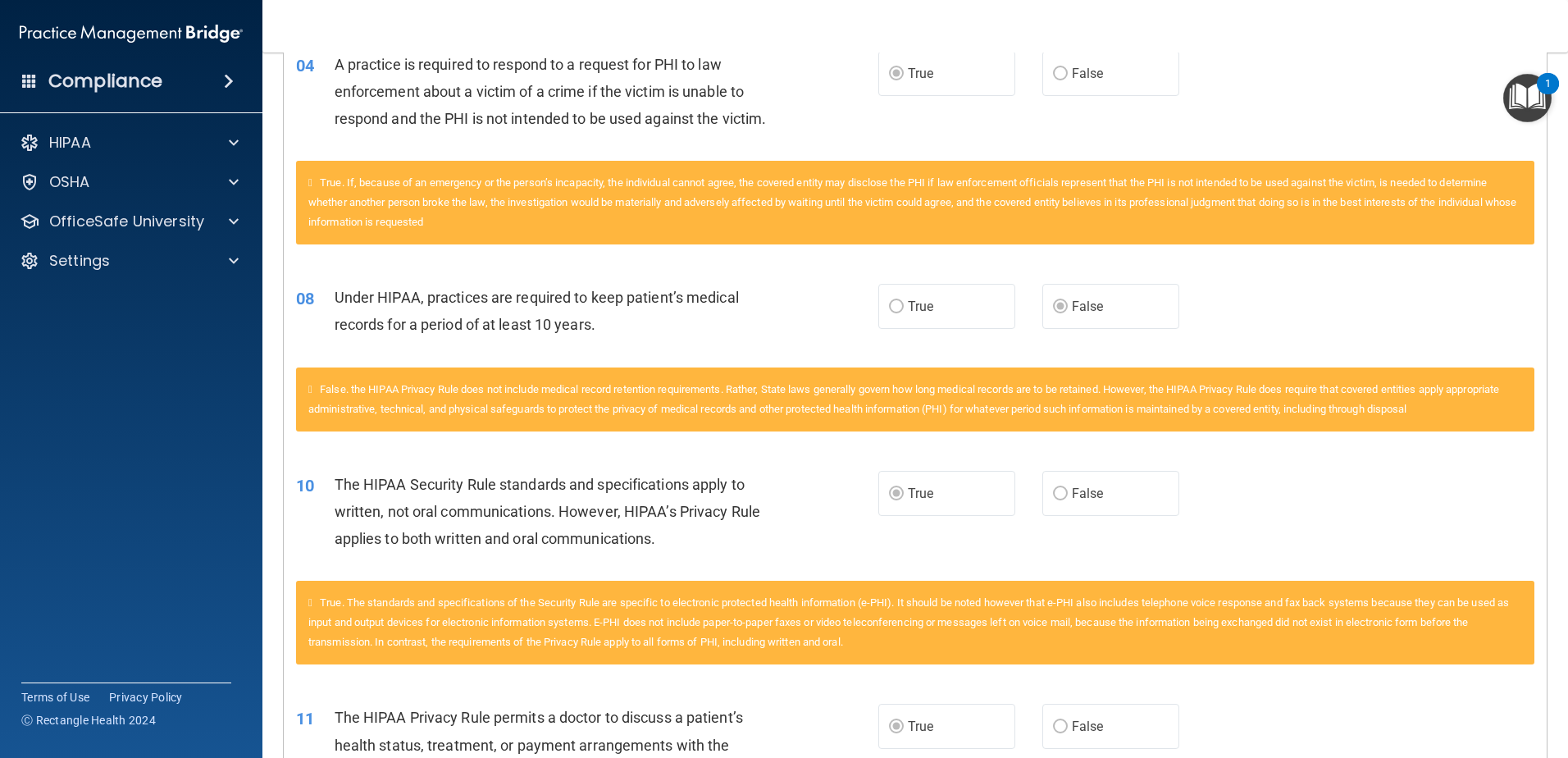
click at [909, 314] on label "True" at bounding box center [946, 306] width 137 height 45
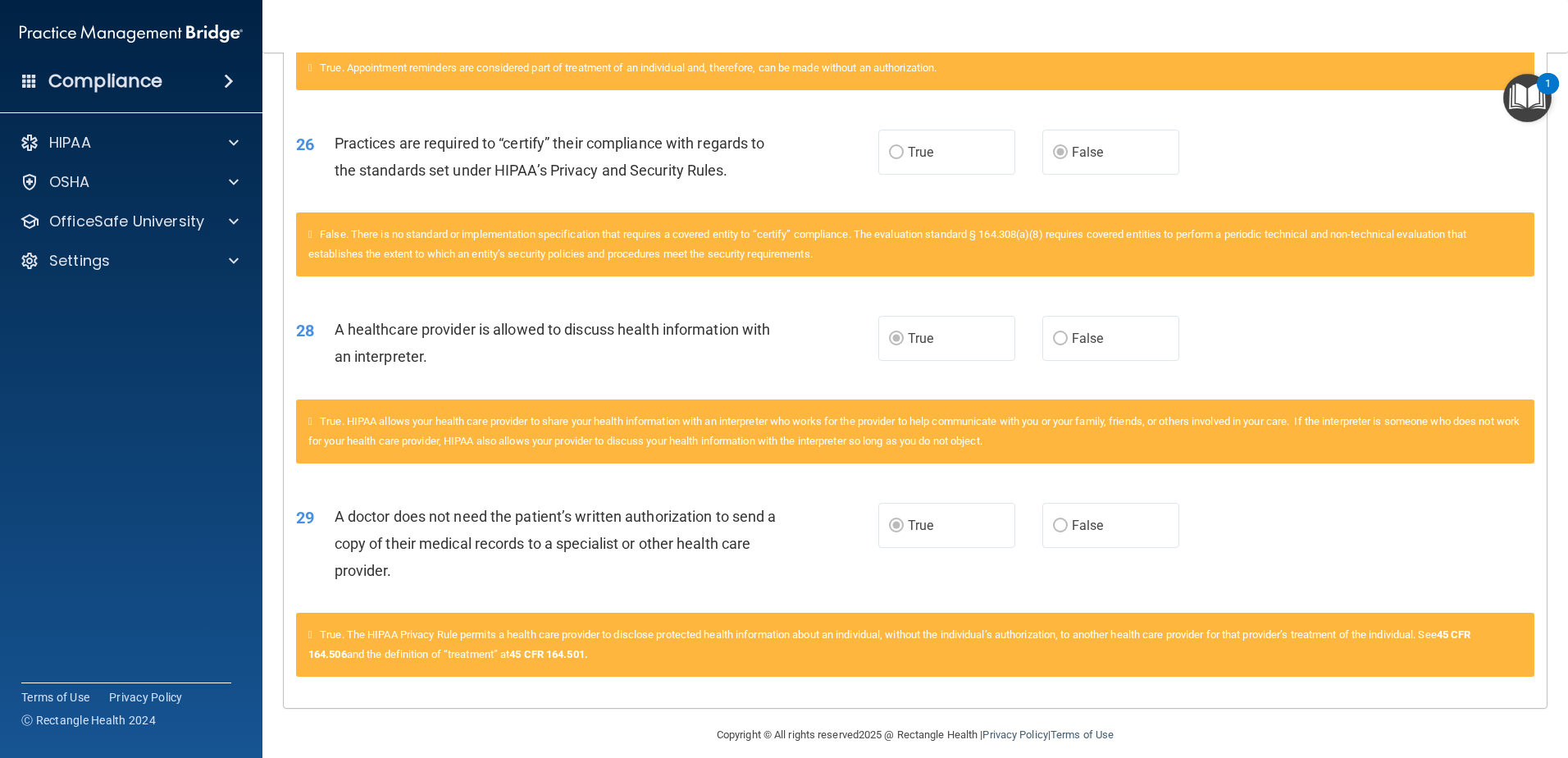
scroll to position [1988, 0]
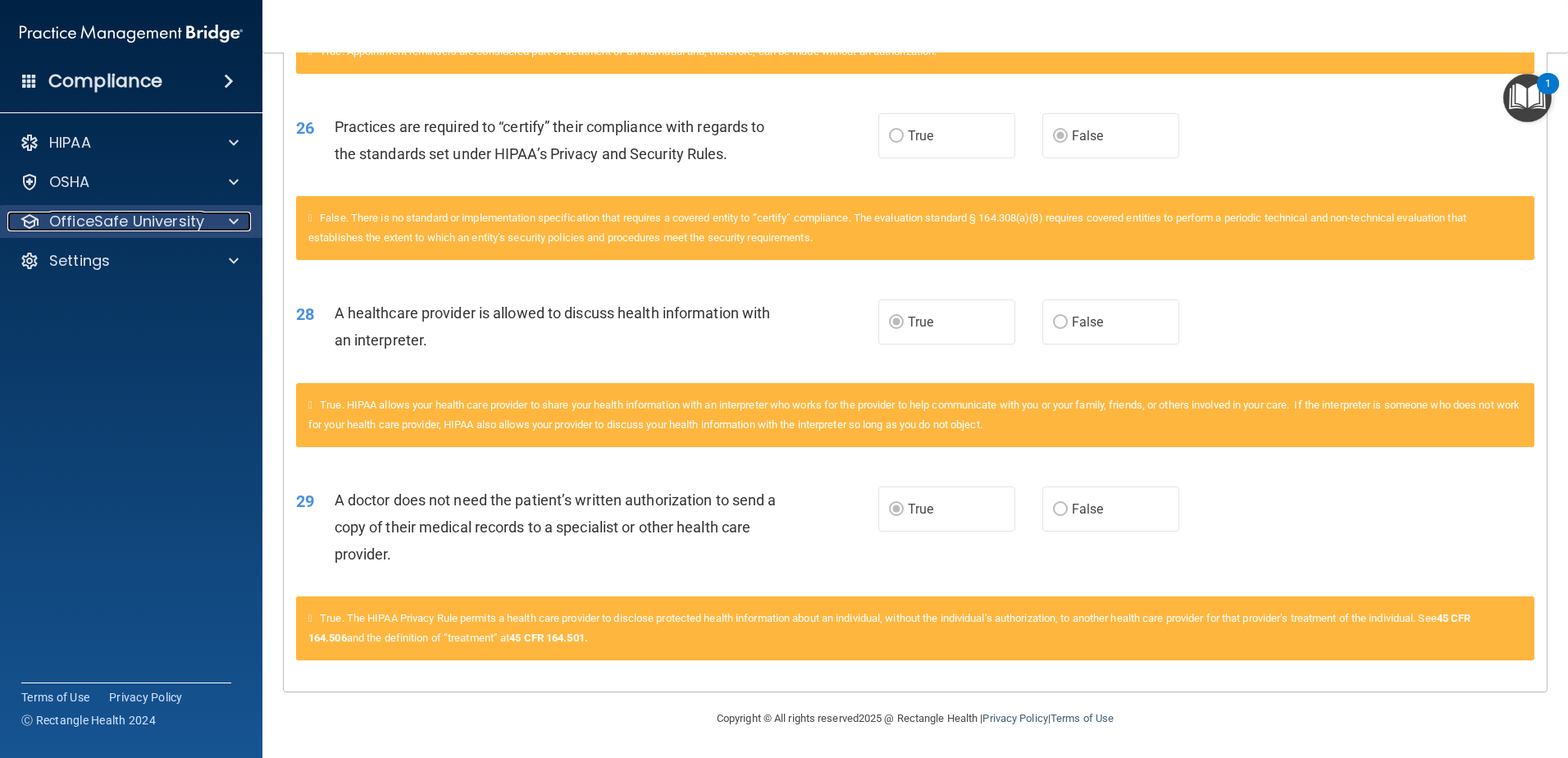
click at [157, 228] on p "OfficeSafe University" at bounding box center [127, 221] width 155 height 20
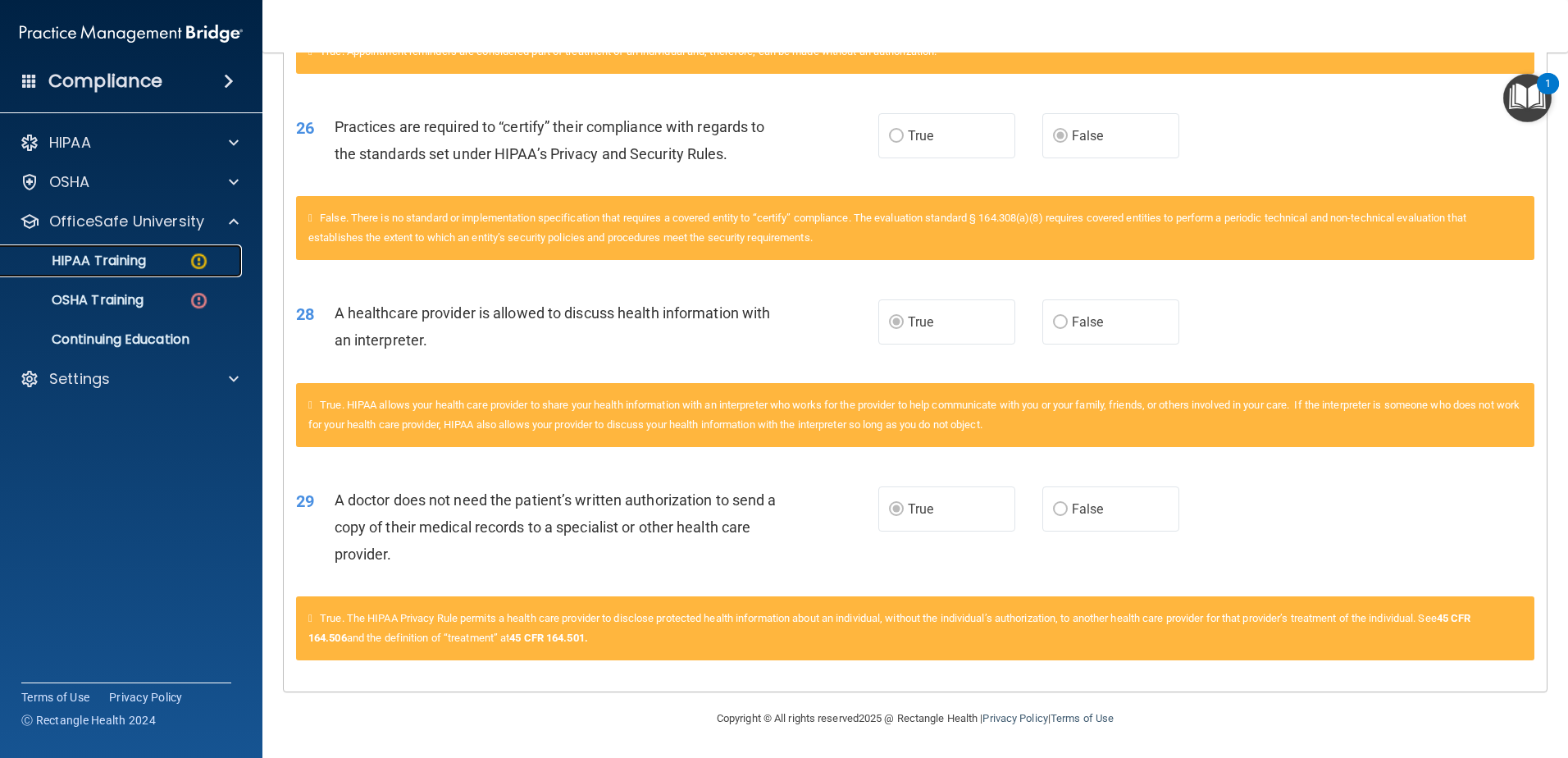
click at [127, 266] on p "HIPAA Training" at bounding box center [78, 260] width 135 height 16
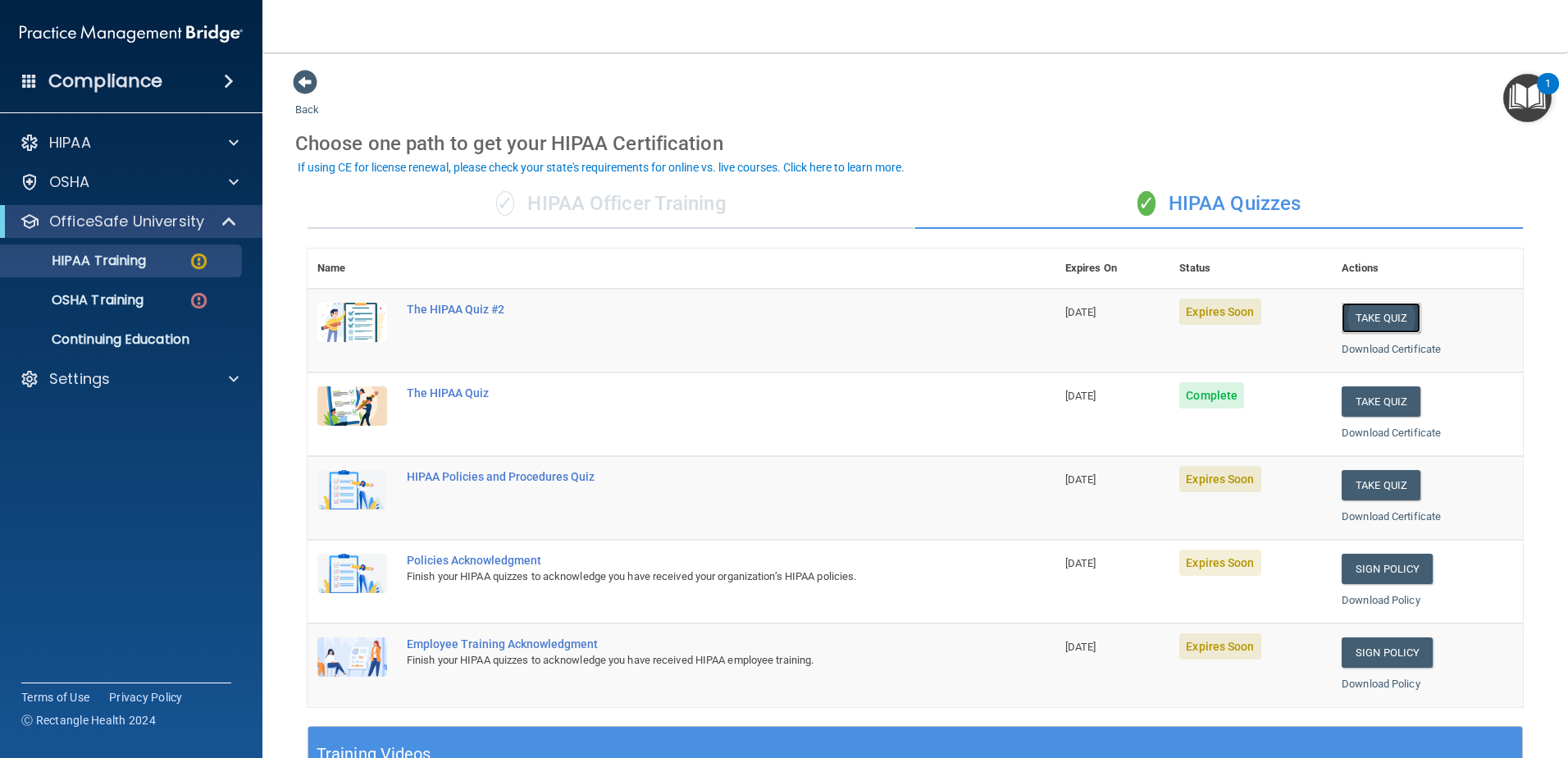
click at [1387, 318] on button "Take Quiz" at bounding box center [1381, 318] width 79 height 31
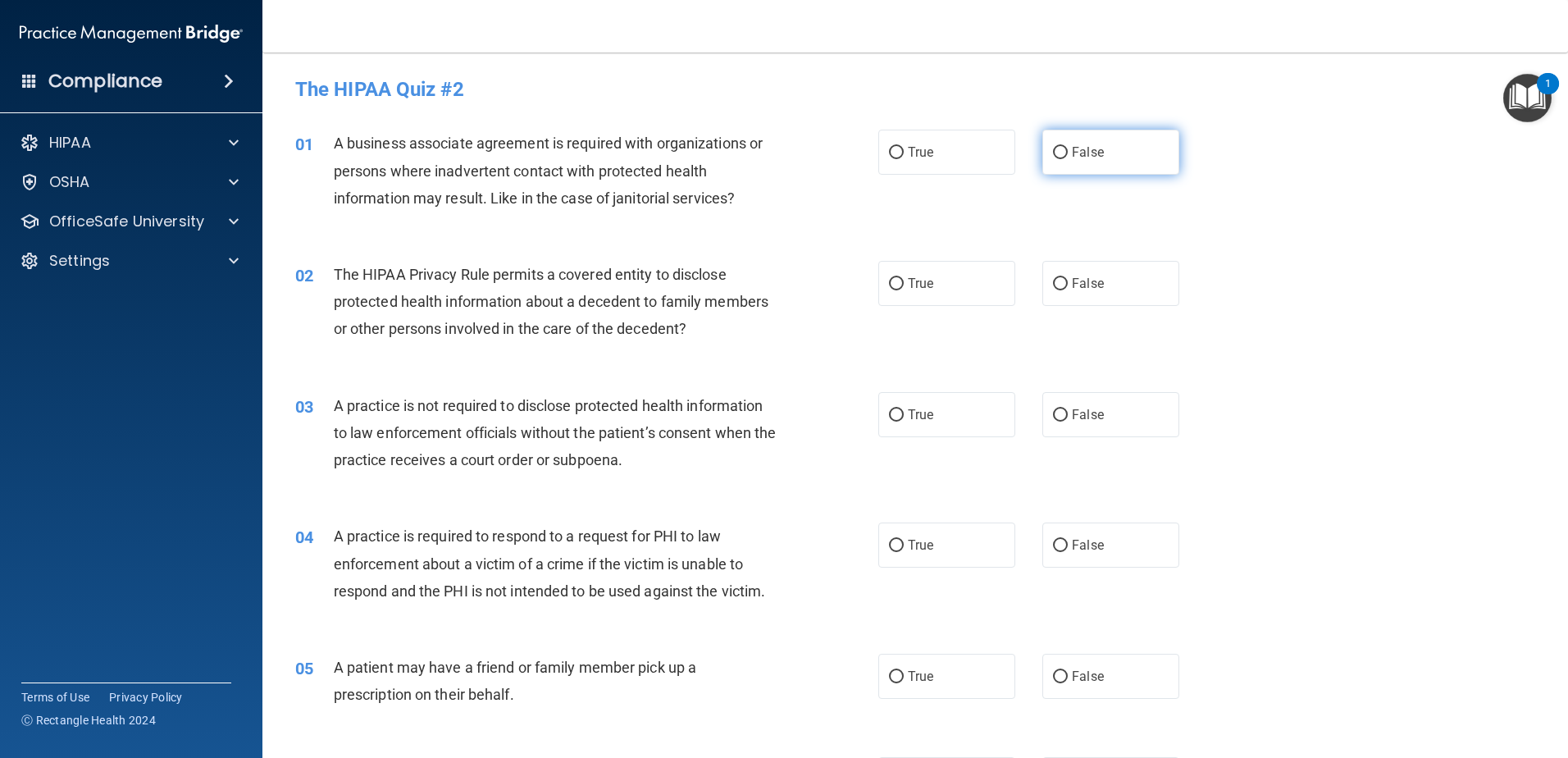
click at [1042, 159] on label "False" at bounding box center [1110, 152] width 137 height 45
click at [1053, 159] on input "False" at bounding box center [1060, 153] width 14 height 12
radio input "true"
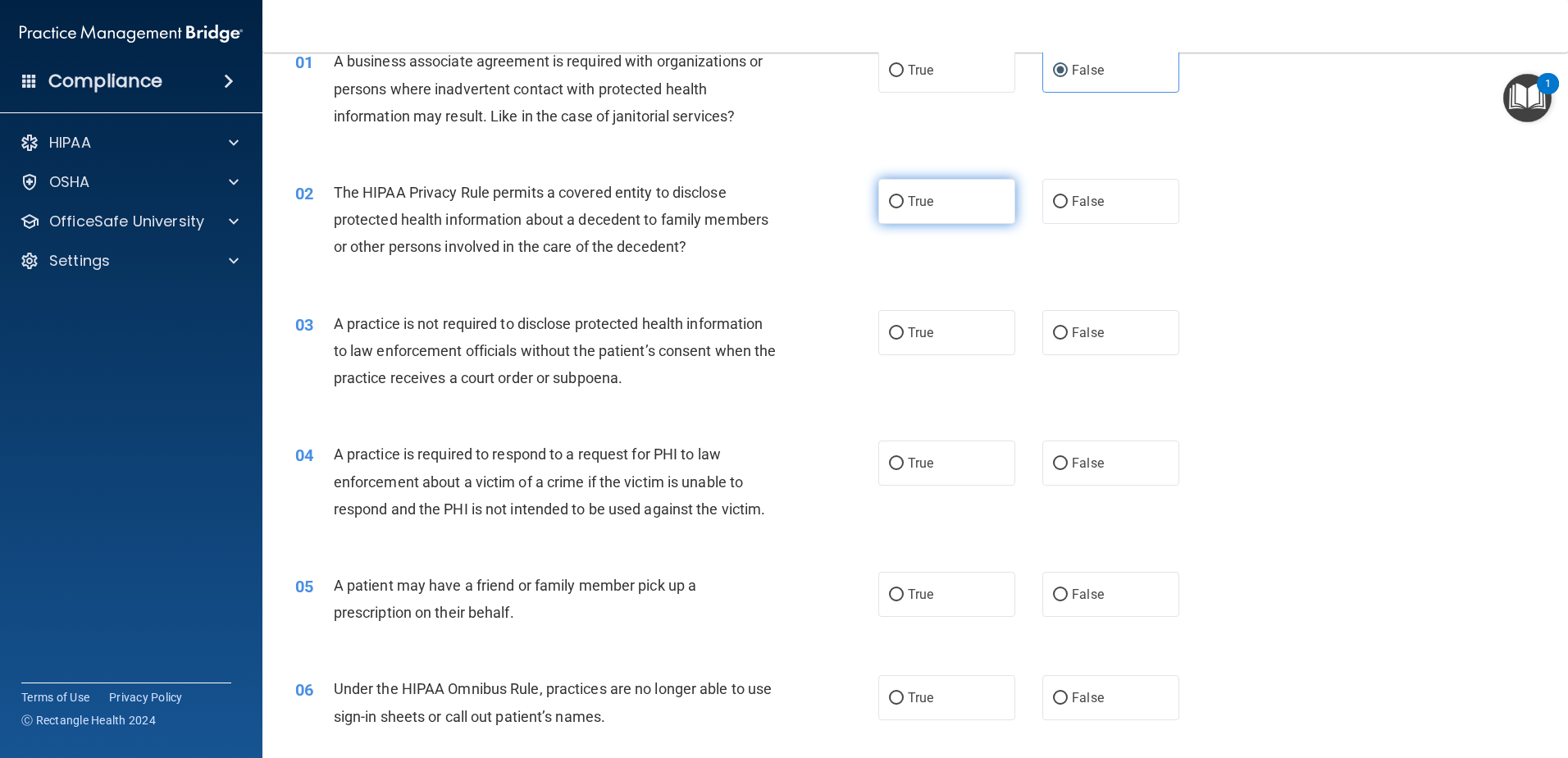
click at [941, 202] on label "True" at bounding box center [946, 201] width 137 height 45
click at [904, 202] on input "True" at bounding box center [896, 202] width 14 height 12
radio input "true"
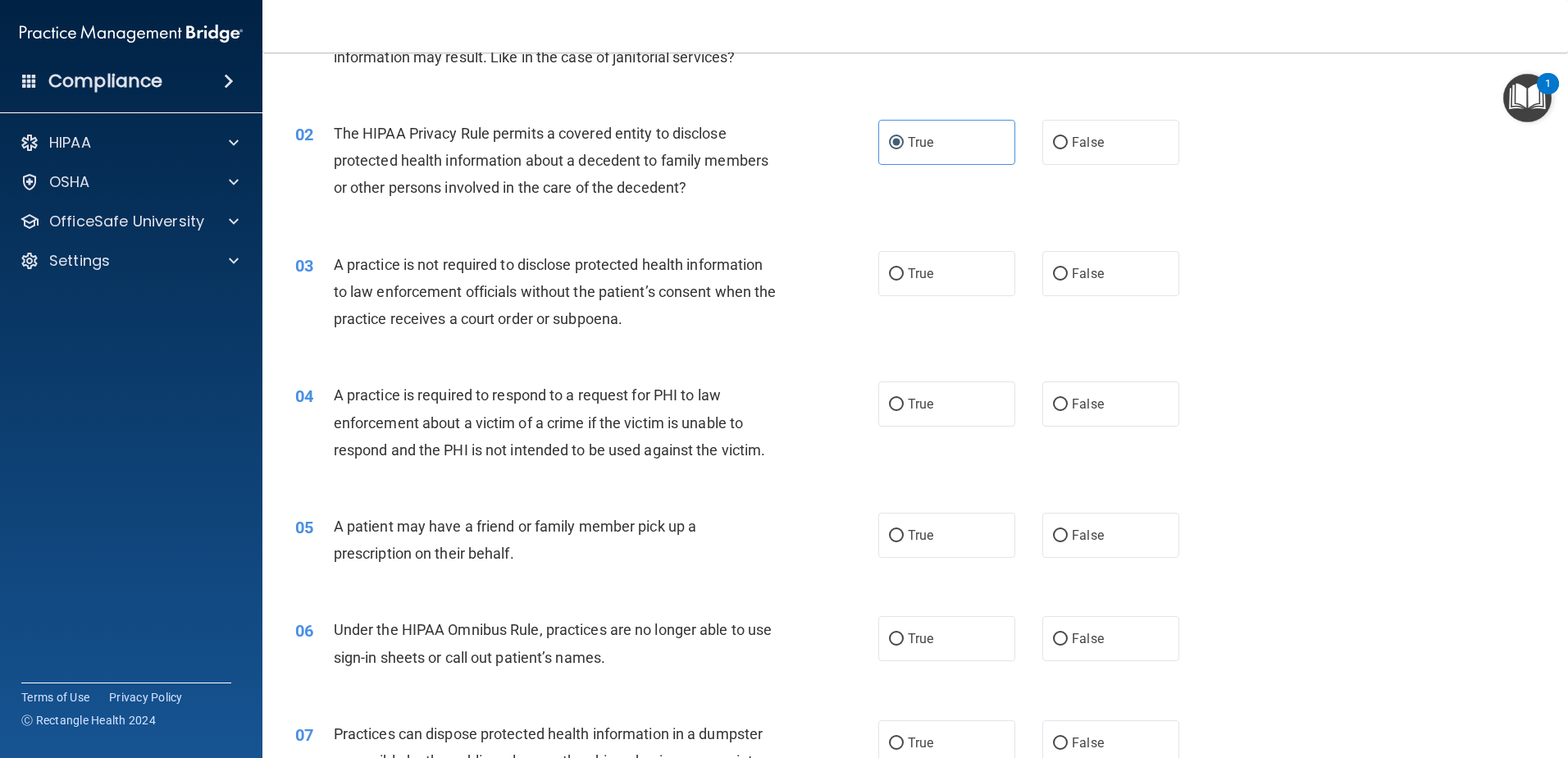
scroll to position [164, 0]
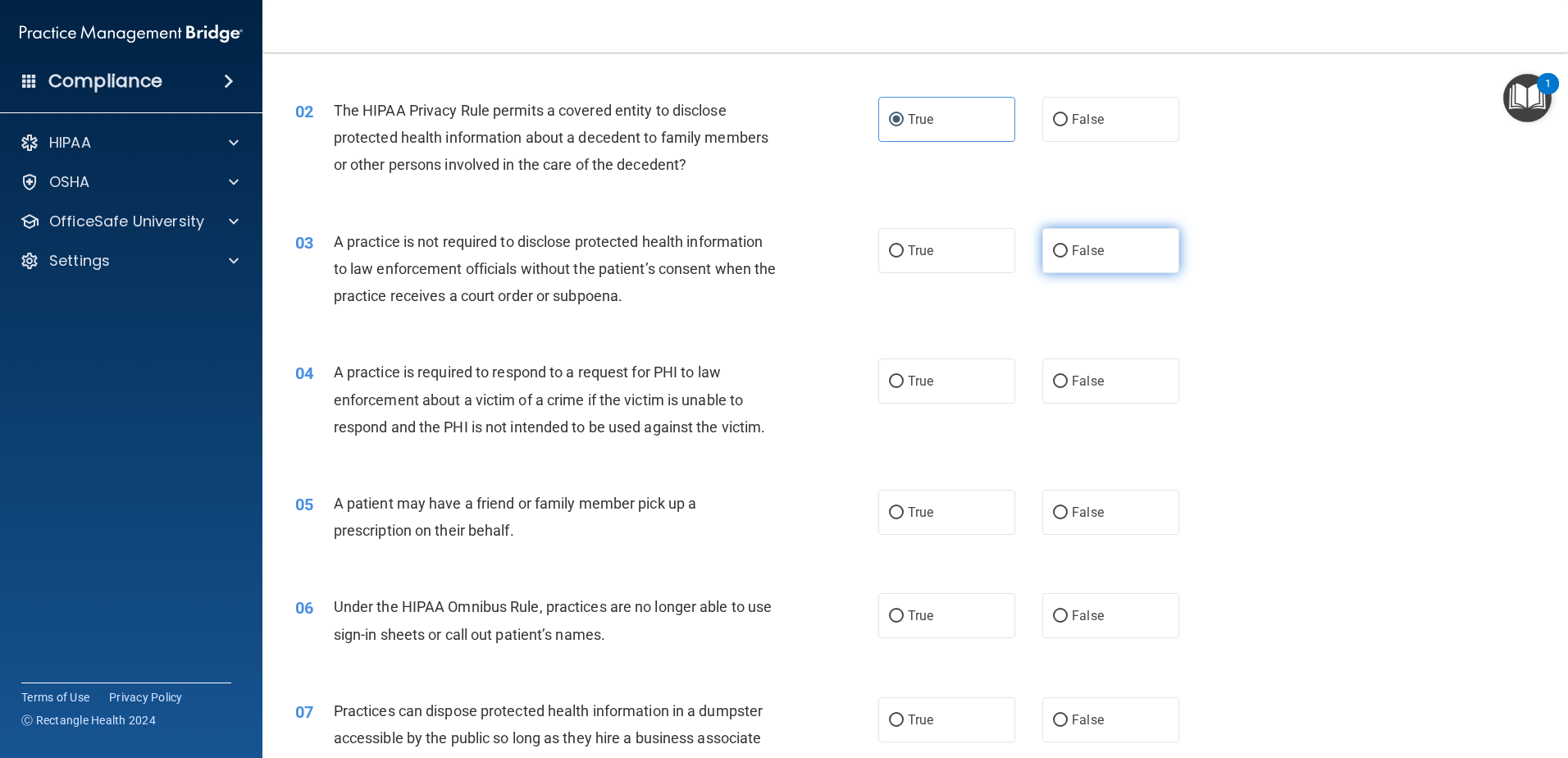
click at [1072, 252] on span "False" at bounding box center [1088, 251] width 32 height 15
click at [1068, 252] on input "False" at bounding box center [1060, 252] width 14 height 12
radio input "true"
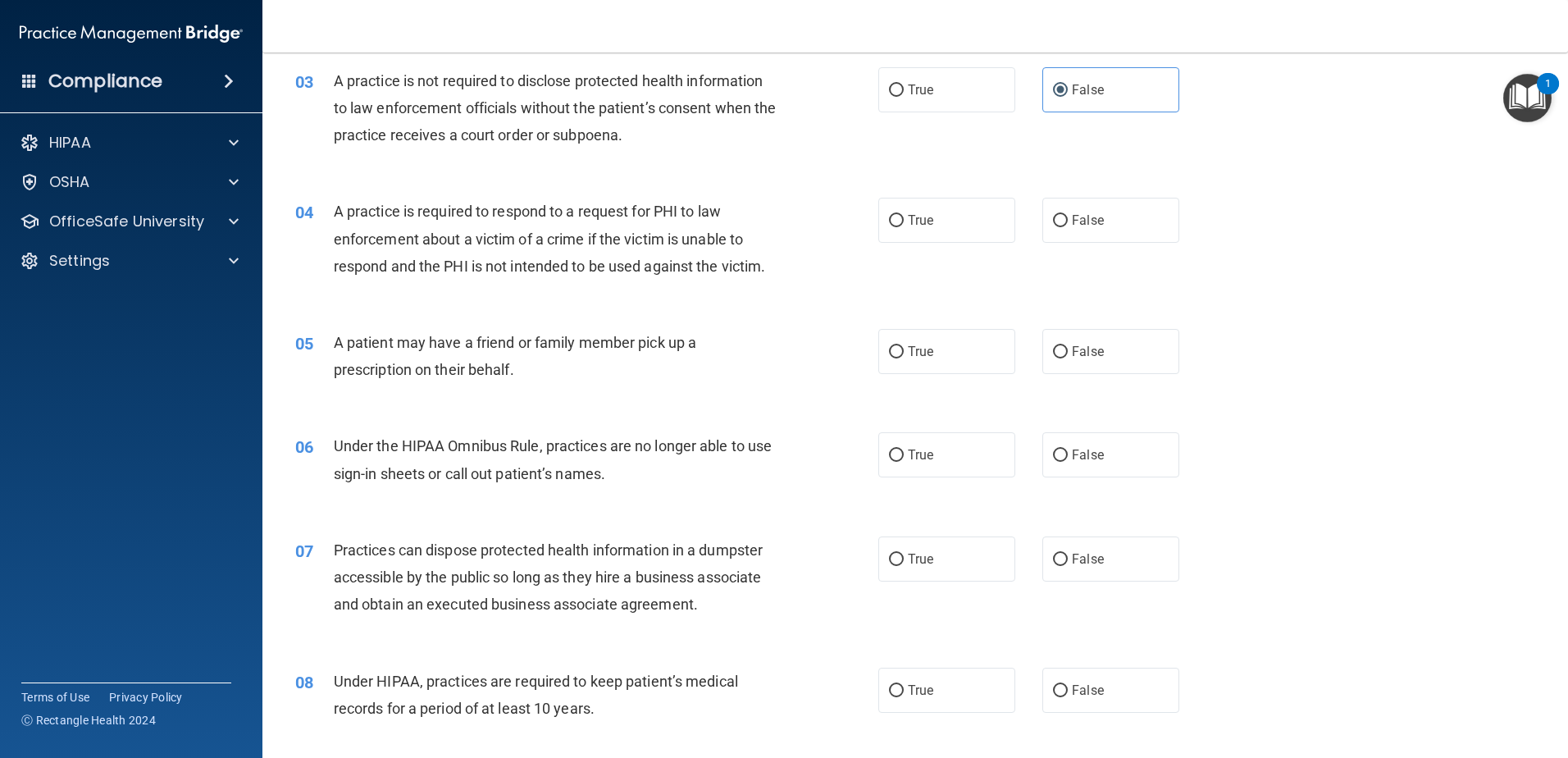
scroll to position [328, 0]
click at [911, 205] on label "True" at bounding box center [946, 217] width 137 height 45
click at [904, 212] on input "True" at bounding box center [896, 218] width 14 height 12
radio input "true"
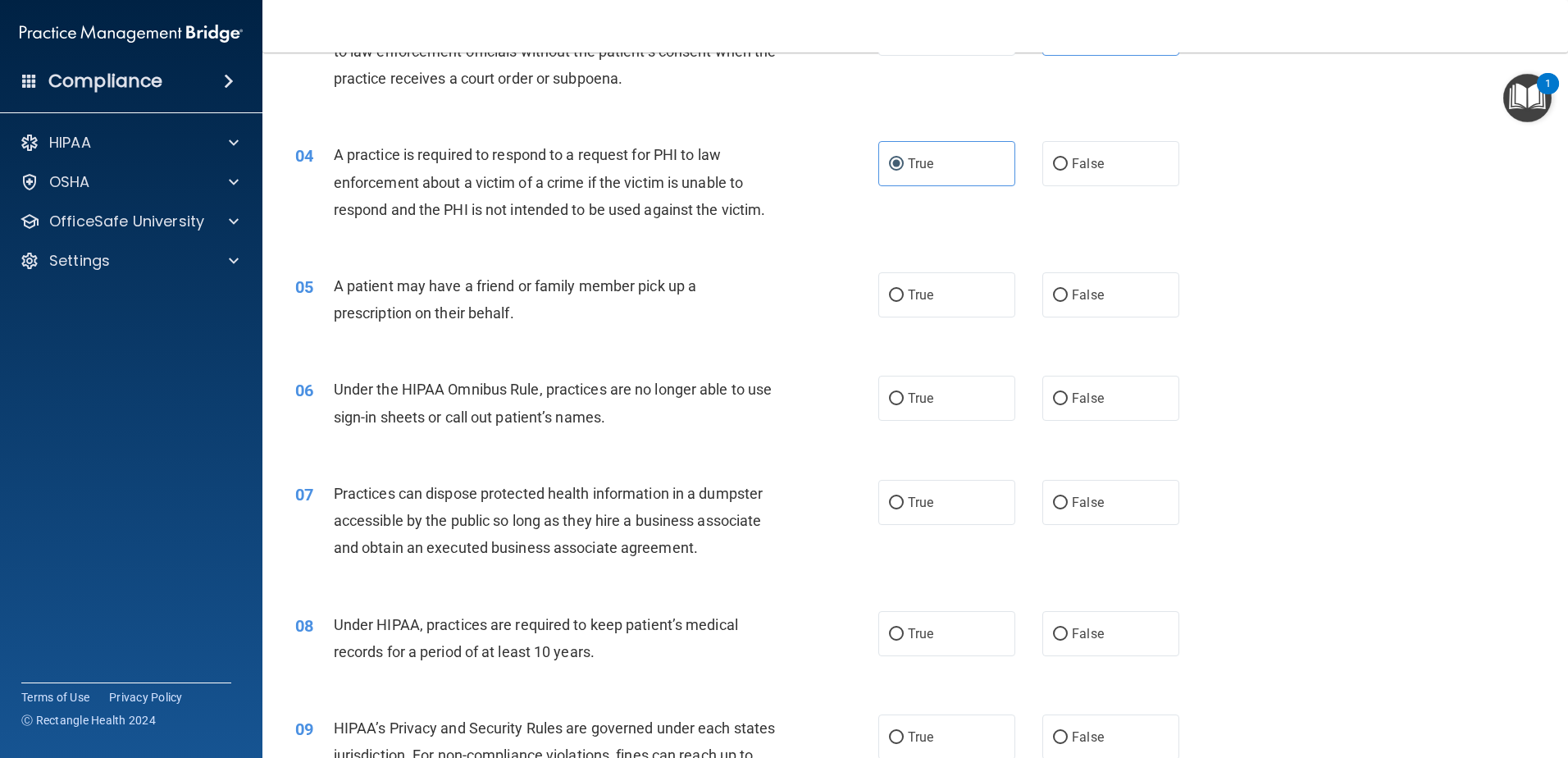
scroll to position [410, 0]
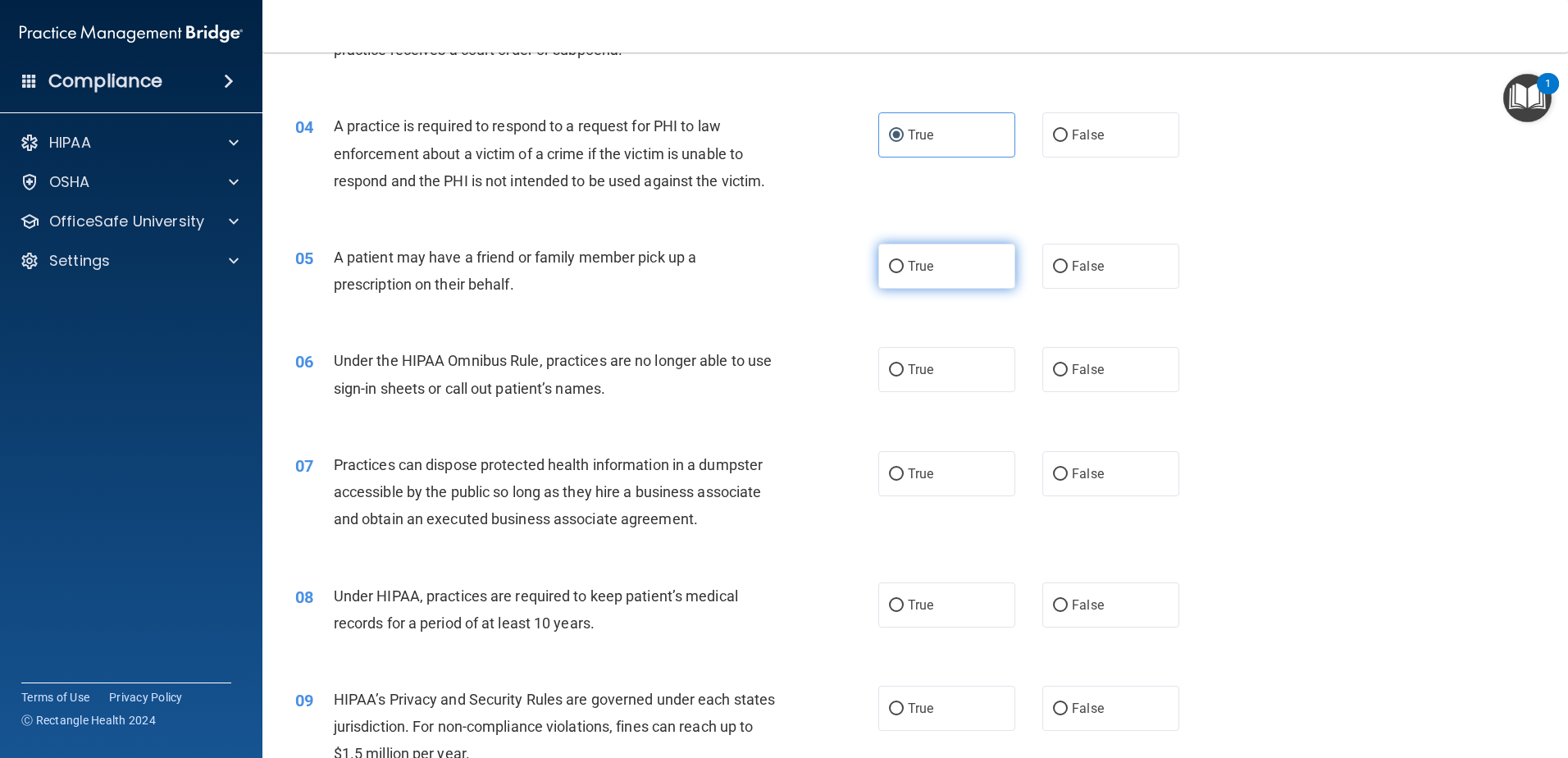
click at [889, 273] on input "True" at bounding box center [896, 267] width 14 height 12
radio input "true"
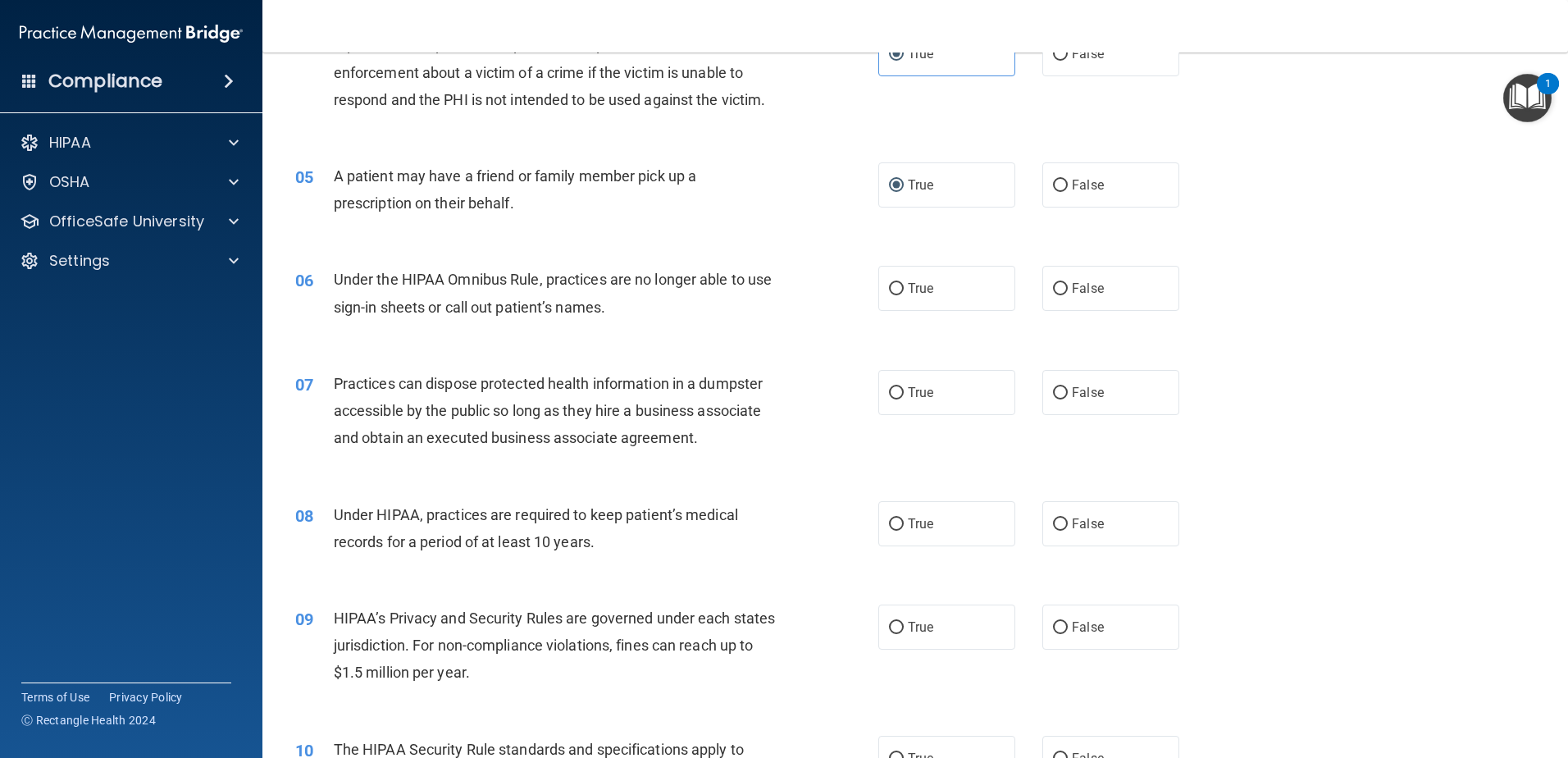
scroll to position [492, 0]
click at [1088, 297] on label "False" at bounding box center [1110, 287] width 137 height 45
click at [1068, 295] on input "False" at bounding box center [1060, 288] width 14 height 12
radio input "true"
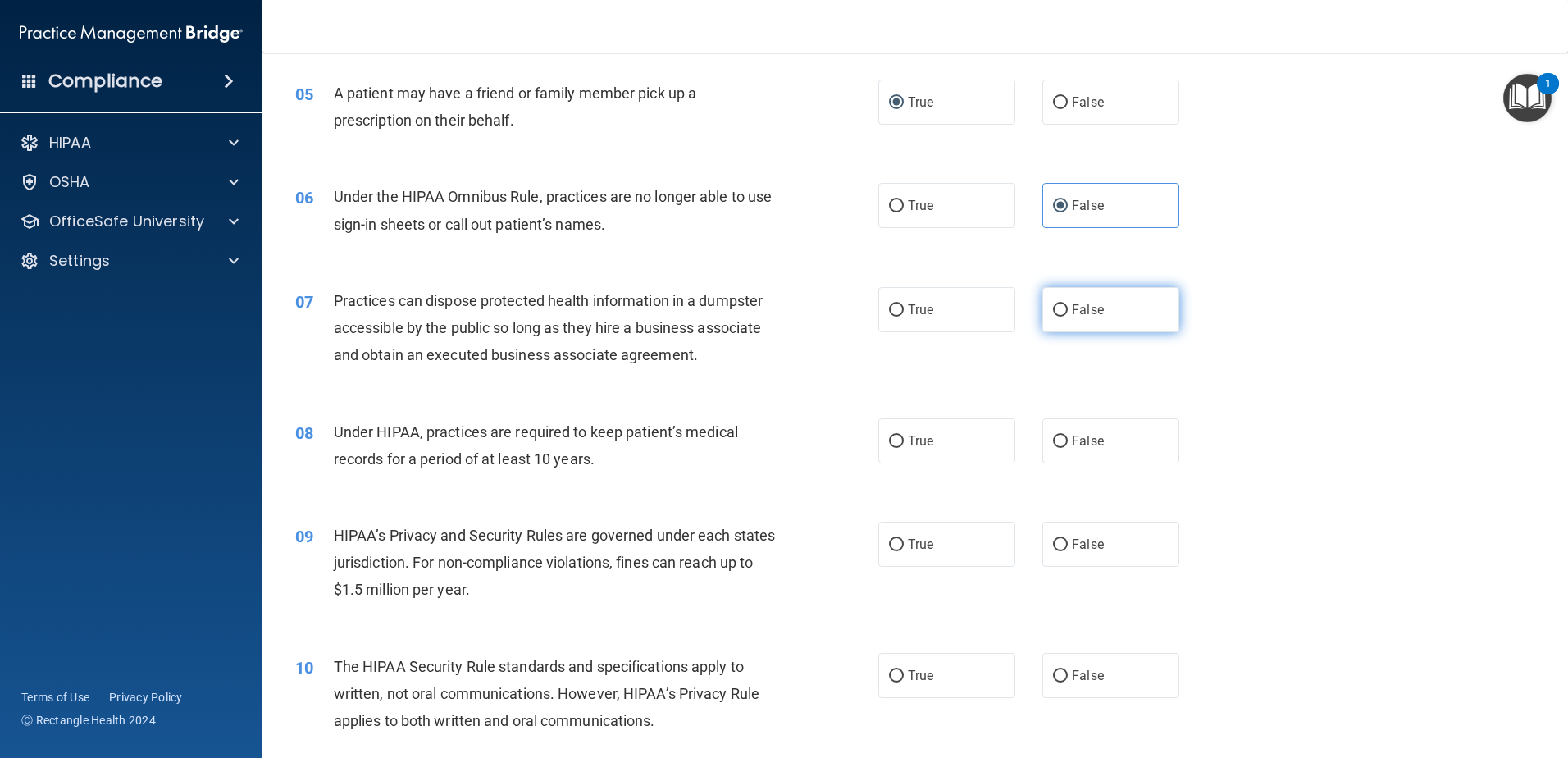
click at [1126, 322] on label "False" at bounding box center [1110, 309] width 137 height 45
click at [1068, 317] on input "False" at bounding box center [1060, 310] width 14 height 12
radio input "true"
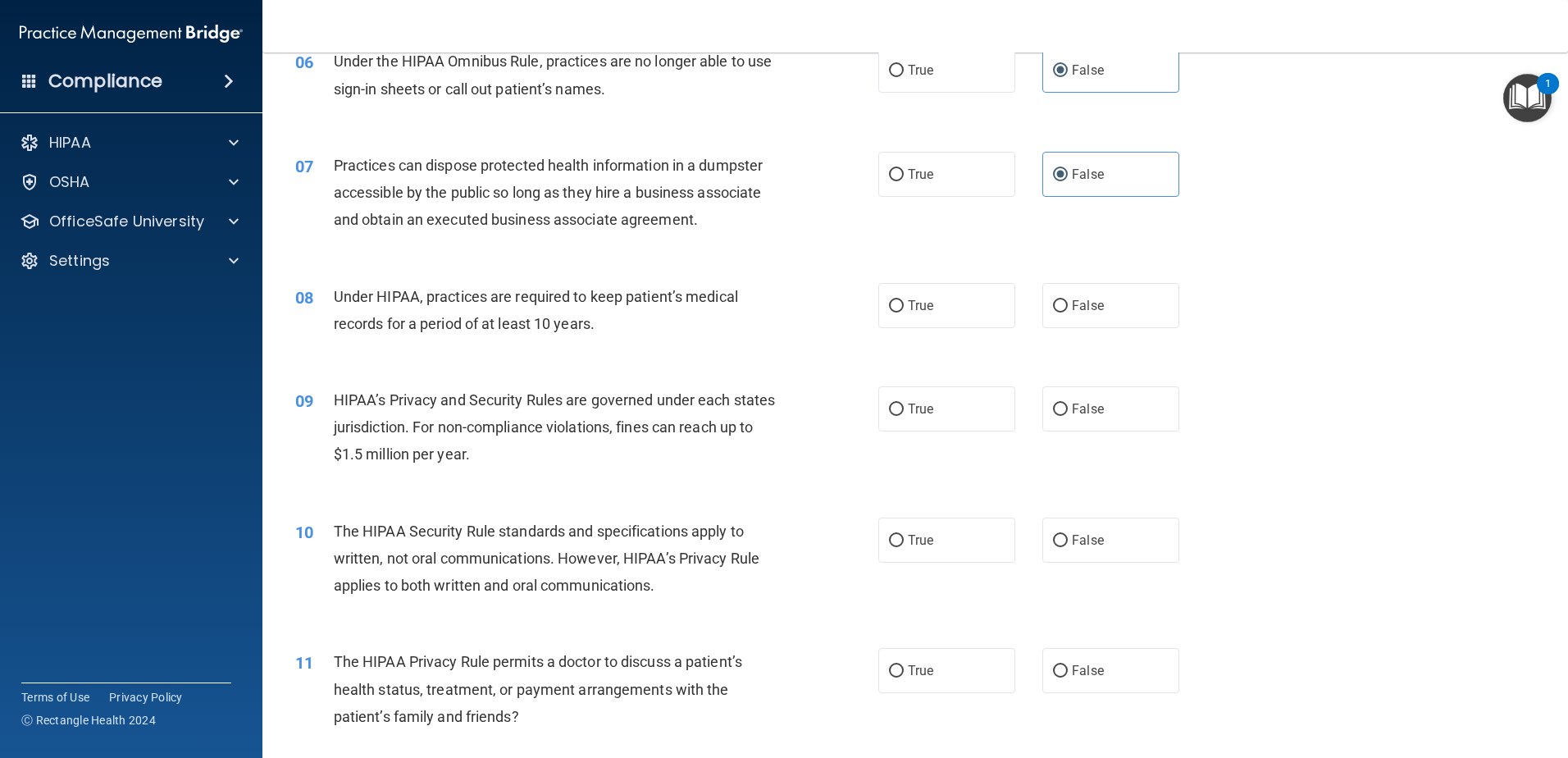
scroll to position [738, 0]
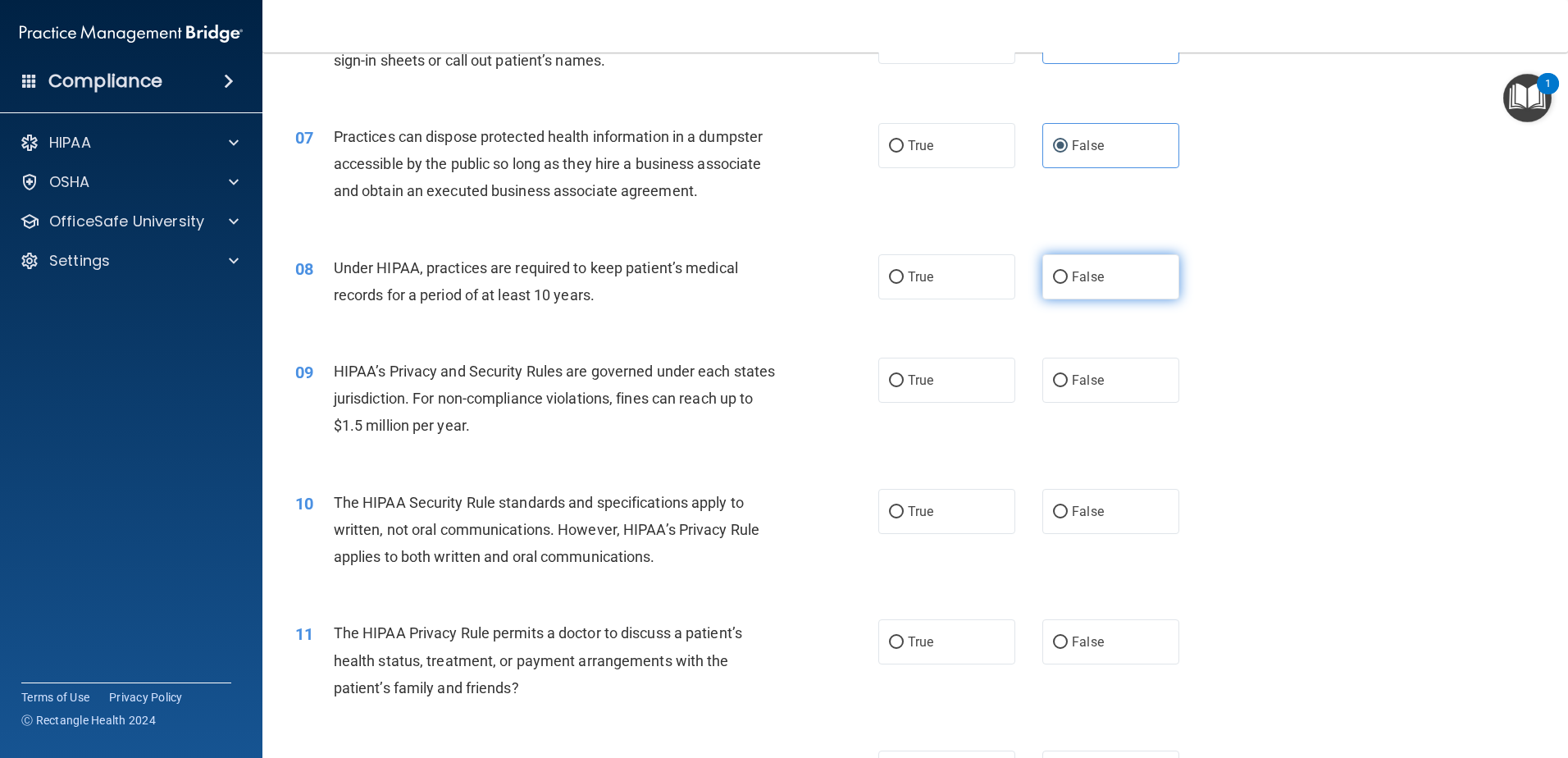
click at [1074, 288] on label "False" at bounding box center [1110, 276] width 137 height 45
click at [1068, 284] on input "False" at bounding box center [1060, 278] width 14 height 12
radio input "true"
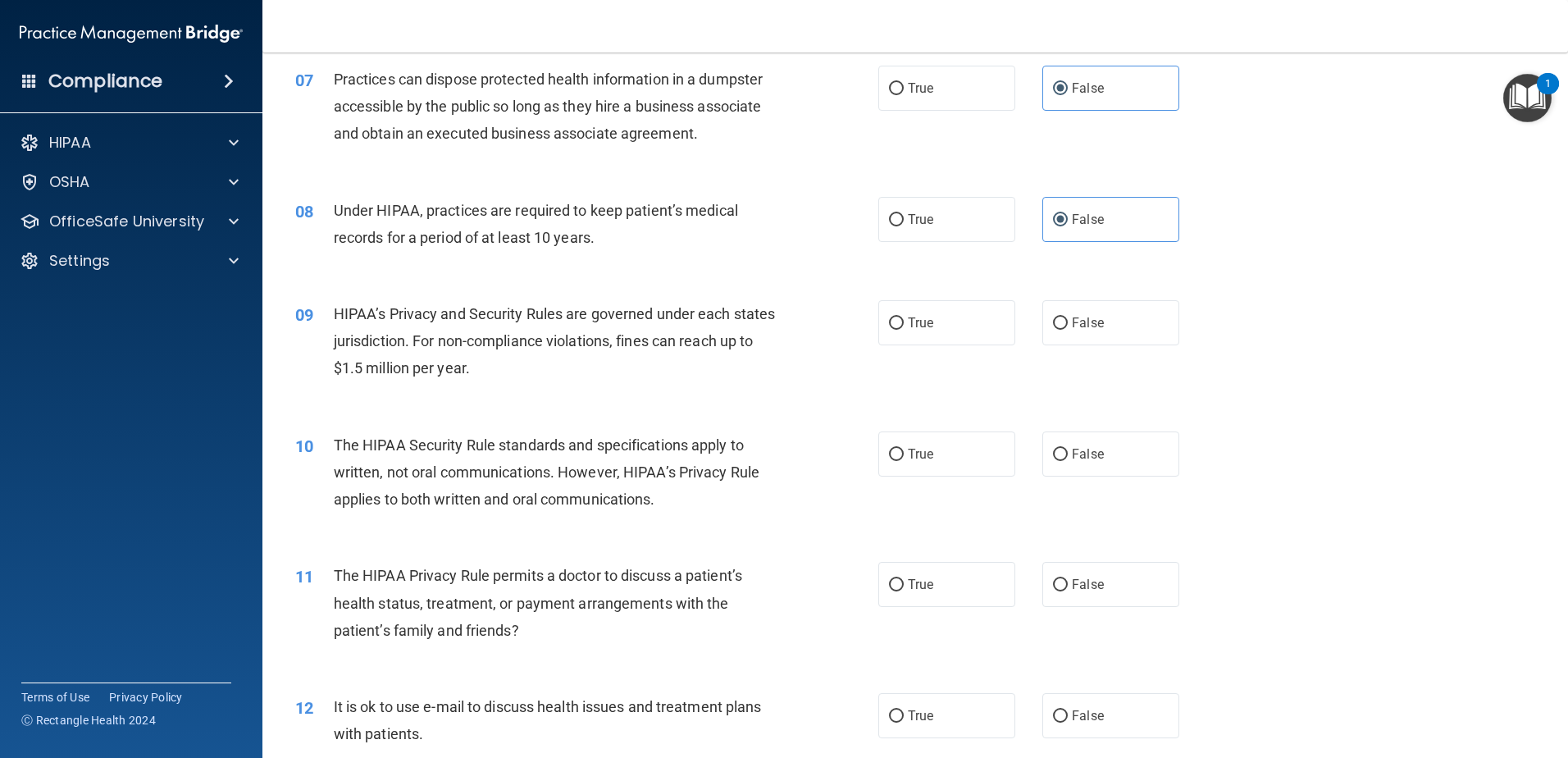
scroll to position [820, 0]
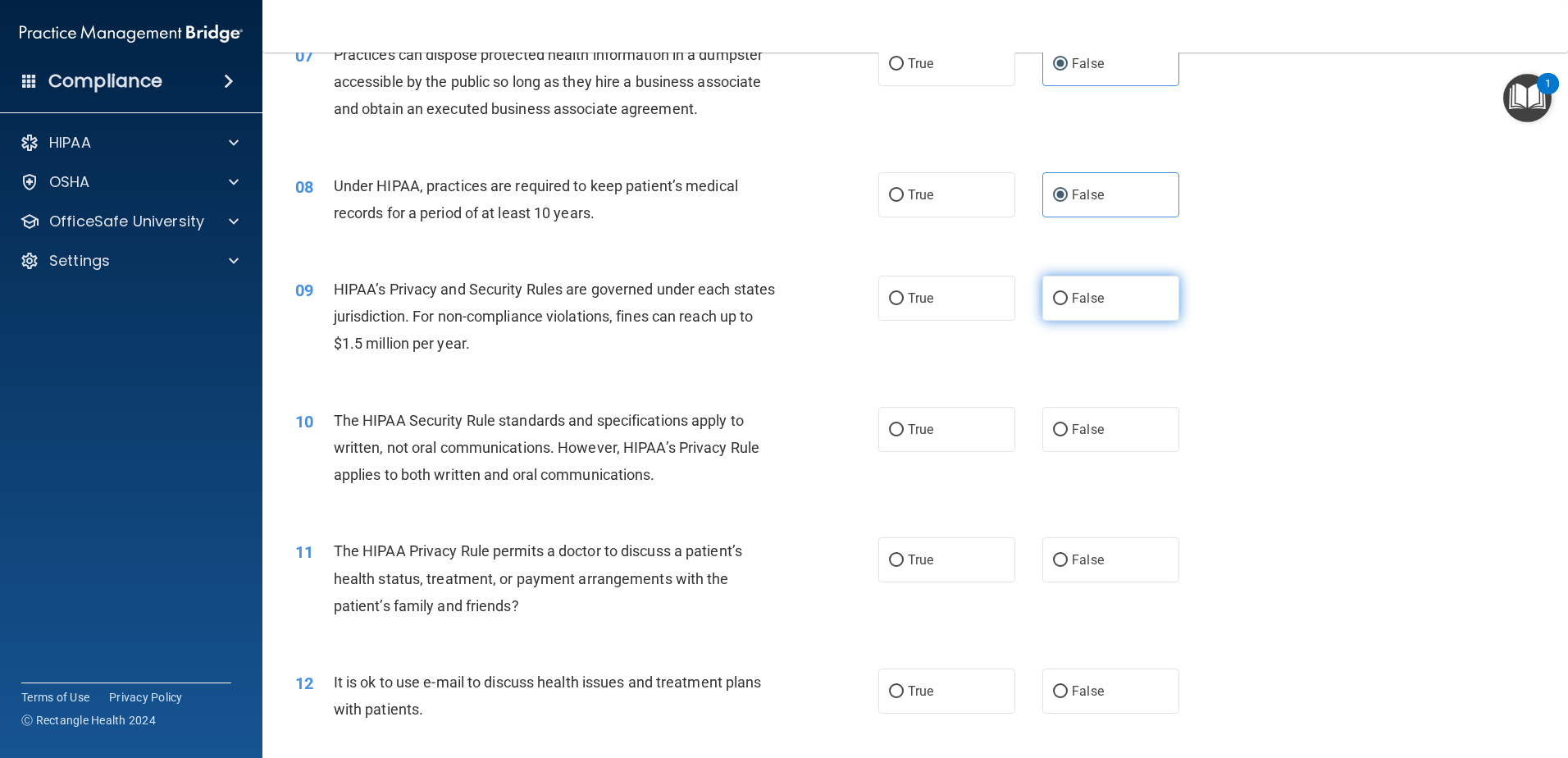
click at [1127, 302] on label "False" at bounding box center [1110, 297] width 137 height 45
click at [1068, 302] on input "False" at bounding box center [1060, 299] width 14 height 12
radio input "true"
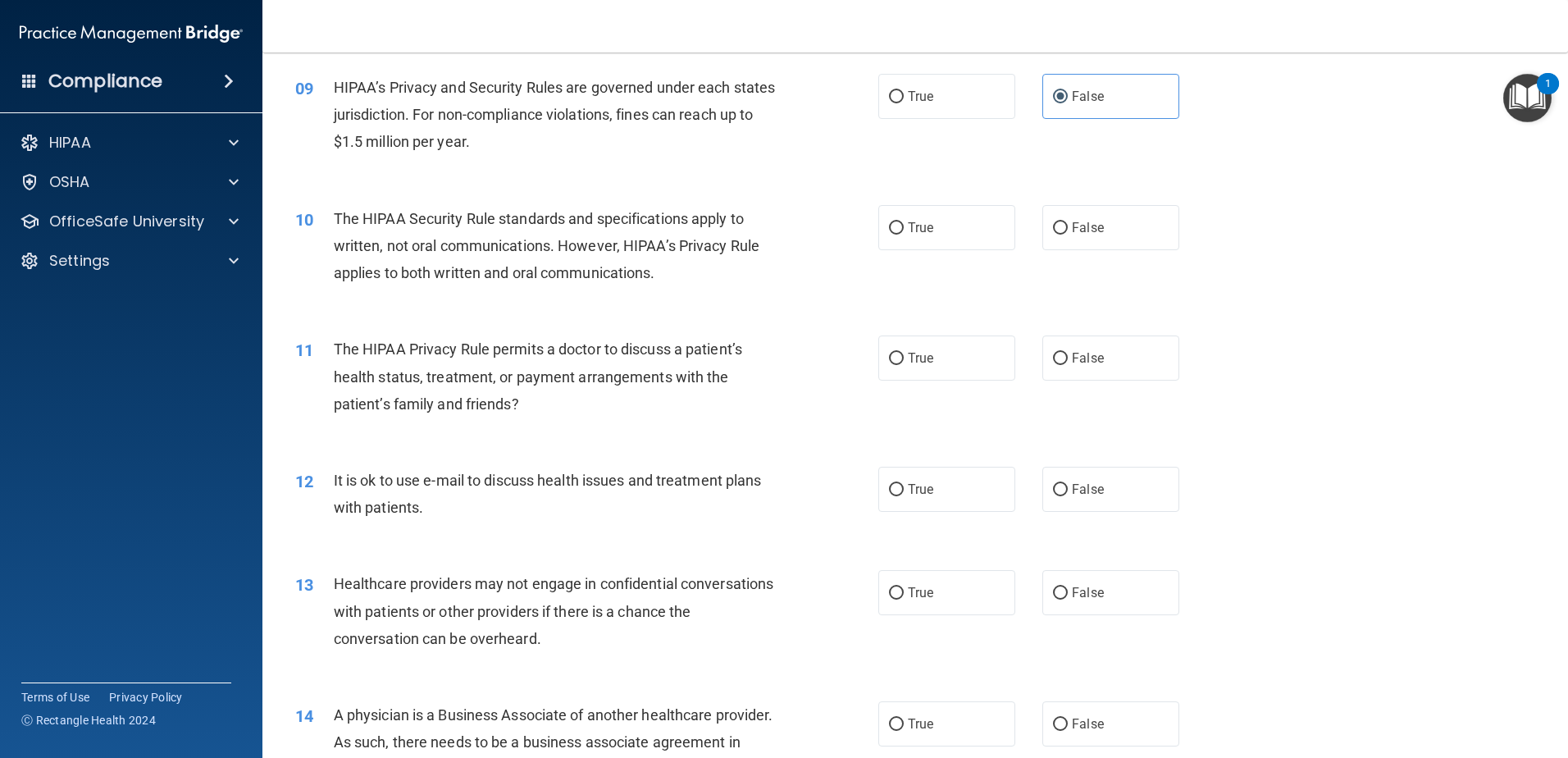
scroll to position [985, 0]
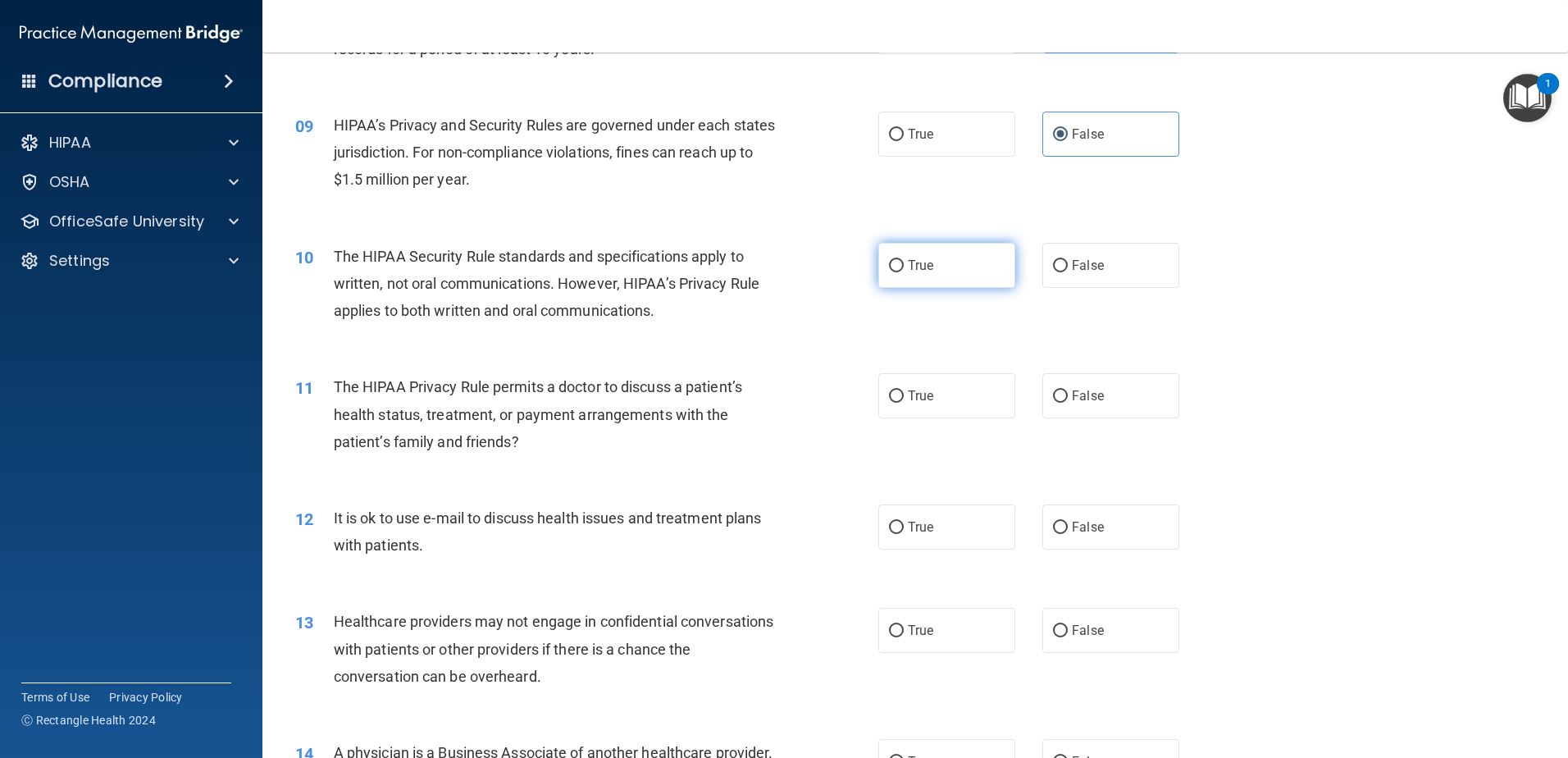
click at [899, 274] on label "True" at bounding box center [946, 265] width 137 height 45
click at [899, 273] on input "True" at bounding box center [896, 266] width 14 height 12
radio input "true"
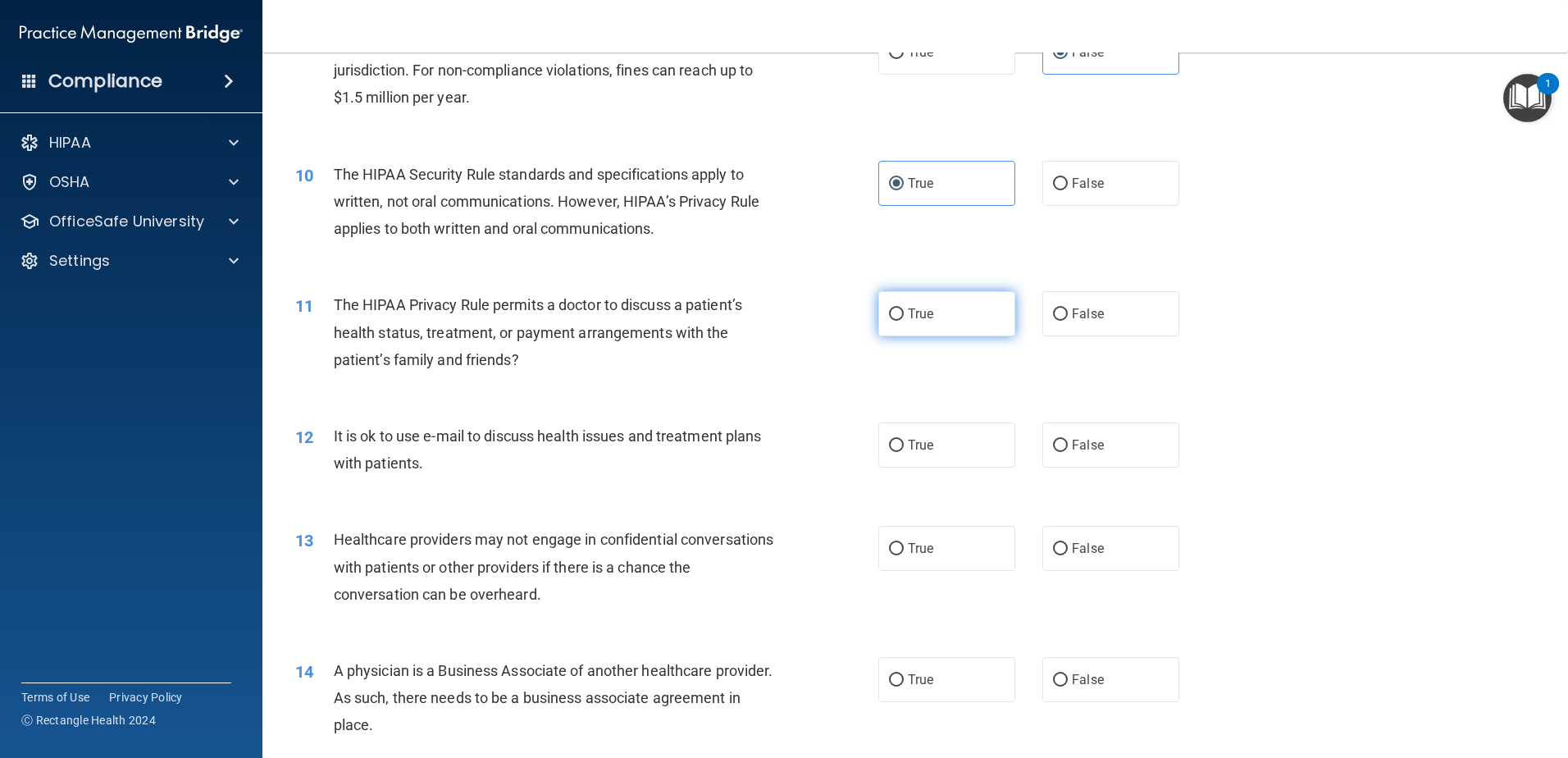
click at [878, 317] on label "True" at bounding box center [946, 314] width 137 height 45
click at [889, 317] on input "True" at bounding box center [896, 314] width 14 height 12
radio input "true"
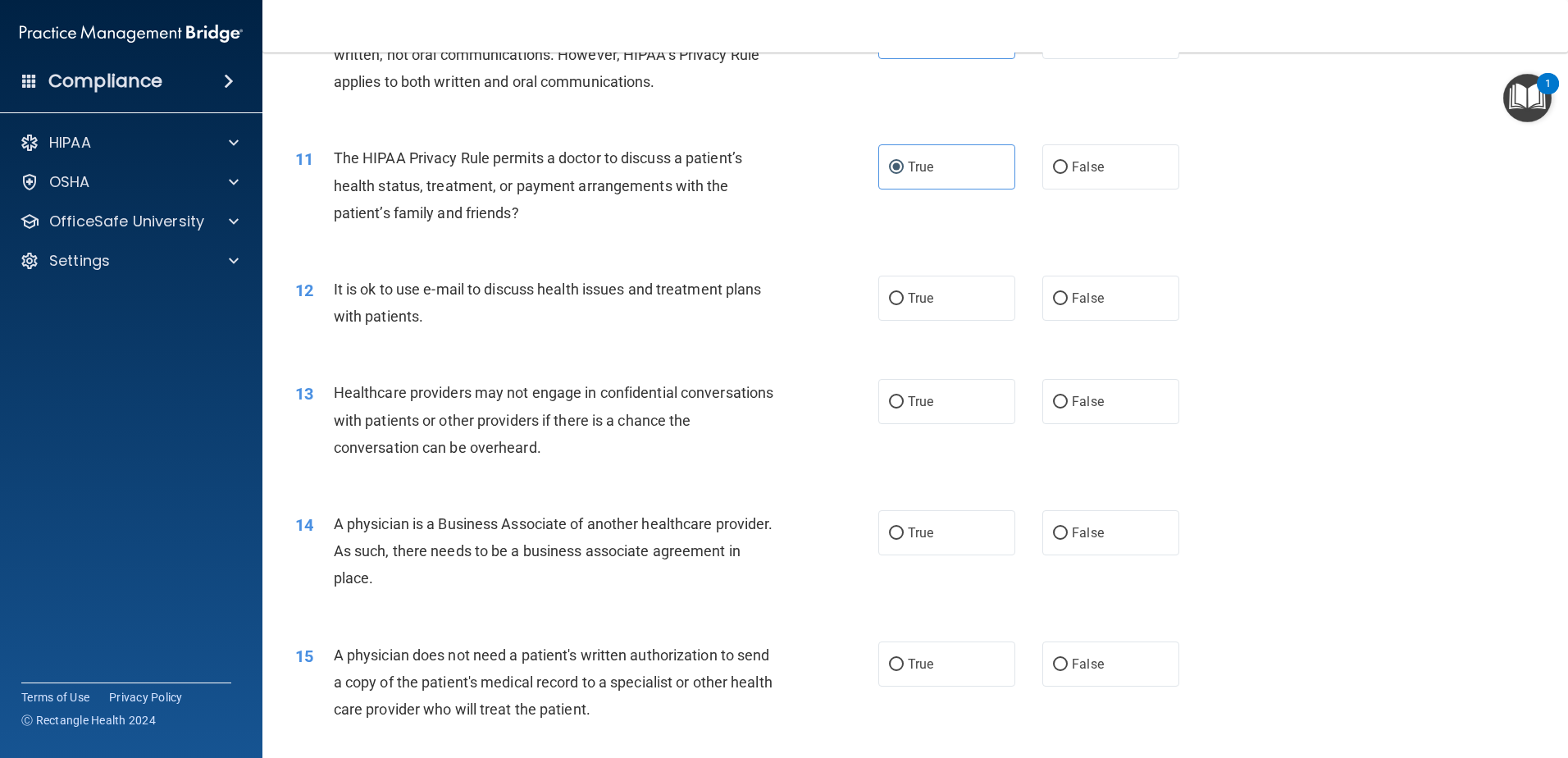
scroll to position [1230, 0]
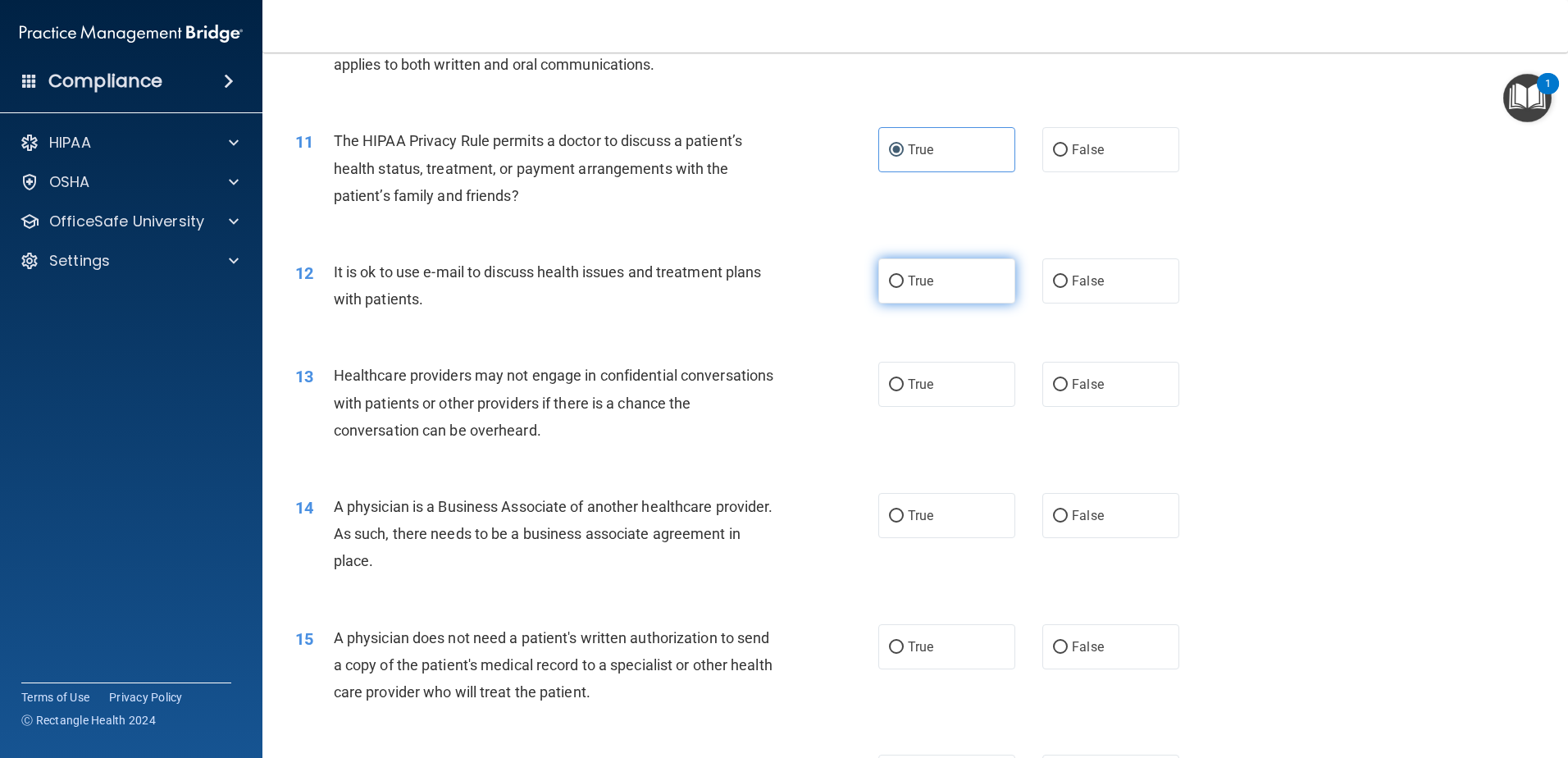
click at [922, 302] on label "True" at bounding box center [946, 280] width 137 height 45
click at [904, 288] on input "True" at bounding box center [896, 281] width 14 height 12
radio input "true"
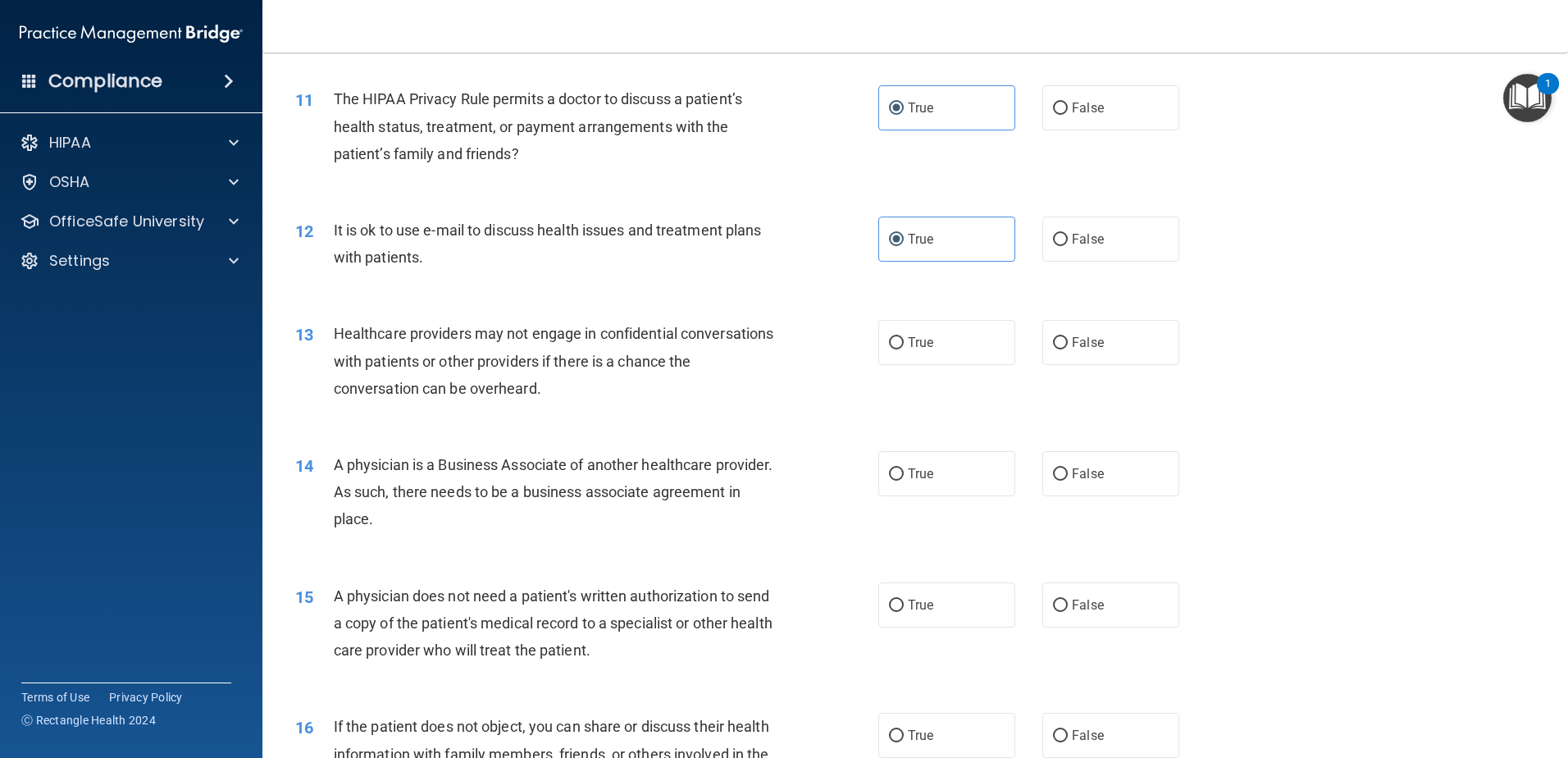
scroll to position [1313, 0]
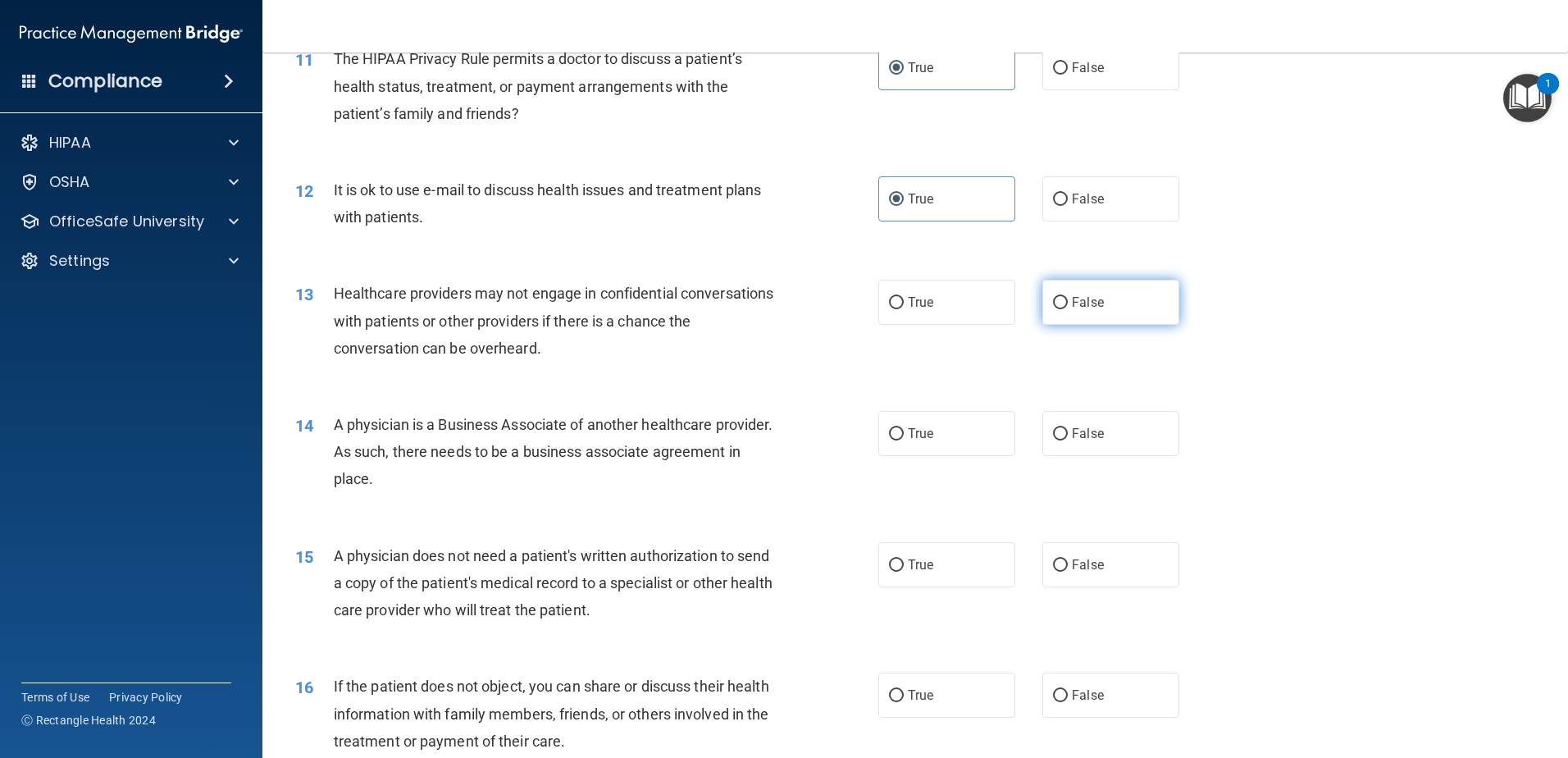
click at [1057, 297] on input "False" at bounding box center [1060, 303] width 14 height 12
radio input "true"
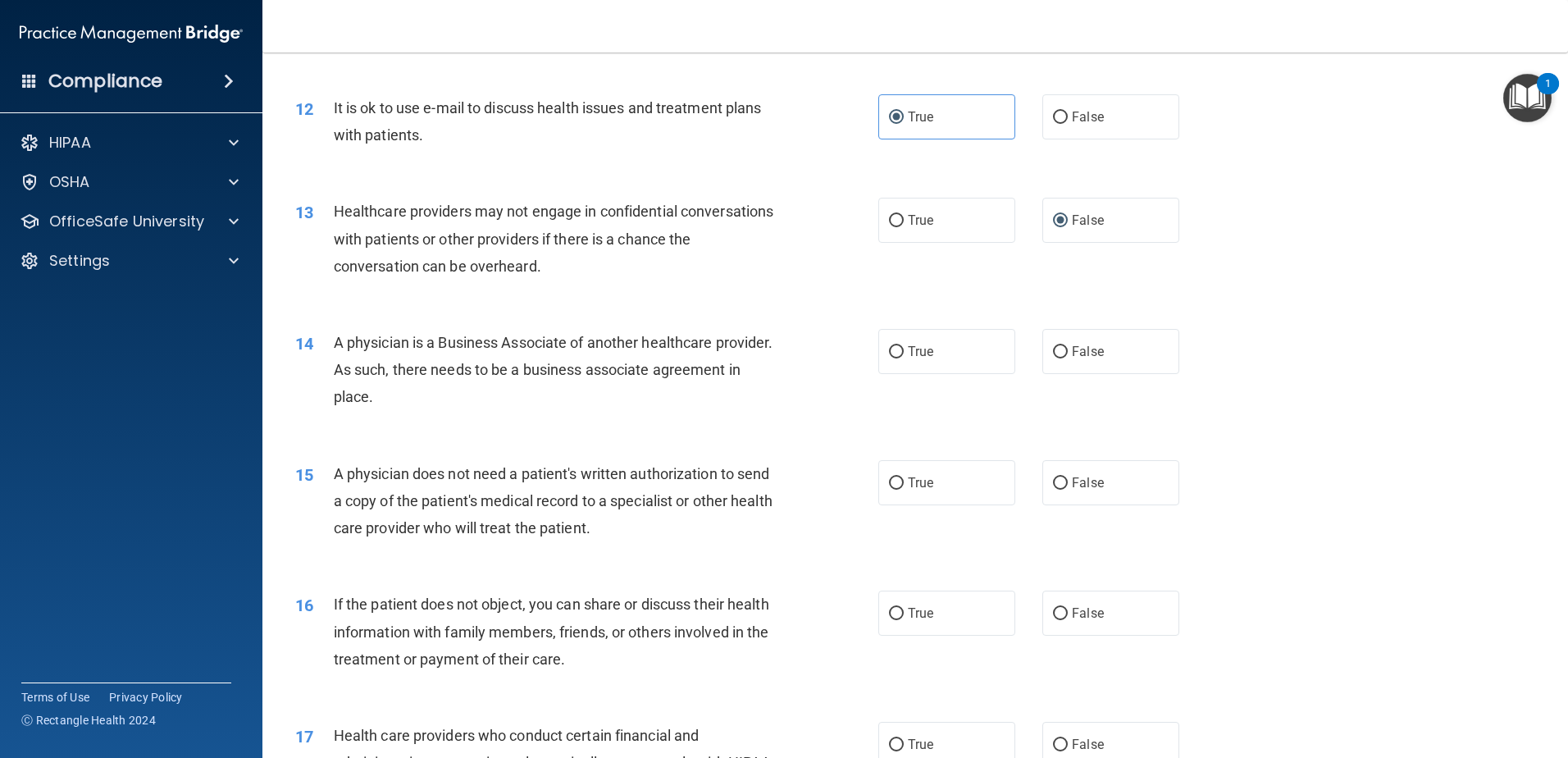
click at [1083, 376] on div "14 A physician is a Business Associate of another healthcare provider. As such,…" at bounding box center [915, 374] width 1265 height 131
click at [1091, 367] on label "False" at bounding box center [1110, 351] width 137 height 45
click at [1068, 359] on input "False" at bounding box center [1060, 352] width 14 height 12
radio input "true"
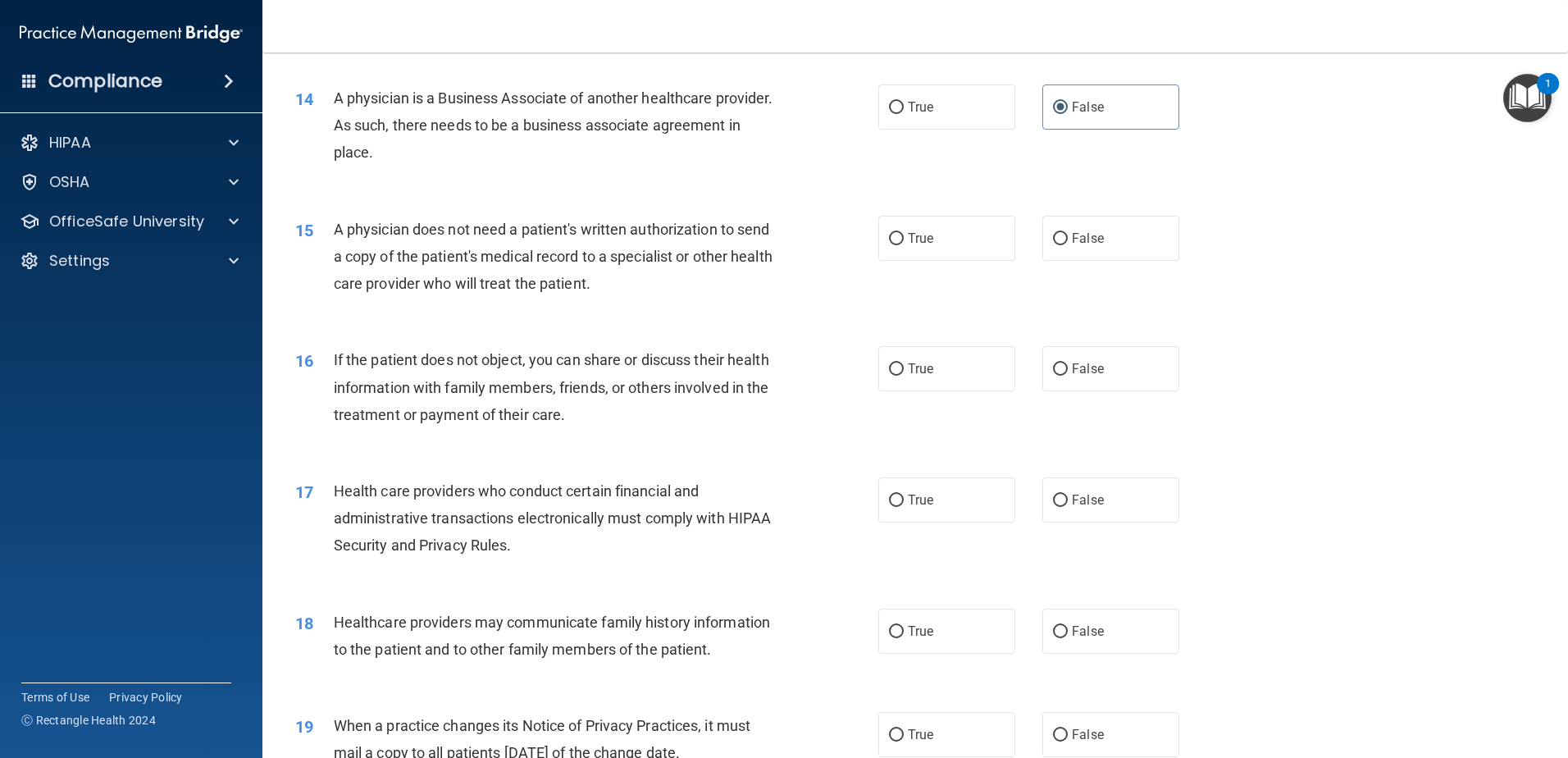
scroll to position [1641, 0]
click at [942, 252] on label "True" at bounding box center [946, 236] width 137 height 45
click at [904, 244] on input "True" at bounding box center [896, 237] width 14 height 12
radio input "true"
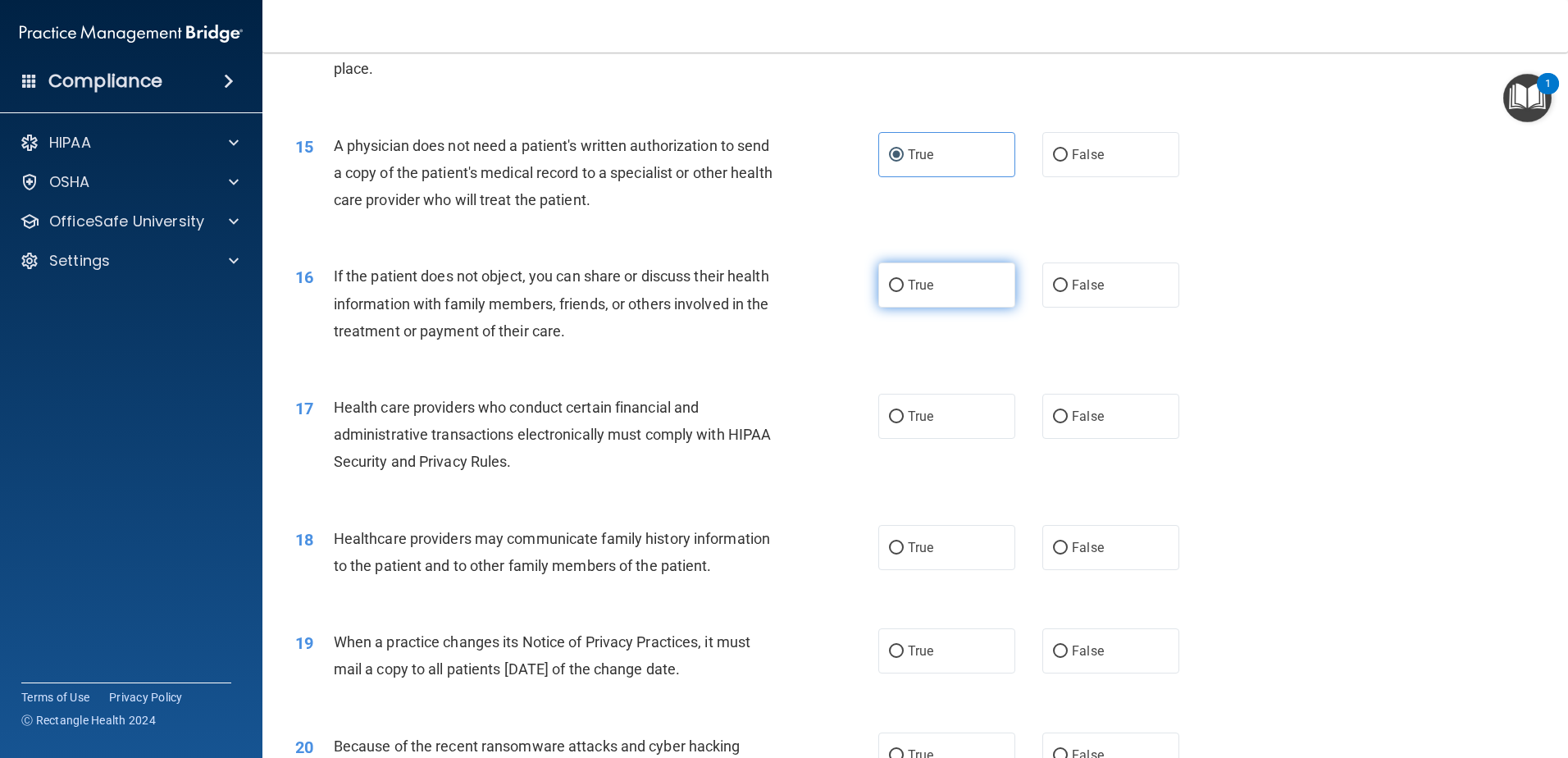
click at [979, 293] on label "True" at bounding box center [946, 285] width 137 height 45
click at [904, 292] on input "True" at bounding box center [896, 286] width 14 height 12
radio input "true"
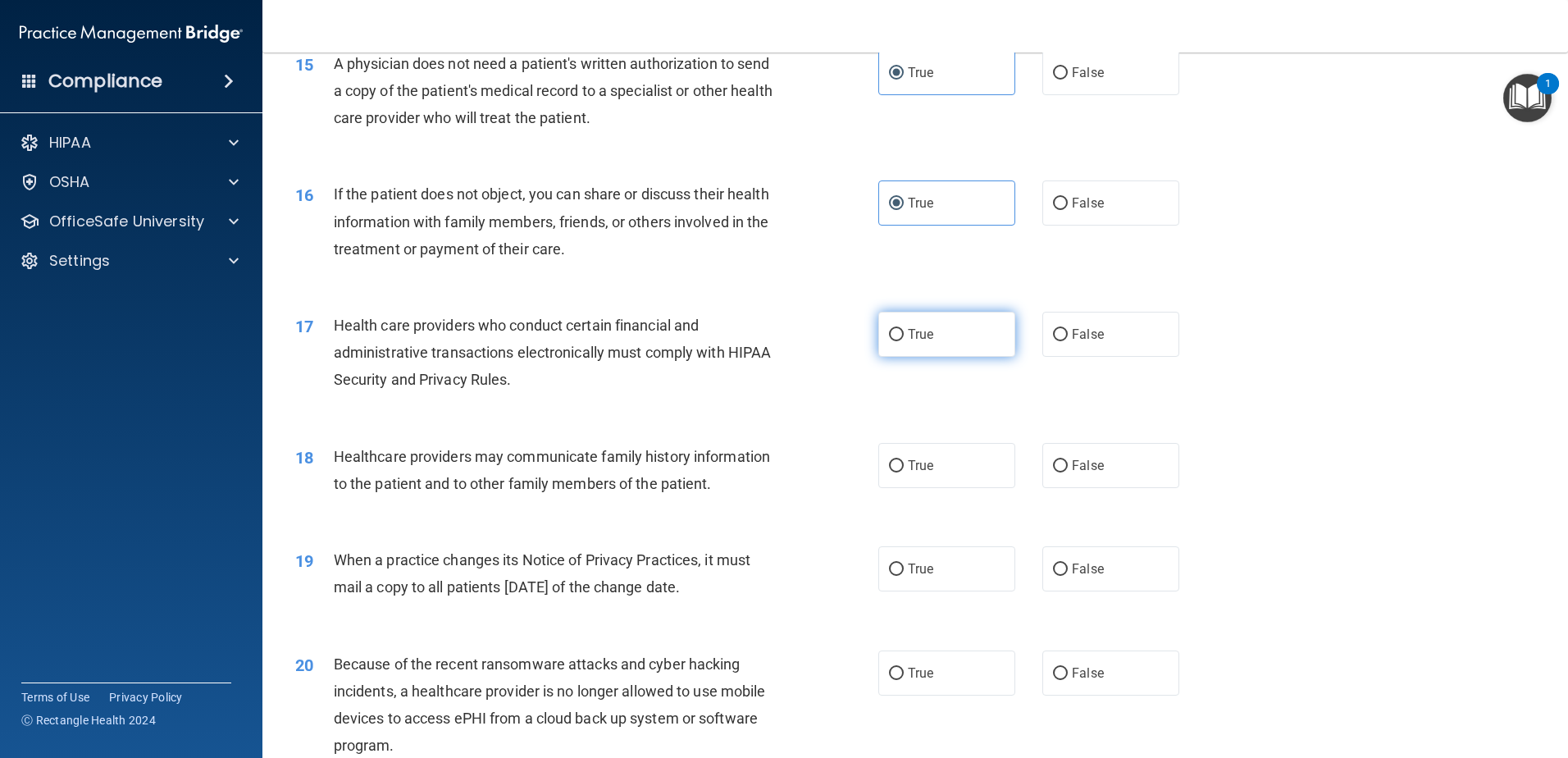
click at [961, 325] on label "True" at bounding box center [946, 334] width 137 height 45
click at [904, 329] on input "True" at bounding box center [896, 335] width 14 height 12
radio input "true"
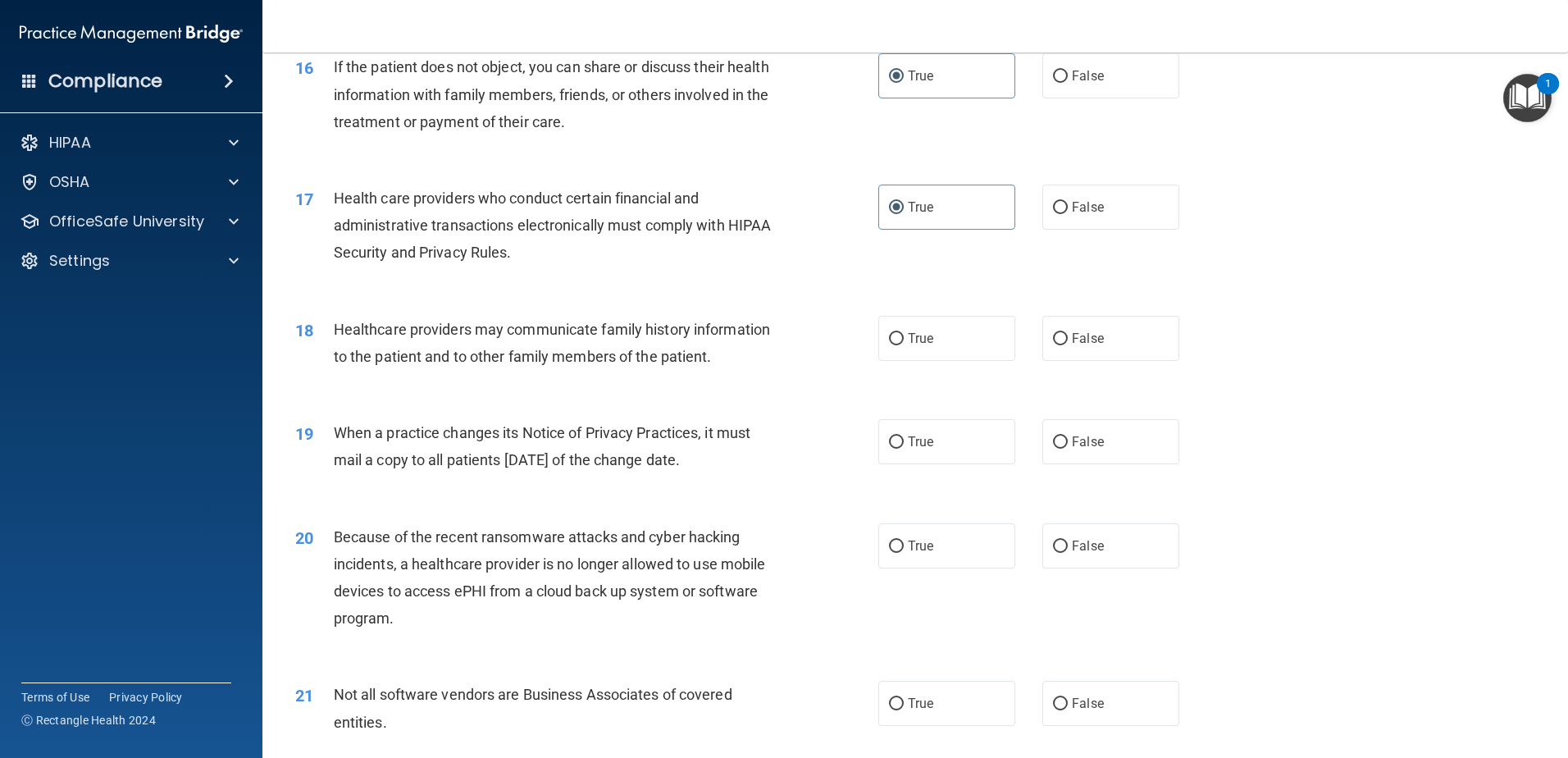
scroll to position [1969, 0]
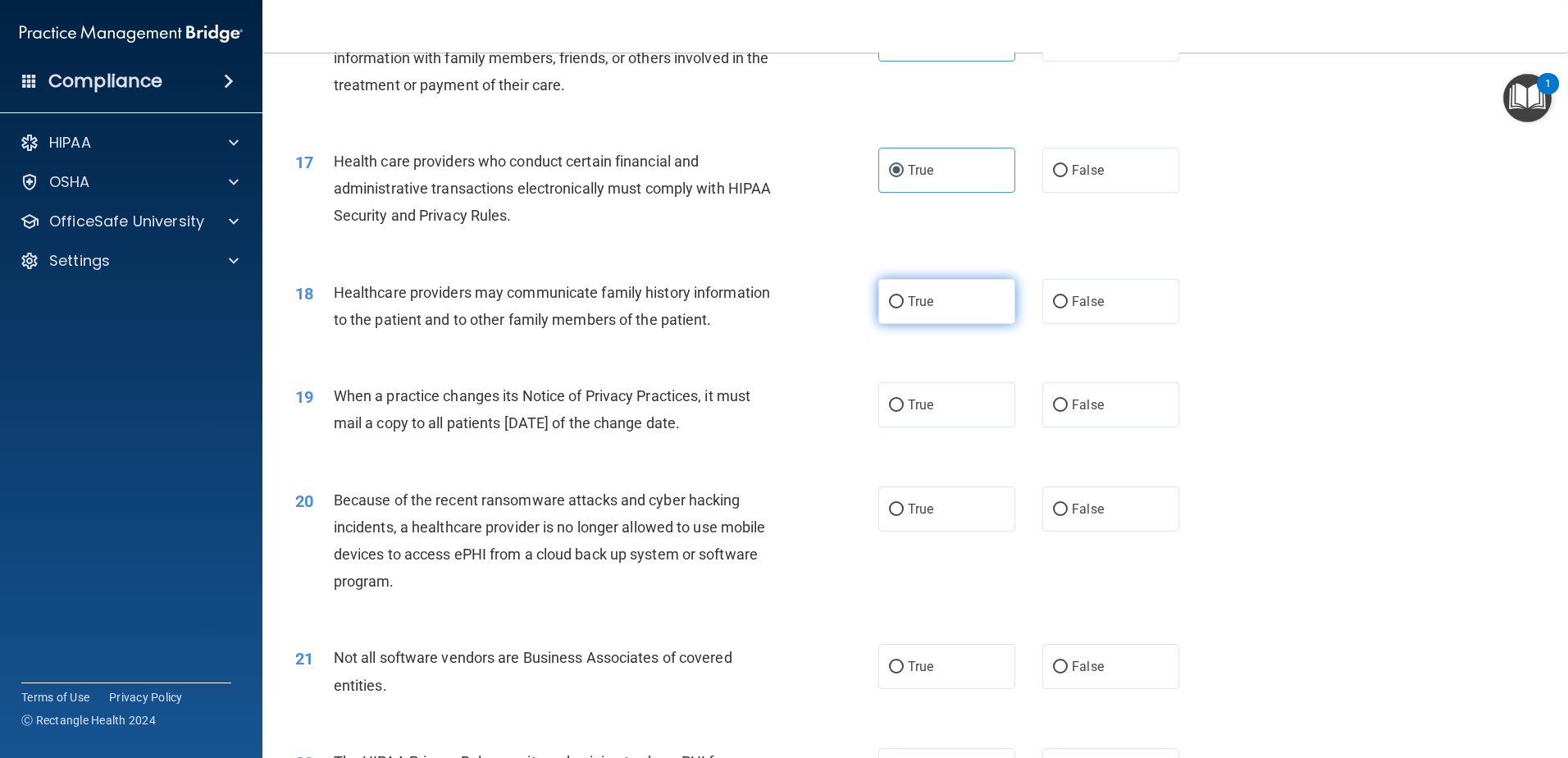
click at [909, 302] on span "True" at bounding box center [921, 302] width 25 height 15
click at [904, 302] on input "True" at bounding box center [896, 303] width 14 height 12
radio input "true"
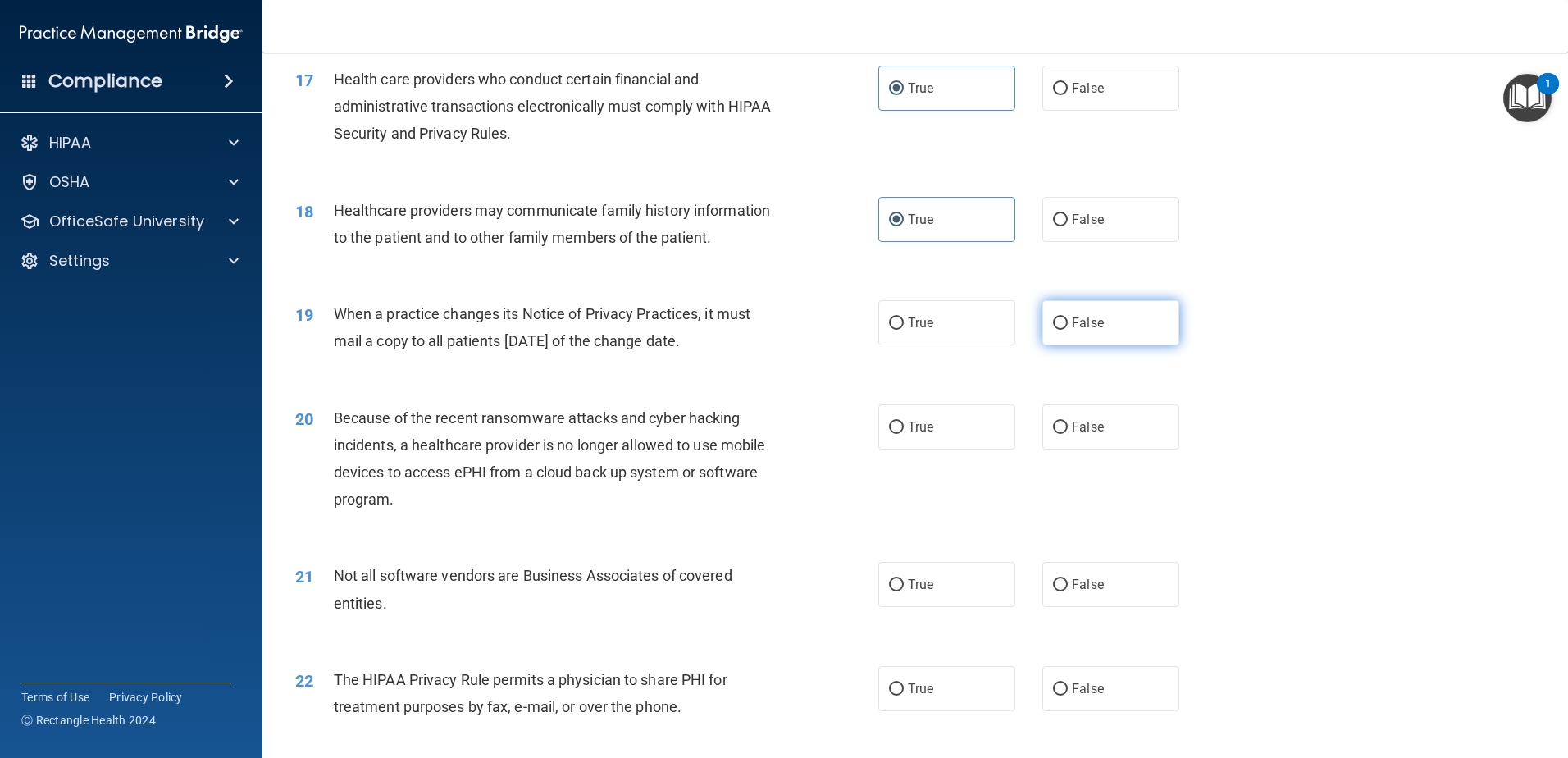
click at [1072, 327] on span "False" at bounding box center [1088, 323] width 32 height 15
click at [1068, 327] on input "False" at bounding box center [1060, 324] width 14 height 12
radio input "true"
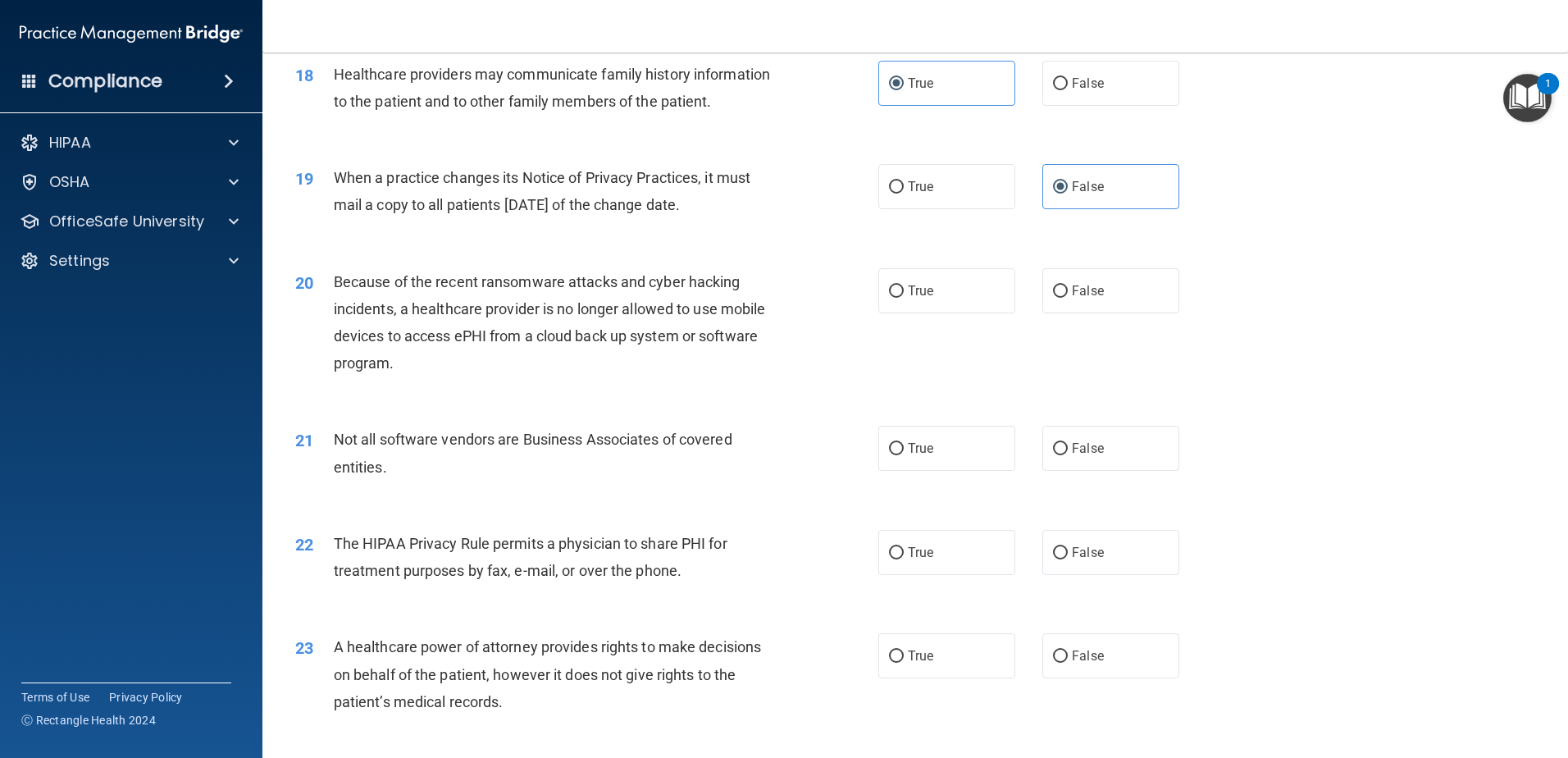
scroll to position [2215, 0]
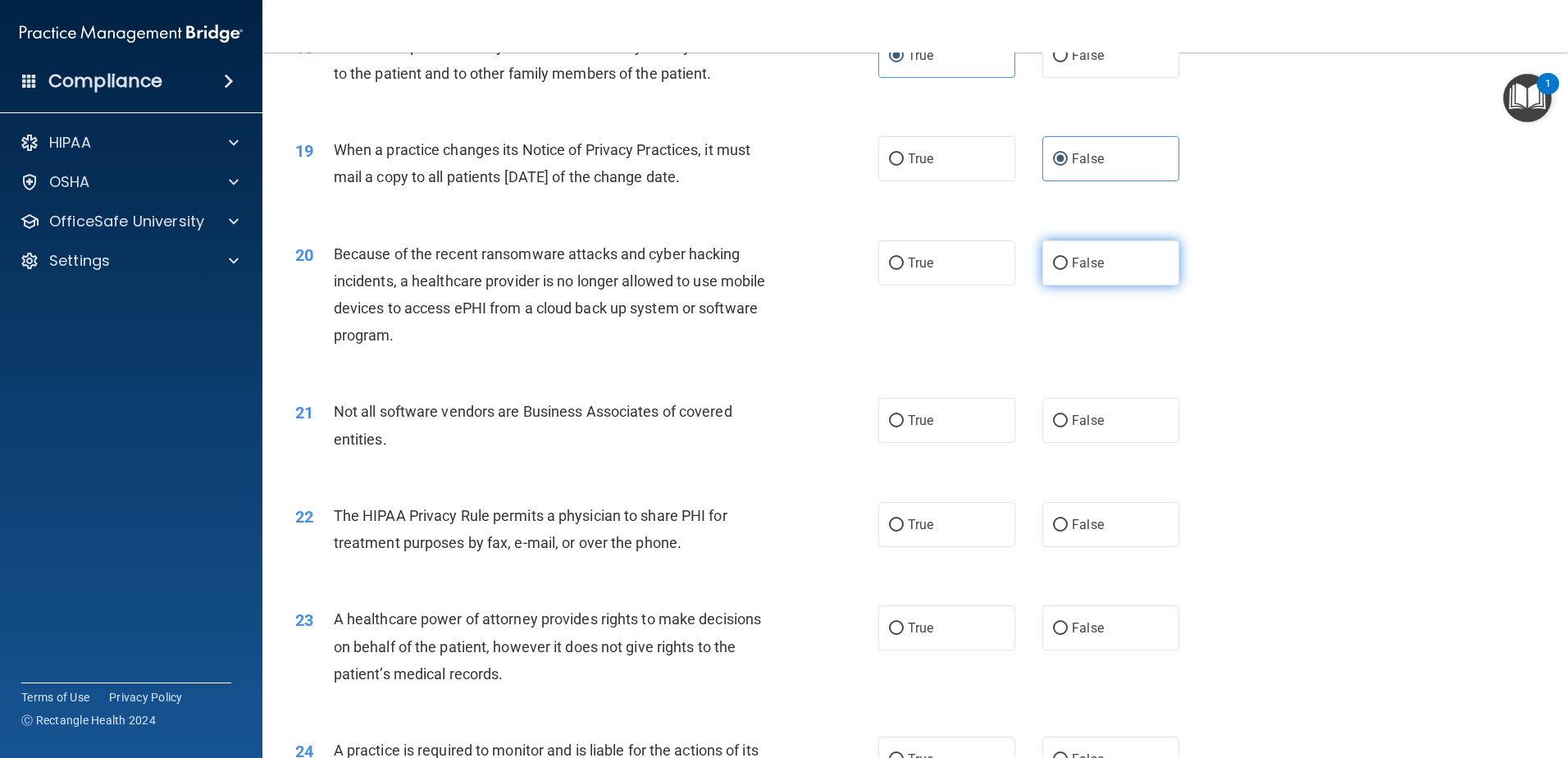
click at [1119, 274] on label "False" at bounding box center [1110, 263] width 137 height 45
click at [1068, 270] on input "False" at bounding box center [1060, 263] width 14 height 12
radio input "true"
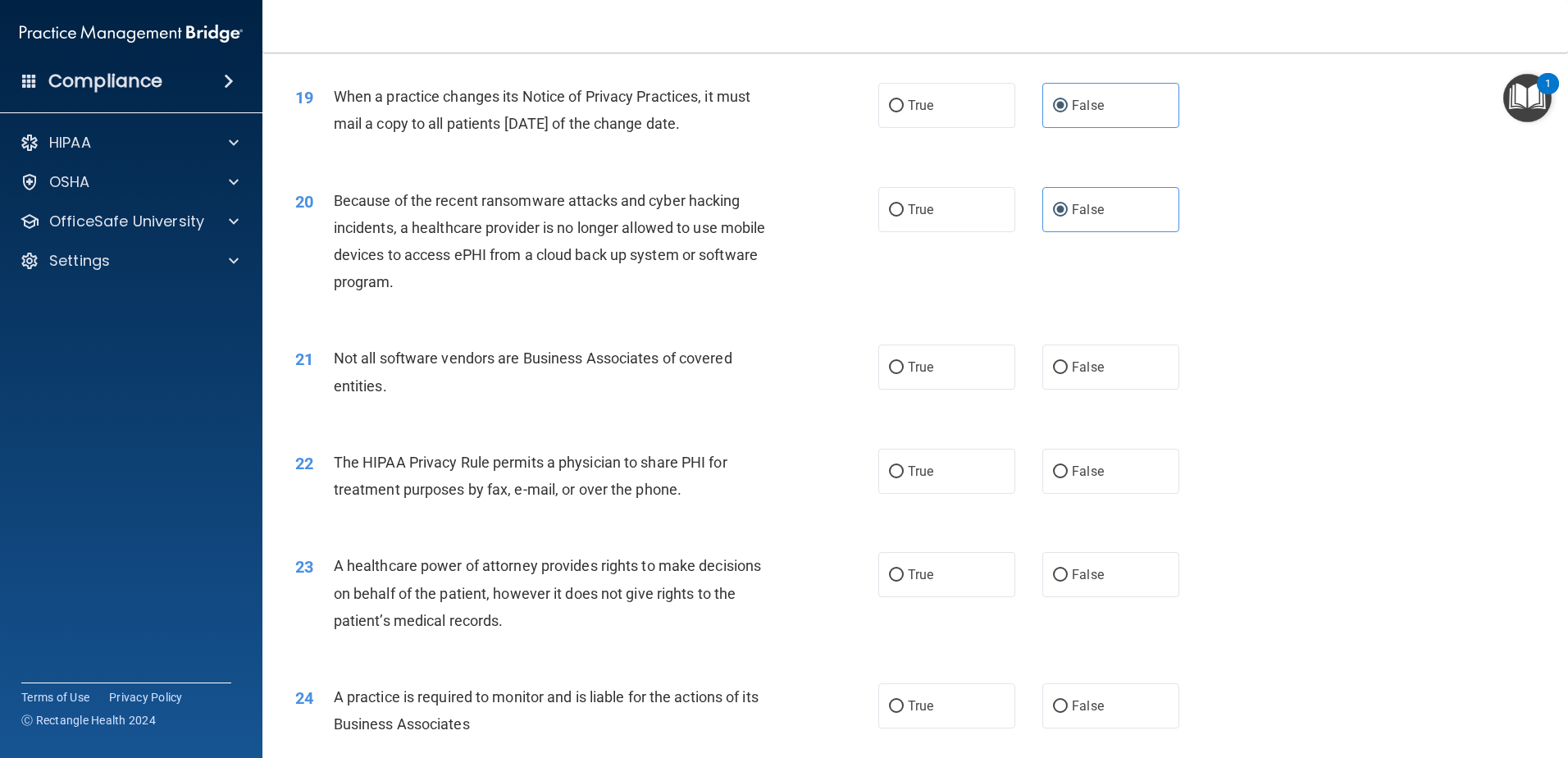
scroll to position [2297, 0]
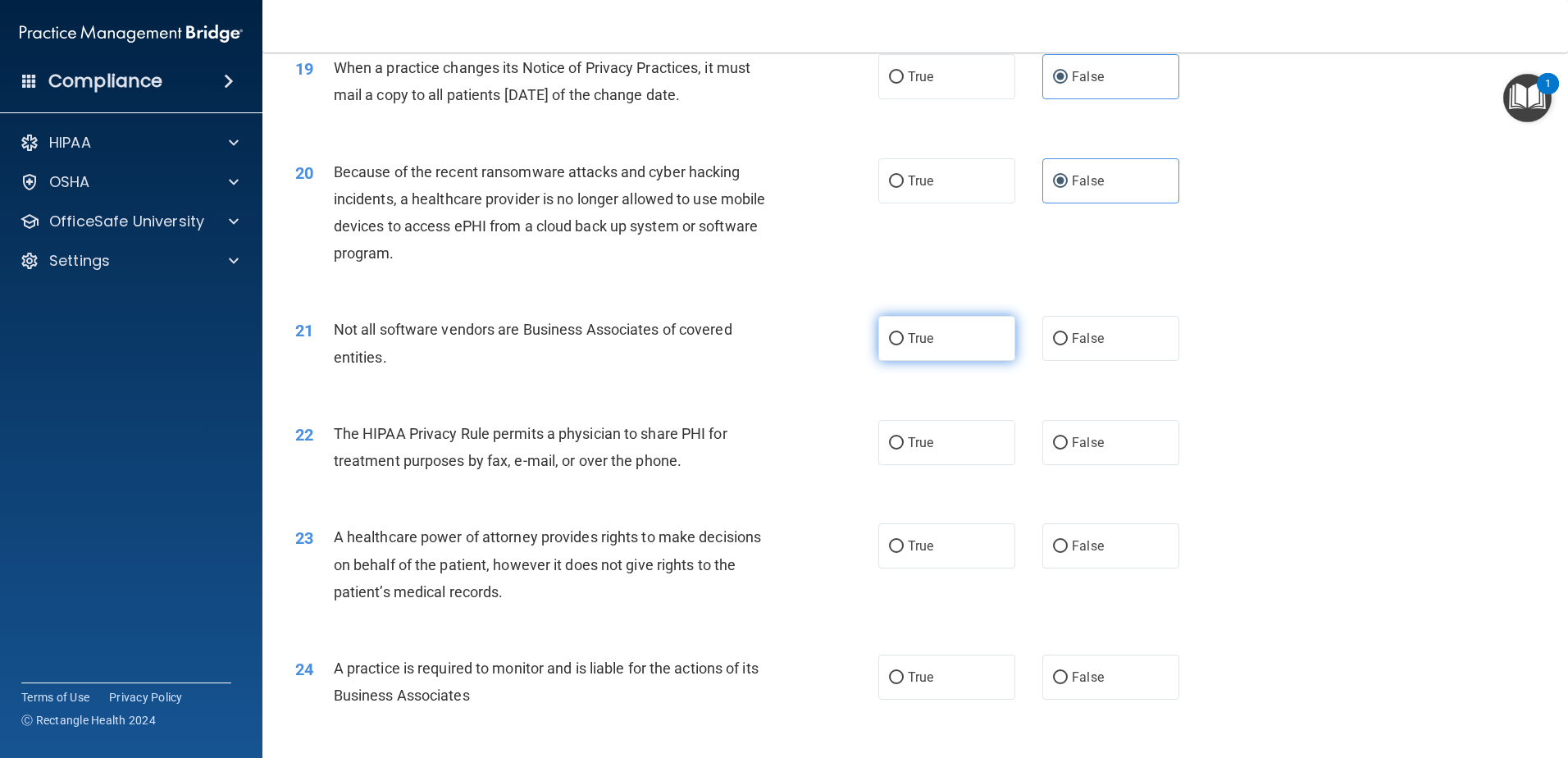
click at [913, 348] on label "True" at bounding box center [946, 338] width 137 height 45
click at [904, 345] on input "True" at bounding box center [896, 339] width 14 height 12
radio input "true"
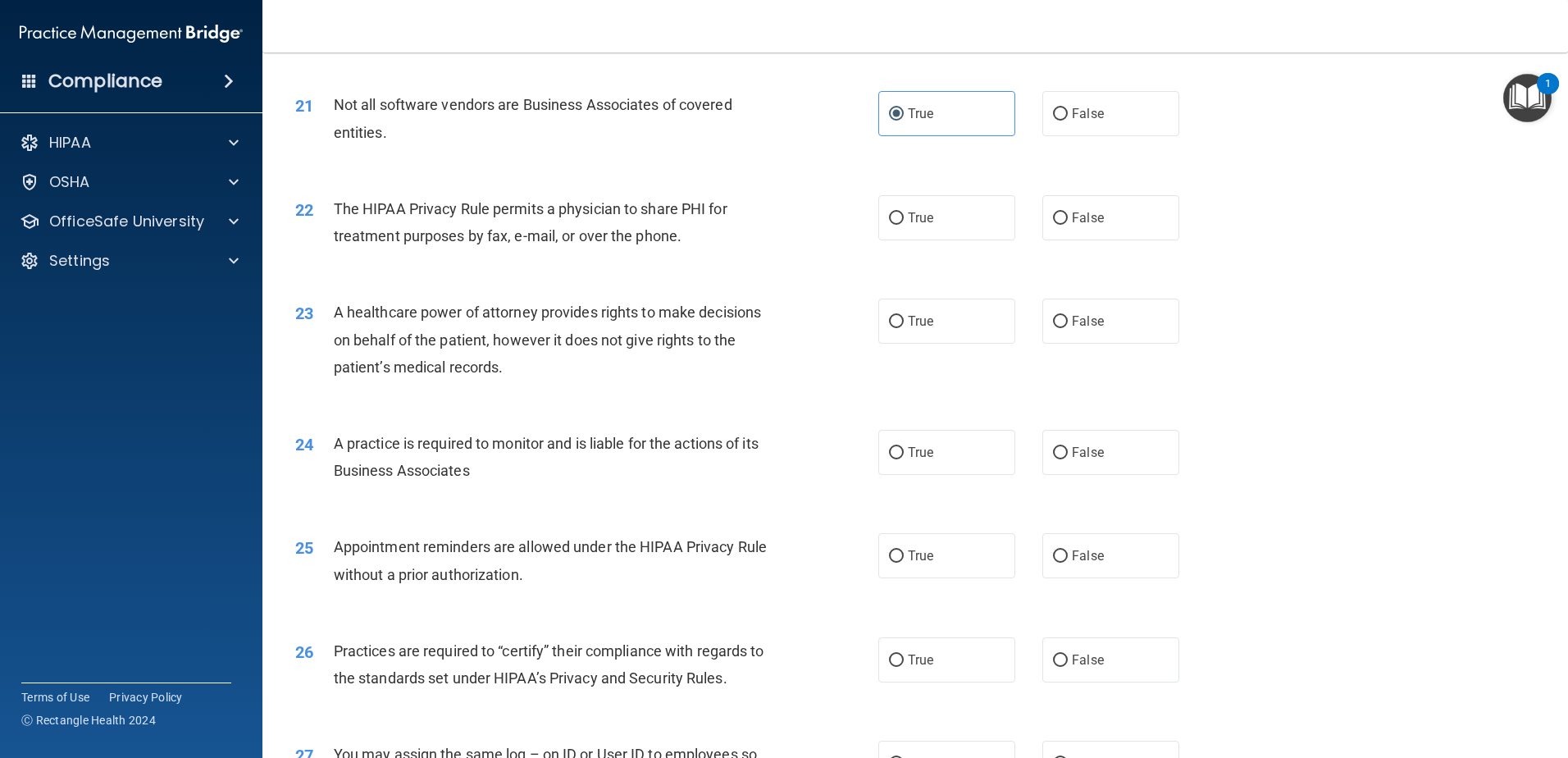
scroll to position [2543, 0]
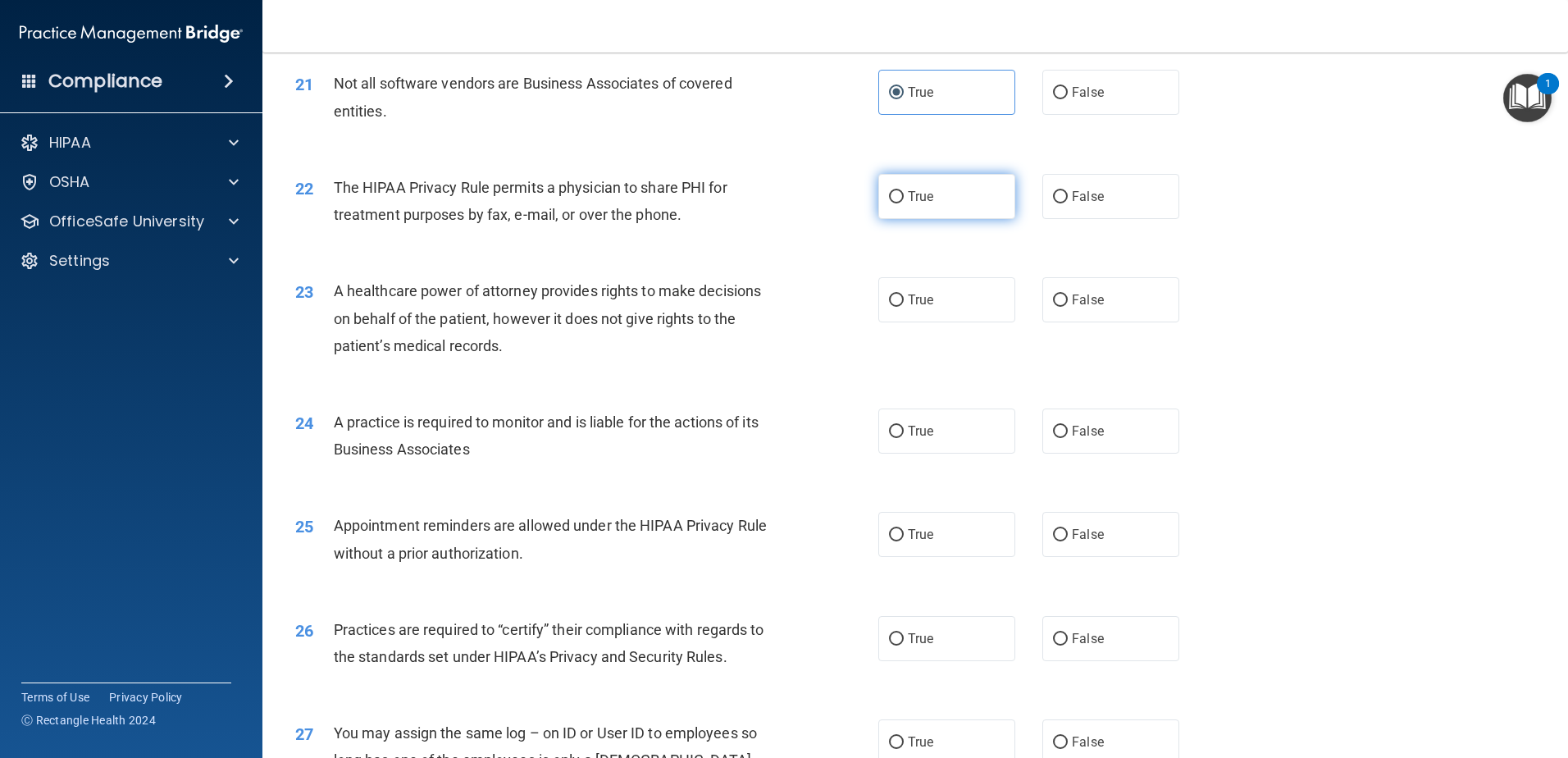
click at [881, 215] on label "True" at bounding box center [946, 196] width 137 height 45
click at [889, 203] on input "True" at bounding box center [896, 197] width 14 height 12
radio input "true"
click at [978, 325] on div "23 A healthcare power of attorney provides rights to make decisions on behalf o…" at bounding box center [915, 322] width 1265 height 131
click at [966, 308] on label "True" at bounding box center [946, 299] width 137 height 45
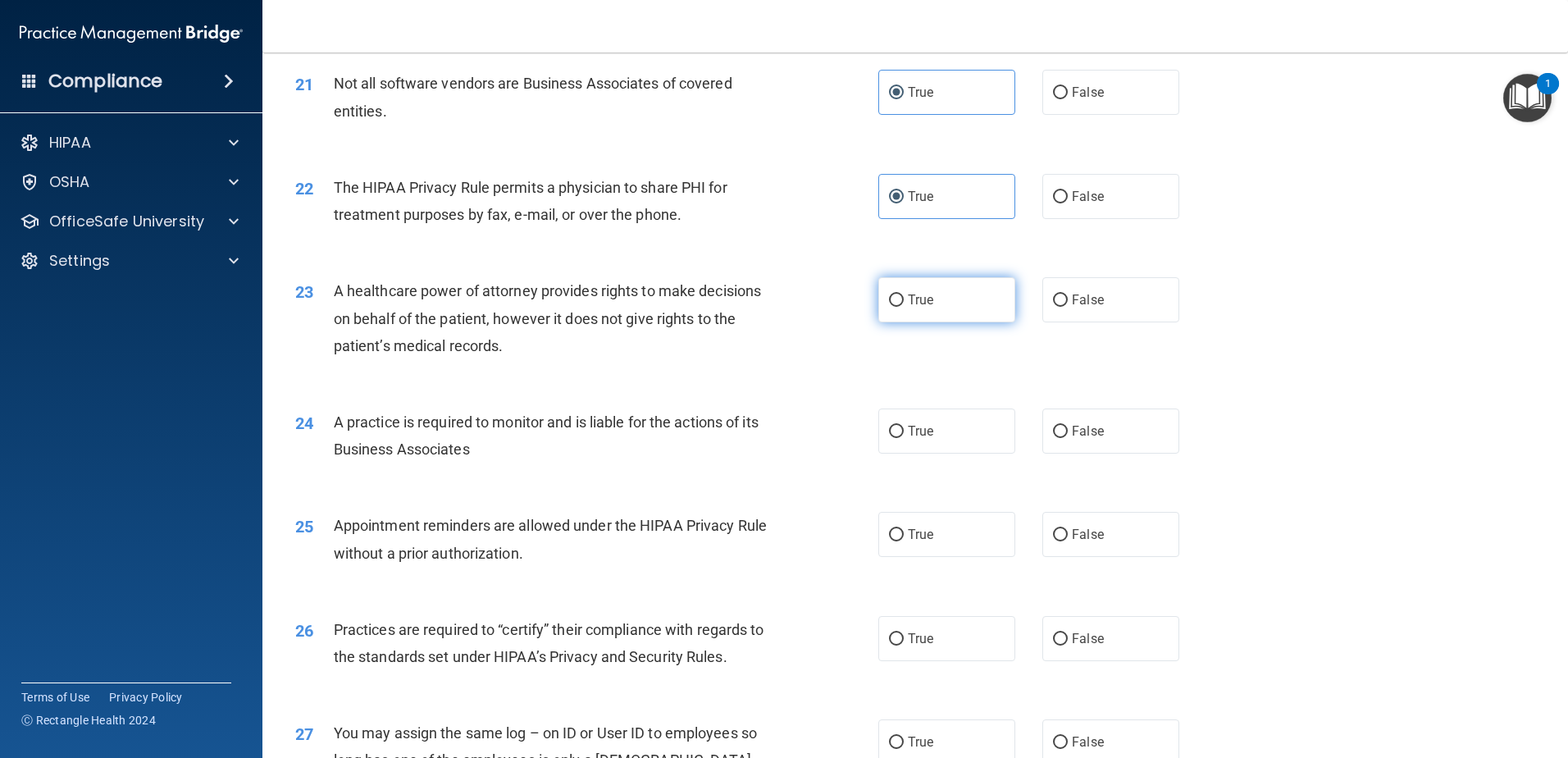
click at [904, 307] on input "True" at bounding box center [896, 301] width 14 height 12
radio input "true"
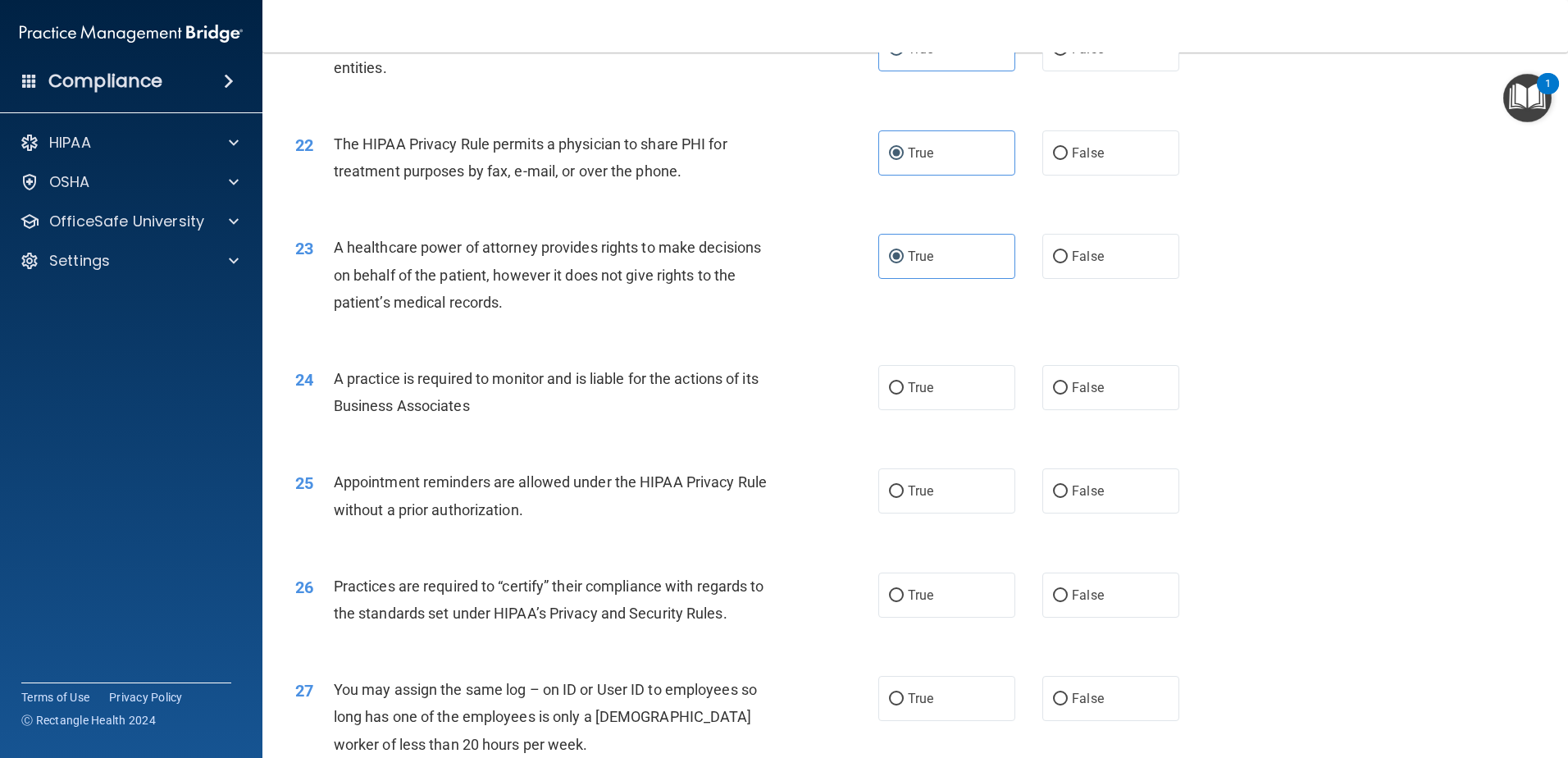
scroll to position [2626, 0]
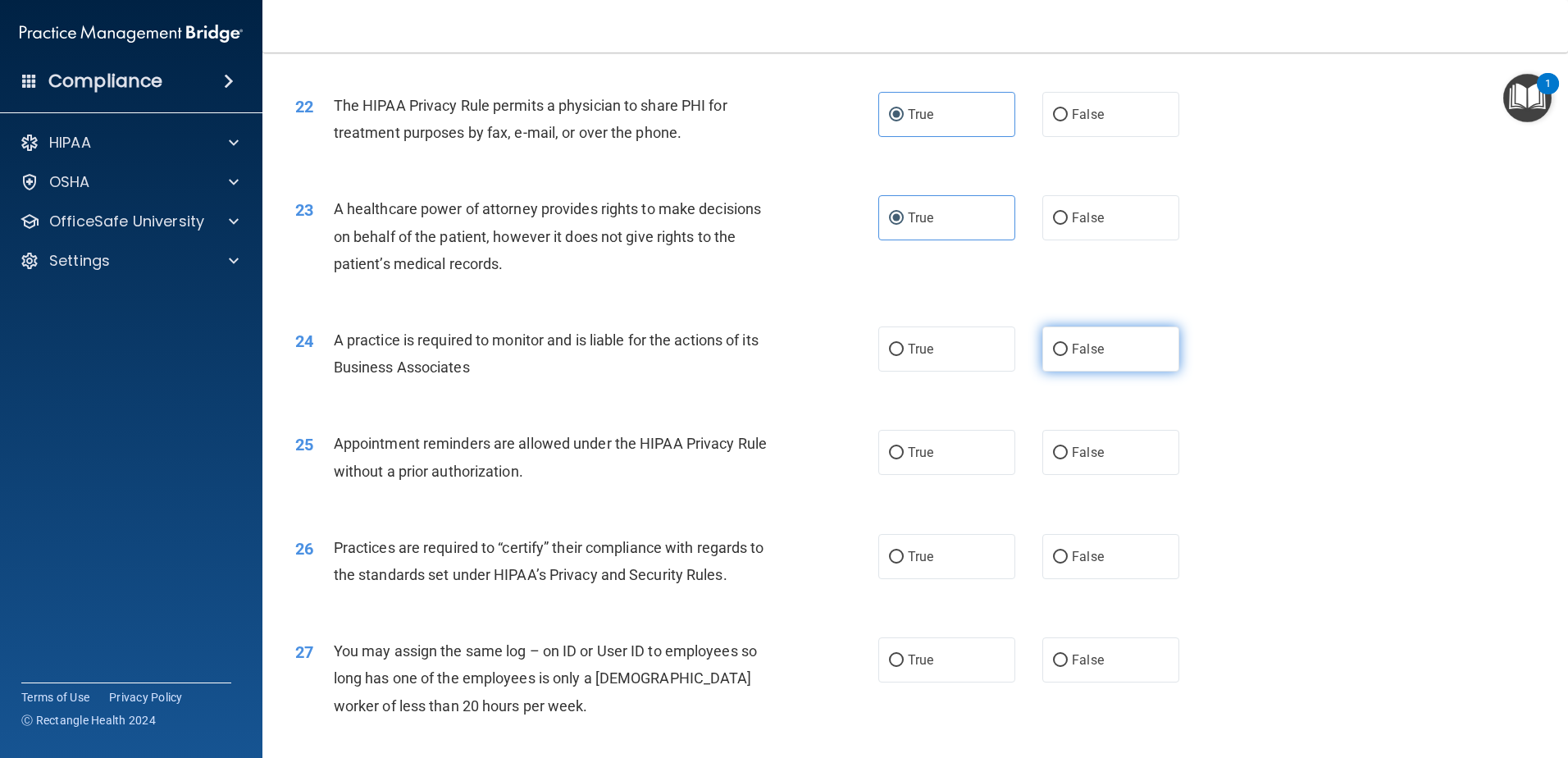
click at [1091, 343] on span "False" at bounding box center [1088, 349] width 32 height 15
click at [1068, 344] on input "False" at bounding box center [1060, 350] width 14 height 12
radio input "true"
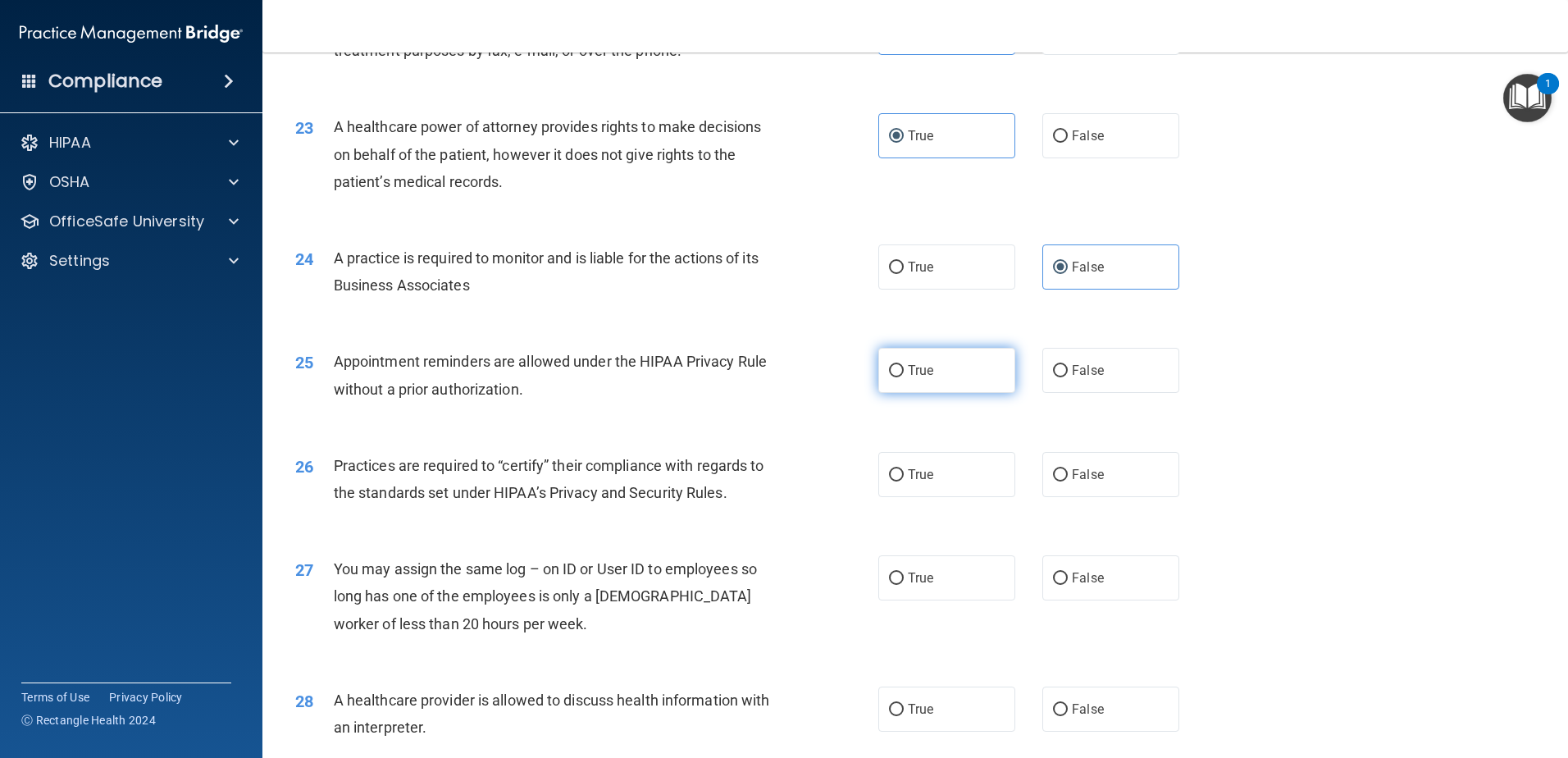
click at [969, 381] on label "True" at bounding box center [946, 370] width 137 height 45
click at [904, 377] on input "True" at bounding box center [896, 371] width 14 height 12
radio input "true"
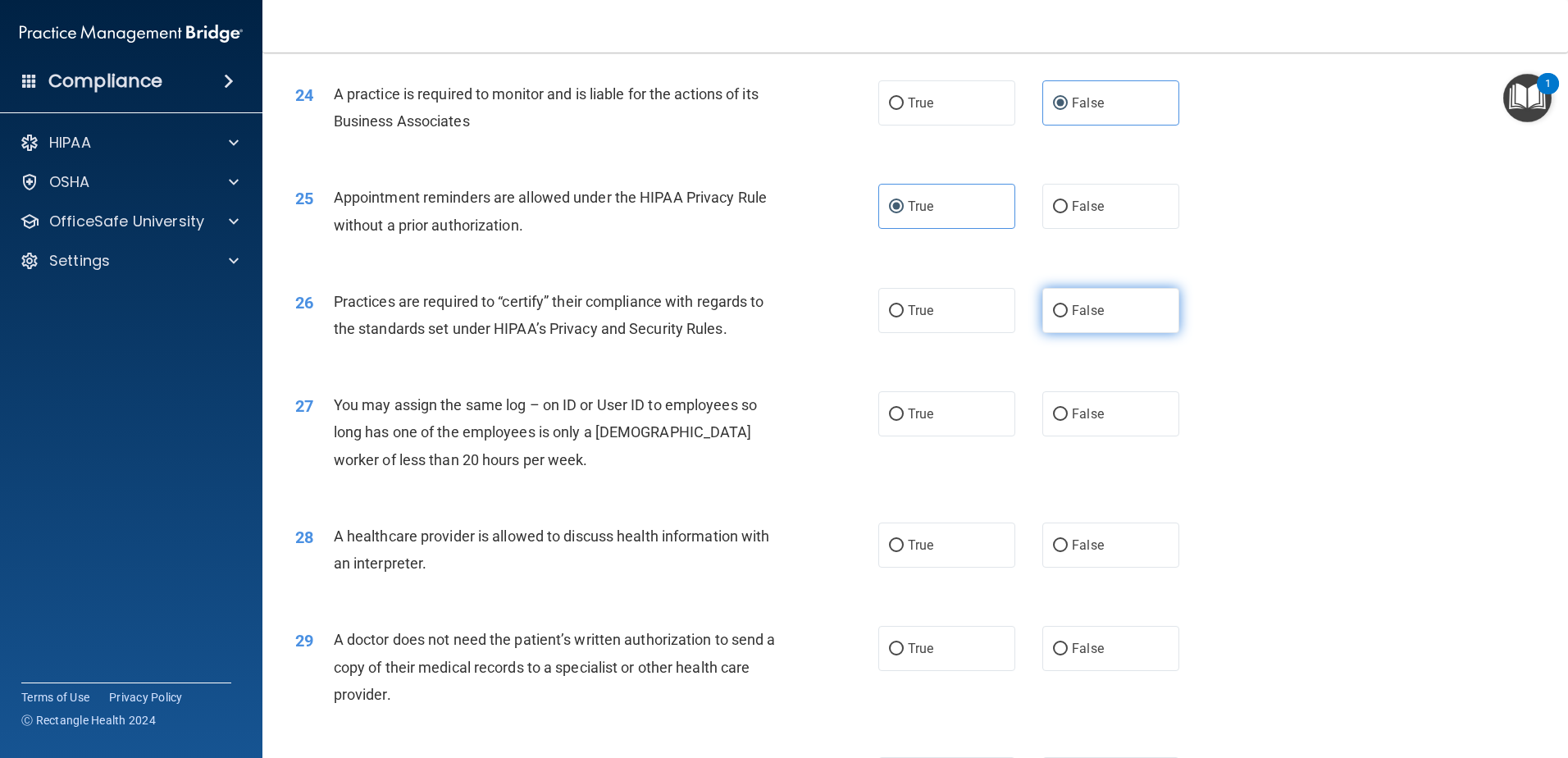
click at [1078, 323] on label "False" at bounding box center [1110, 310] width 137 height 45
click at [1068, 318] on input "False" at bounding box center [1060, 311] width 14 height 12
radio input "true"
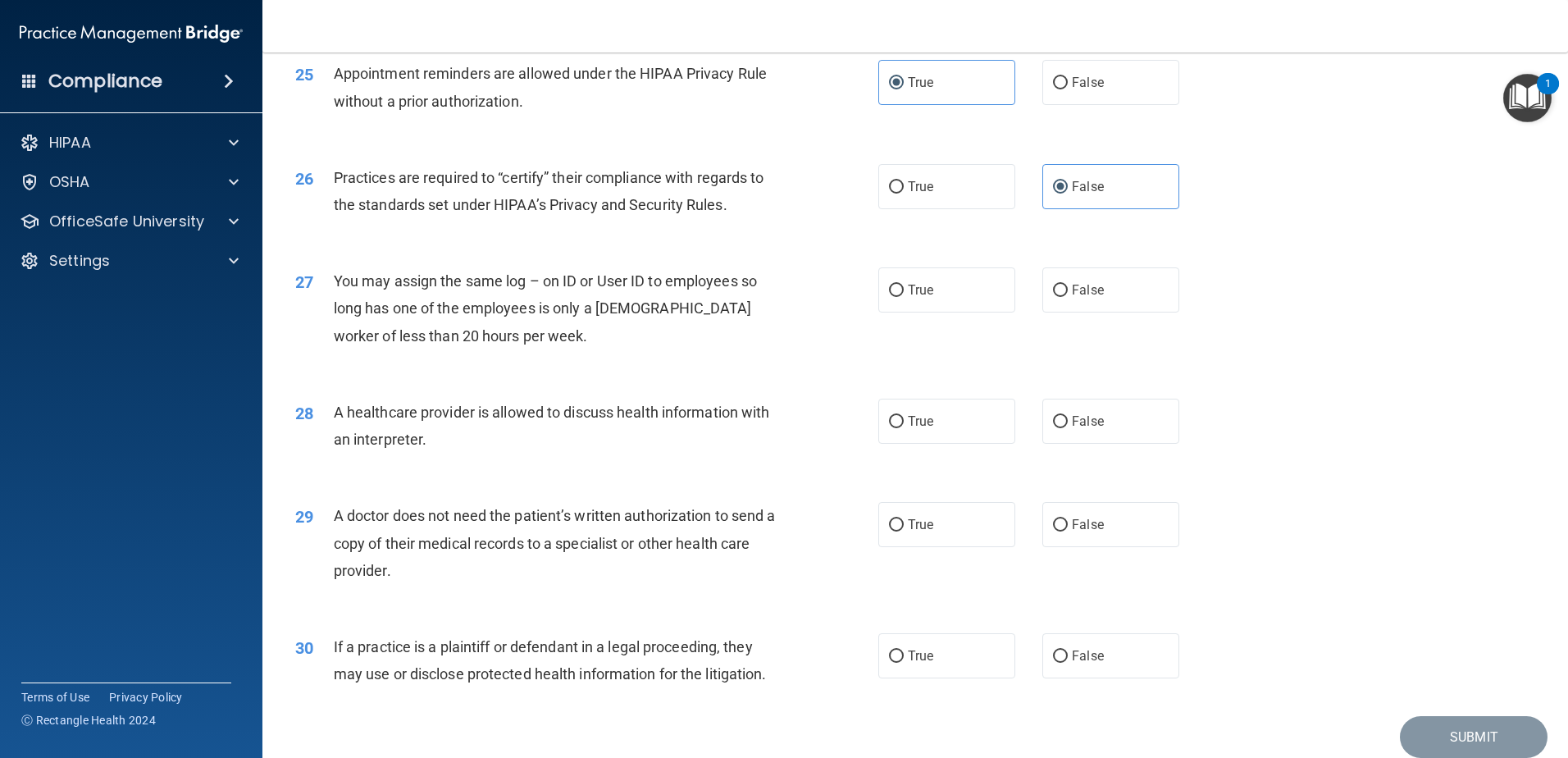
scroll to position [3035, 0]
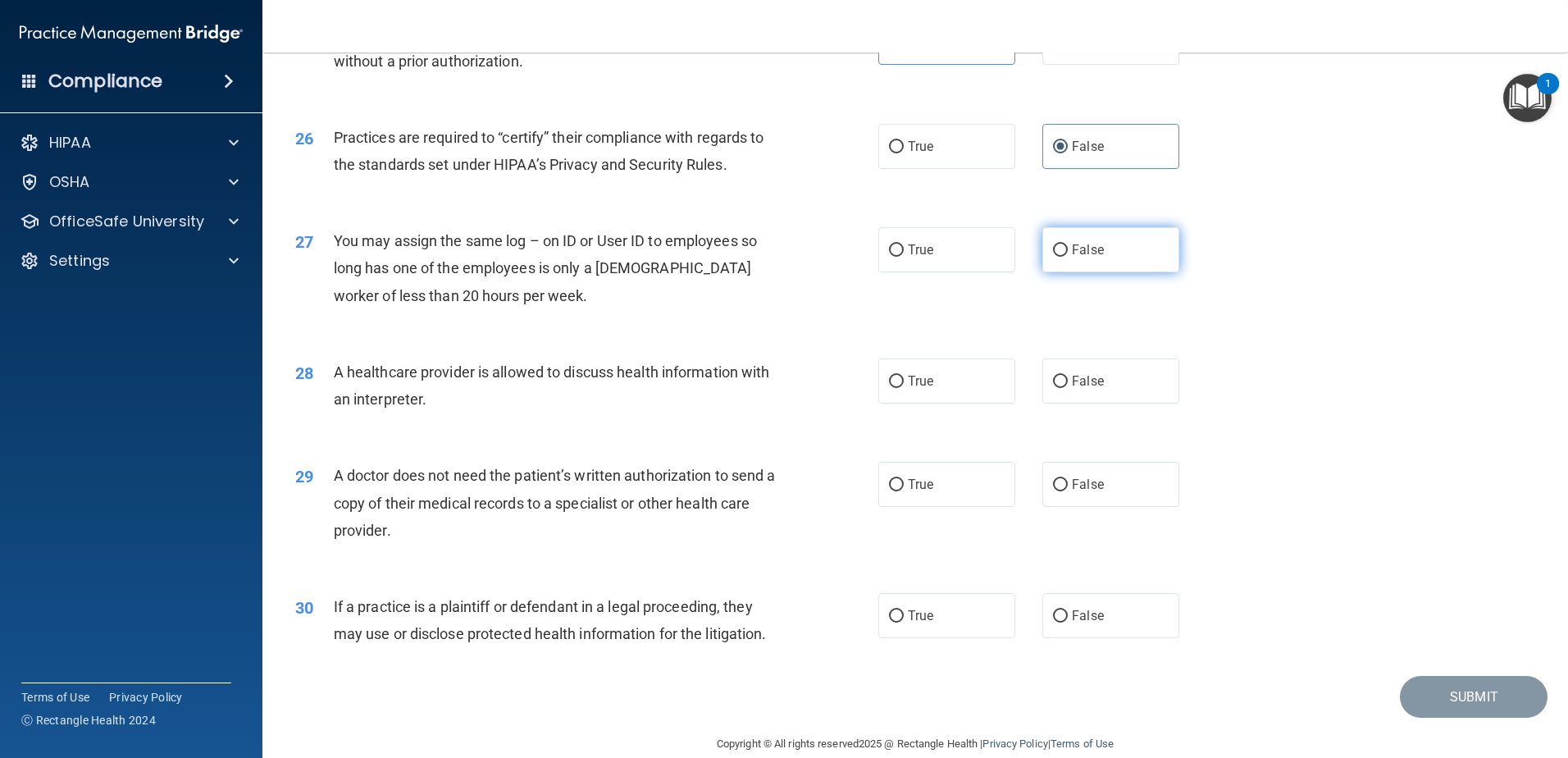
click at [1099, 252] on label "False" at bounding box center [1110, 249] width 137 height 45
click at [1068, 252] on input "False" at bounding box center [1060, 251] width 14 height 12
radio input "true"
click at [931, 399] on label "True" at bounding box center [946, 381] width 137 height 45
click at [904, 388] on input "True" at bounding box center [896, 382] width 14 height 12
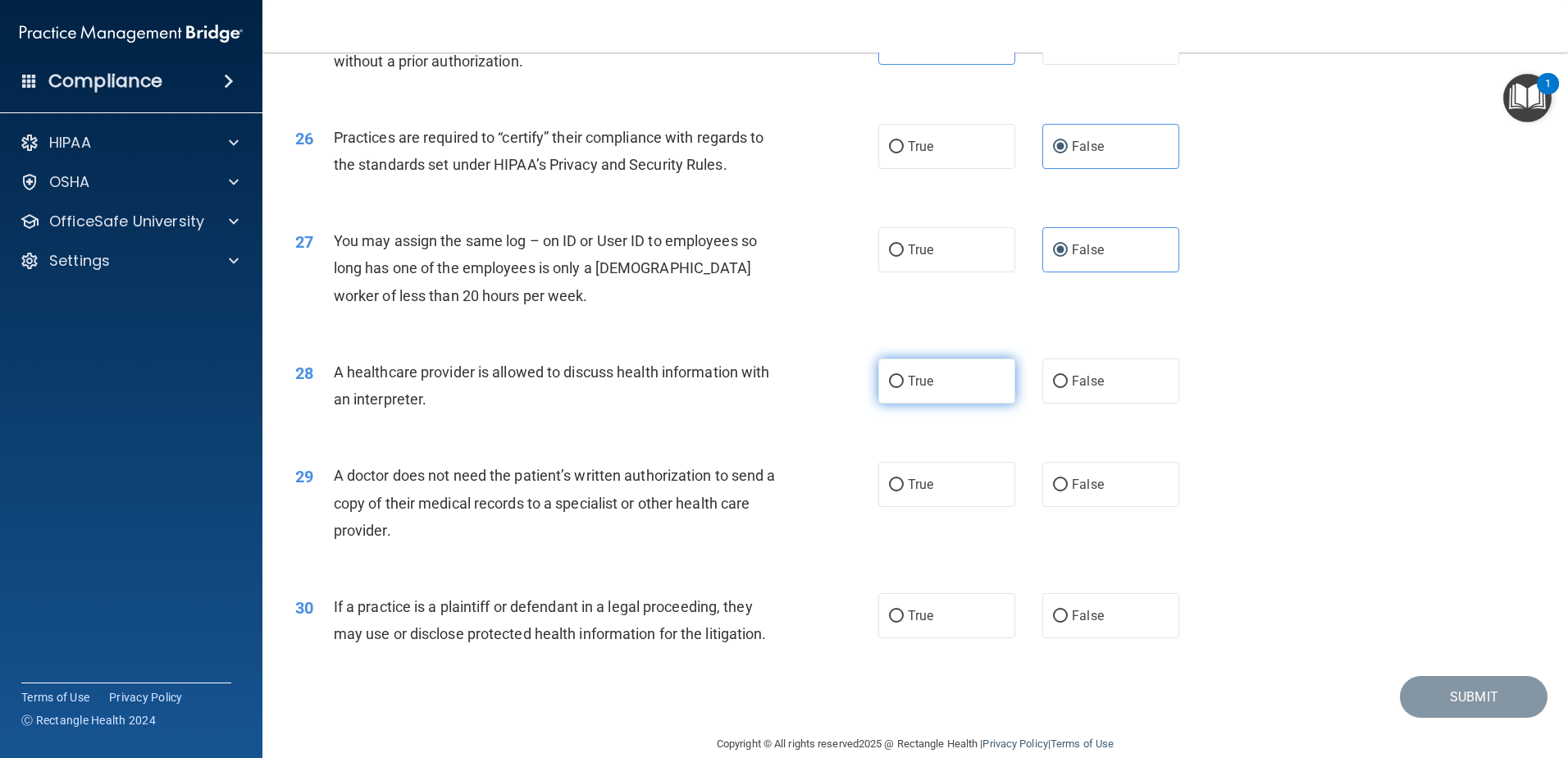
radio input "true"
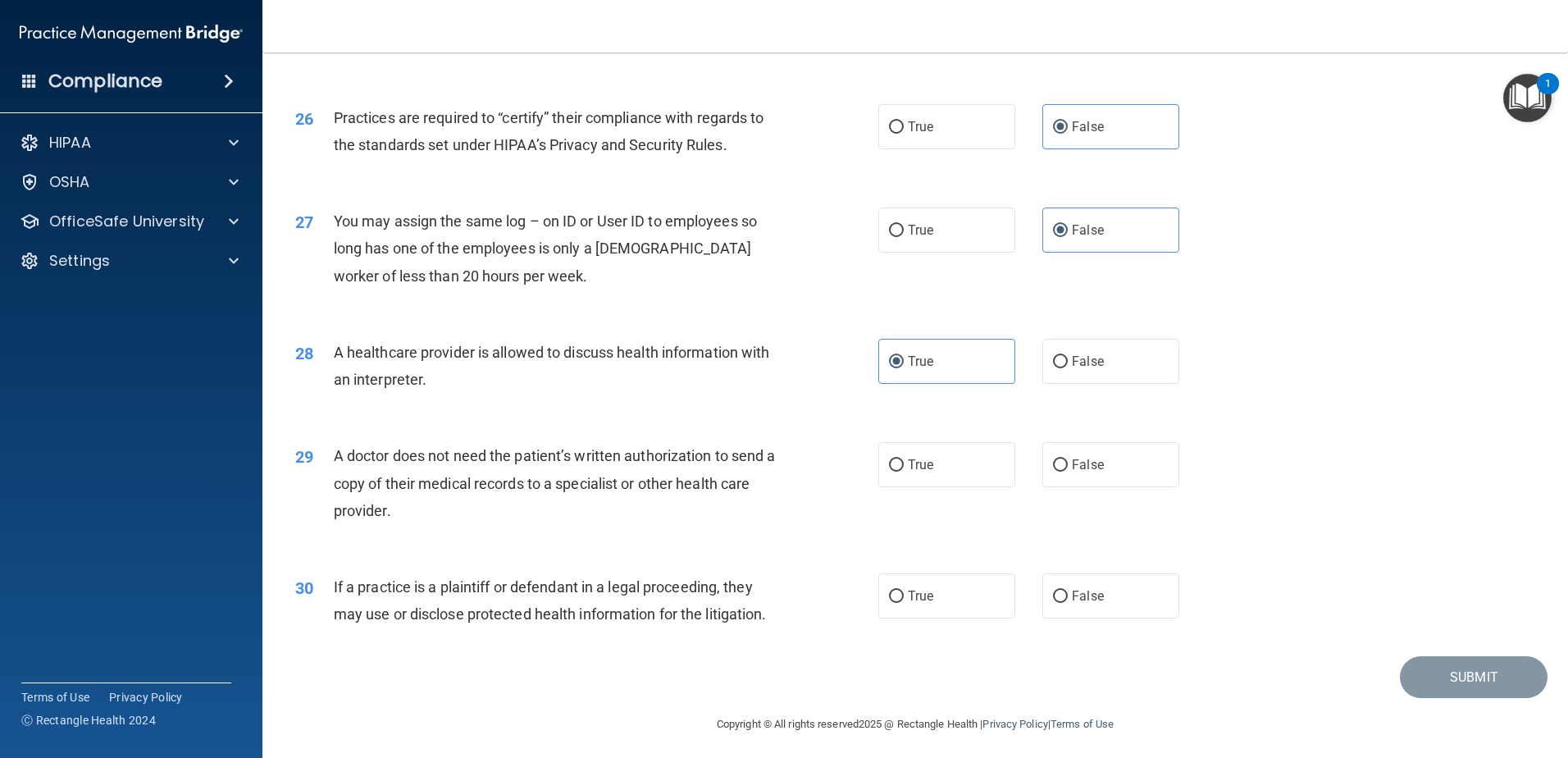
scroll to position [3061, 0]
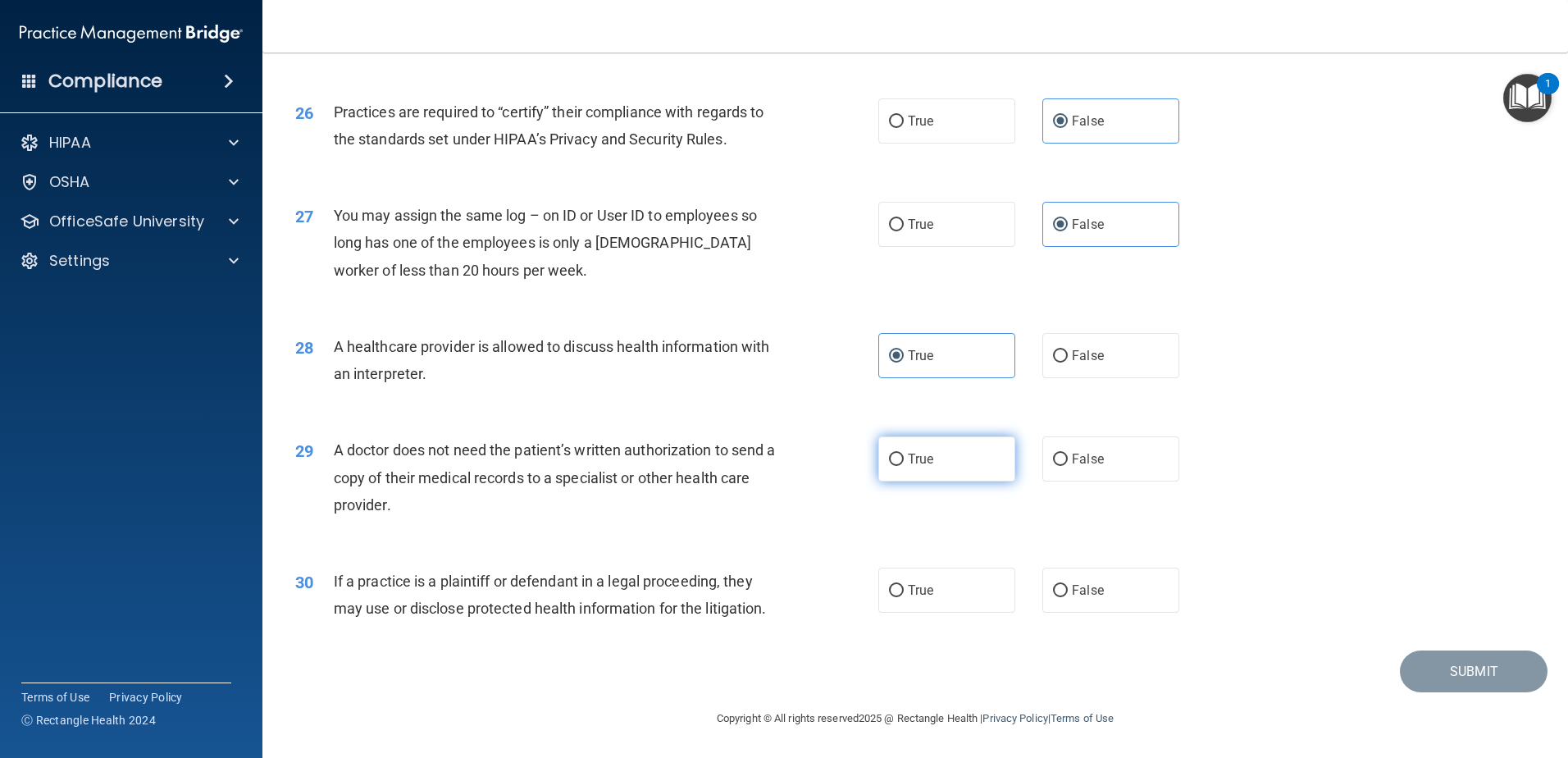
click at [936, 450] on label "True" at bounding box center [946, 459] width 137 height 45
click at [904, 454] on input "True" at bounding box center [896, 460] width 14 height 12
radio input "true"
click at [939, 628] on div "30 If a practice is a plaintiff or defendant in a legal proceeding, they may us…" at bounding box center [915, 599] width 1265 height 104
click at [946, 599] on label "True" at bounding box center [946, 590] width 137 height 45
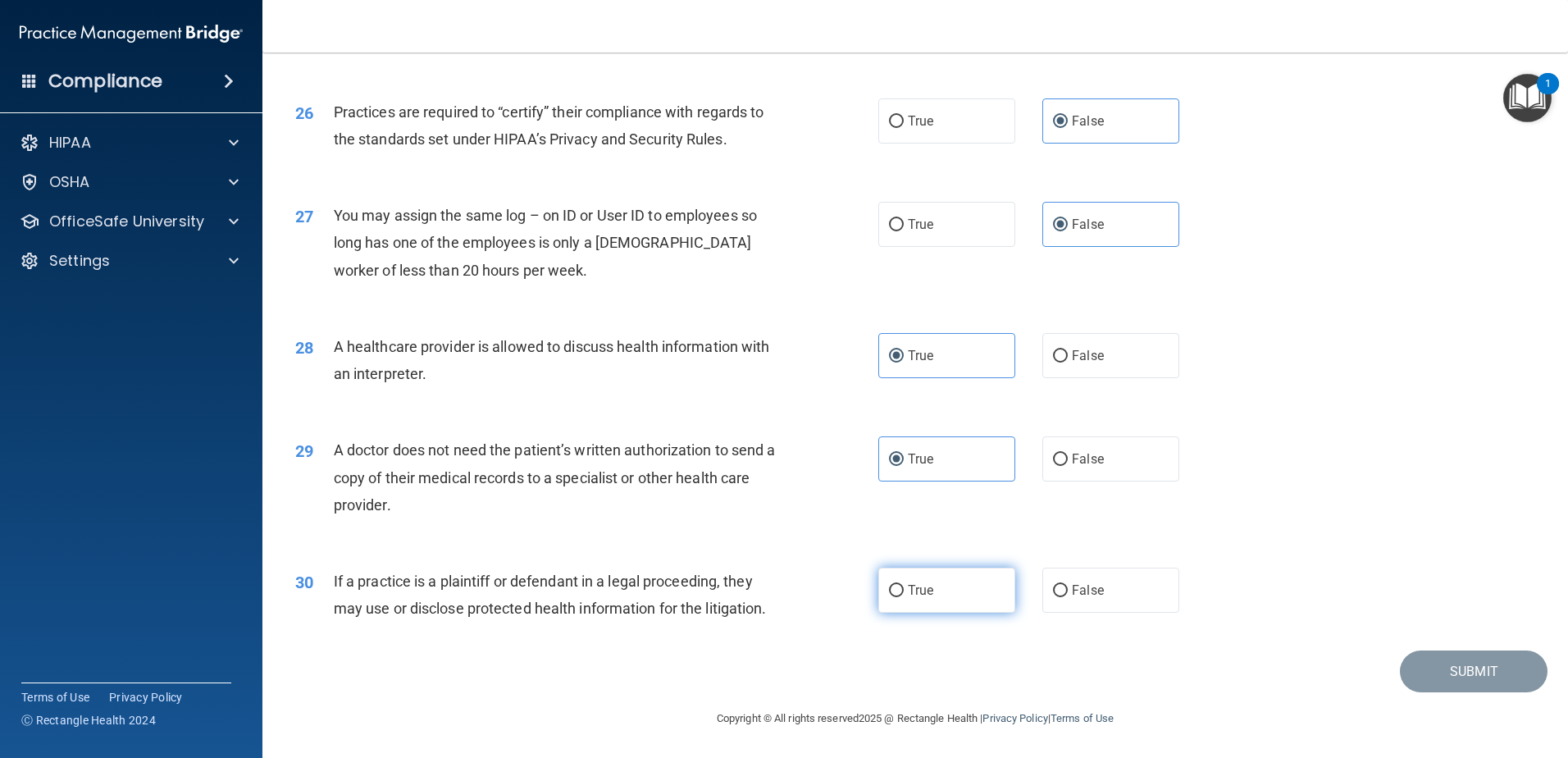
click at [904, 597] on input "True" at bounding box center [896, 591] width 14 height 12
radio input "true"
click at [1475, 677] on button "Submit" at bounding box center [1474, 671] width 148 height 42
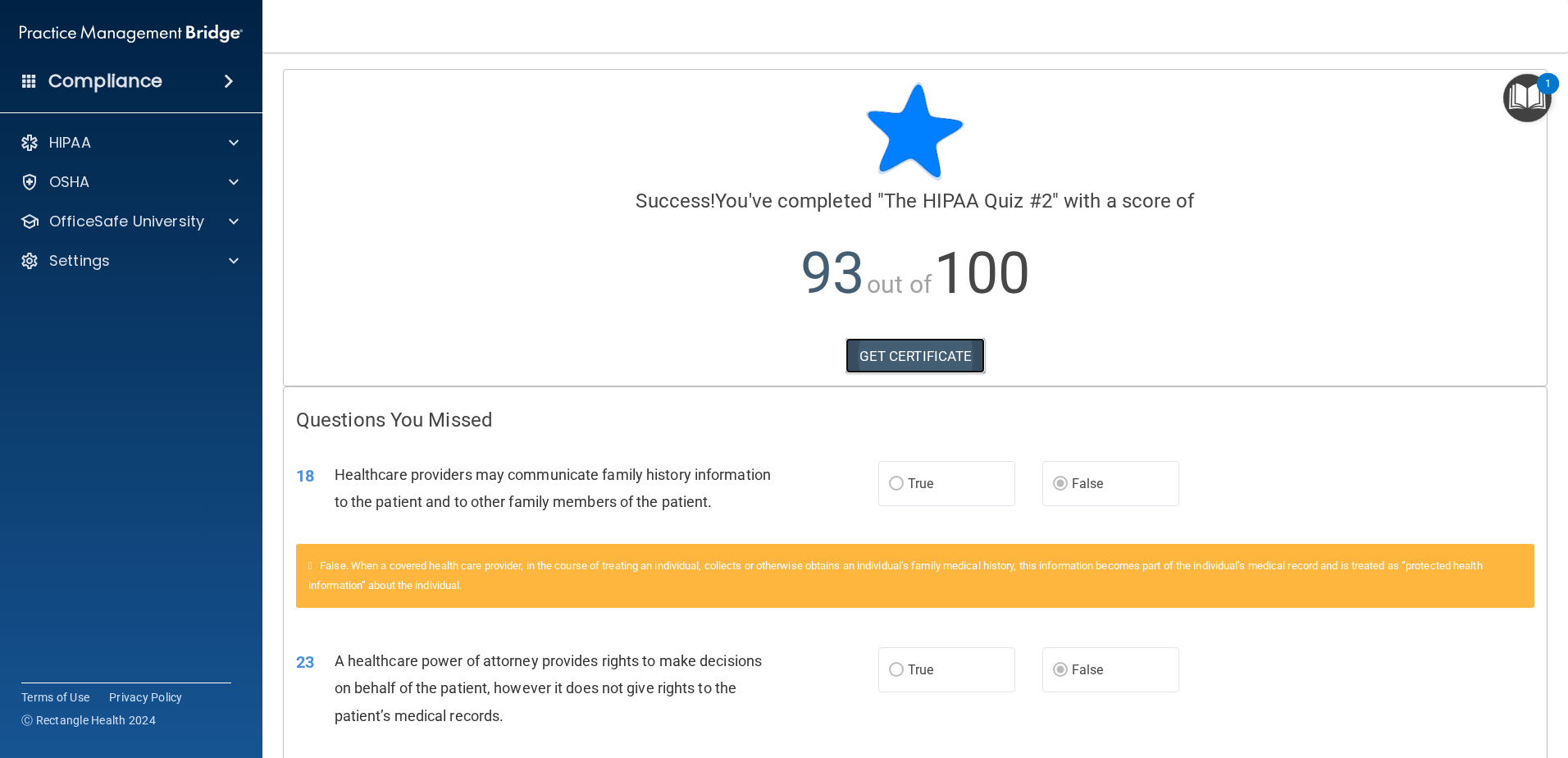
click at [885, 356] on link "GET CERTIFICATE" at bounding box center [915, 356] width 140 height 36
click at [106, 230] on p "OfficeSafe University" at bounding box center [127, 221] width 155 height 20
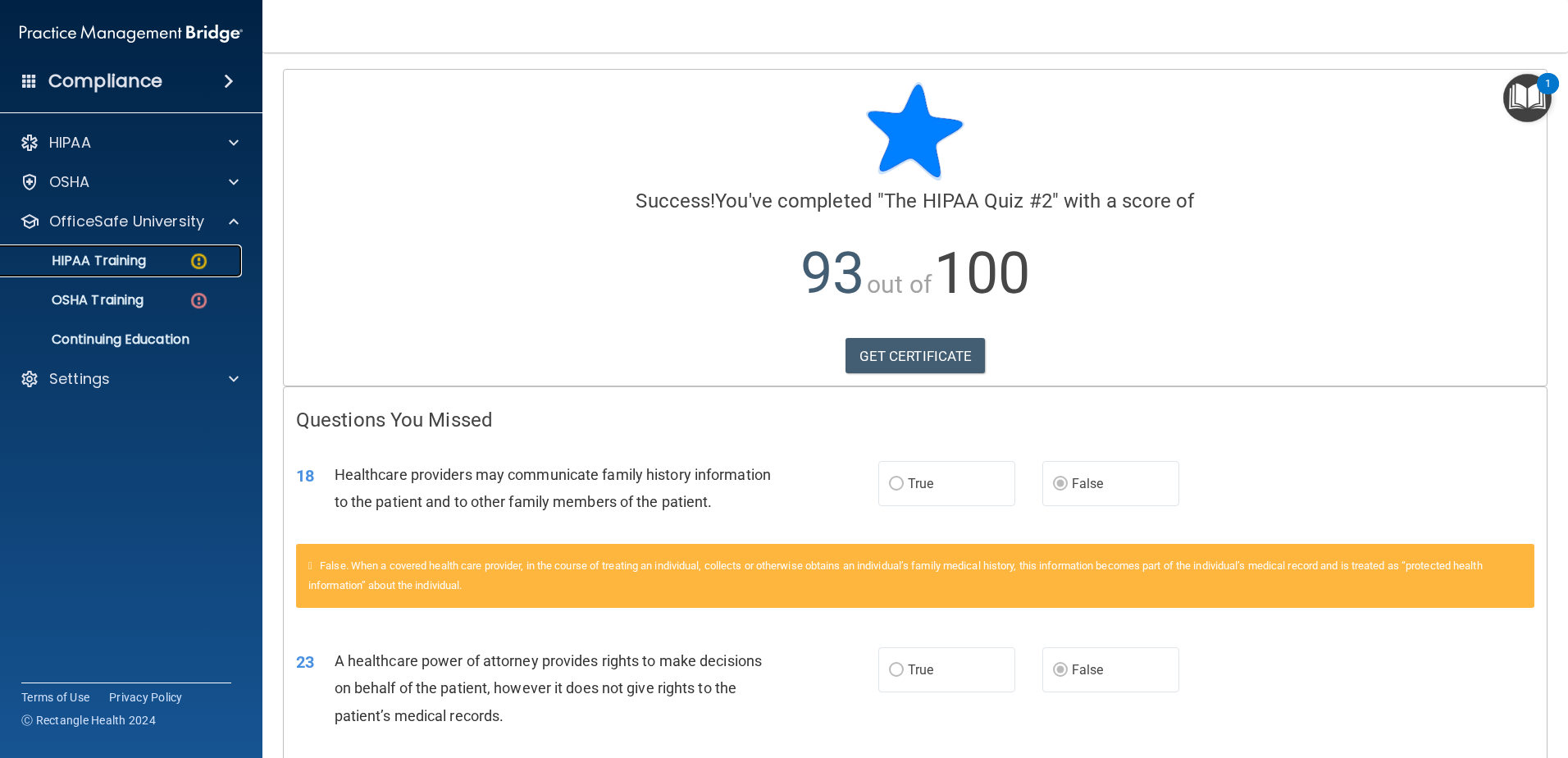
click at [106, 269] on p "HIPAA Training" at bounding box center [78, 260] width 135 height 16
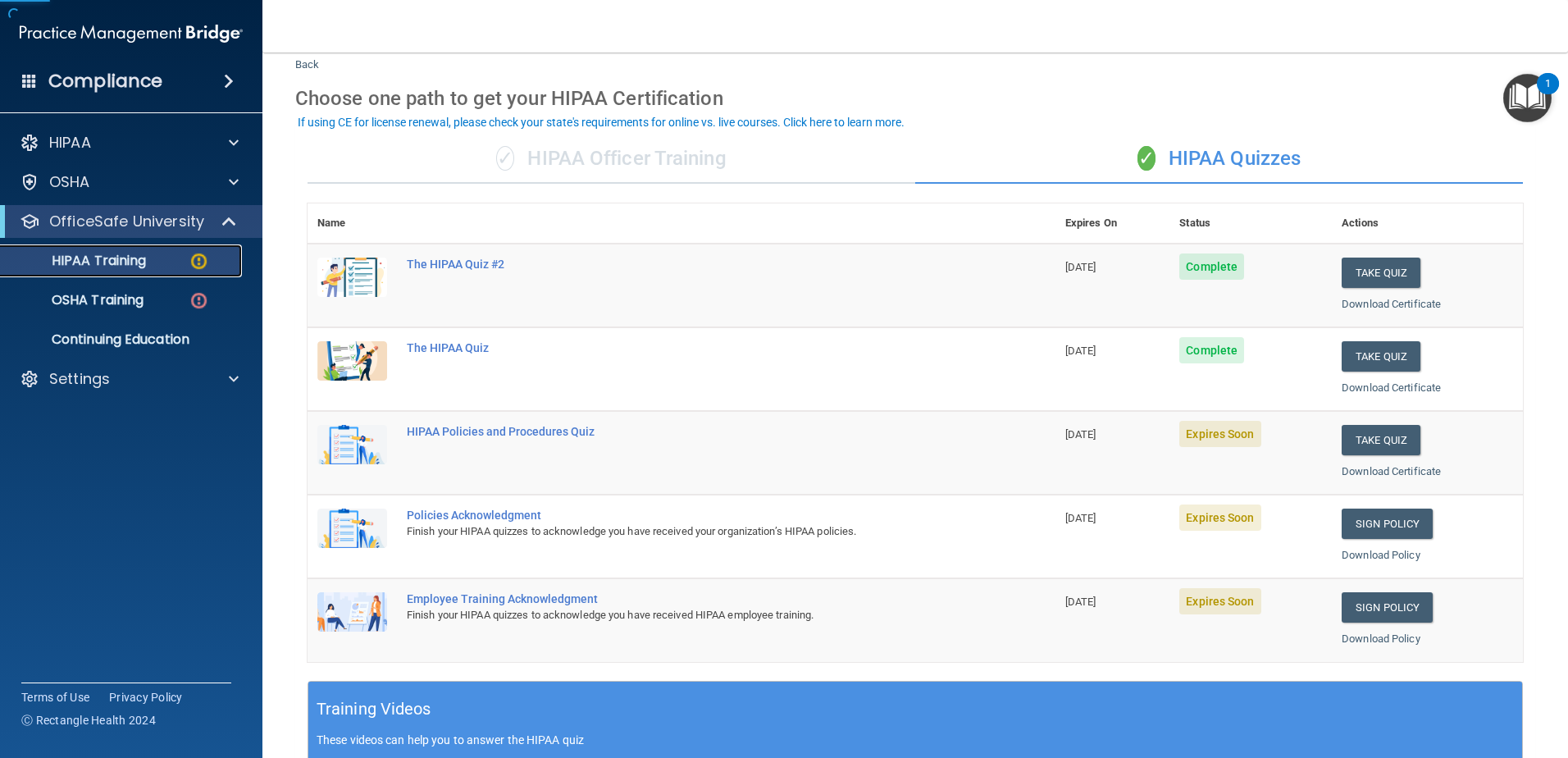
scroll to position [82, 0]
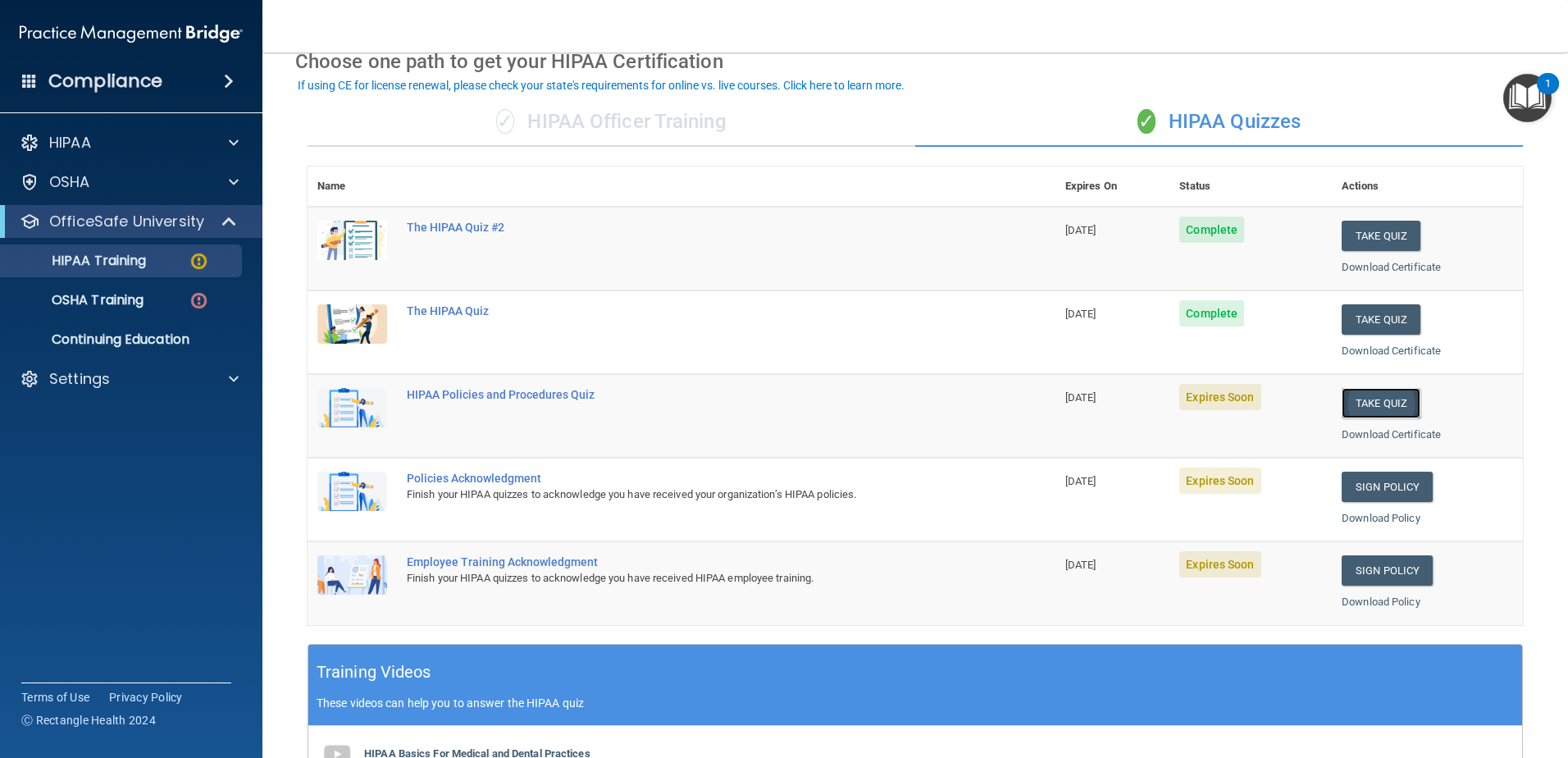
click at [1349, 403] on button "Take Quiz" at bounding box center [1381, 404] width 79 height 31
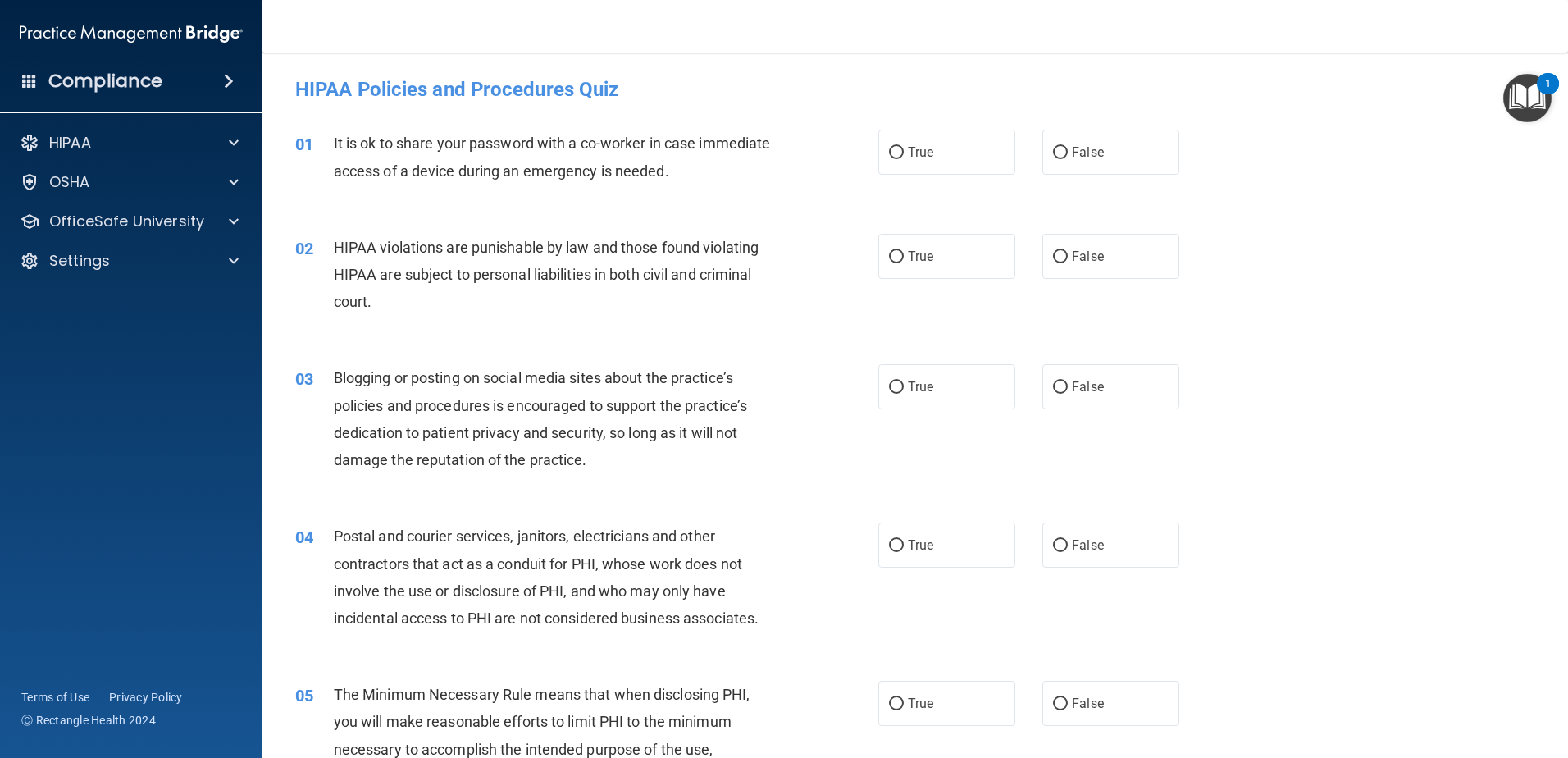
click at [1128, 125] on div "01 It is ok to share your password with a co-worker in case immediate access of…" at bounding box center [915, 161] width 1265 height 104
click at [1116, 155] on label "False" at bounding box center [1110, 152] width 137 height 45
click at [1068, 155] on input "False" at bounding box center [1060, 153] width 14 height 12
radio input "true"
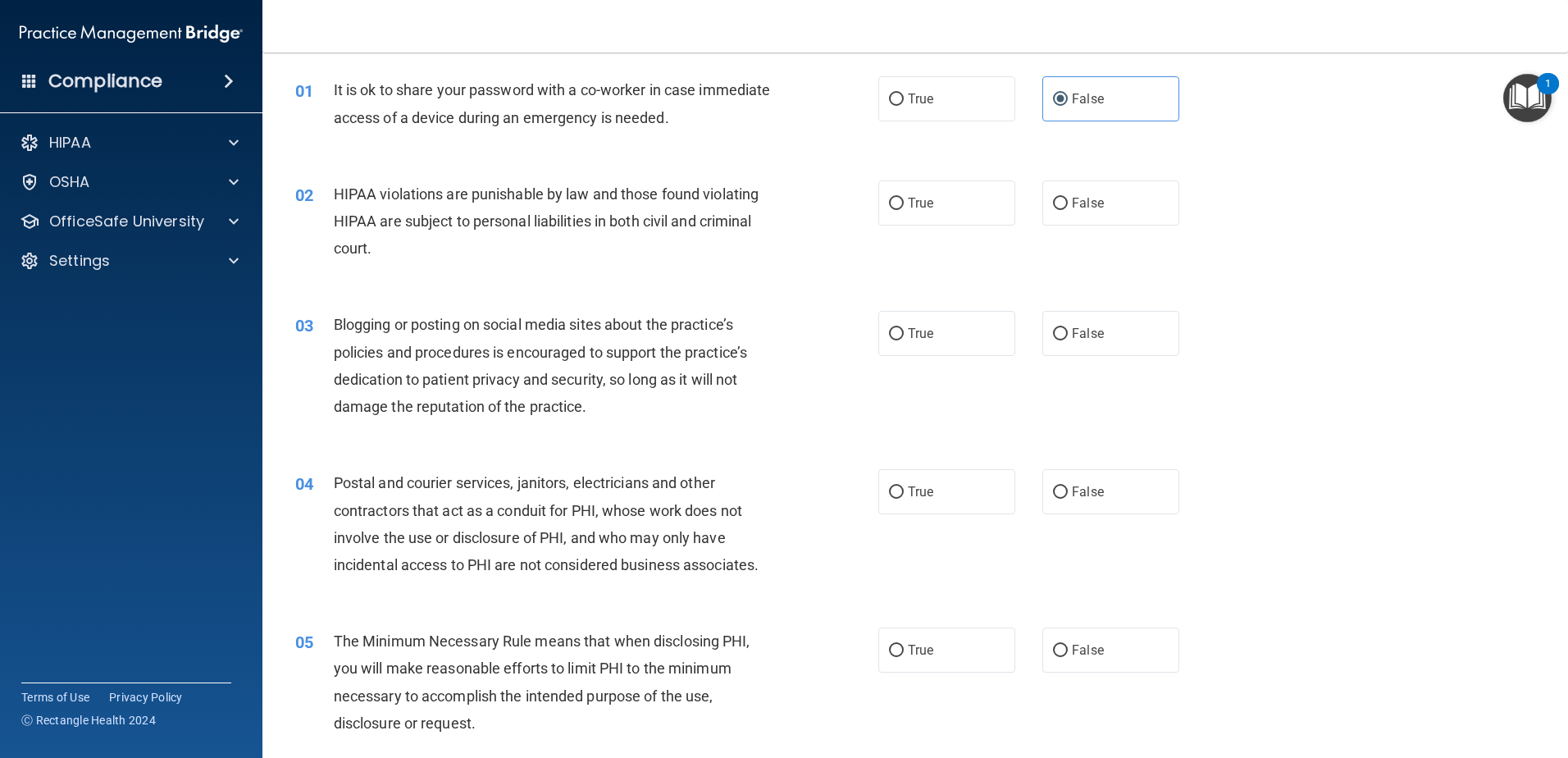
scroll to position [82, 0]
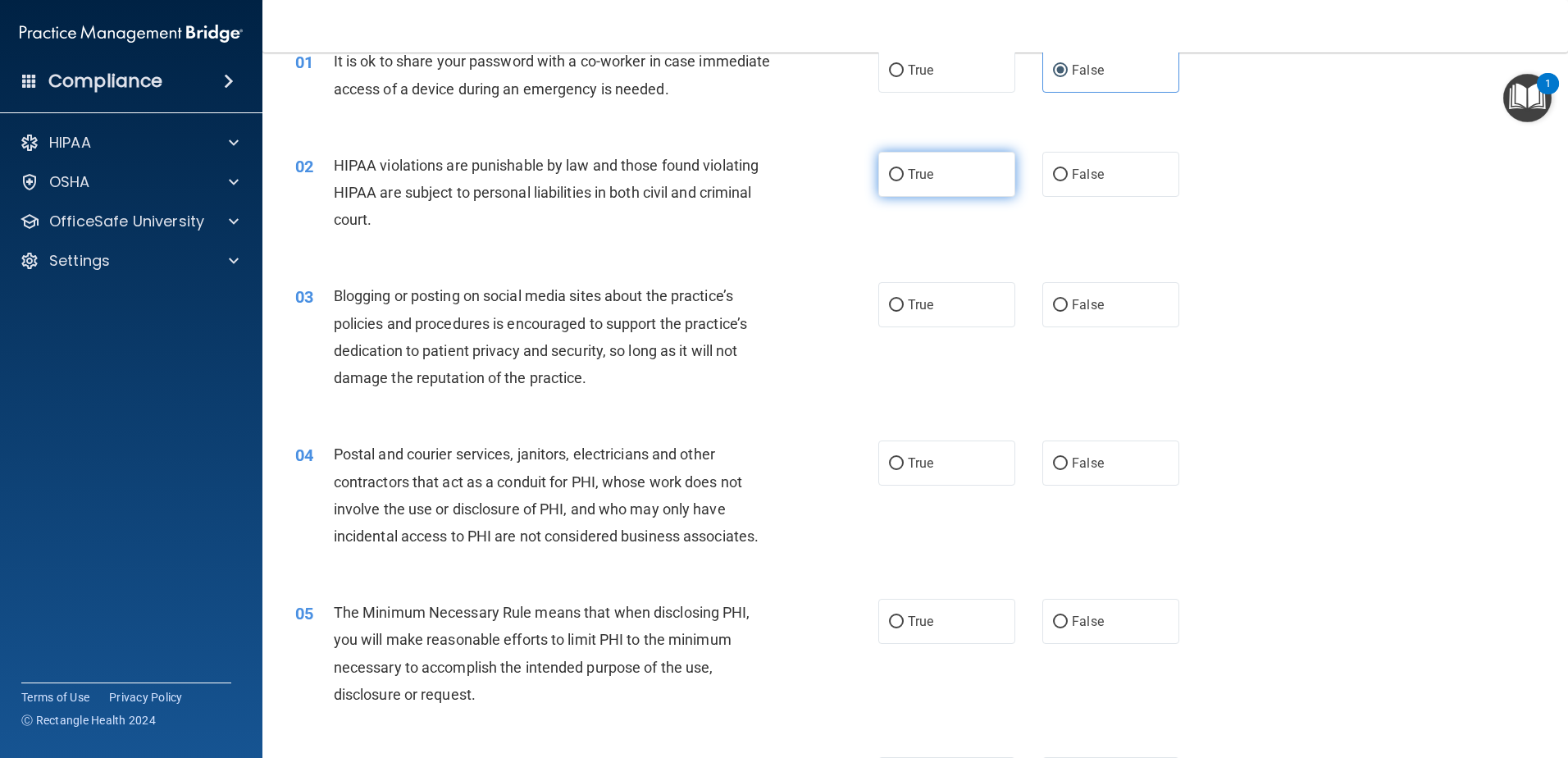
click at [908, 178] on span "True" at bounding box center [921, 174] width 25 height 15
click at [904, 178] on input "True" at bounding box center [896, 175] width 14 height 12
radio input "true"
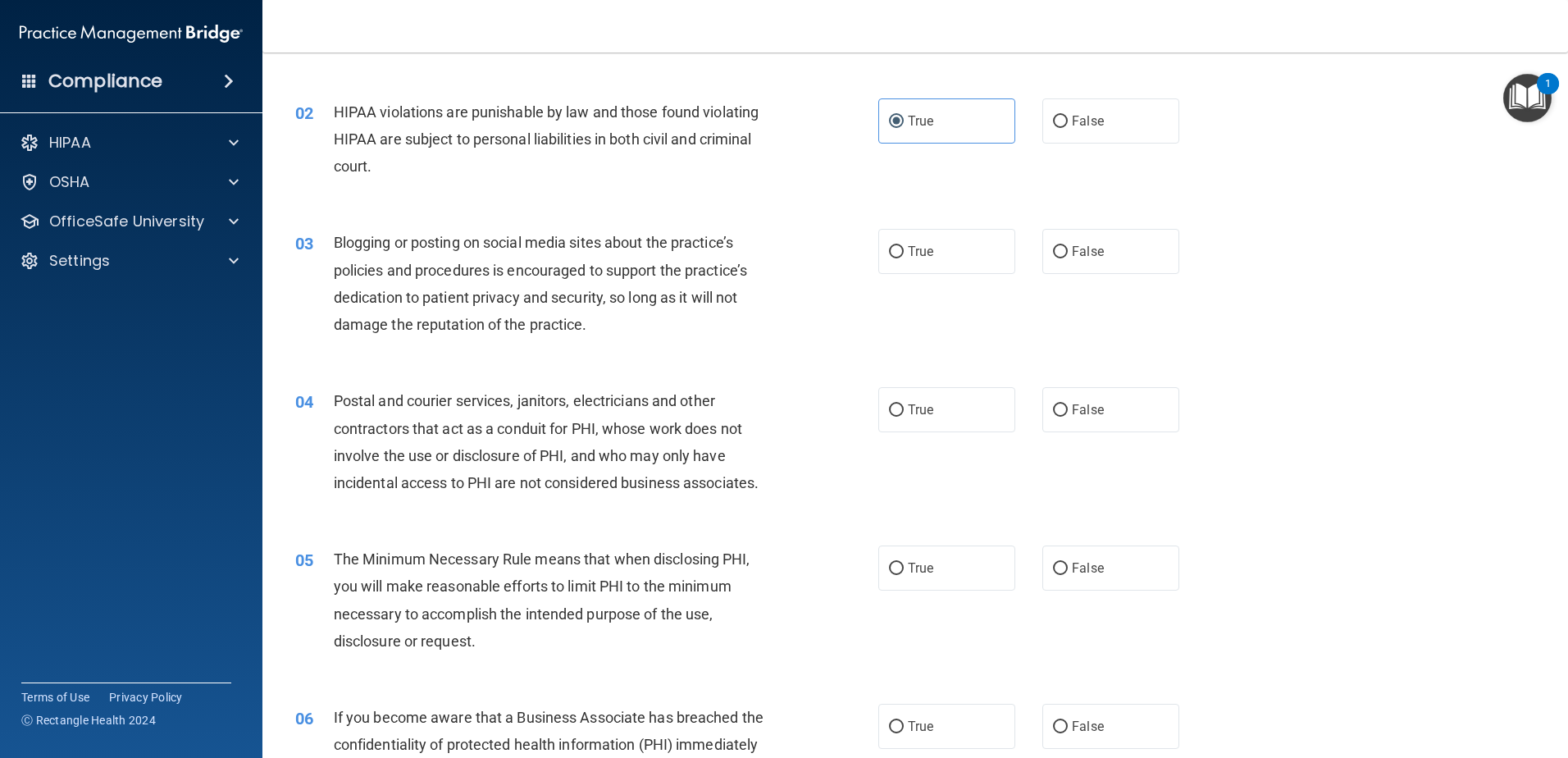
scroll to position [164, 0]
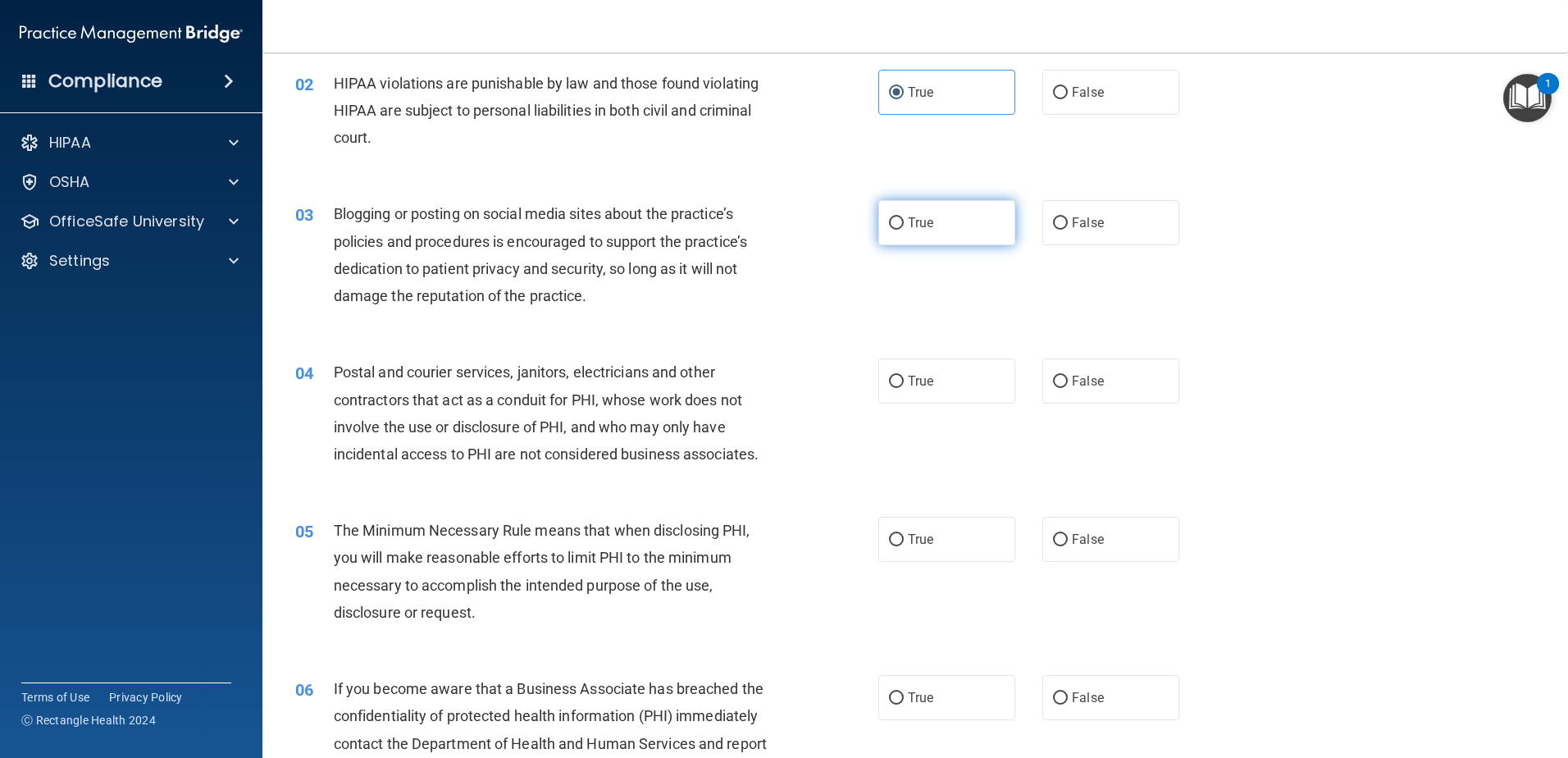
click at [987, 203] on label "True" at bounding box center [946, 223] width 137 height 45
click at [904, 218] on input "True" at bounding box center [896, 223] width 14 height 12
radio input "true"
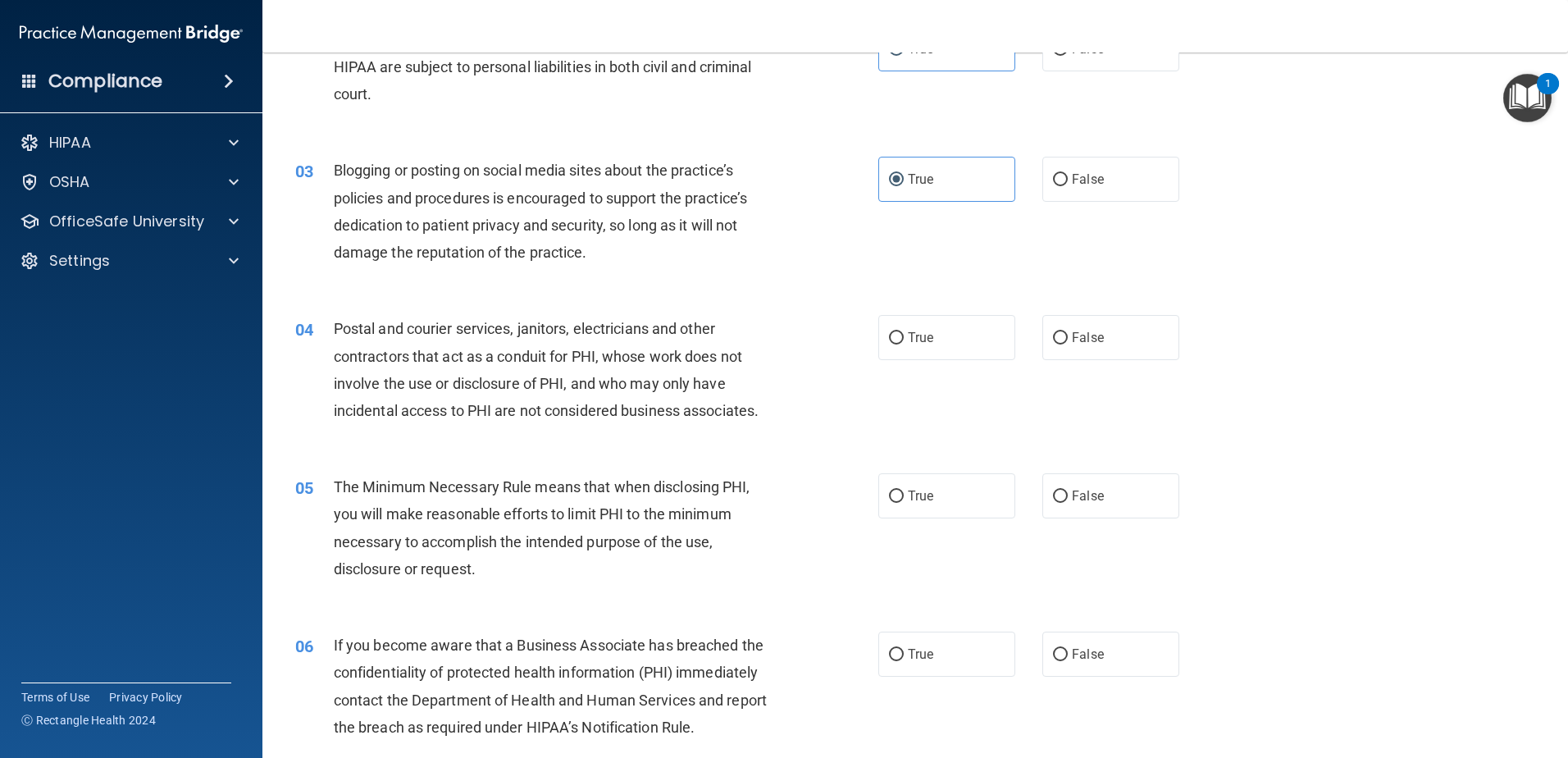
scroll to position [246, 0]
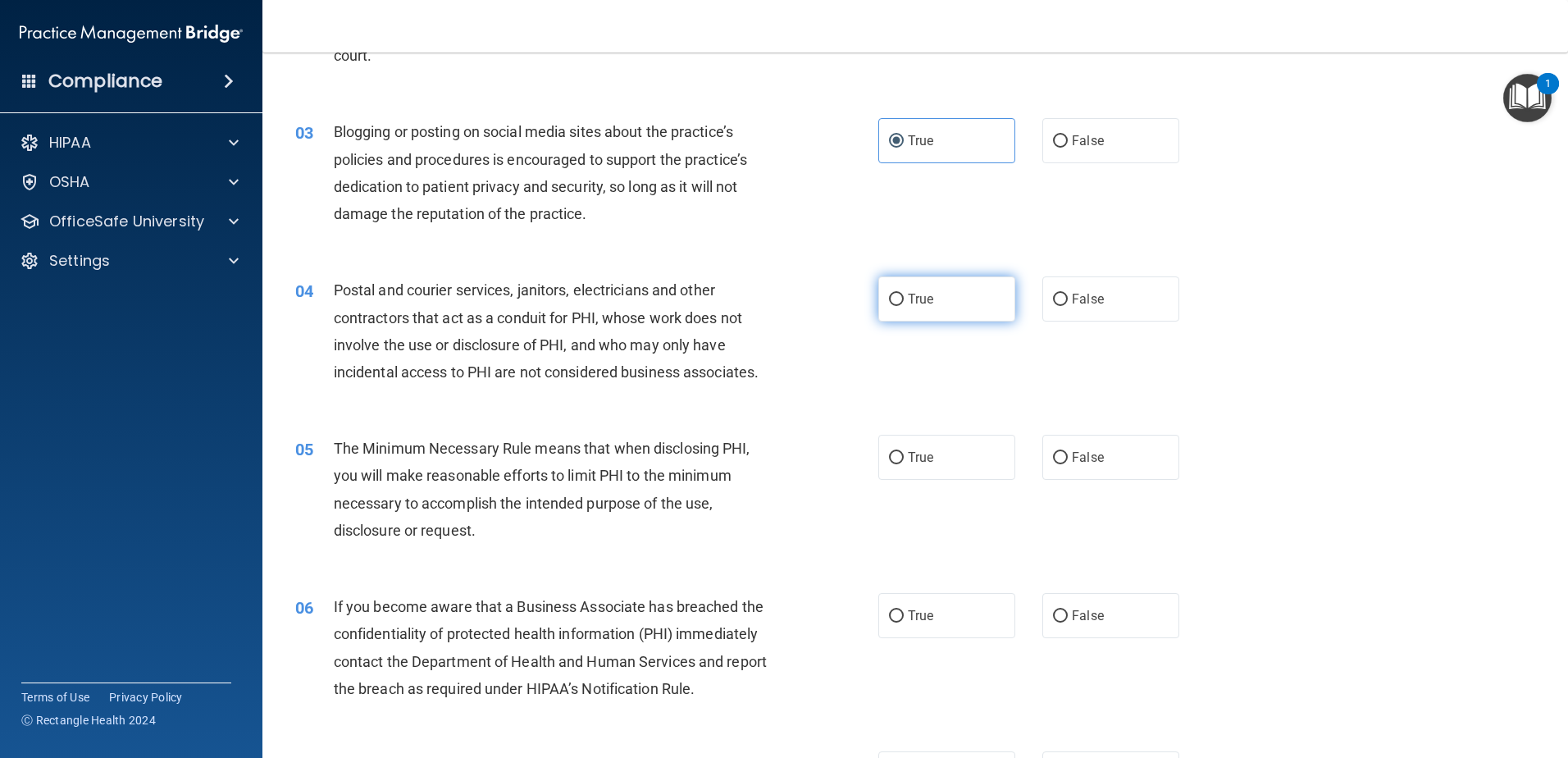
click at [936, 297] on label "True" at bounding box center [946, 298] width 137 height 45
click at [904, 297] on input "True" at bounding box center [896, 300] width 14 height 12
radio input "true"
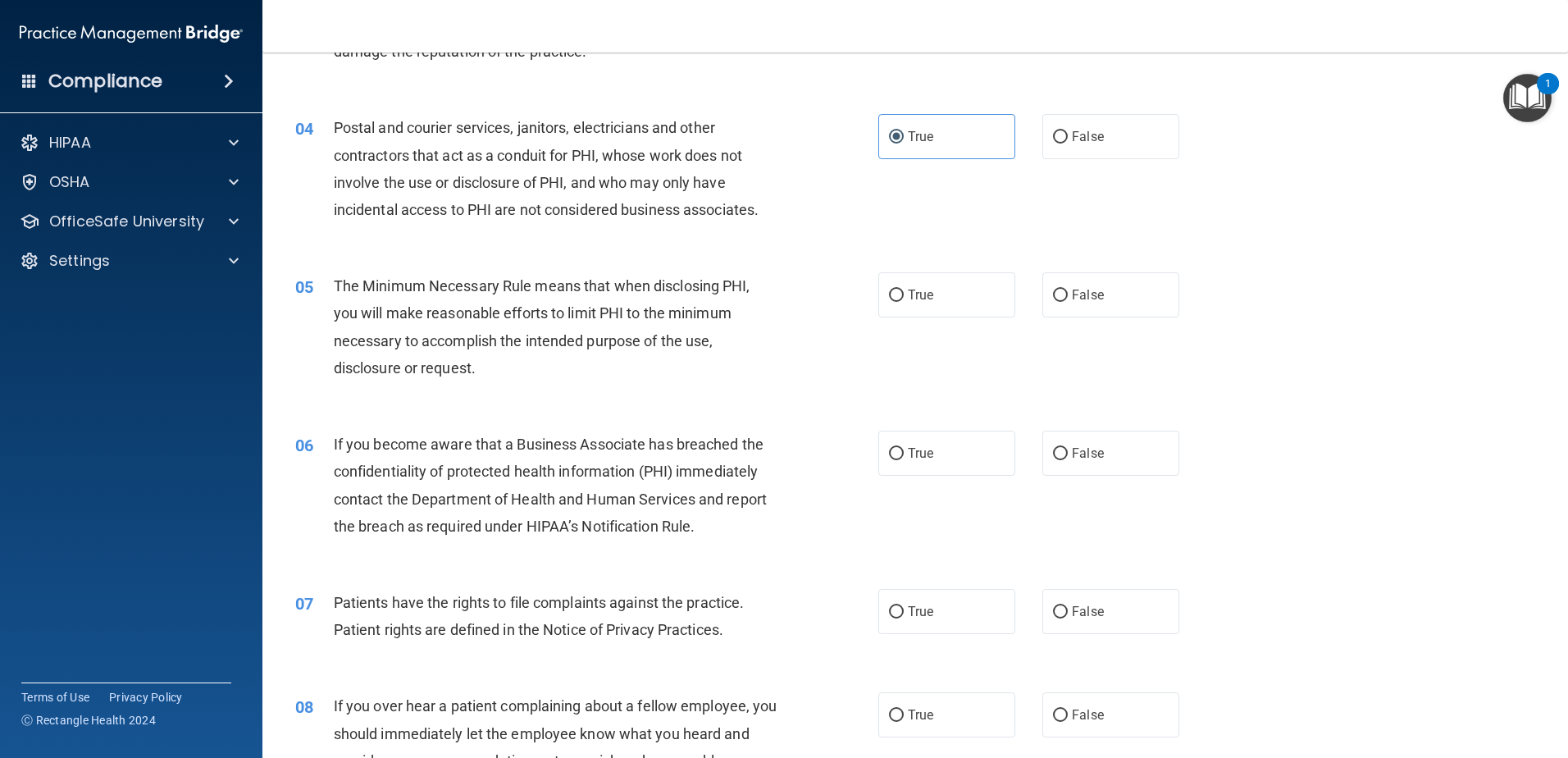
scroll to position [410, 0]
click at [929, 274] on label "True" at bounding box center [946, 293] width 137 height 45
click at [904, 288] on input "True" at bounding box center [896, 294] width 14 height 12
radio input "true"
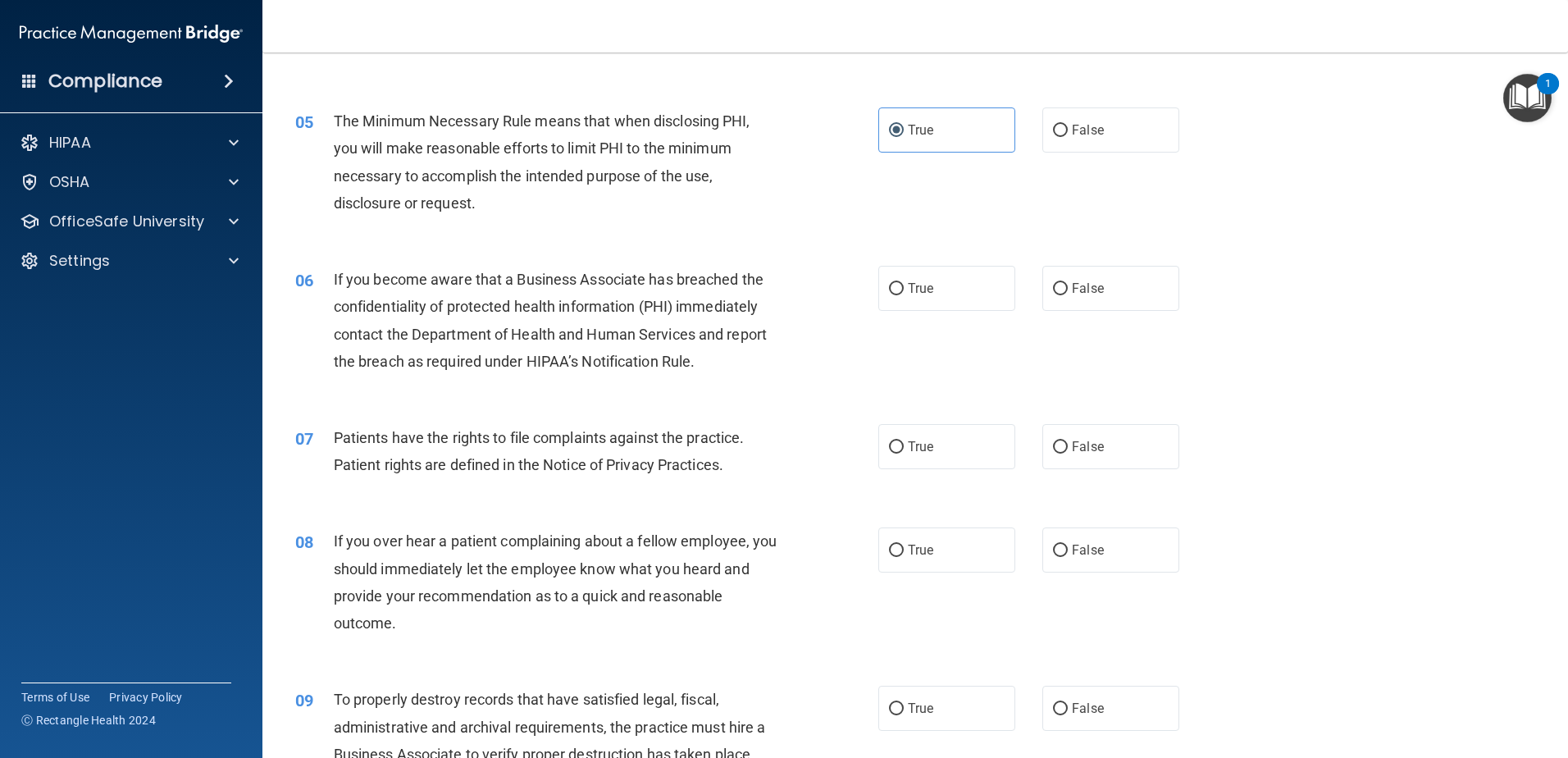
scroll to position [574, 0]
click at [1107, 287] on label "False" at bounding box center [1110, 287] width 137 height 45
click at [1068, 287] on input "False" at bounding box center [1060, 288] width 14 height 12
radio input "true"
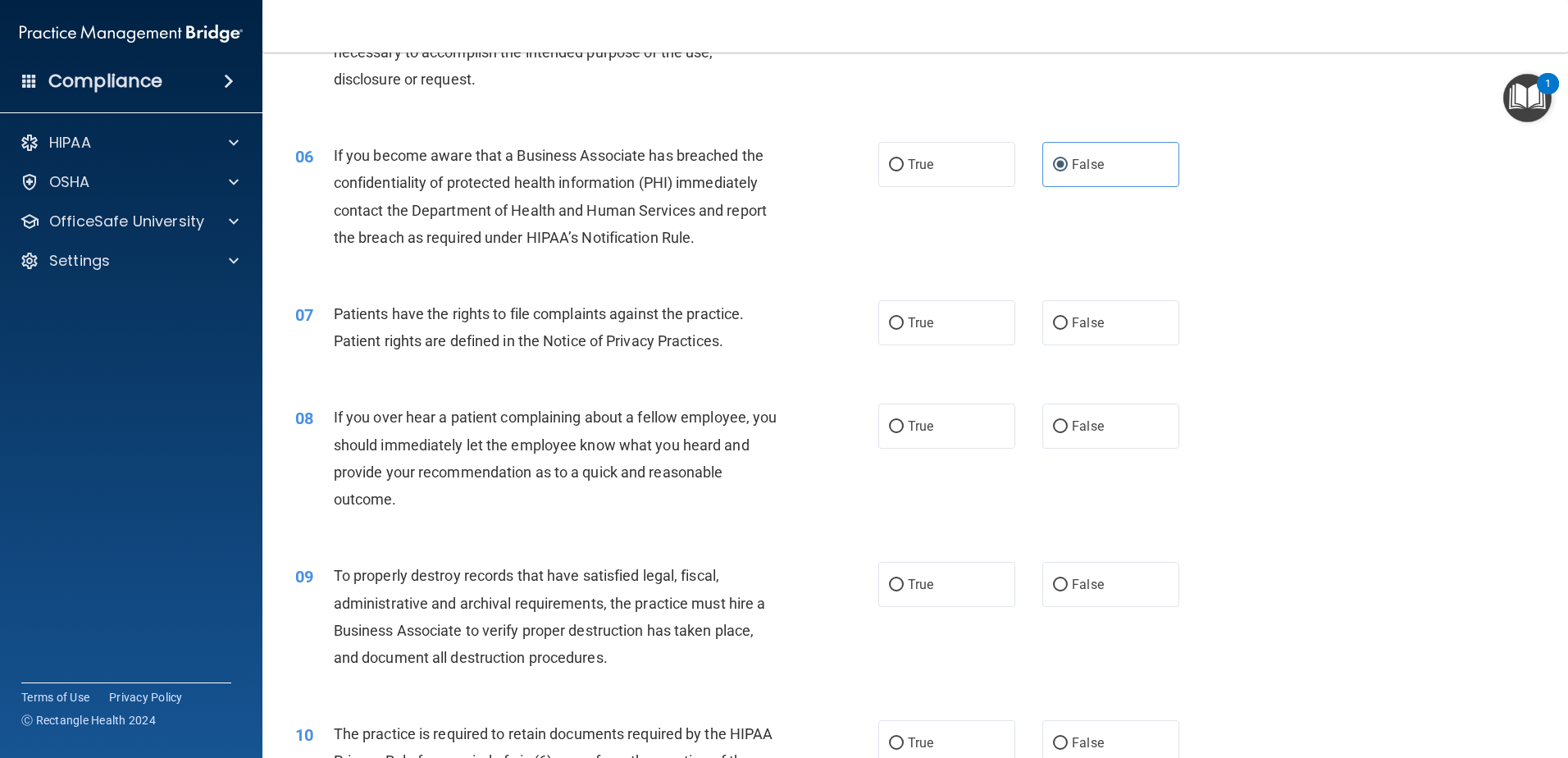
scroll to position [738, 0]
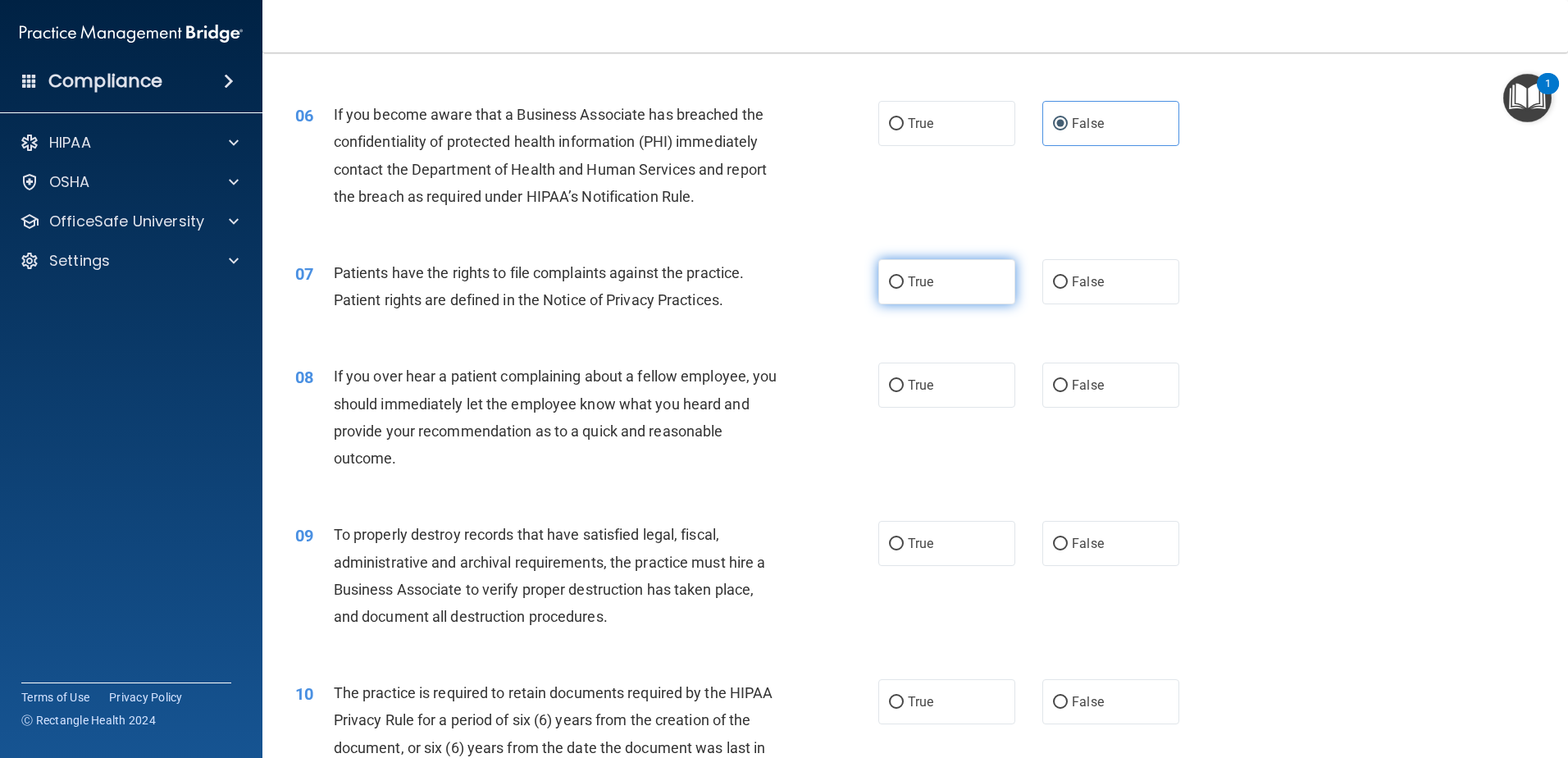
click at [915, 275] on span "True" at bounding box center [921, 281] width 25 height 15
click at [904, 276] on input "True" at bounding box center [896, 282] width 14 height 12
radio input "true"
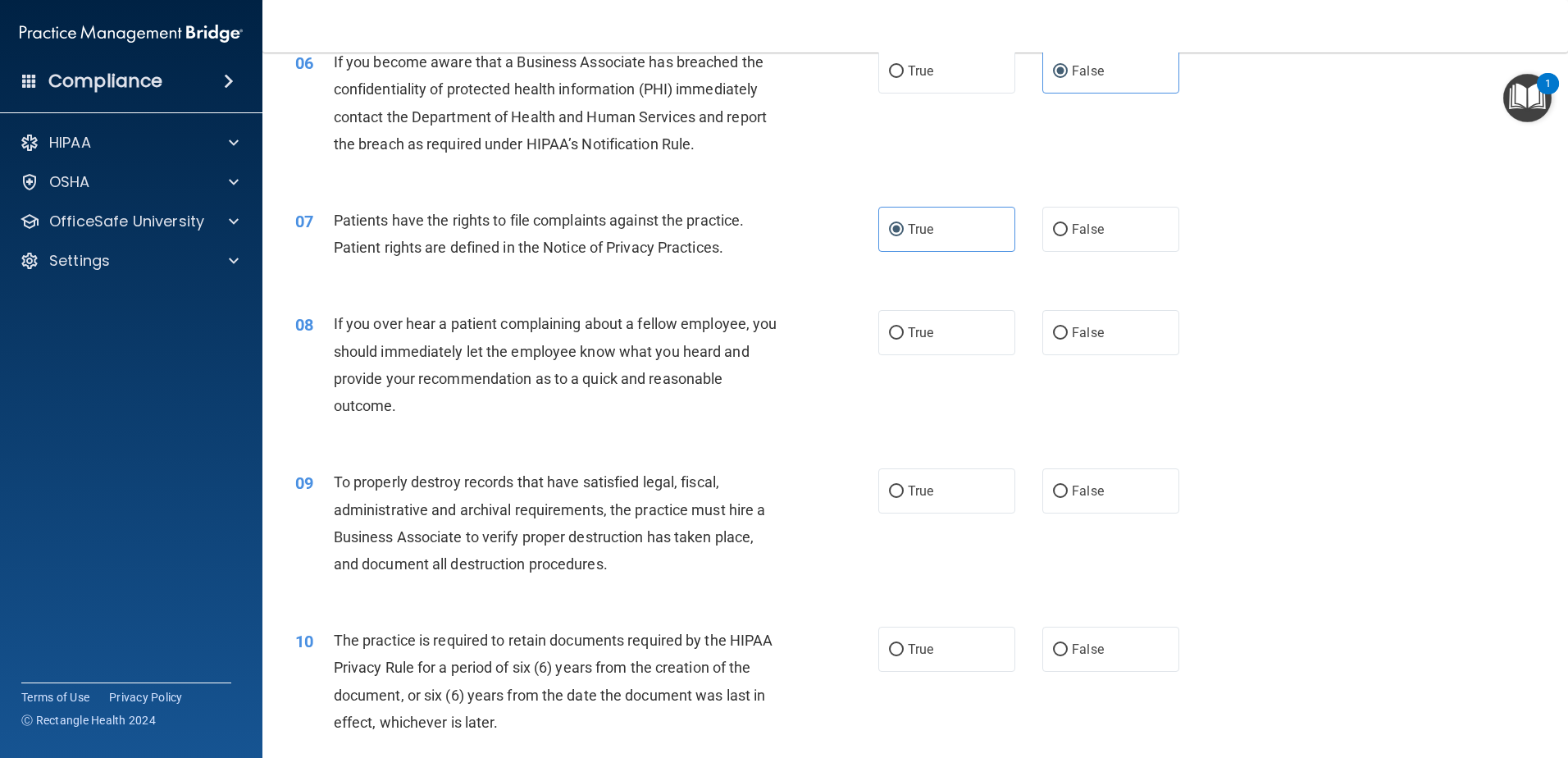
scroll to position [820, 0]
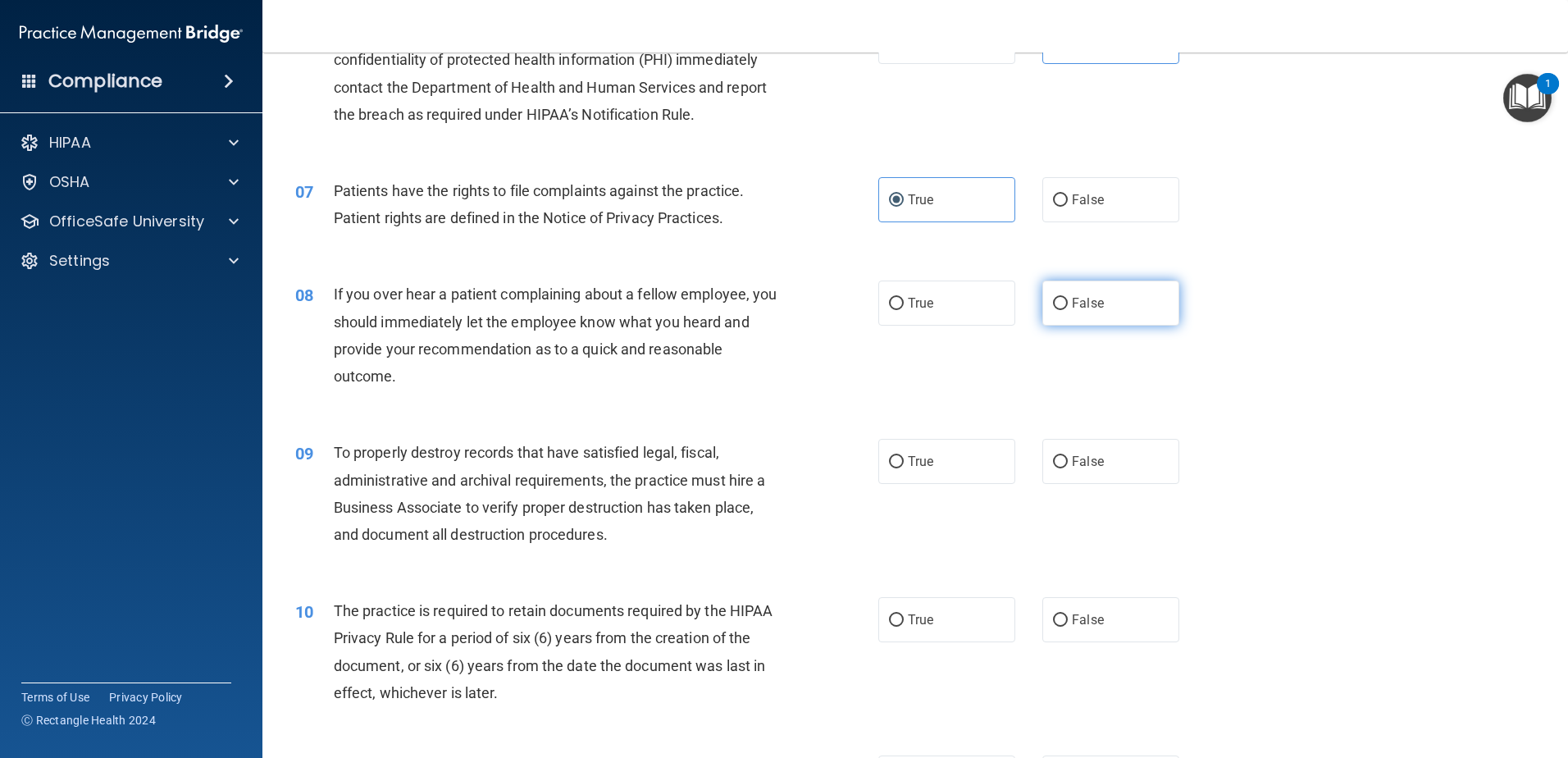
click at [1152, 292] on label "False" at bounding box center [1110, 303] width 137 height 45
click at [1068, 297] on input "False" at bounding box center [1060, 303] width 14 height 12
radio input "true"
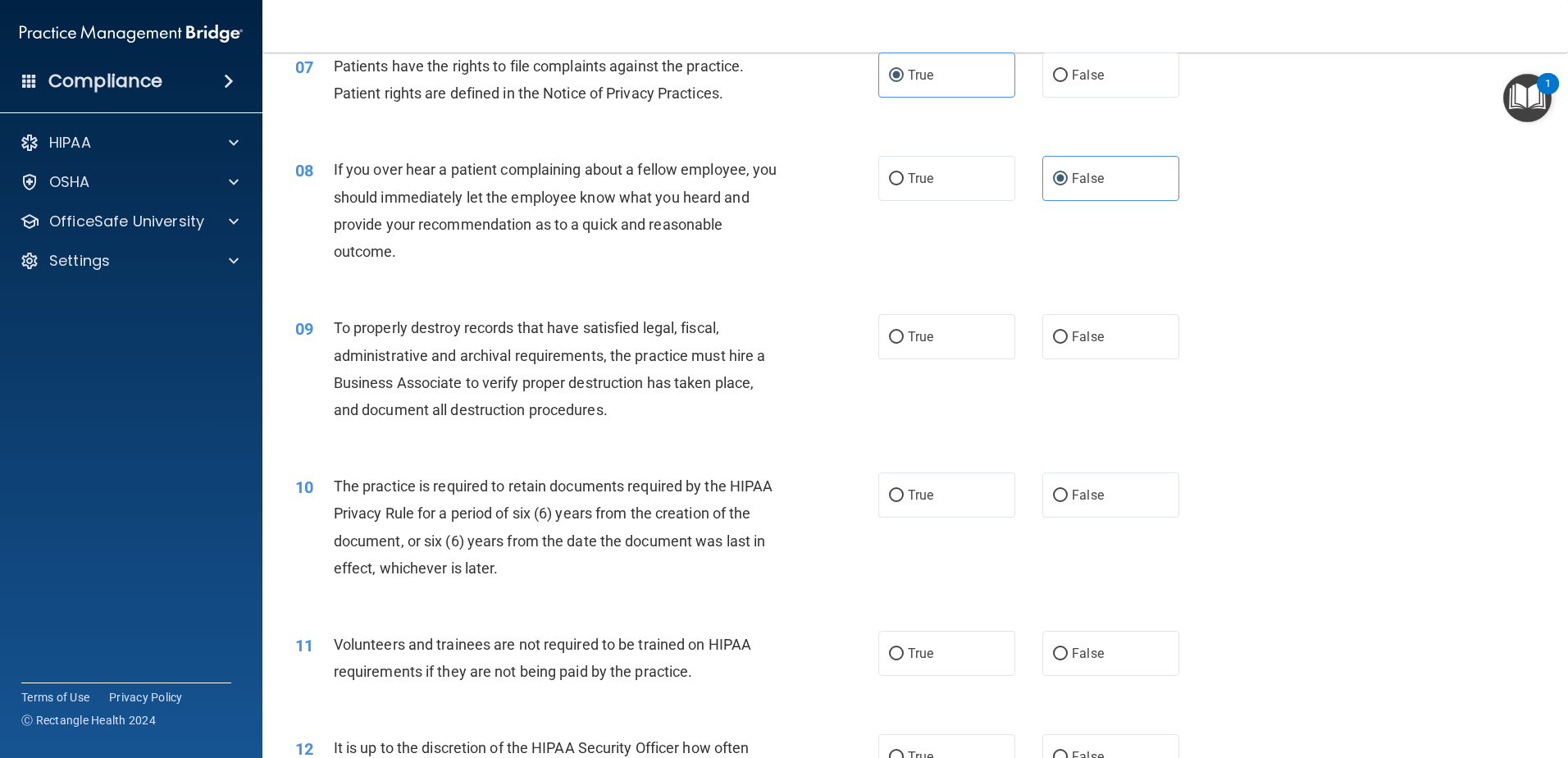
scroll to position [985, 0]
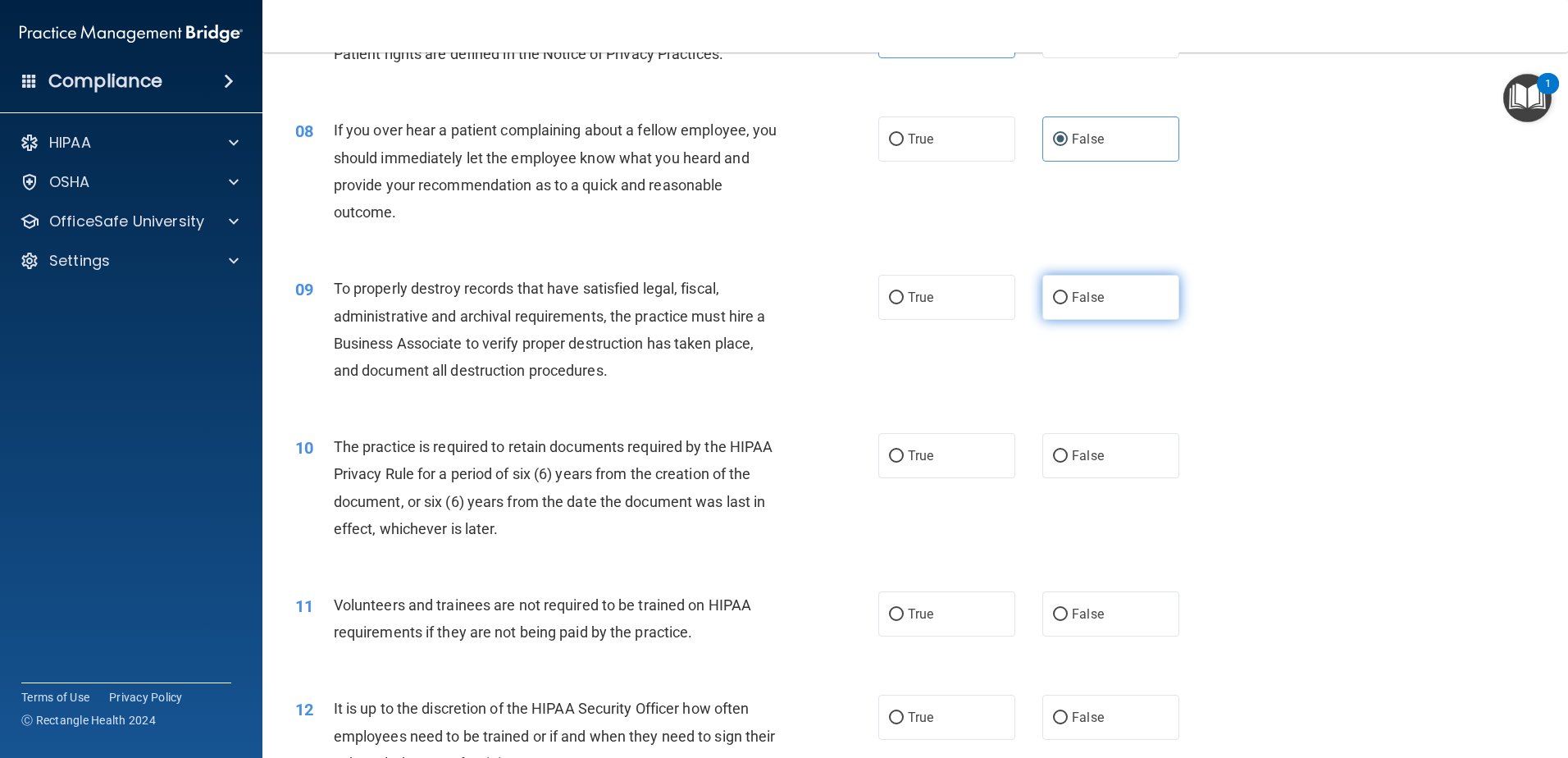
click at [1080, 320] on label "False" at bounding box center [1110, 297] width 137 height 45
click at [1068, 304] on input "False" at bounding box center [1060, 298] width 14 height 12
radio input "true"
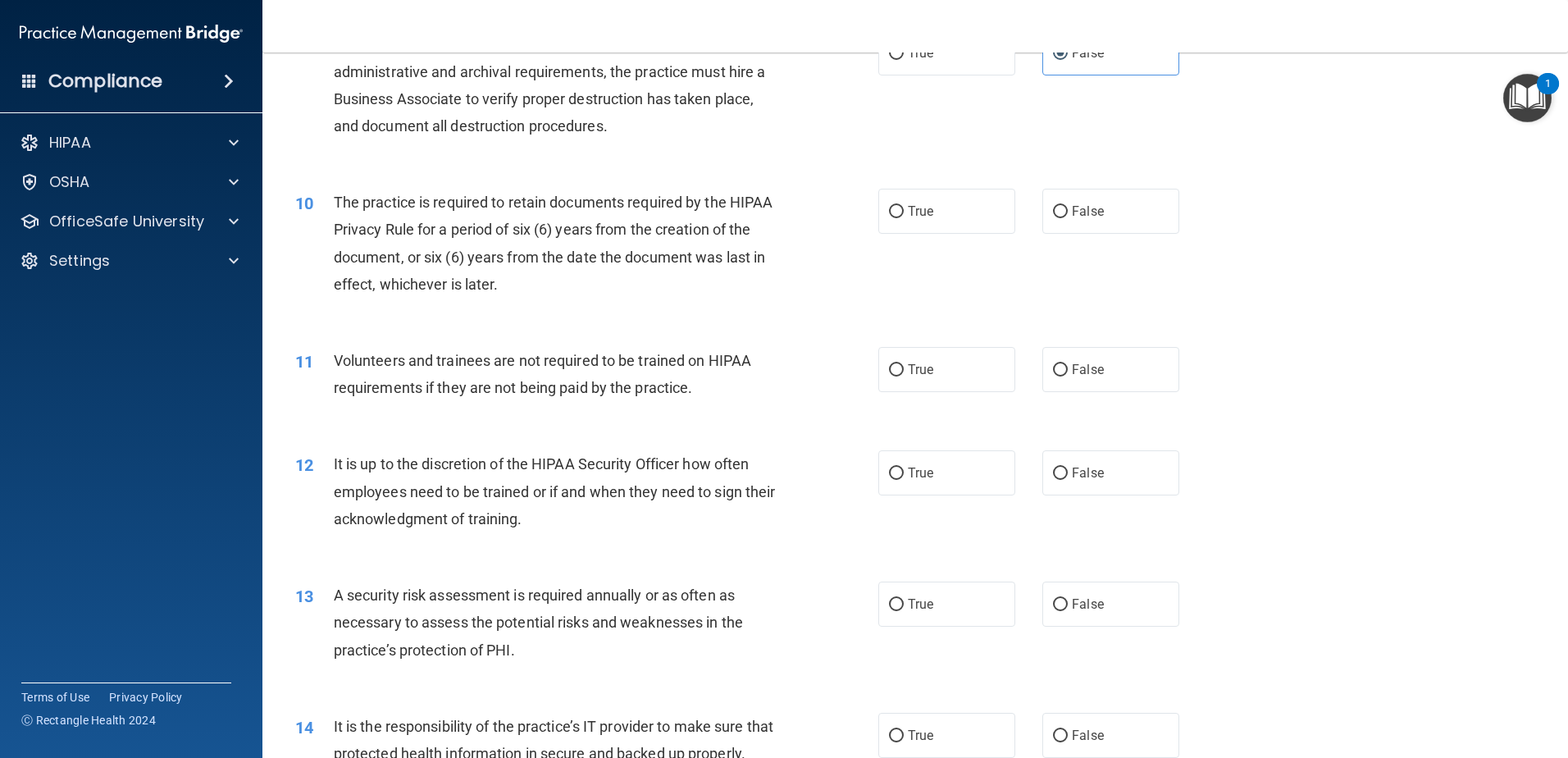
scroll to position [1230, 0]
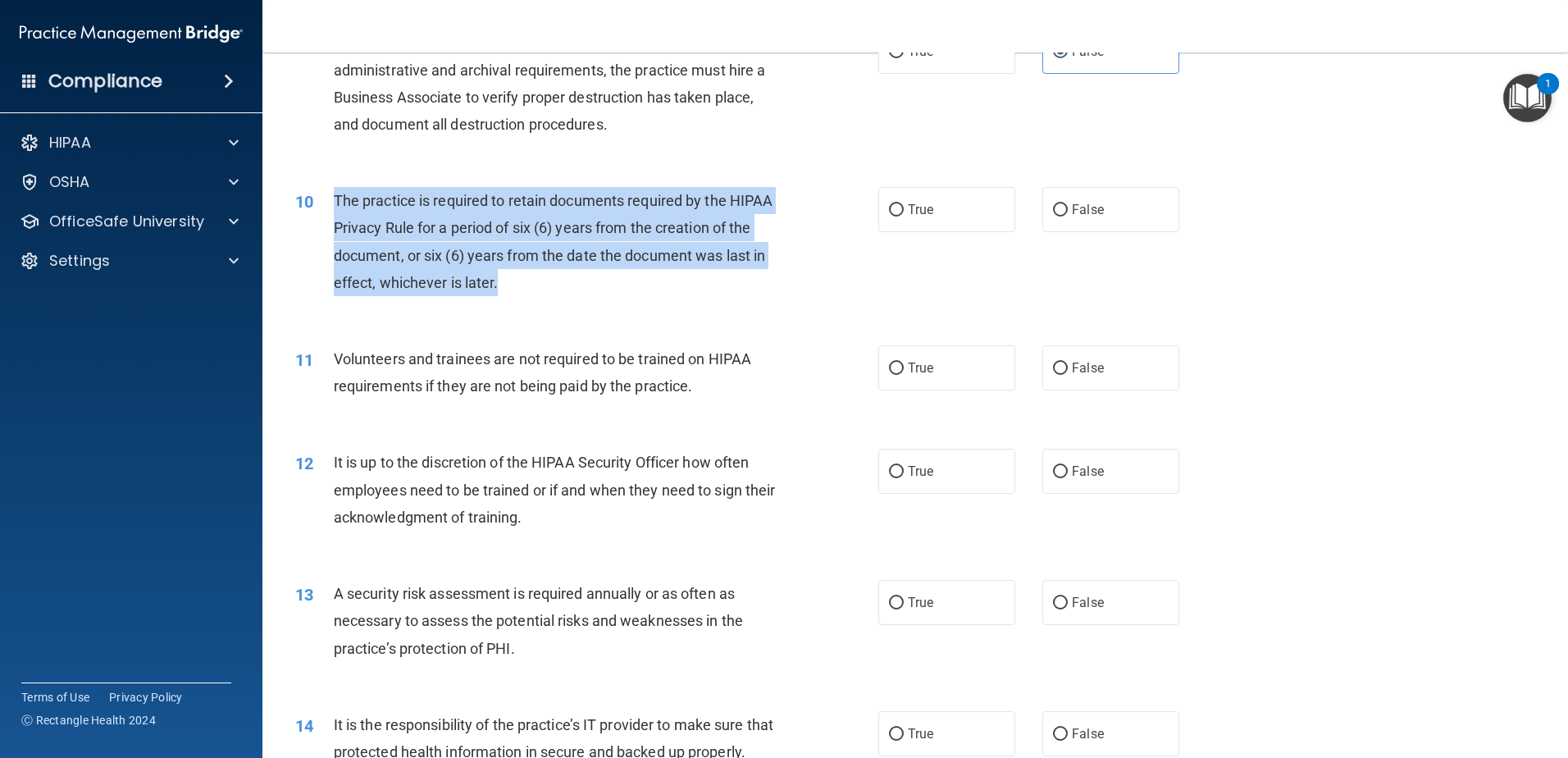
drag, startPoint x: 544, startPoint y: 283, endPoint x: 330, endPoint y: 195, distance: 231.4
click at [330, 195] on div "10 The practice is required to retain documents required by the HIPAA Privacy R…" at bounding box center [587, 246] width 632 height 117
drag, startPoint x: 330, startPoint y: 195, endPoint x: 393, endPoint y: 205, distance: 63.8
copy div "The practice is required to retain documents required by the HIPAA Privacy Rule…"
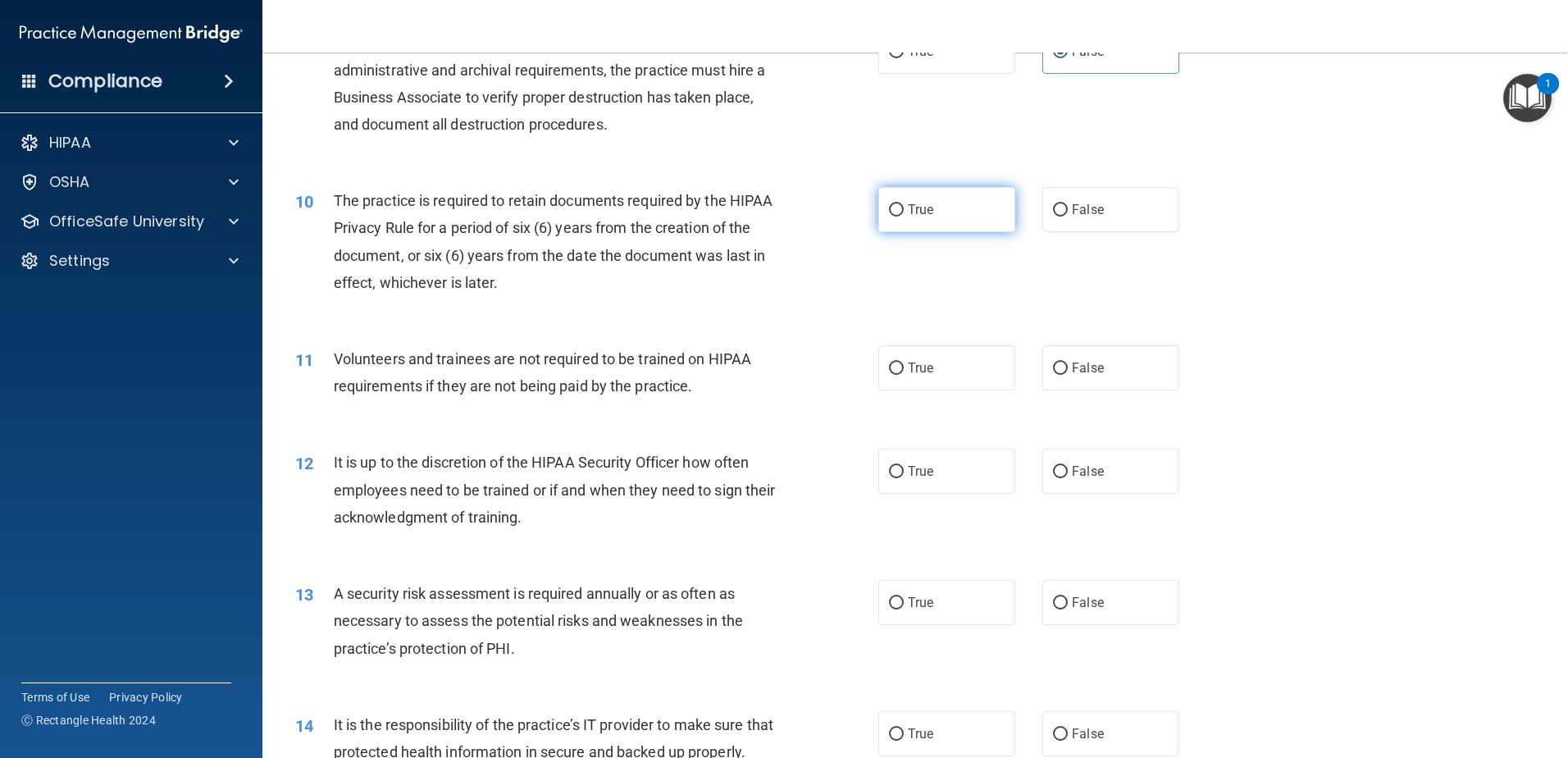
click at [932, 208] on label "True" at bounding box center [946, 209] width 137 height 45
click at [904, 208] on input "True" at bounding box center [896, 210] width 14 height 12
radio input "true"
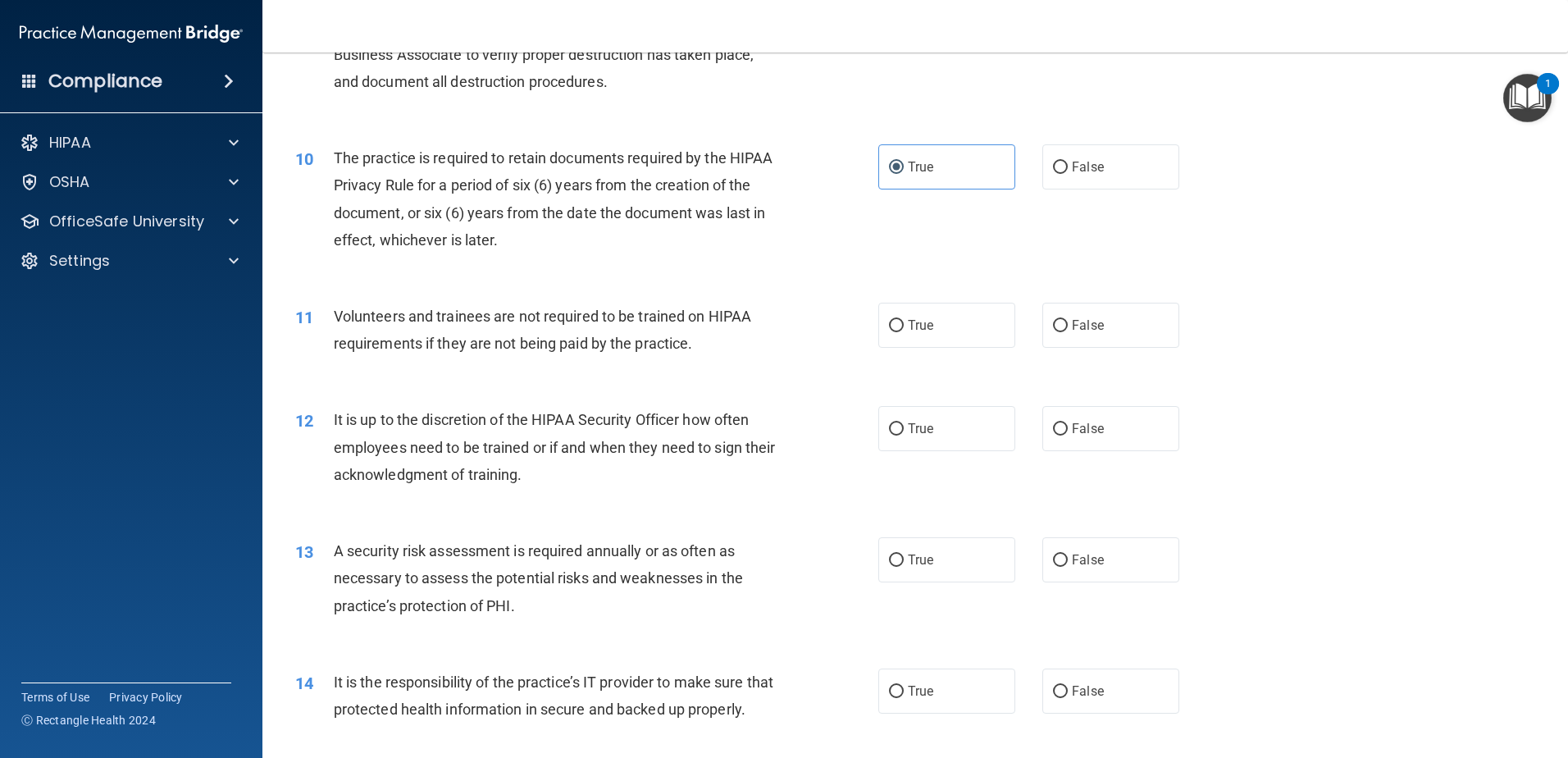
scroll to position [1313, 0]
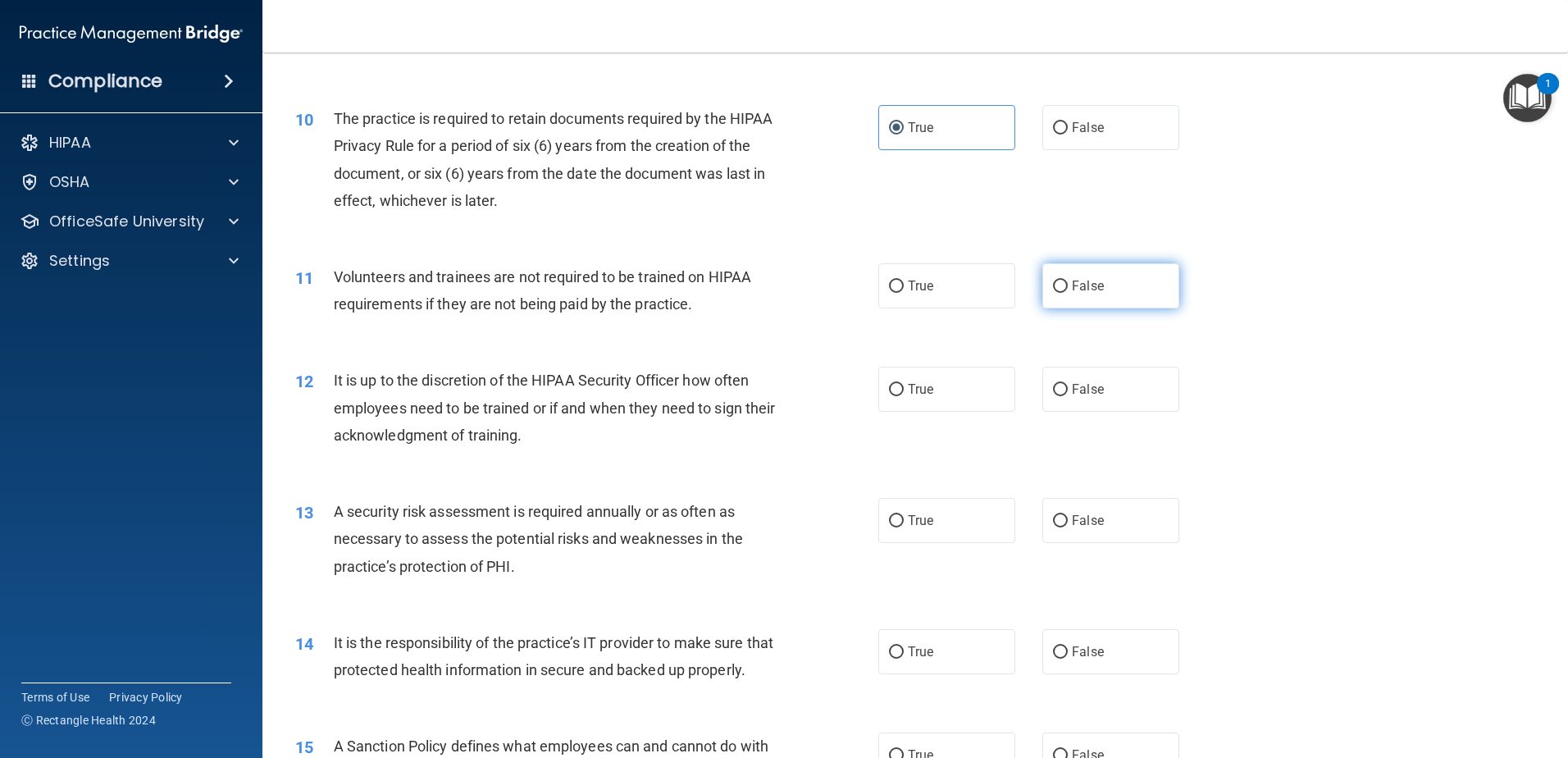
click at [1081, 303] on label "False" at bounding box center [1110, 286] width 137 height 45
click at [1068, 293] on input "False" at bounding box center [1060, 286] width 14 height 12
radio input "true"
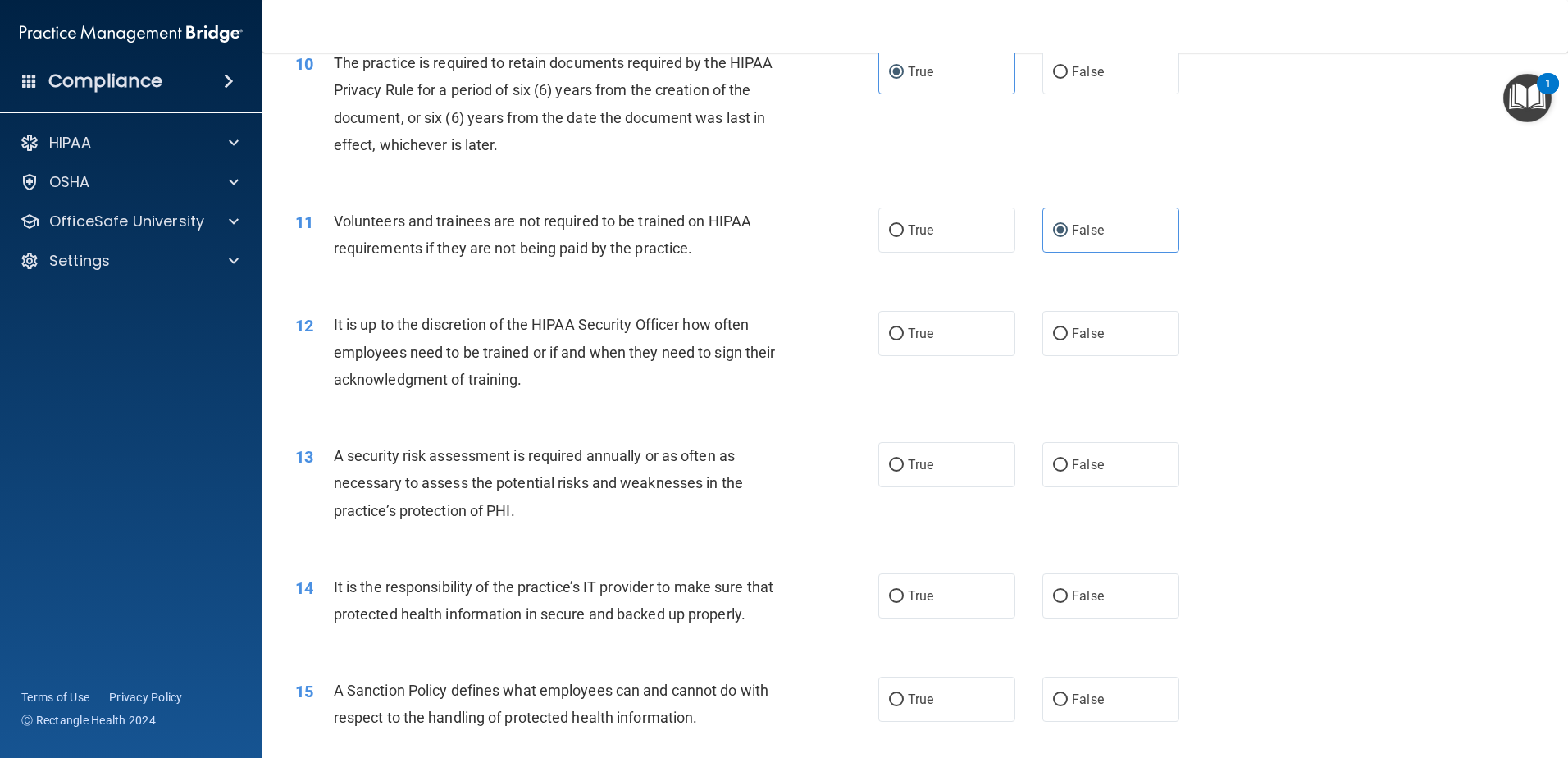
scroll to position [1394, 0]
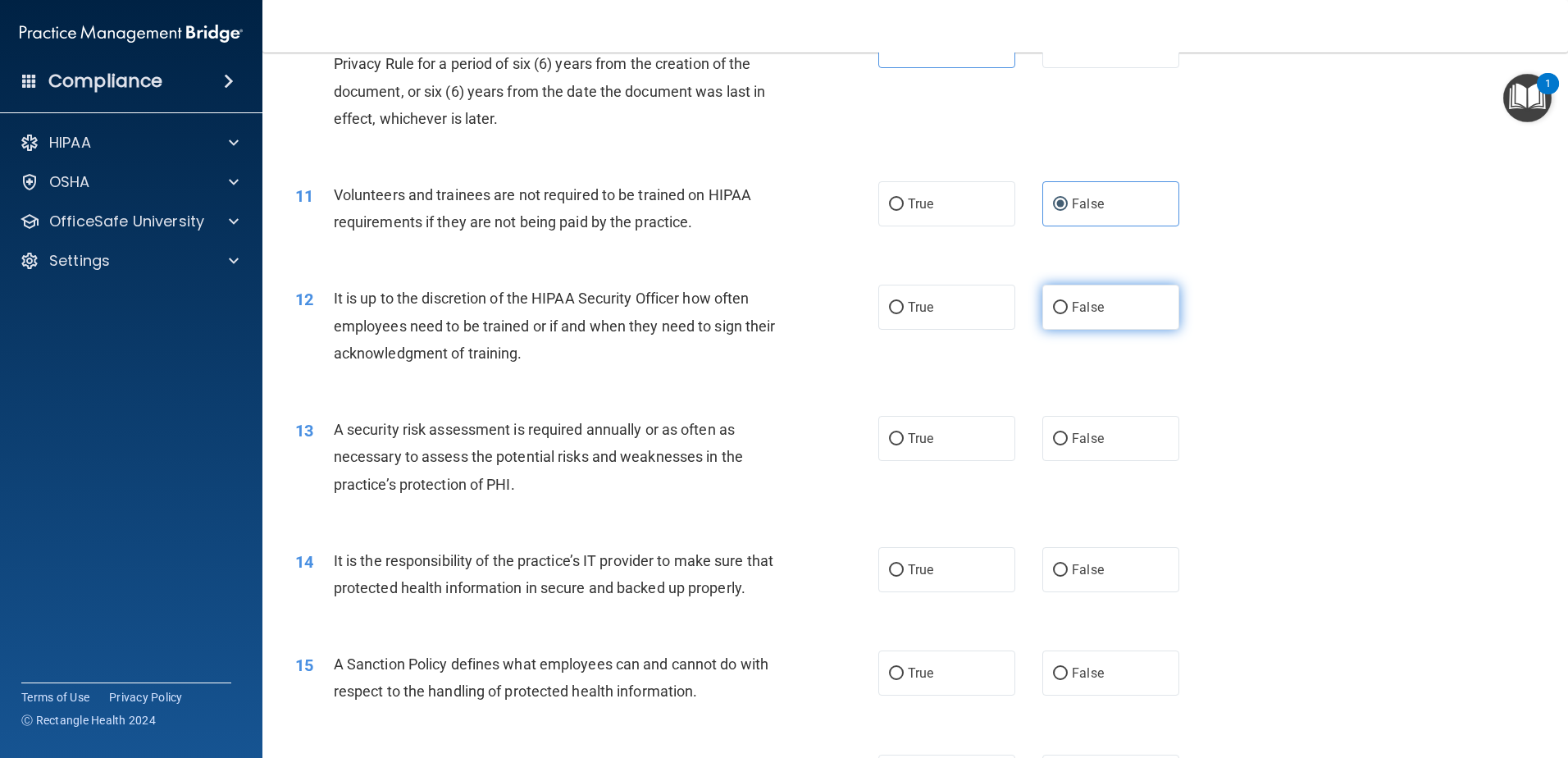
click at [1082, 314] on span "False" at bounding box center [1088, 307] width 32 height 15
click at [1068, 314] on input "False" at bounding box center [1060, 308] width 14 height 12
radio input "true"
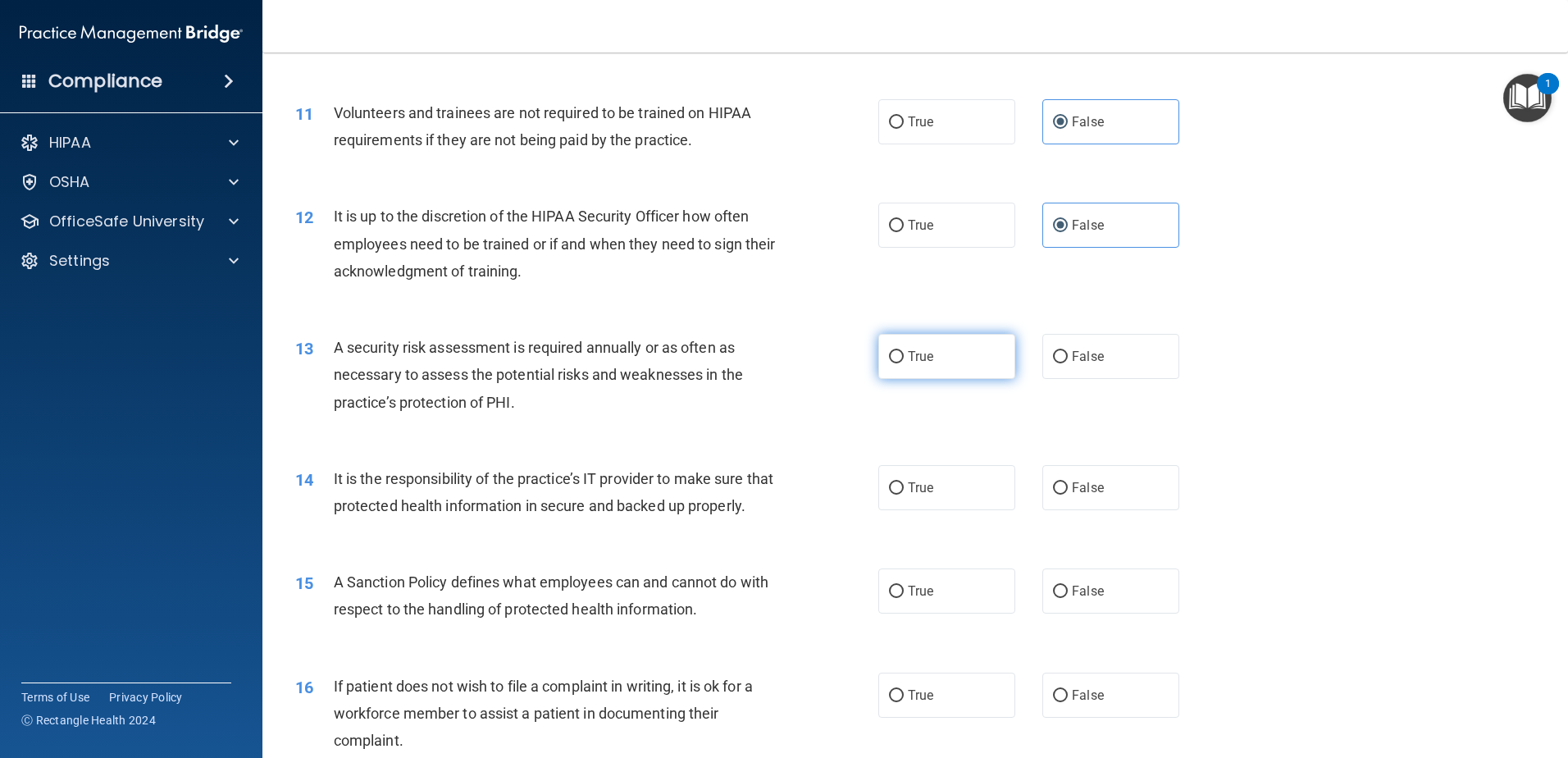
click at [941, 369] on label "True" at bounding box center [946, 356] width 137 height 45
click at [904, 364] on input "True" at bounding box center [896, 357] width 14 height 12
radio input "true"
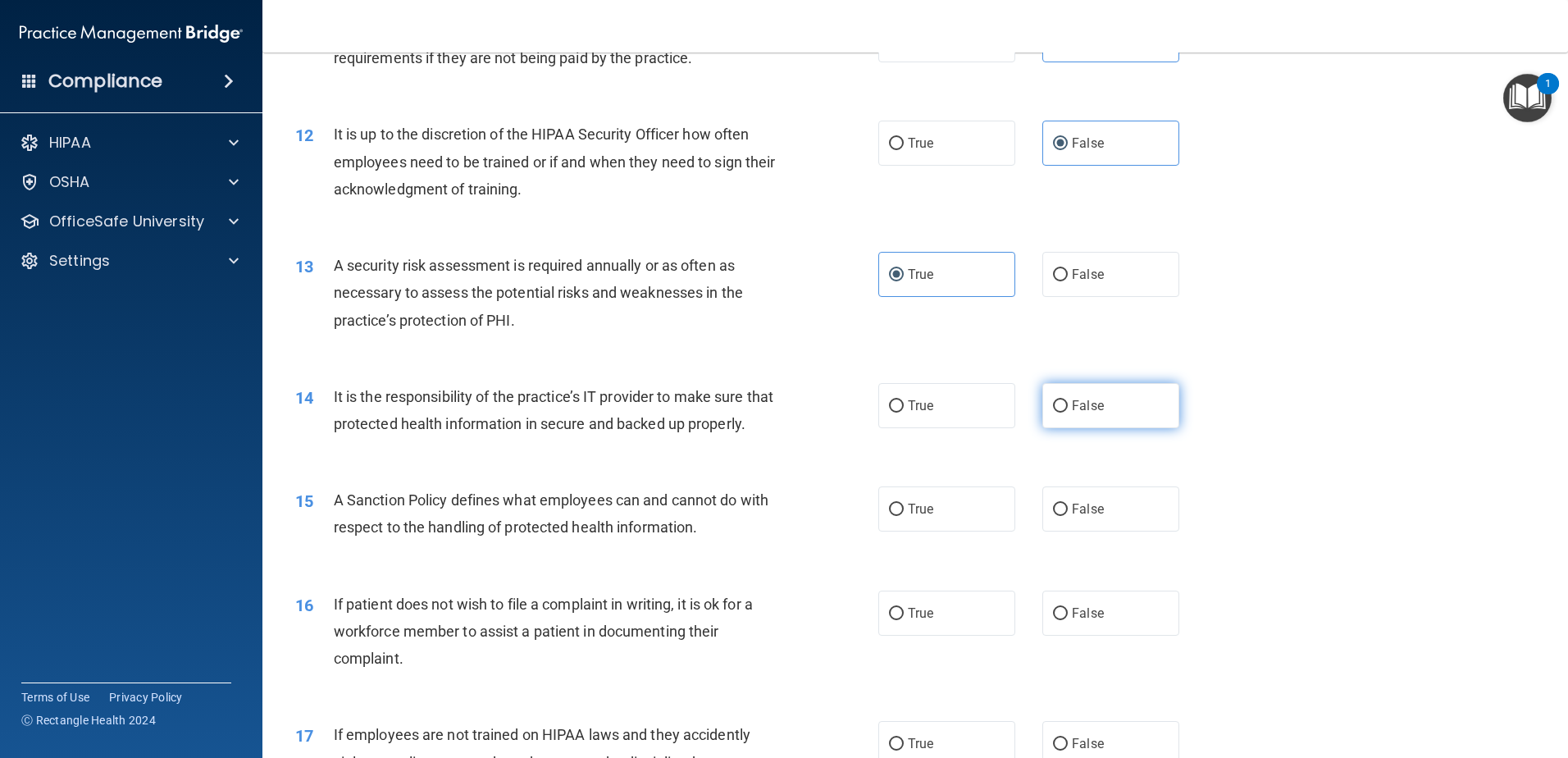
click at [1112, 405] on label "False" at bounding box center [1110, 405] width 137 height 45
click at [1068, 405] on input "False" at bounding box center [1060, 406] width 14 height 12
radio input "true"
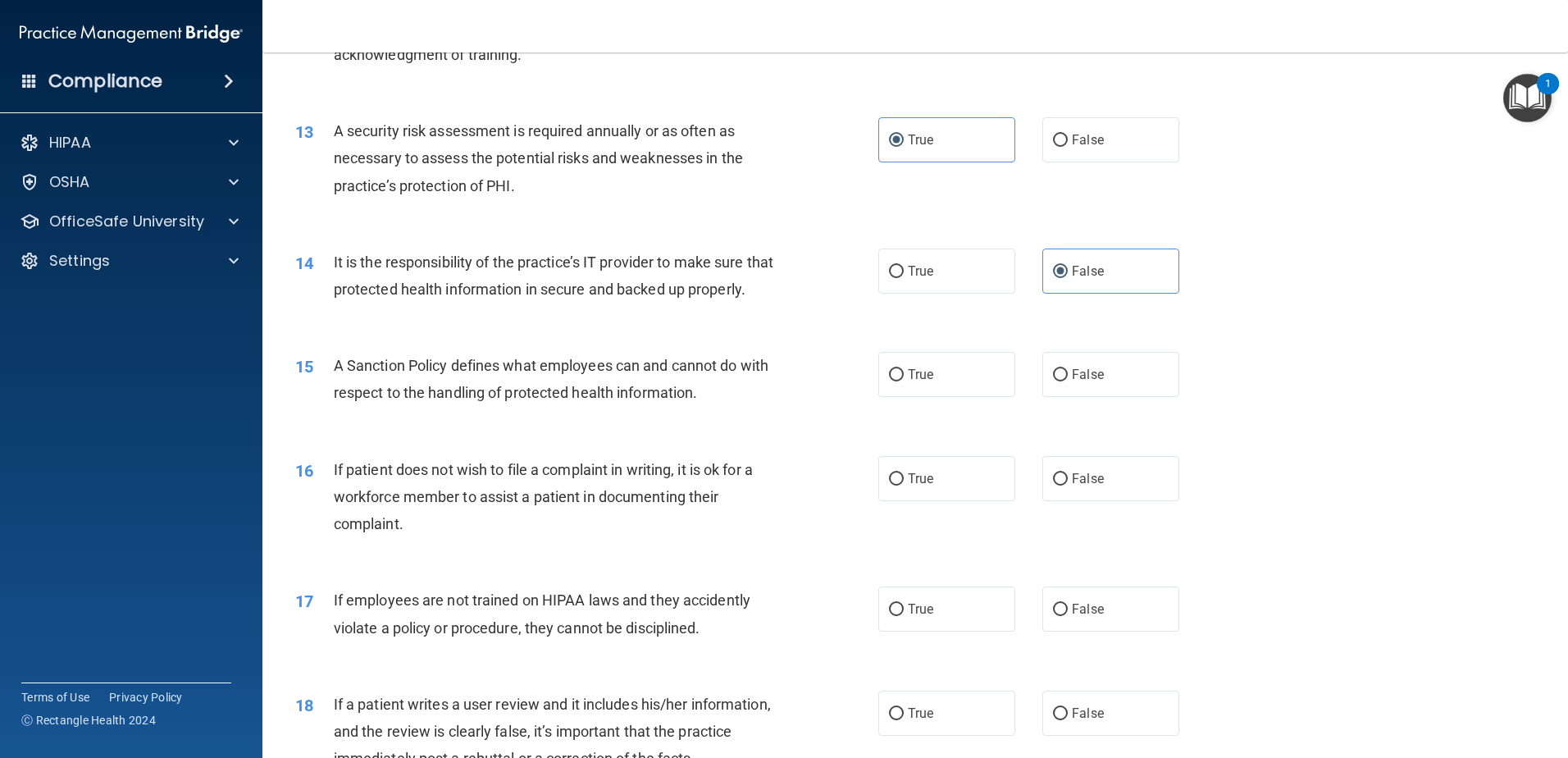
scroll to position [1723, 0]
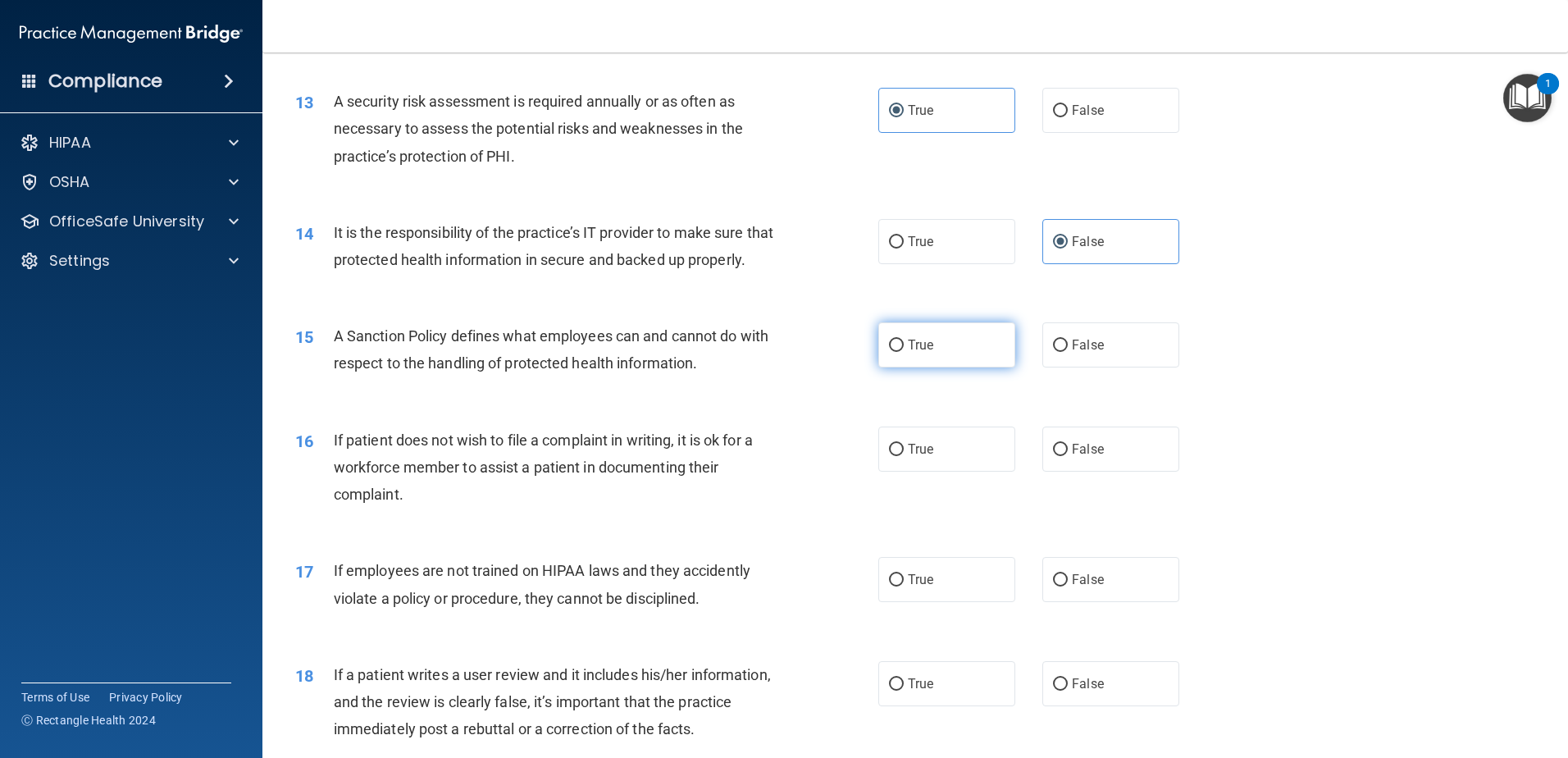
click at [908, 353] on span "True" at bounding box center [921, 345] width 25 height 15
click at [904, 352] on input "True" at bounding box center [896, 346] width 14 height 12
radio input "true"
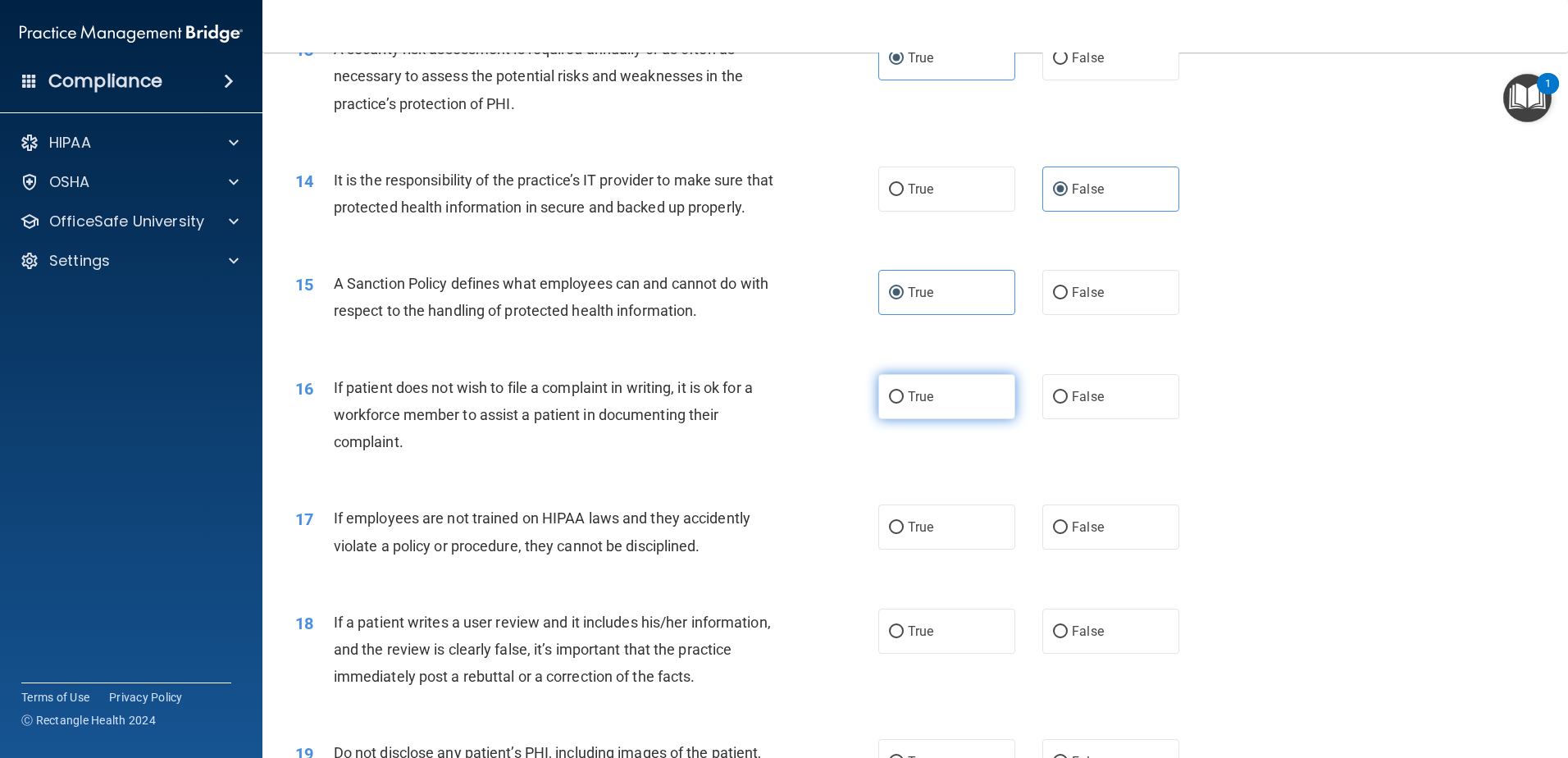
scroll to position [1805, 0]
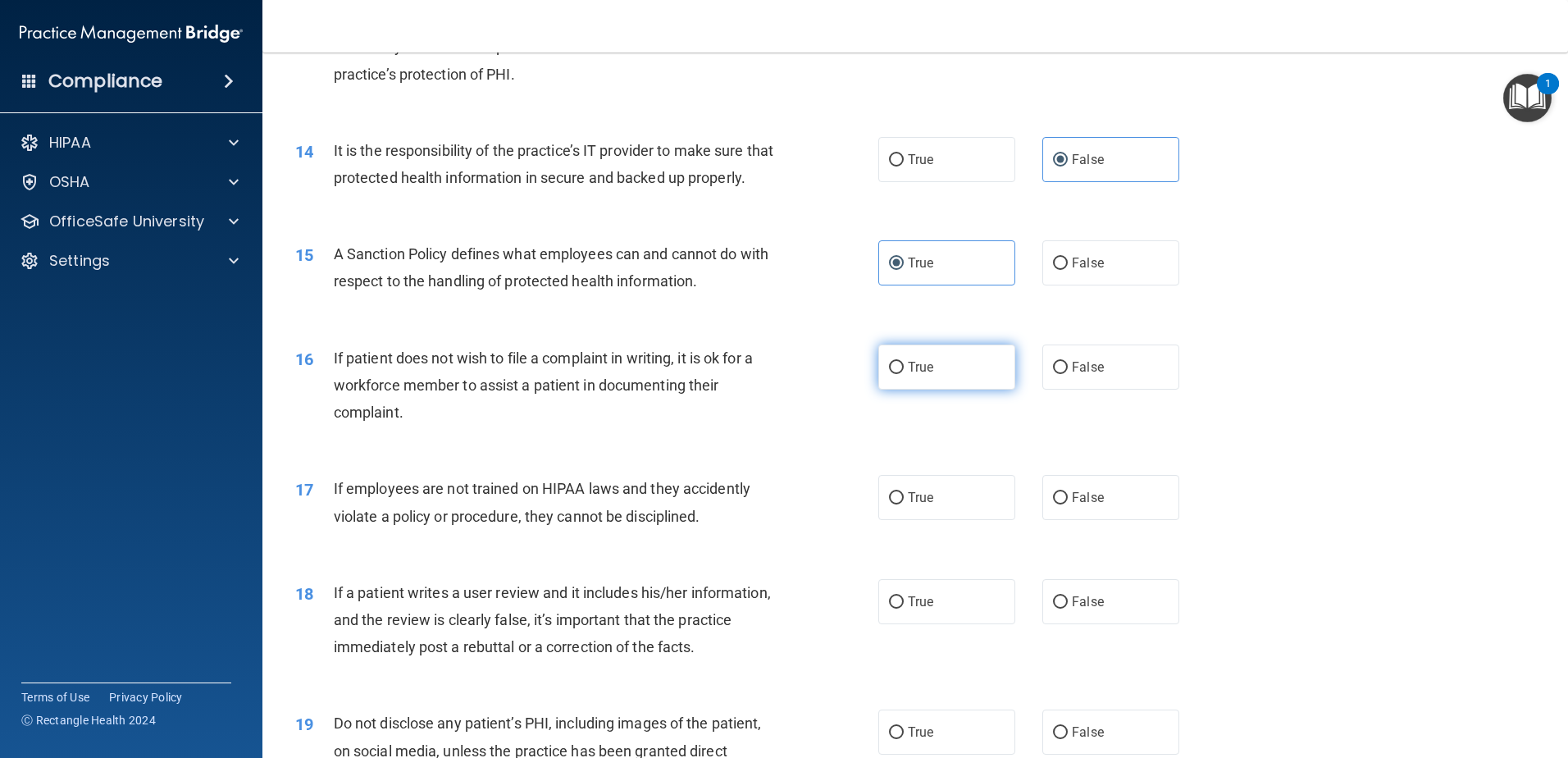
click at [939, 390] on label "True" at bounding box center [946, 367] width 137 height 45
click at [904, 374] on input "True" at bounding box center [896, 368] width 14 height 12
radio input "true"
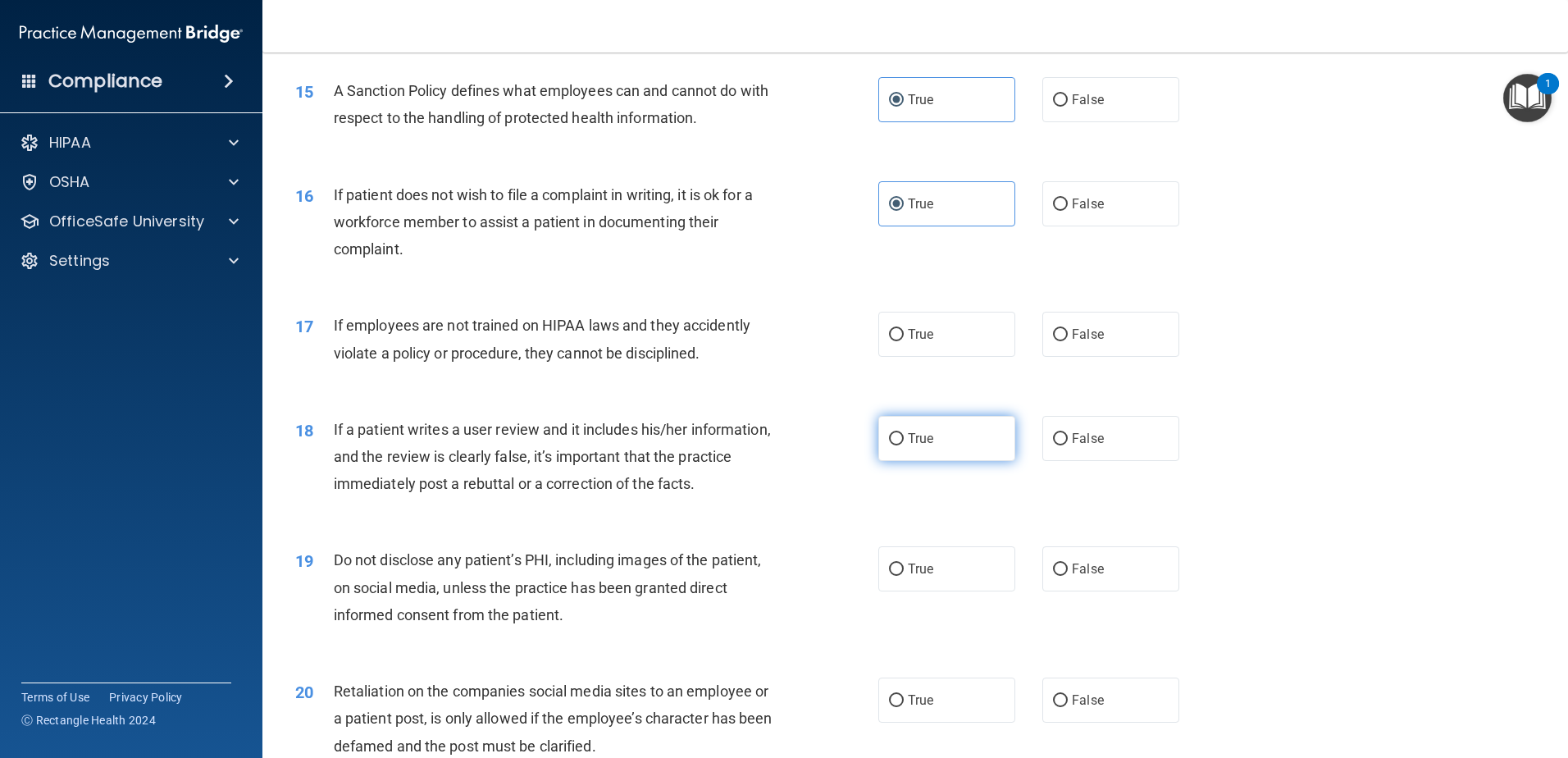
scroll to position [1969, 0]
click at [1072, 342] on span "False" at bounding box center [1088, 333] width 32 height 15
click at [1067, 341] on input "False" at bounding box center [1060, 334] width 14 height 12
radio input "true"
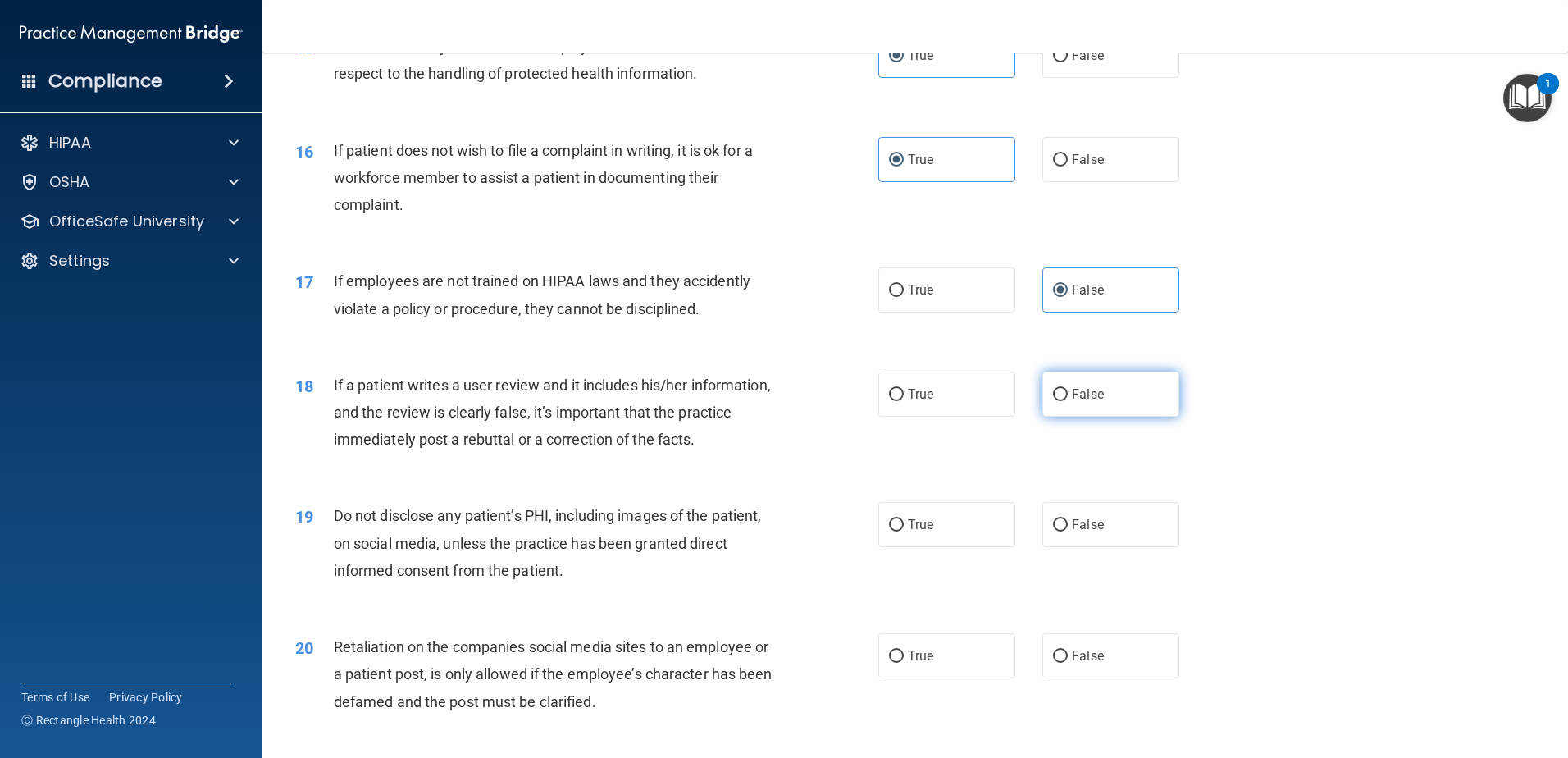
scroll to position [2051, 0]
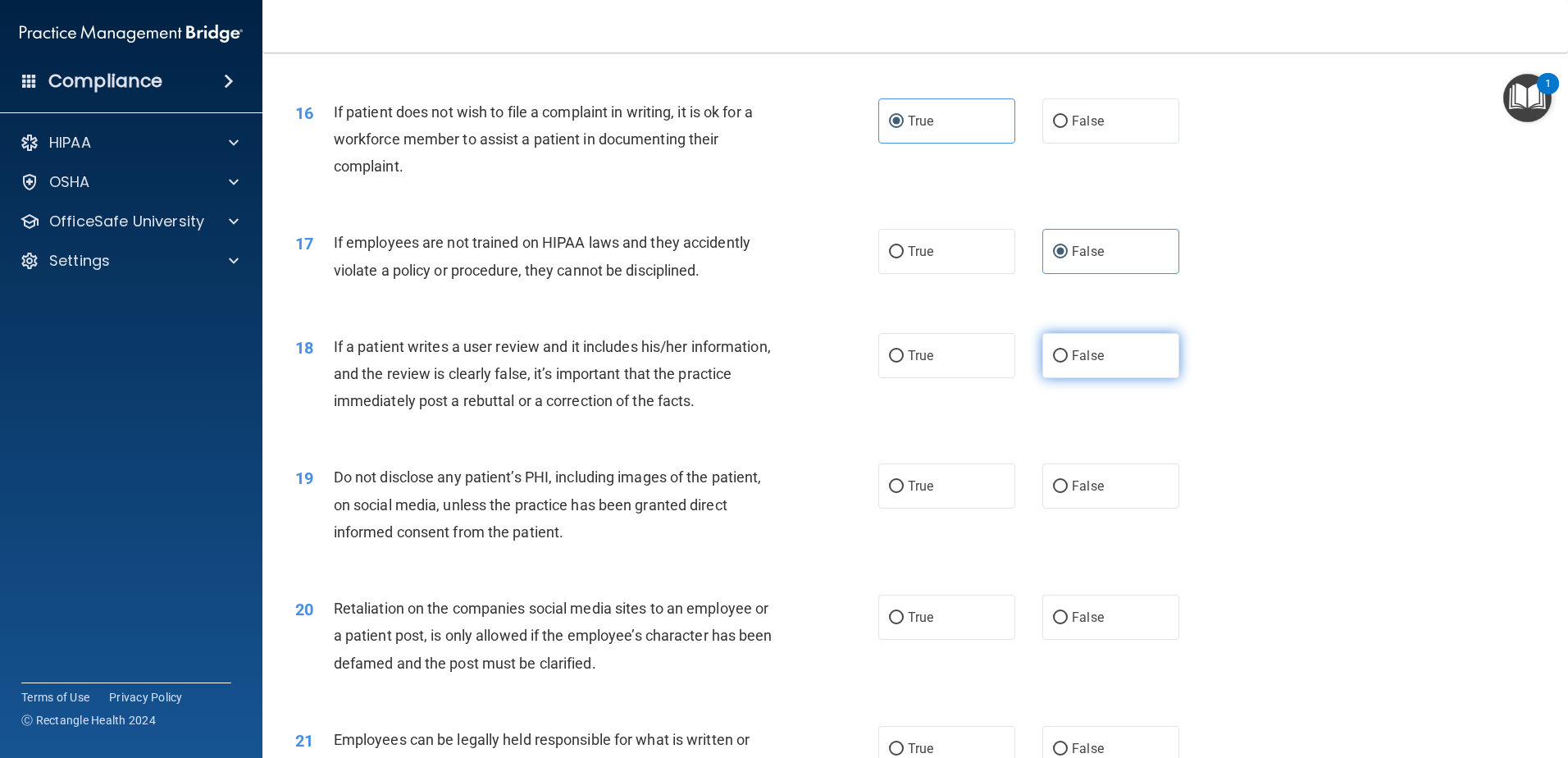
click at [1088, 364] on span "False" at bounding box center [1088, 355] width 32 height 15
click at [1068, 363] on input "False" at bounding box center [1060, 356] width 14 height 12
radio input "true"
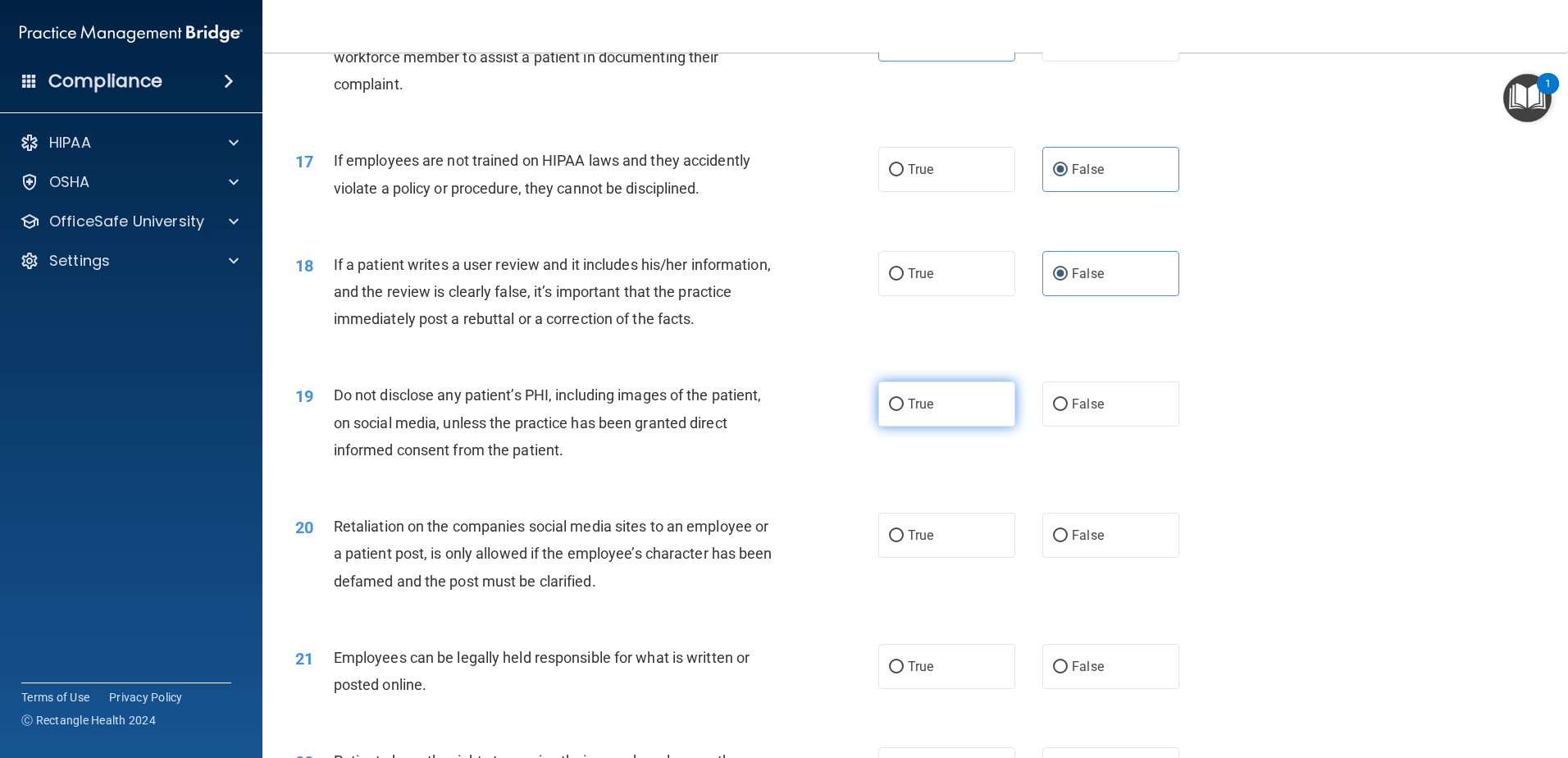
click at [953, 427] on label "True" at bounding box center [946, 404] width 137 height 45
click at [904, 411] on input "True" at bounding box center [896, 404] width 14 height 12
radio input "true"
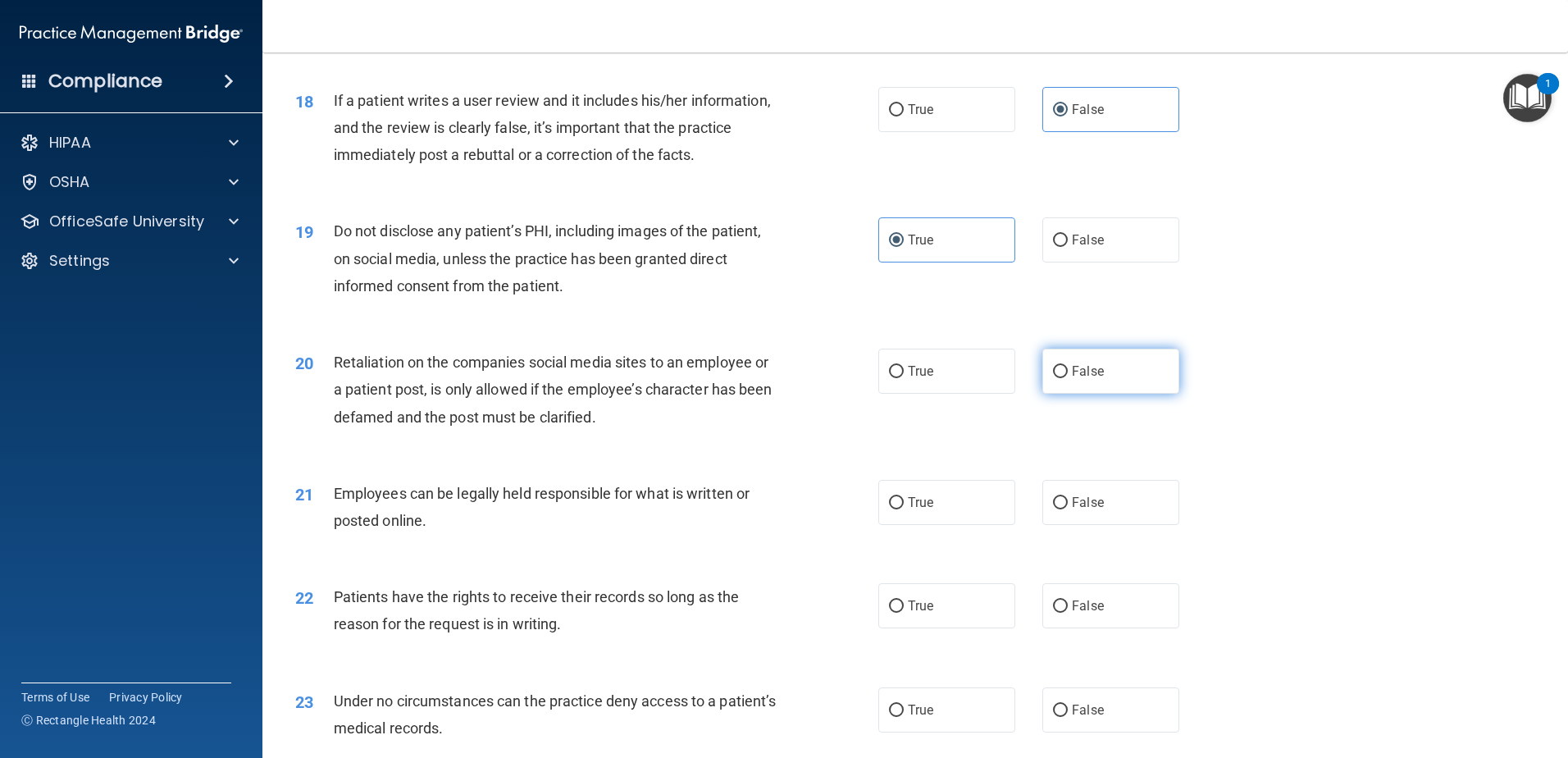
click at [1075, 379] on span "False" at bounding box center [1088, 371] width 32 height 15
click at [1068, 378] on input "False" at bounding box center [1060, 372] width 14 height 12
radio input "true"
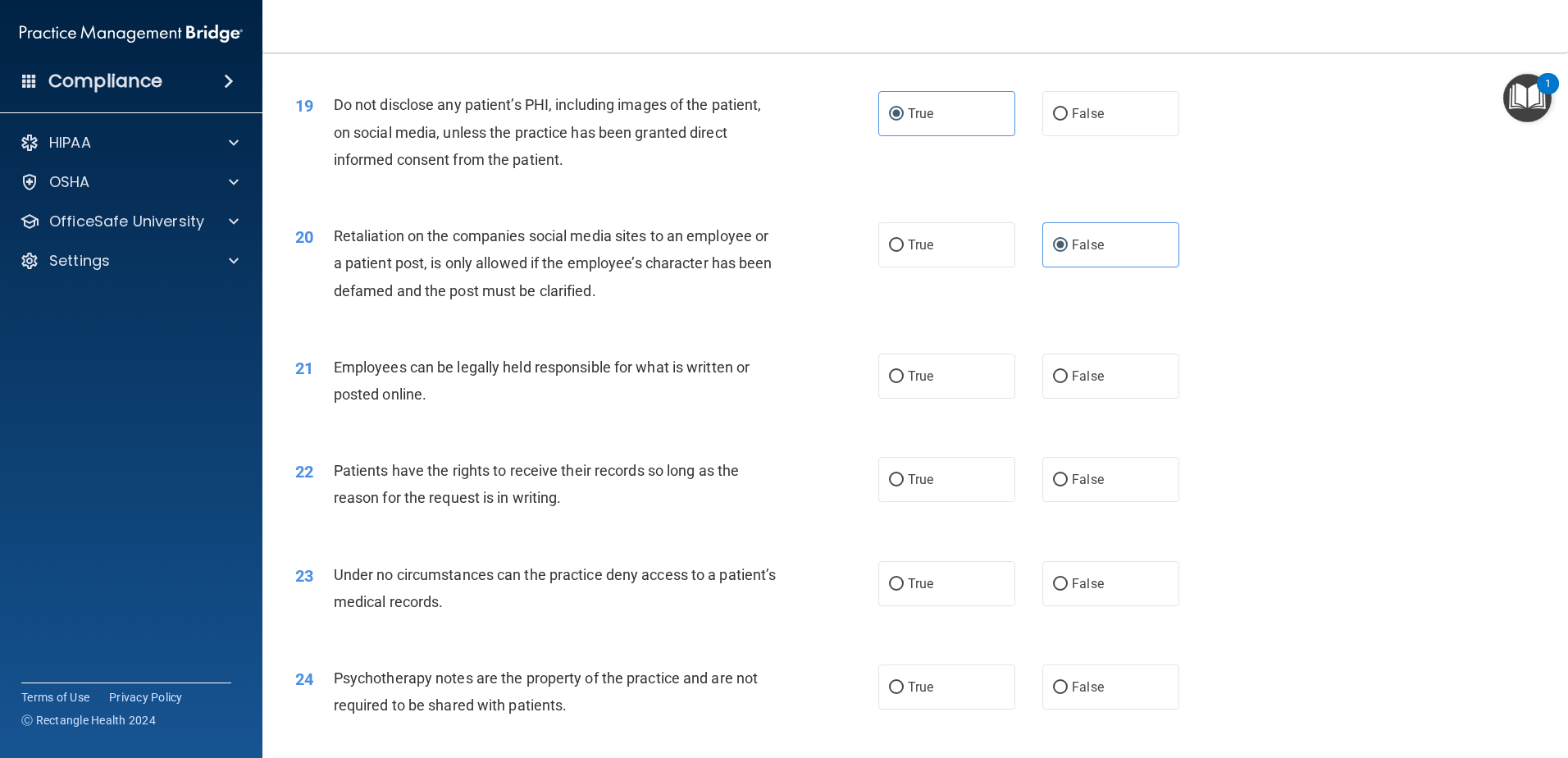
scroll to position [2461, 0]
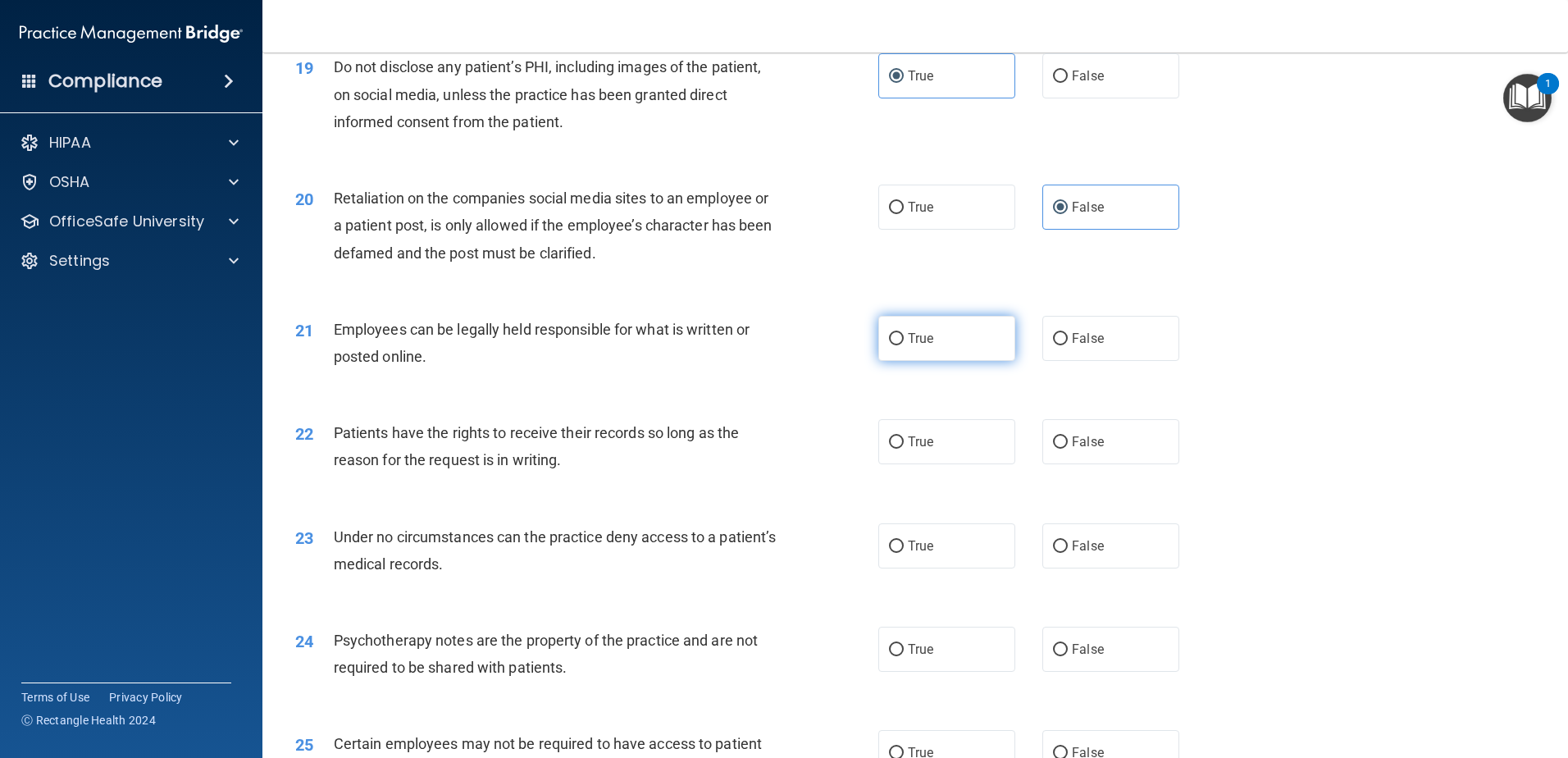
click at [889, 345] on input "True" at bounding box center [896, 339] width 14 height 12
radio input "true"
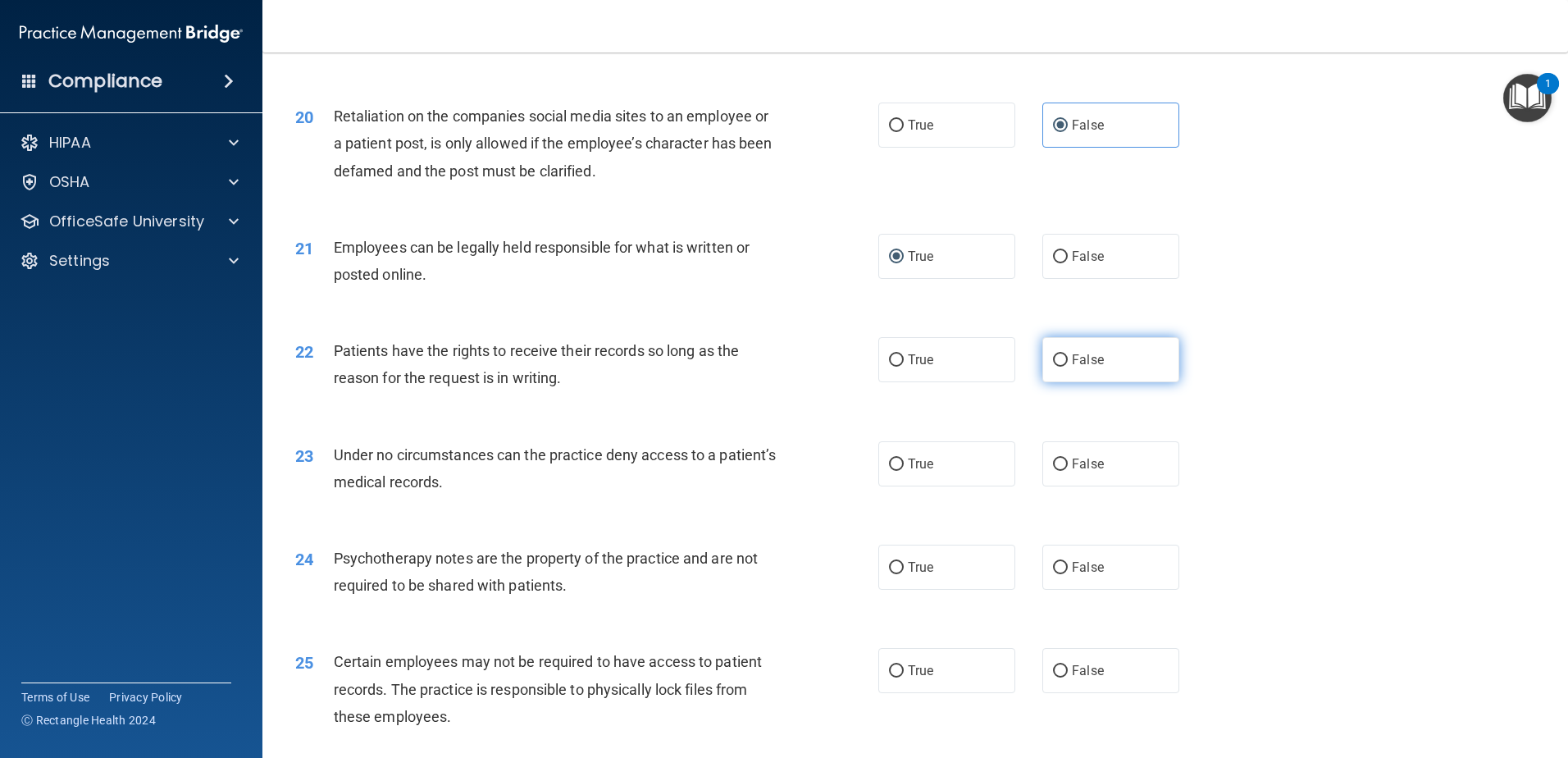
click at [1072, 382] on label "False" at bounding box center [1110, 359] width 137 height 45
click at [1068, 367] on input "False" at bounding box center [1060, 360] width 14 height 12
radio input "true"
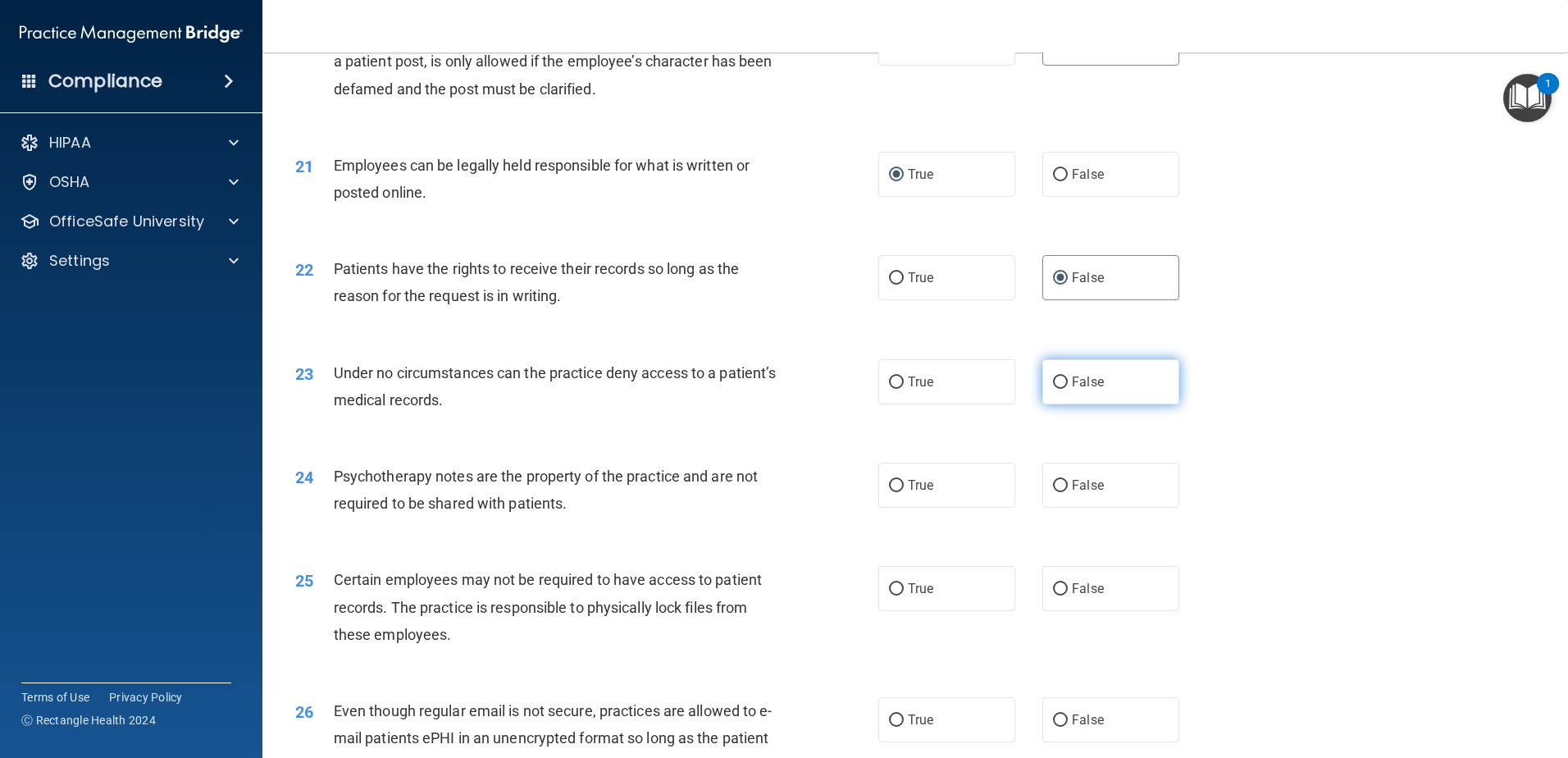
click at [1105, 404] on label "False" at bounding box center [1110, 382] width 137 height 45
click at [1068, 389] on input "False" at bounding box center [1060, 382] width 14 height 12
radio input "true"
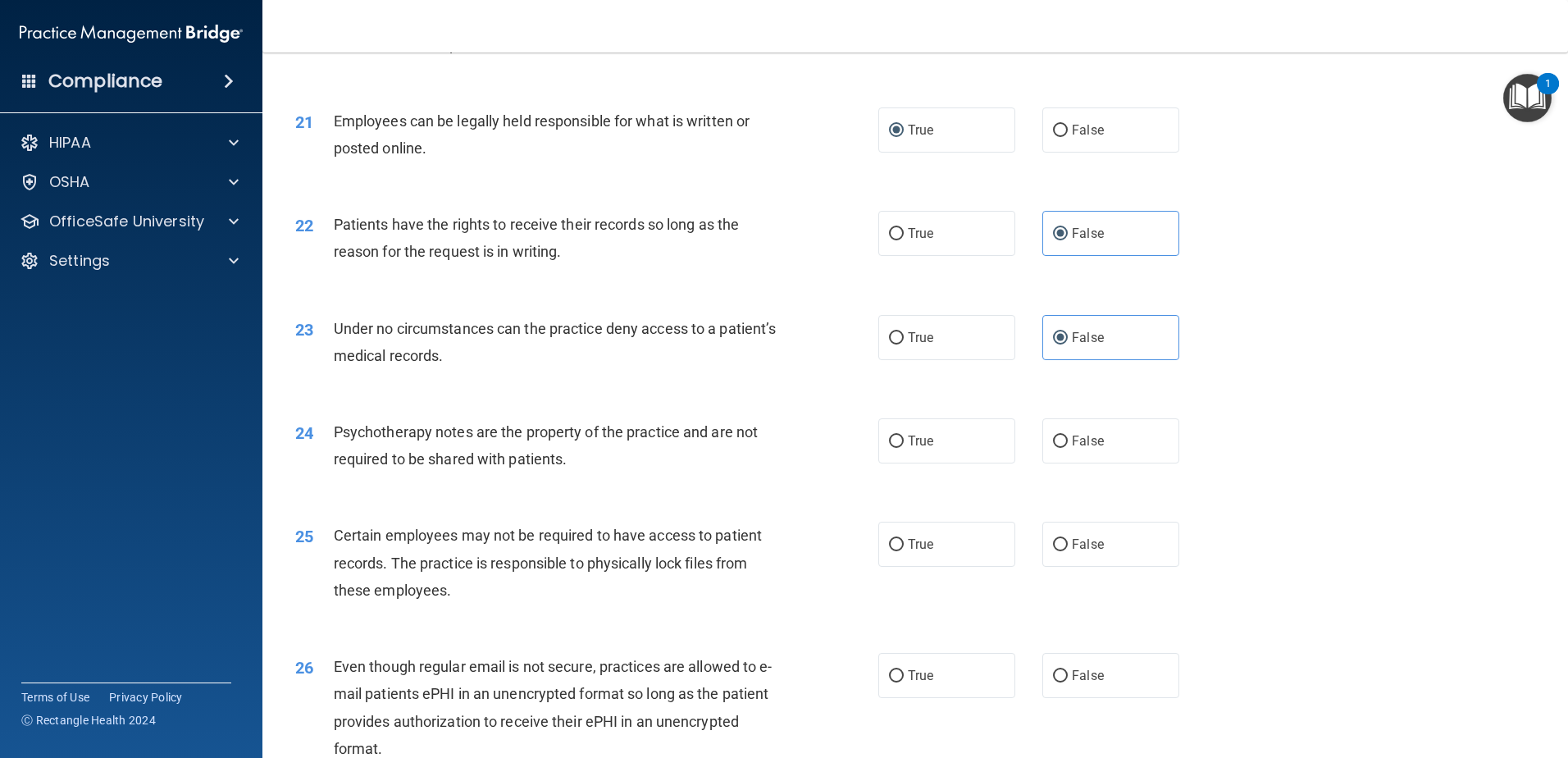
scroll to position [2707, 0]
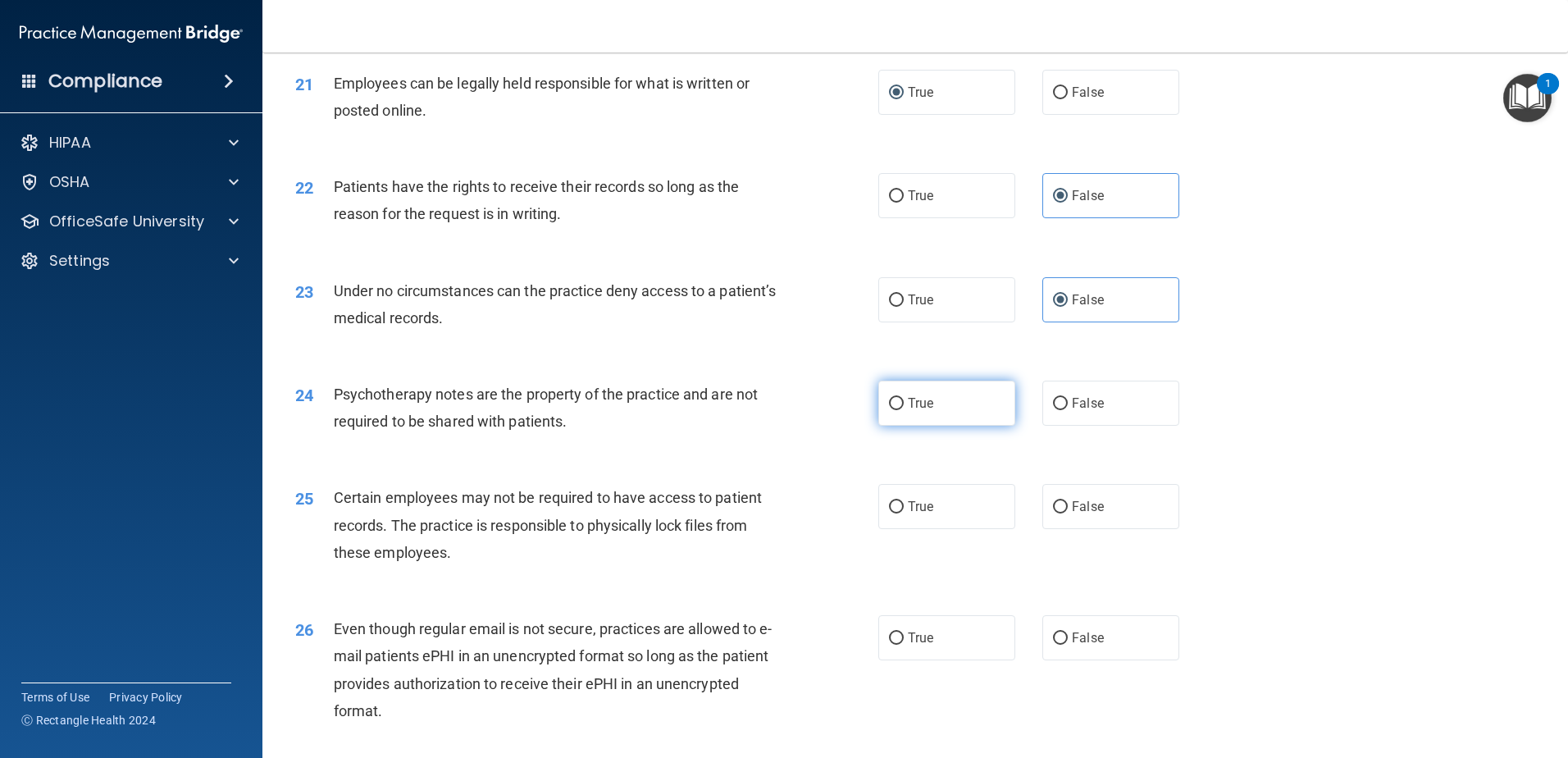
click at [897, 410] on input "True" at bounding box center [896, 404] width 14 height 12
radio input "true"
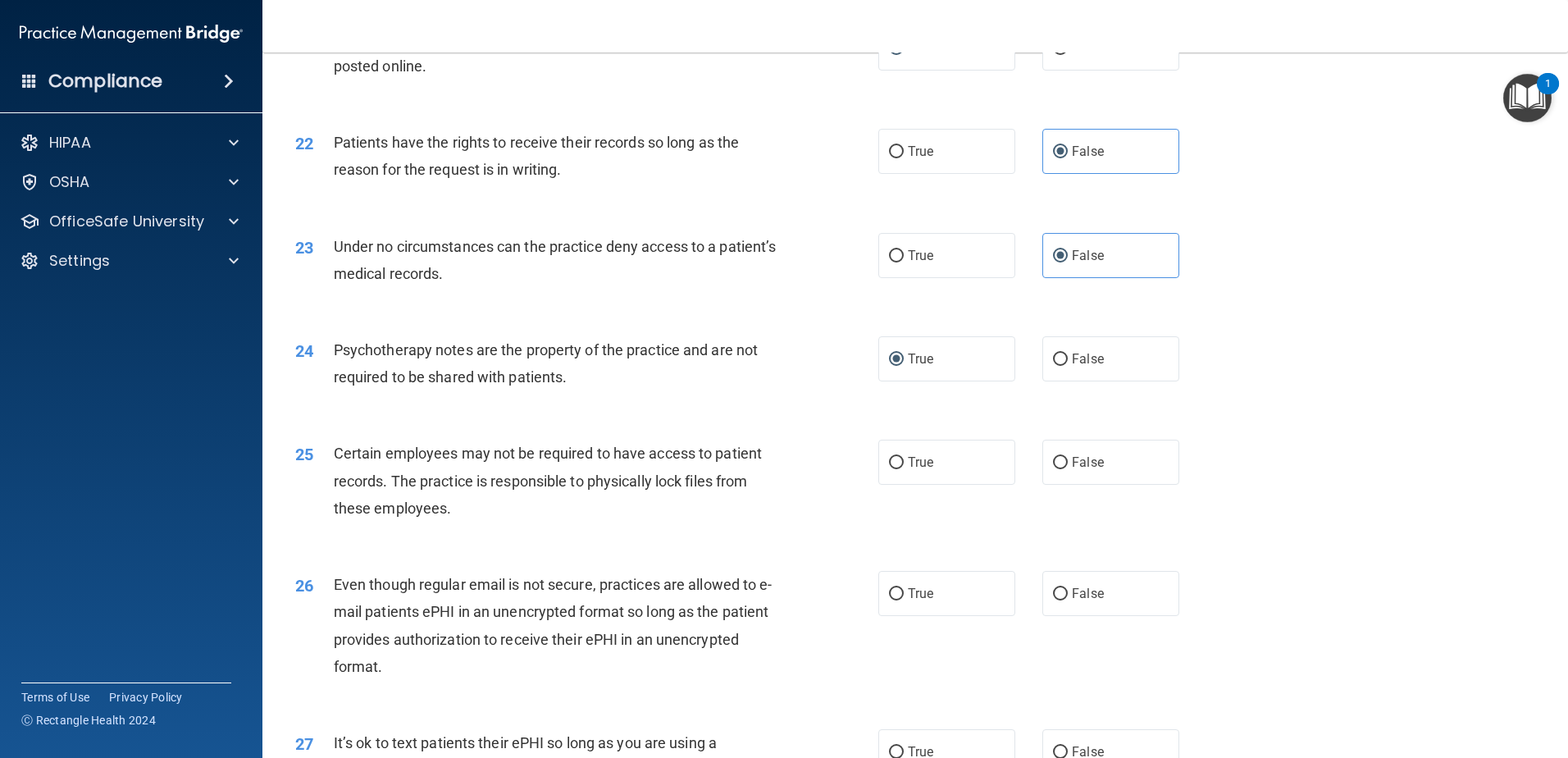
scroll to position [2790, 0]
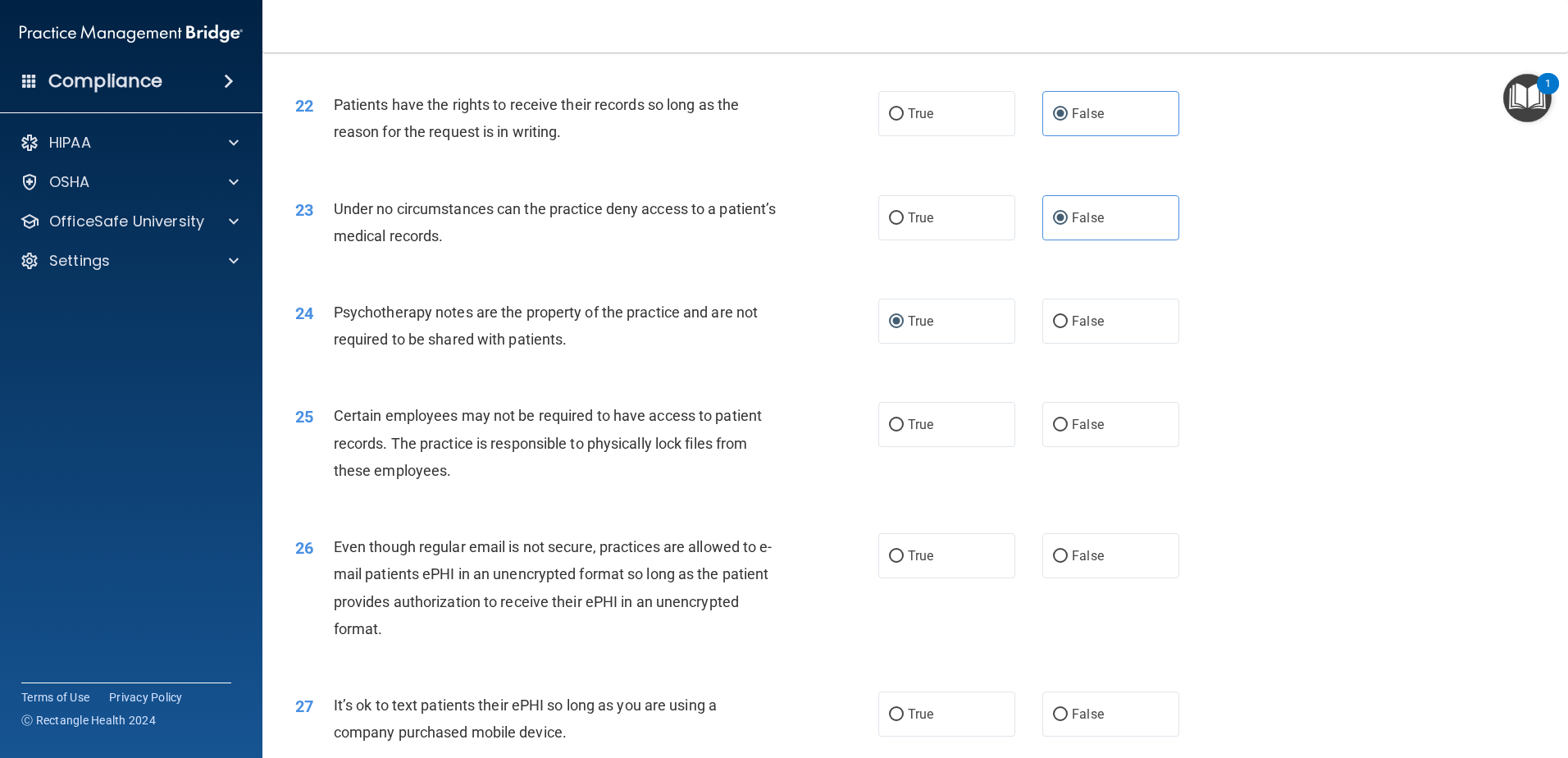
click at [1153, 478] on div "25 Certain employees may not be required to have access to patient records. The…" at bounding box center [915, 447] width 1265 height 131
click at [1148, 447] on label "False" at bounding box center [1110, 424] width 137 height 45
click at [1068, 432] on input "False" at bounding box center [1060, 425] width 14 height 12
radio input "true"
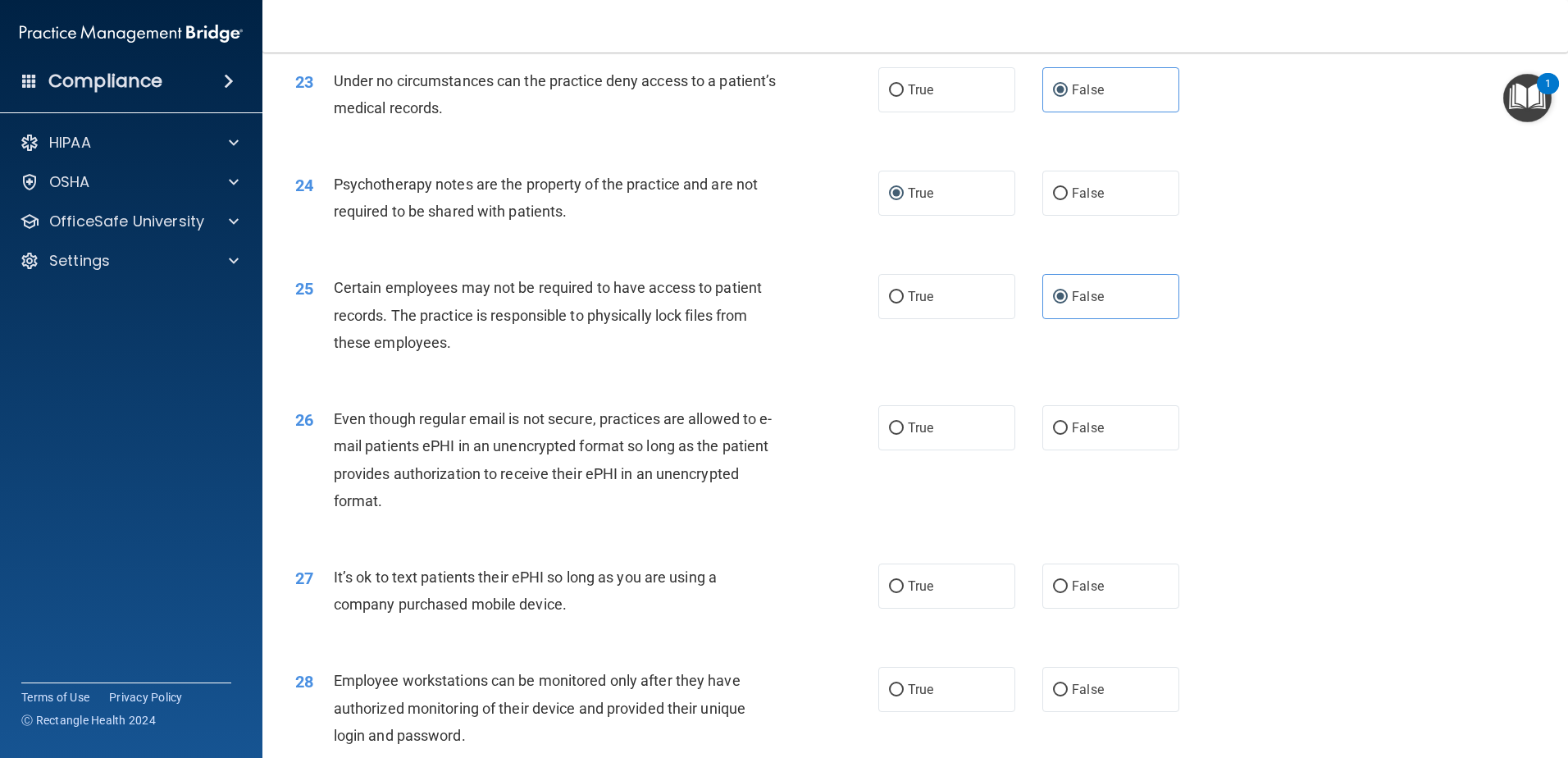
scroll to position [2954, 0]
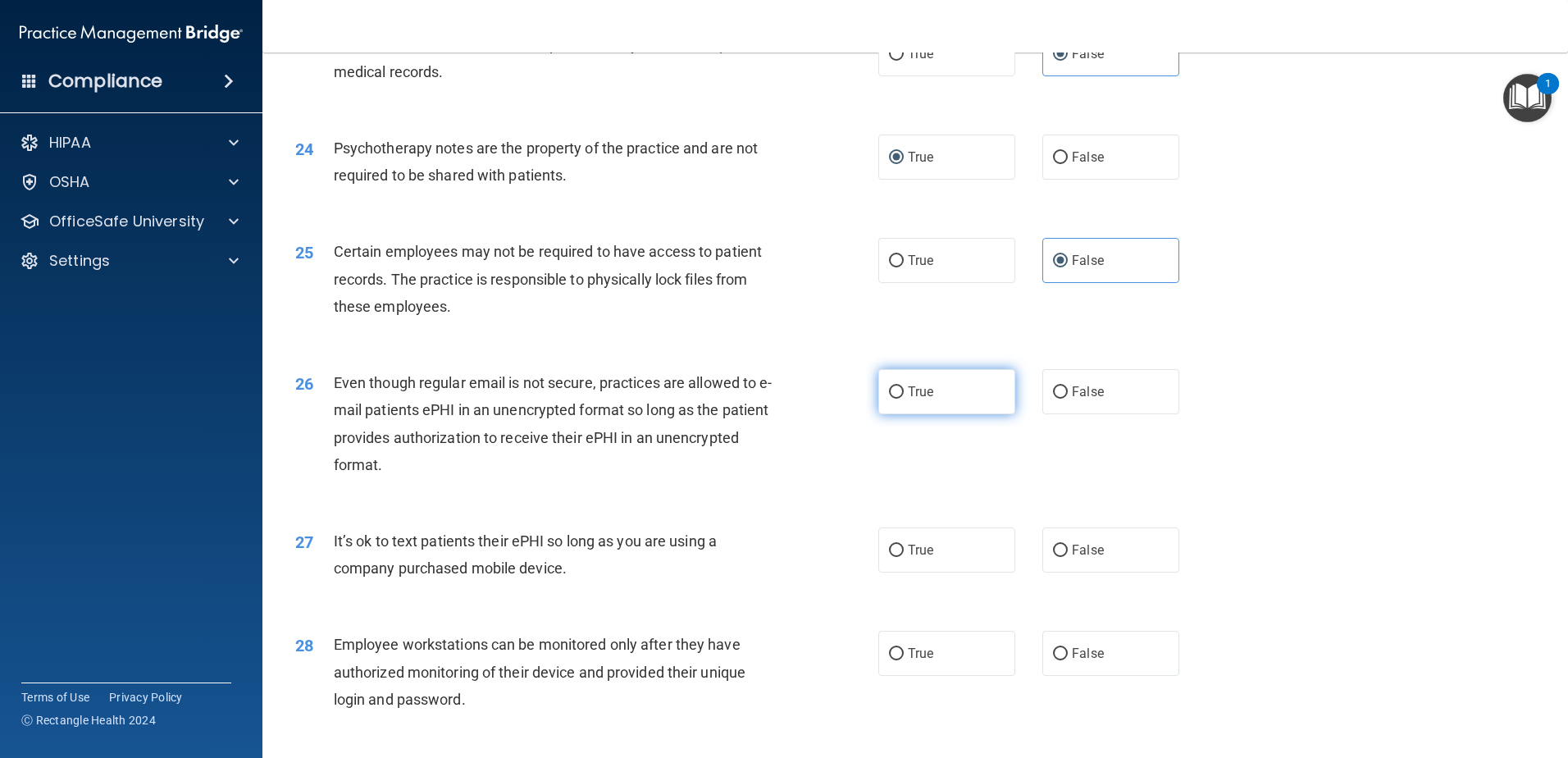
click at [959, 415] on label "True" at bounding box center [946, 391] width 137 height 45
click at [904, 399] on input "True" at bounding box center [896, 393] width 14 height 12
radio input "true"
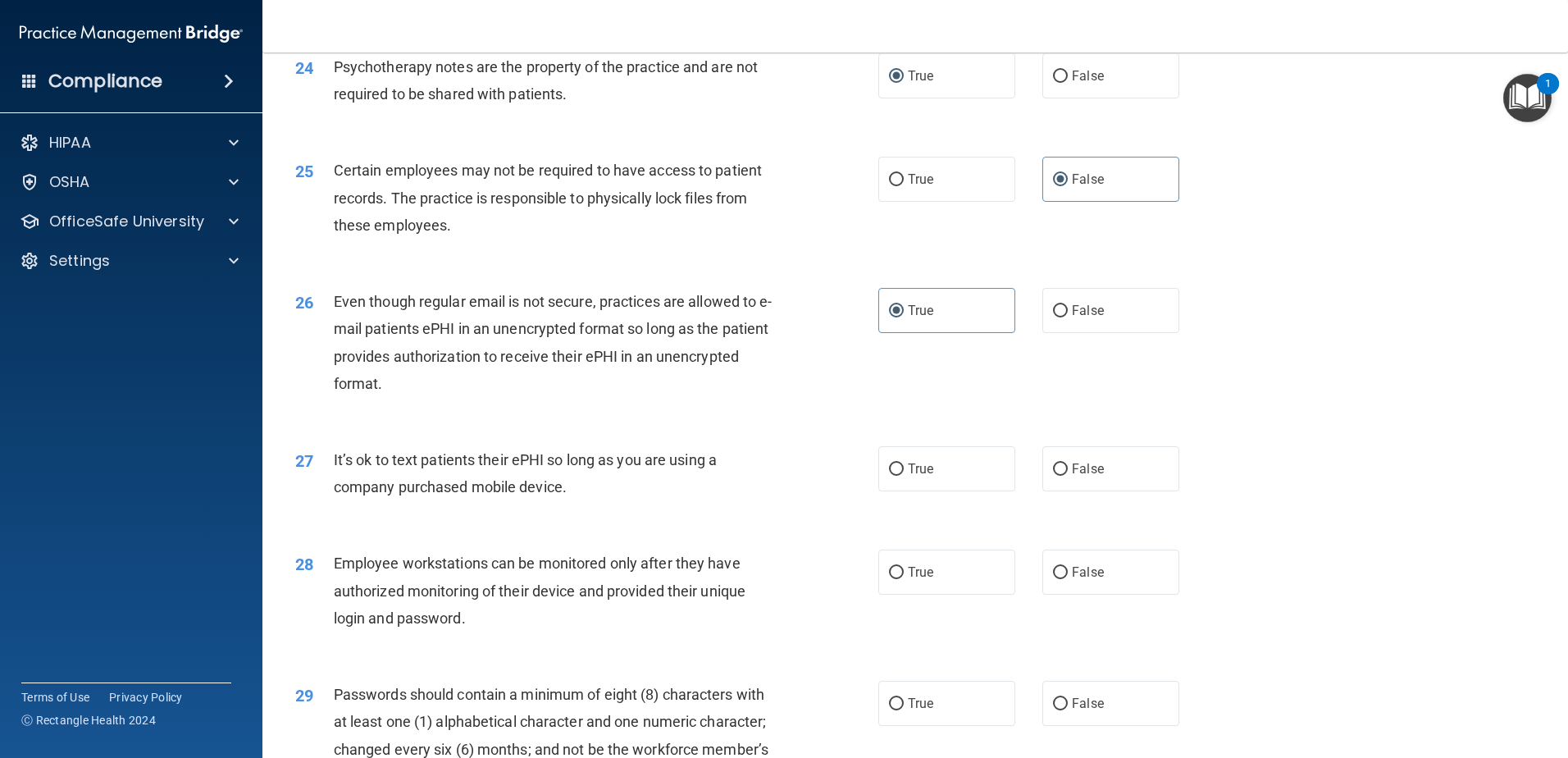
scroll to position [3035, 0]
click at [469, 396] on div "Even though regular email is not secure, practices are allowed to e-mail patien…" at bounding box center [561, 342] width 456 height 109
click at [934, 490] on label "True" at bounding box center [946, 467] width 137 height 45
click at [904, 475] on input "True" at bounding box center [896, 469] width 14 height 12
radio input "true"
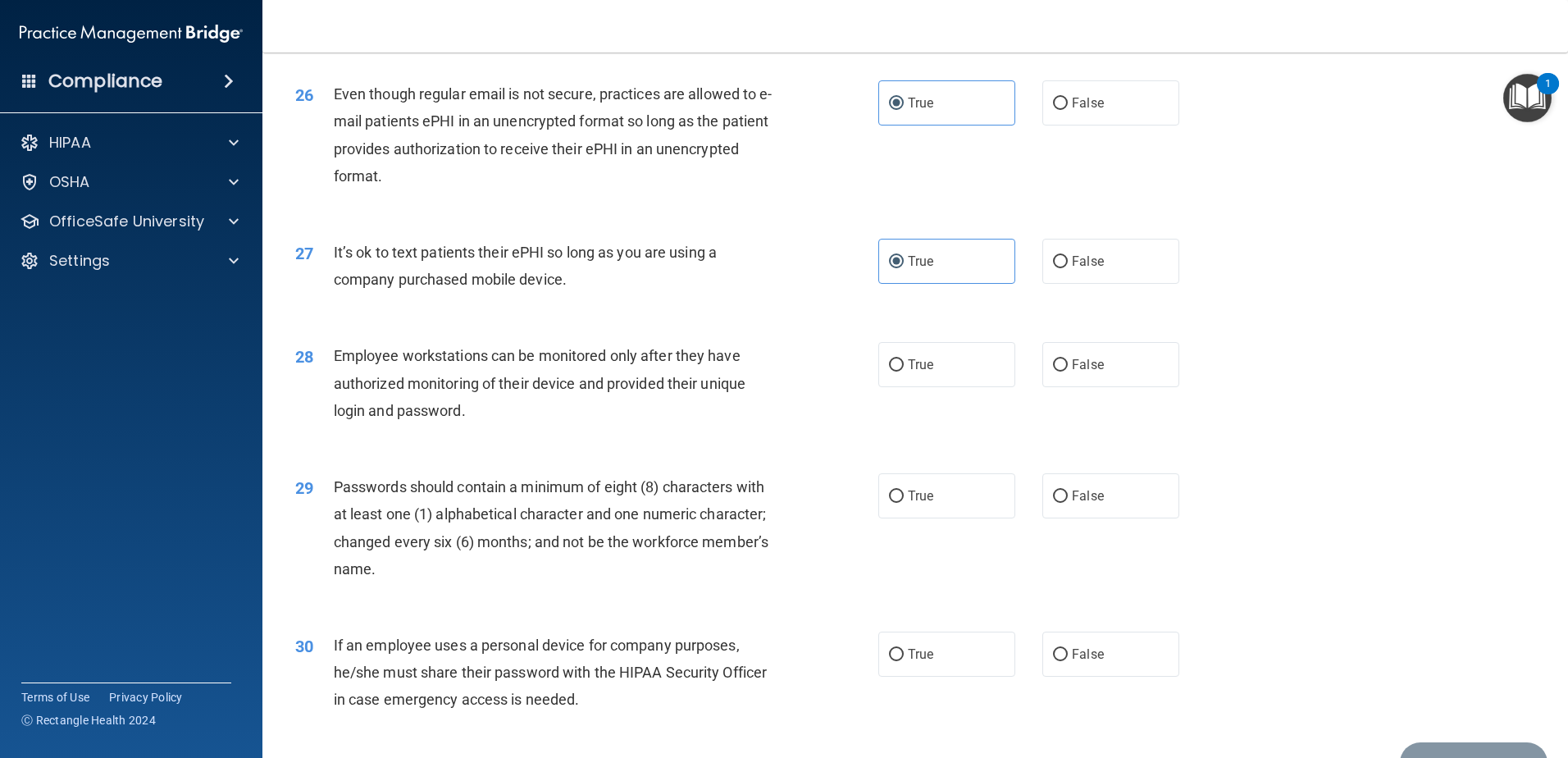
scroll to position [3282, 0]
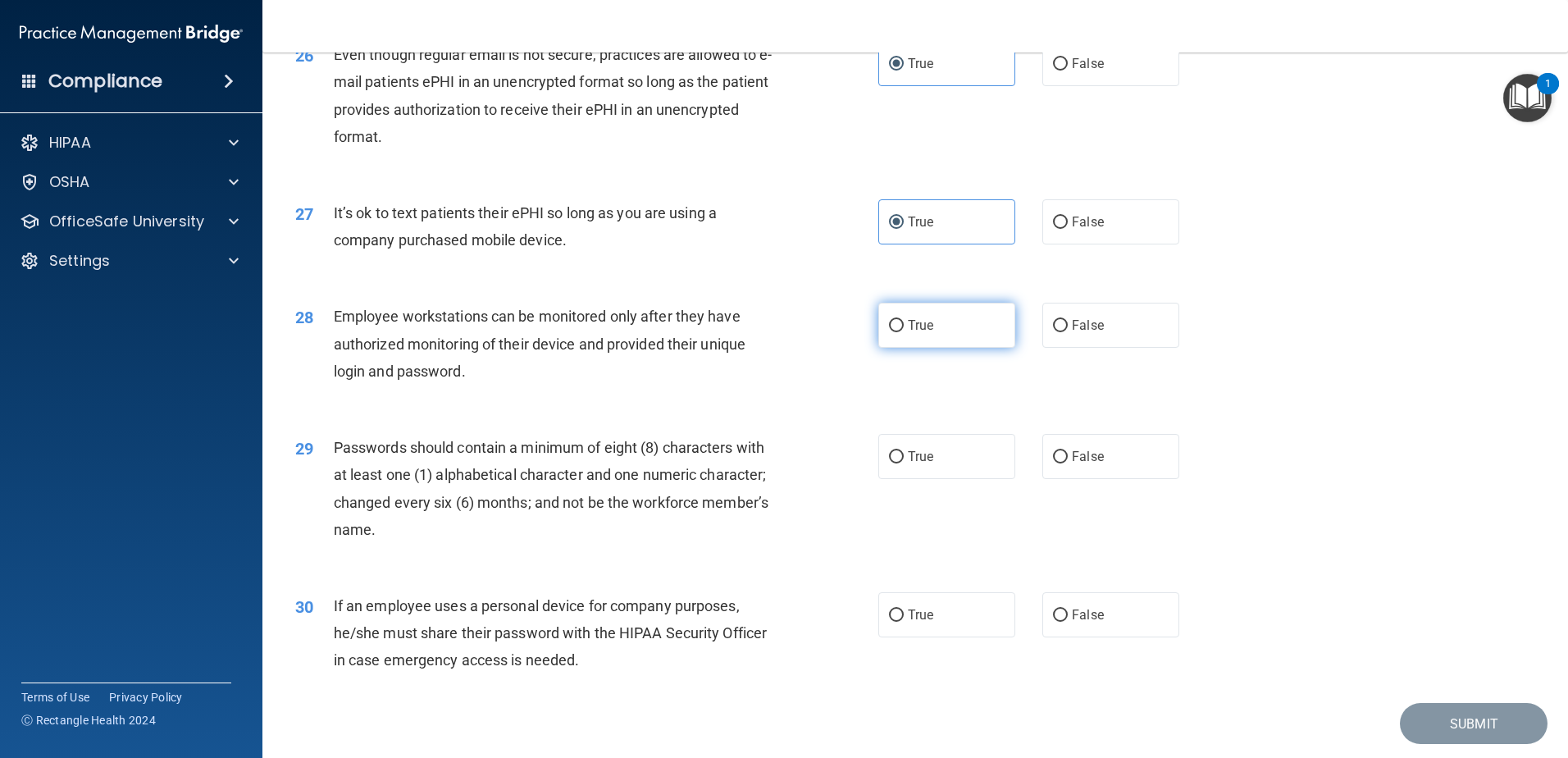
click at [973, 348] on label "True" at bounding box center [946, 325] width 137 height 45
click at [904, 332] on input "True" at bounding box center [896, 326] width 14 height 12
radio input "true"
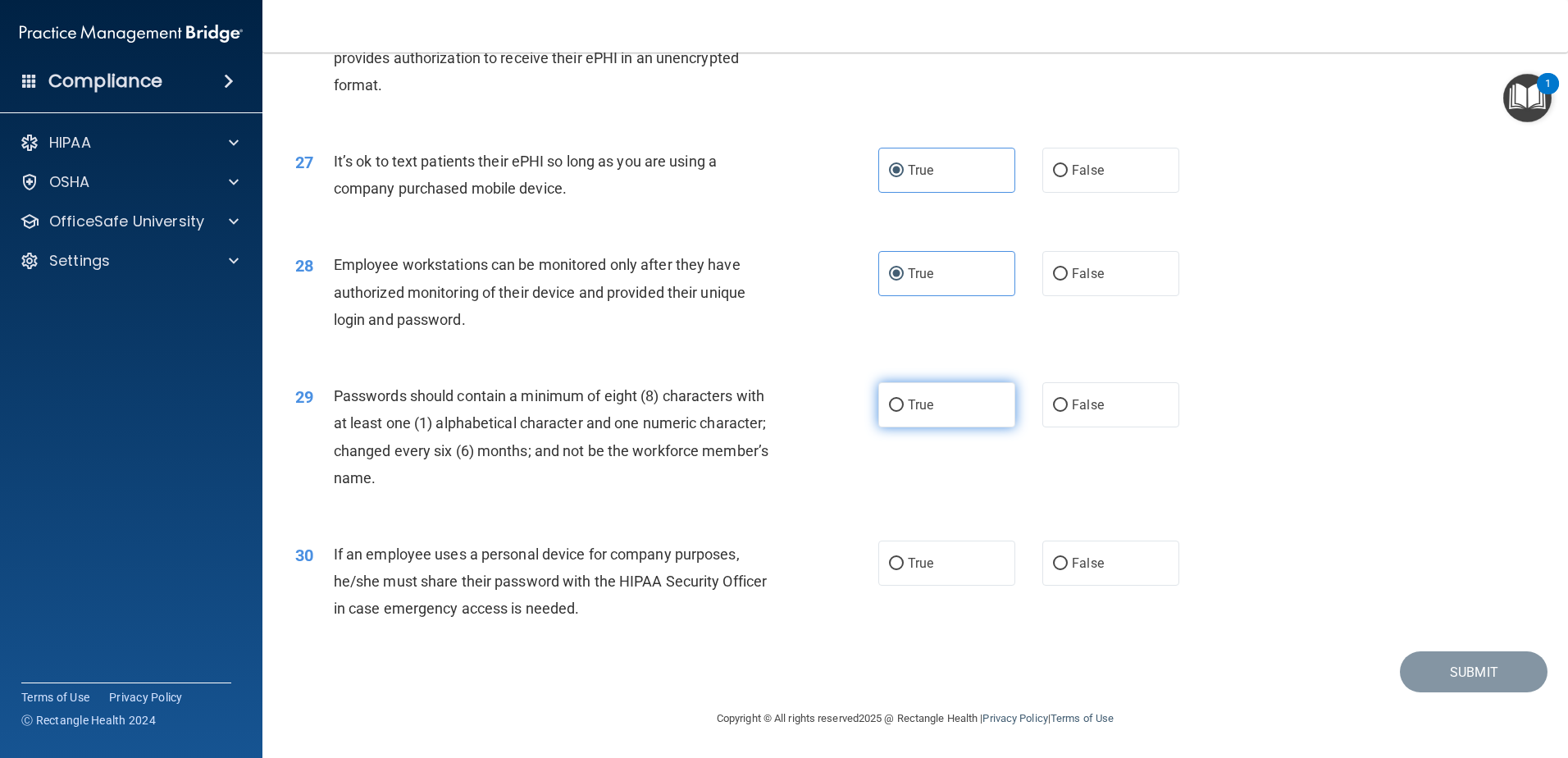
click at [900, 383] on label "True" at bounding box center [946, 404] width 137 height 45
click at [900, 399] on input "True" at bounding box center [896, 405] width 14 height 12
radio input "true"
click at [1098, 575] on label "False" at bounding box center [1110, 563] width 137 height 45
click at [1068, 570] on input "False" at bounding box center [1060, 564] width 14 height 12
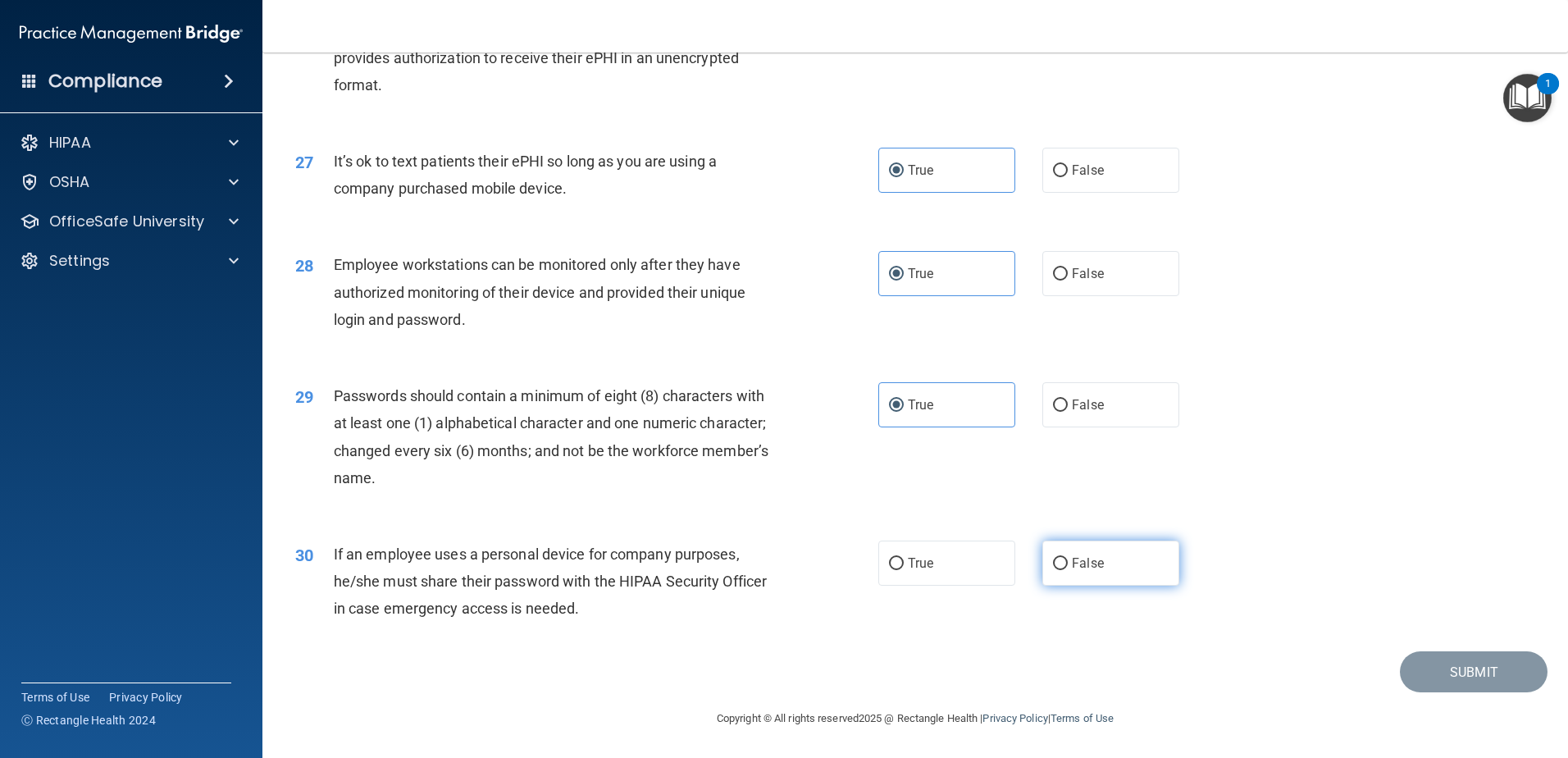
radio input "true"
click at [1416, 663] on button "Submit" at bounding box center [1474, 672] width 148 height 42
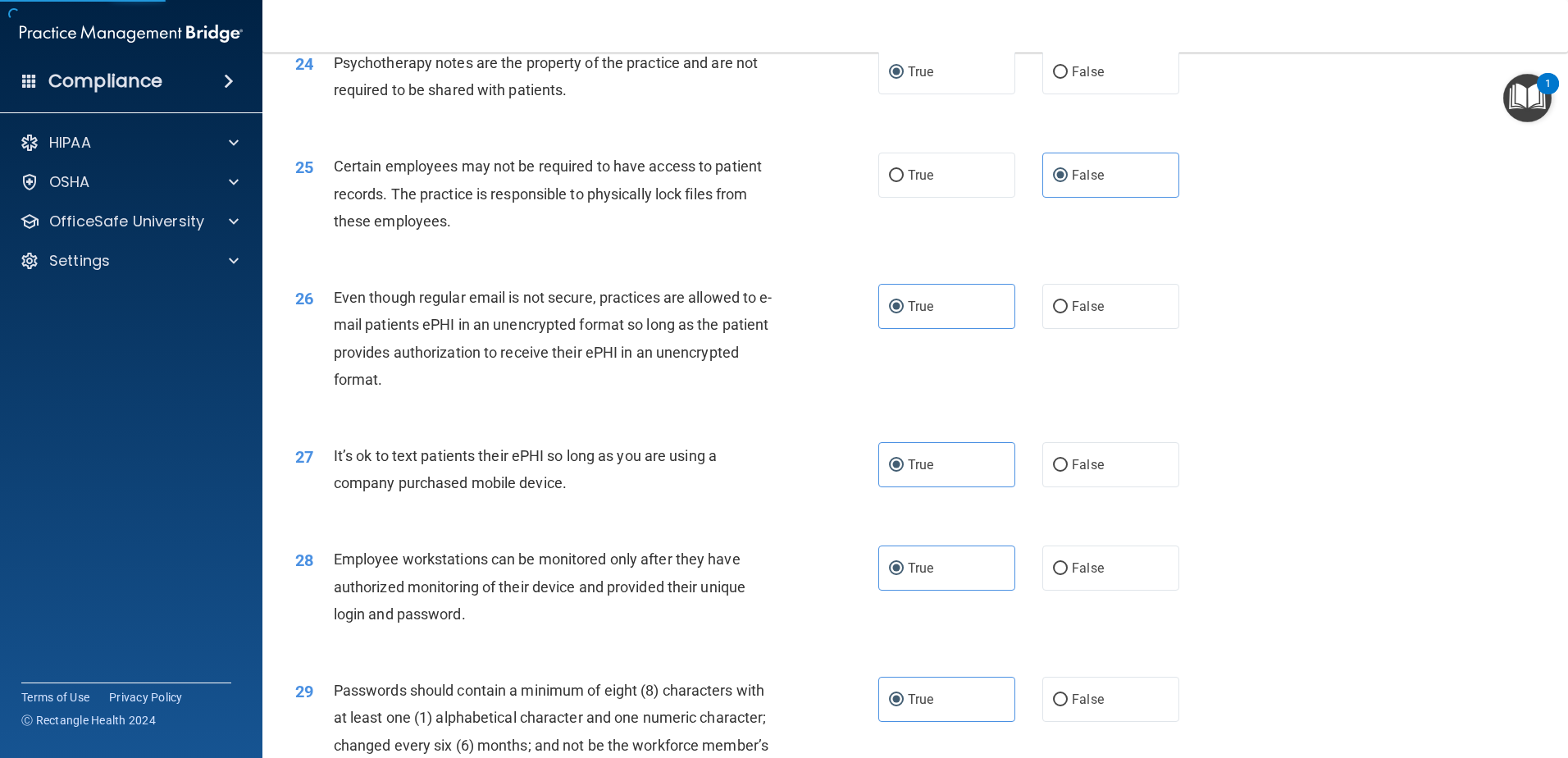
scroll to position [2868, 0]
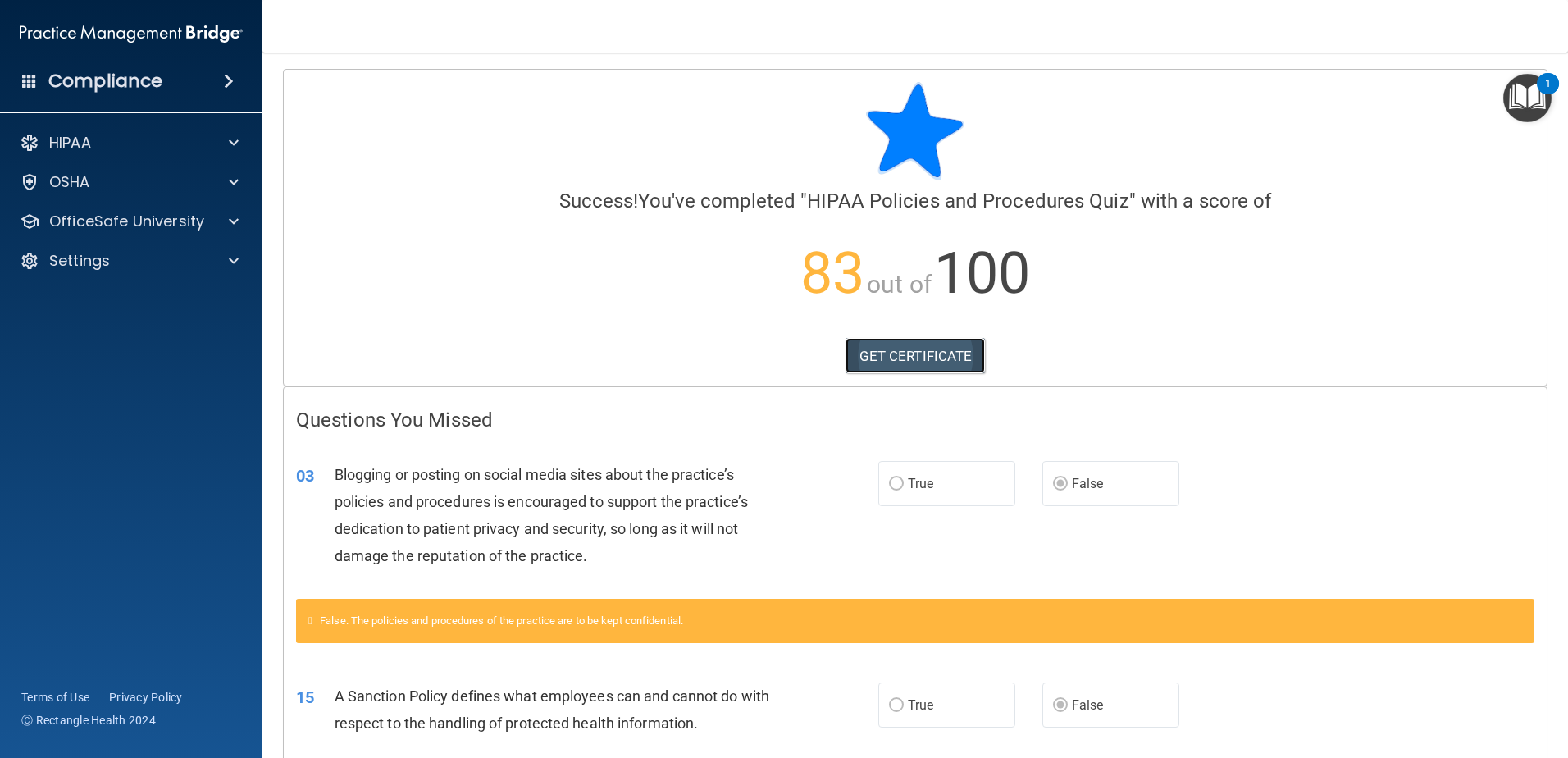
click at [916, 358] on link "GET CERTIFICATE" at bounding box center [915, 356] width 140 height 36
click at [133, 148] on div "HIPAA" at bounding box center [109, 142] width 203 height 20
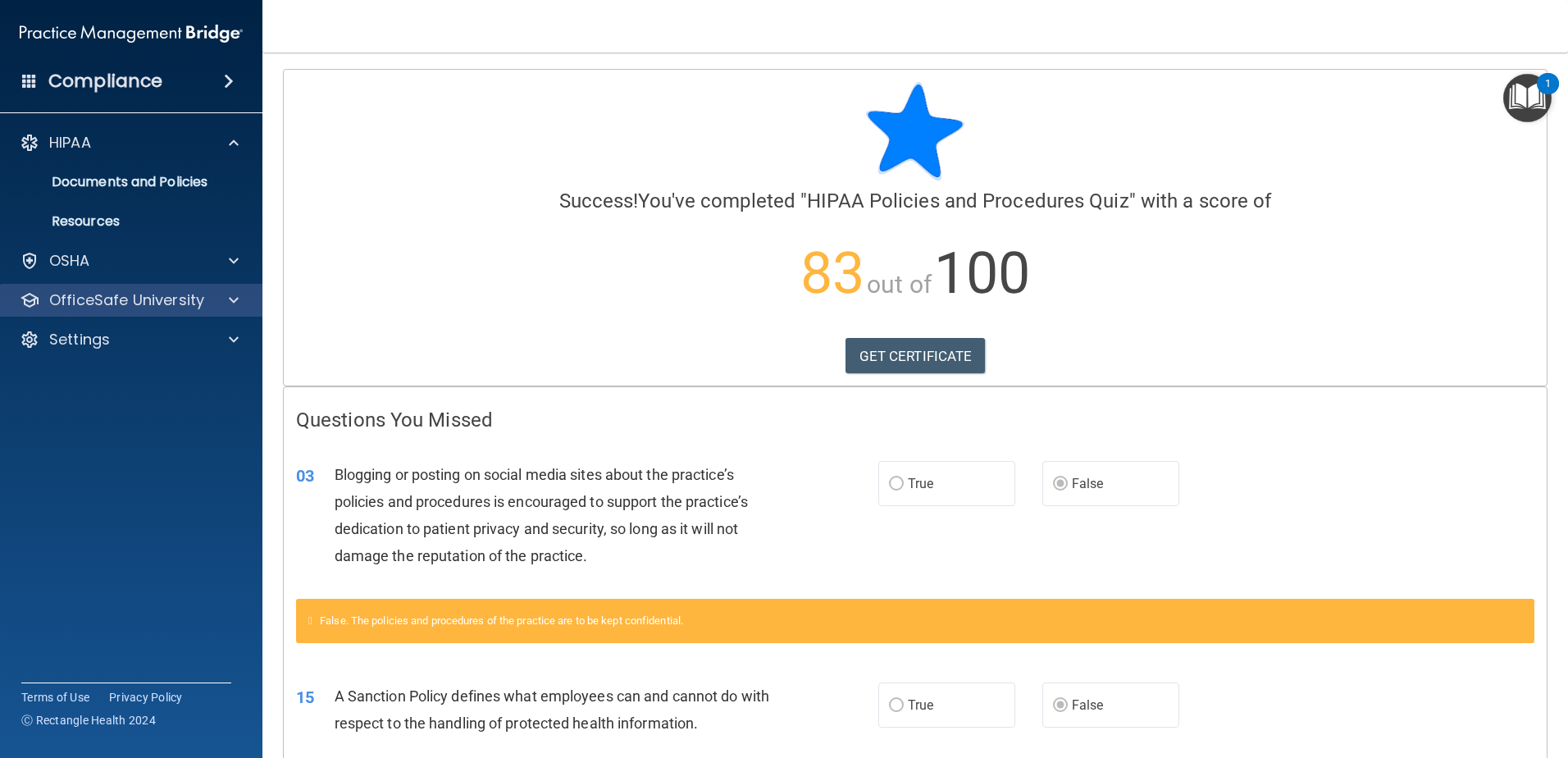
click at [115, 310] on div "OfficeSafe University" at bounding box center [132, 300] width 263 height 33
drag, startPoint x: 138, startPoint y: 303, endPoint x: 172, endPoint y: 300, distance: 34.1
click at [138, 303] on p "OfficeSafe University" at bounding box center [127, 300] width 155 height 20
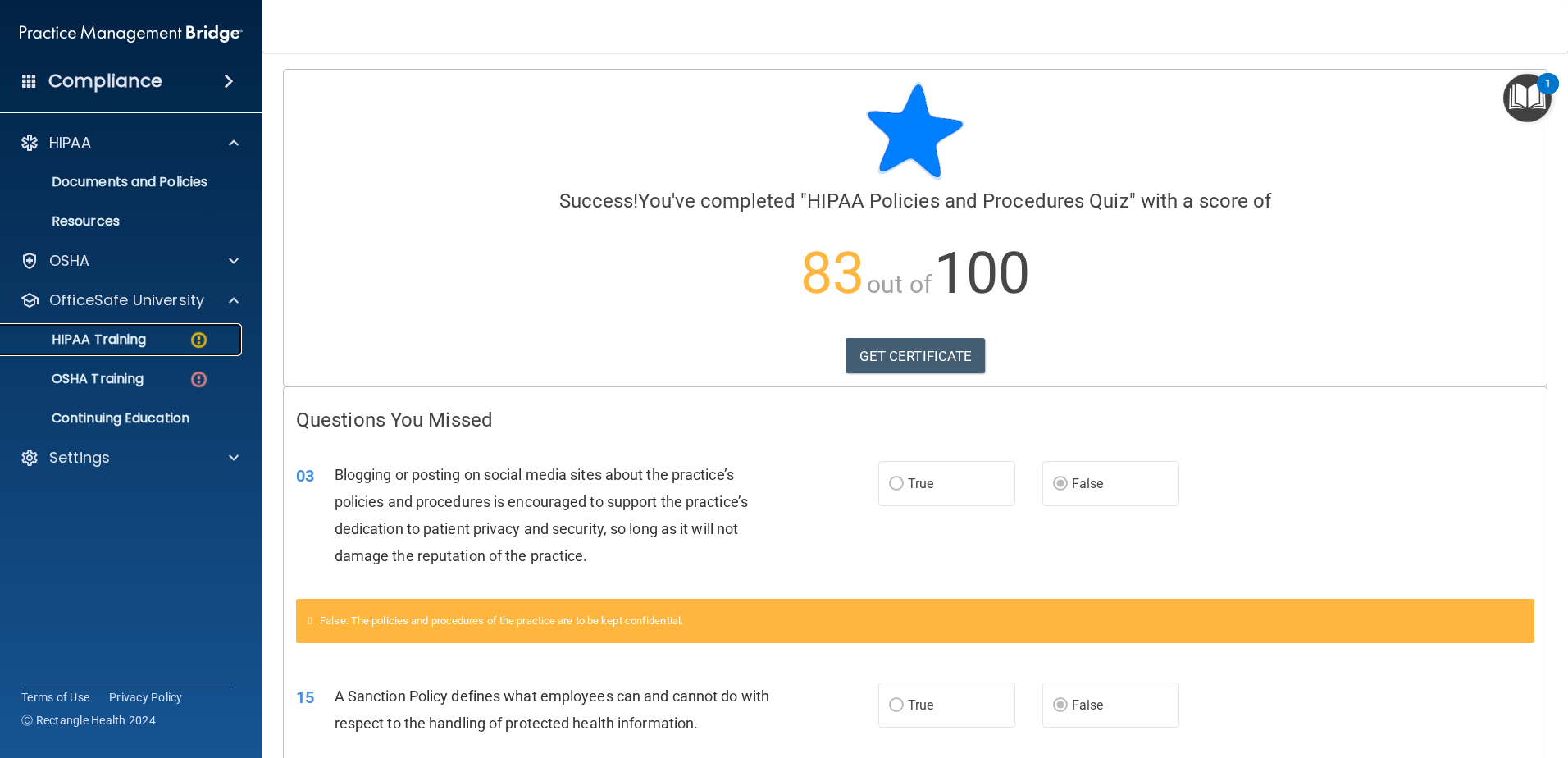
click at [137, 335] on p "HIPAA Training" at bounding box center [78, 339] width 135 height 16
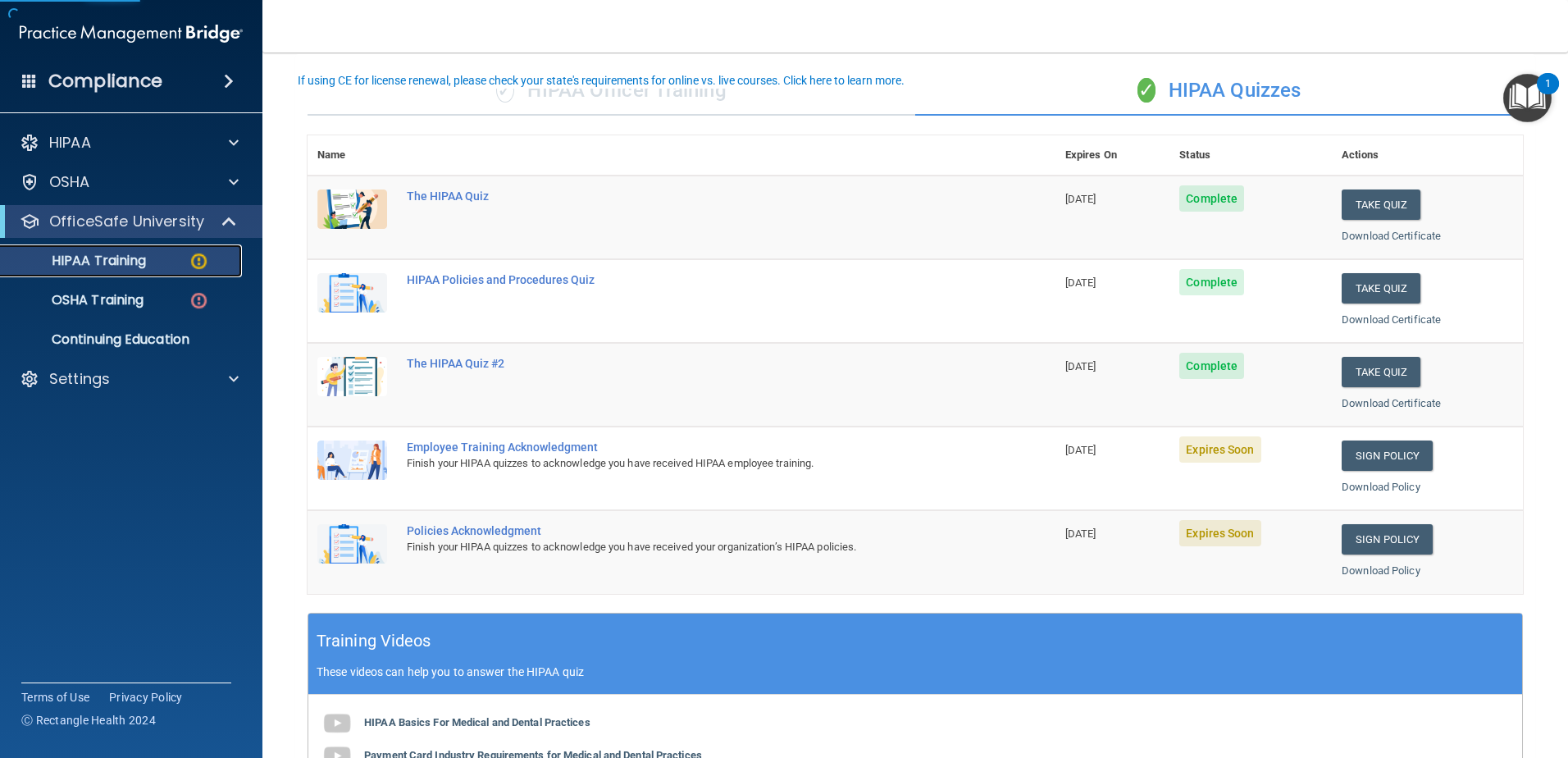
scroll to position [164, 0]
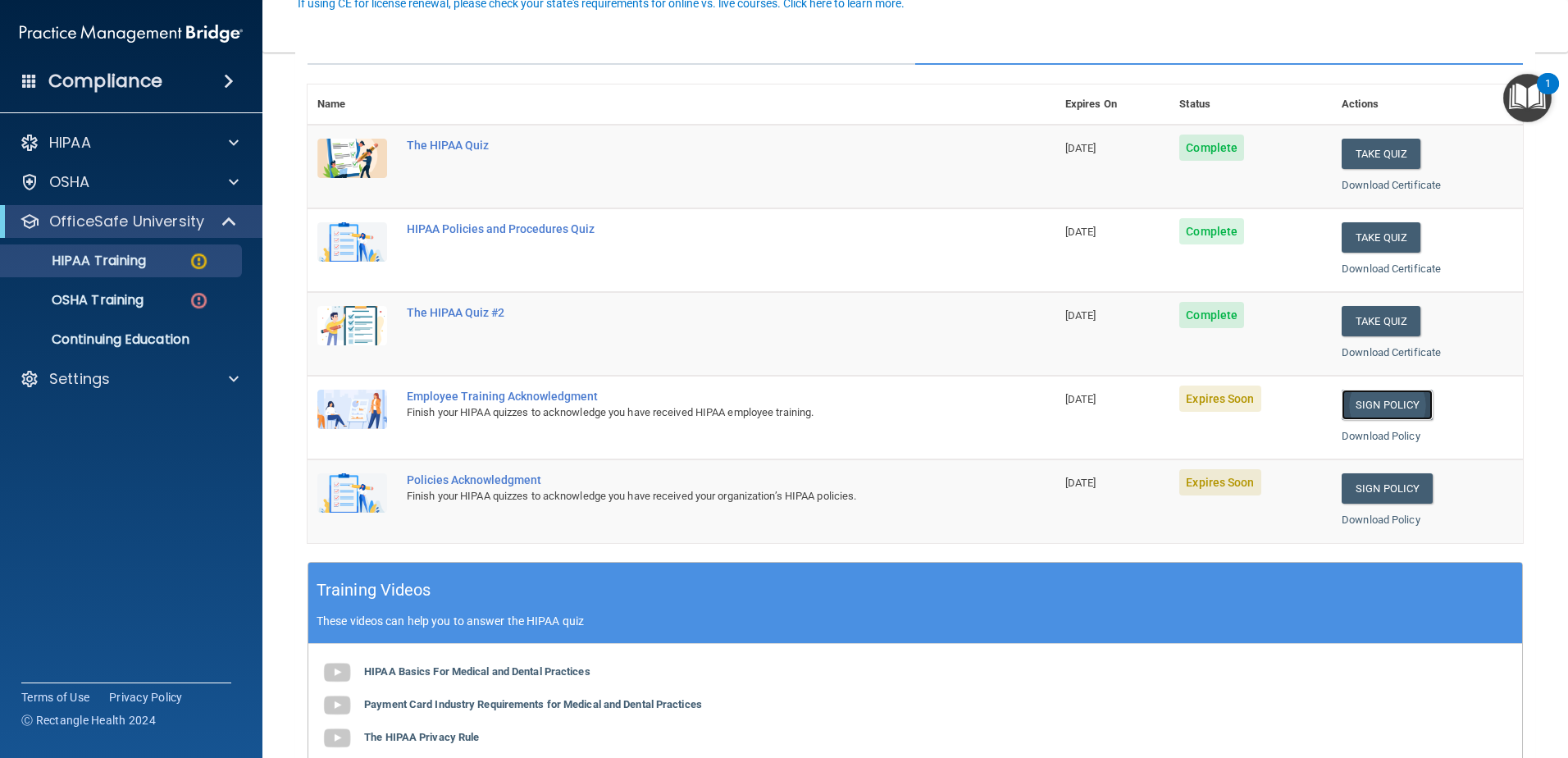
click at [1380, 404] on link "Sign Policy" at bounding box center [1387, 405] width 91 height 31
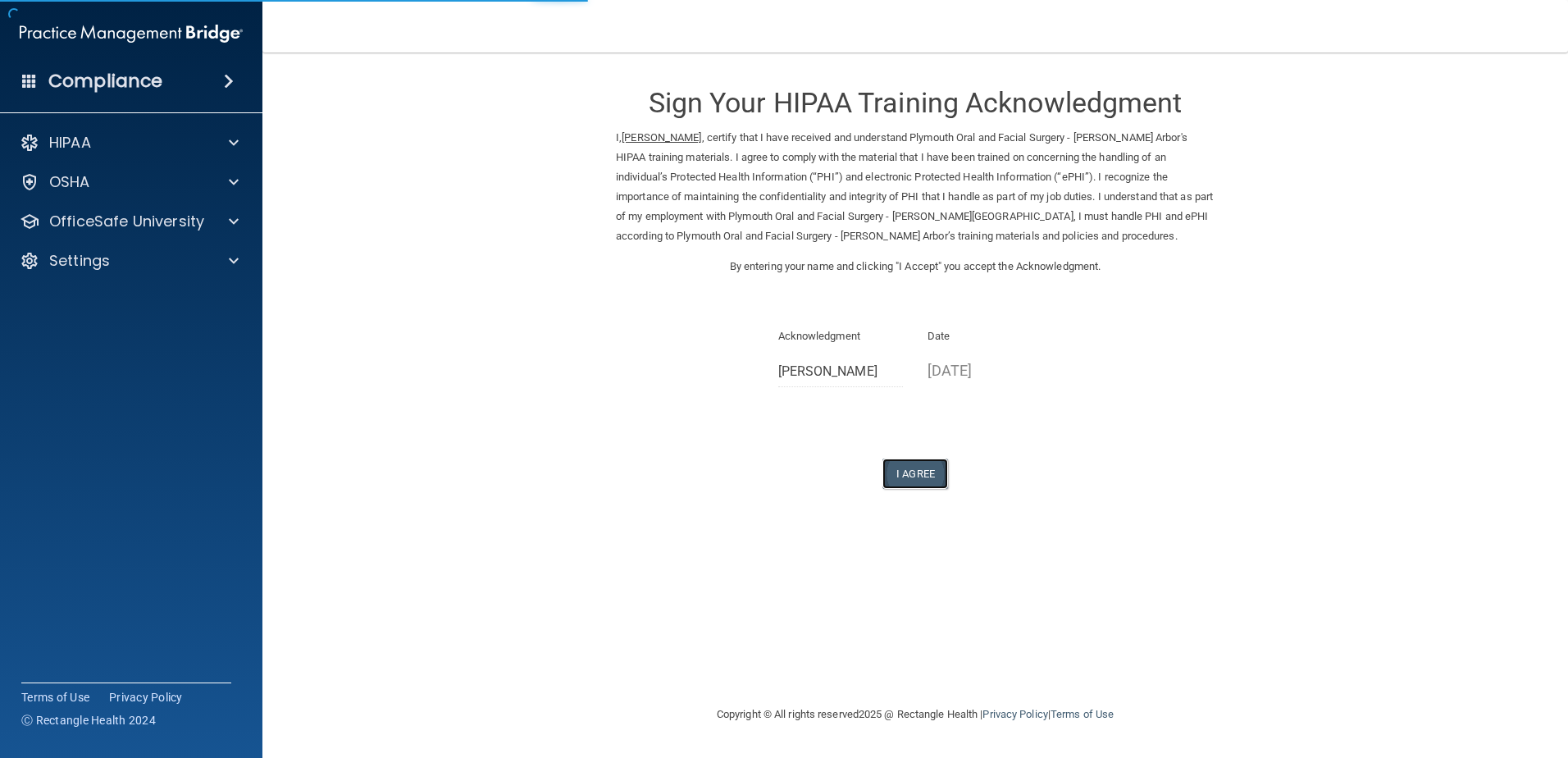
click at [920, 469] on button "I Agree" at bounding box center [915, 474] width 65 height 31
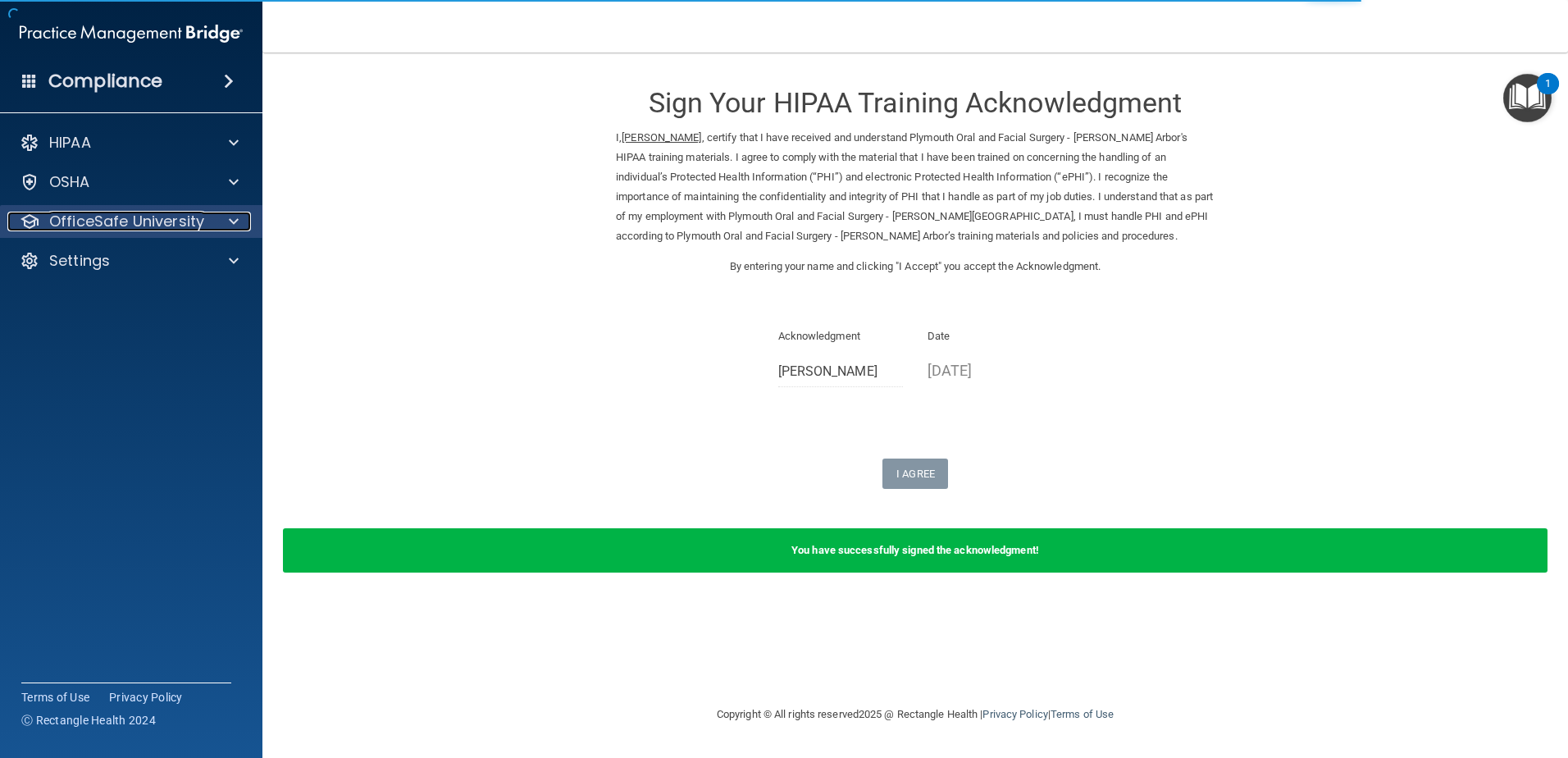
click at [167, 228] on p "OfficeSafe University" at bounding box center [127, 221] width 155 height 20
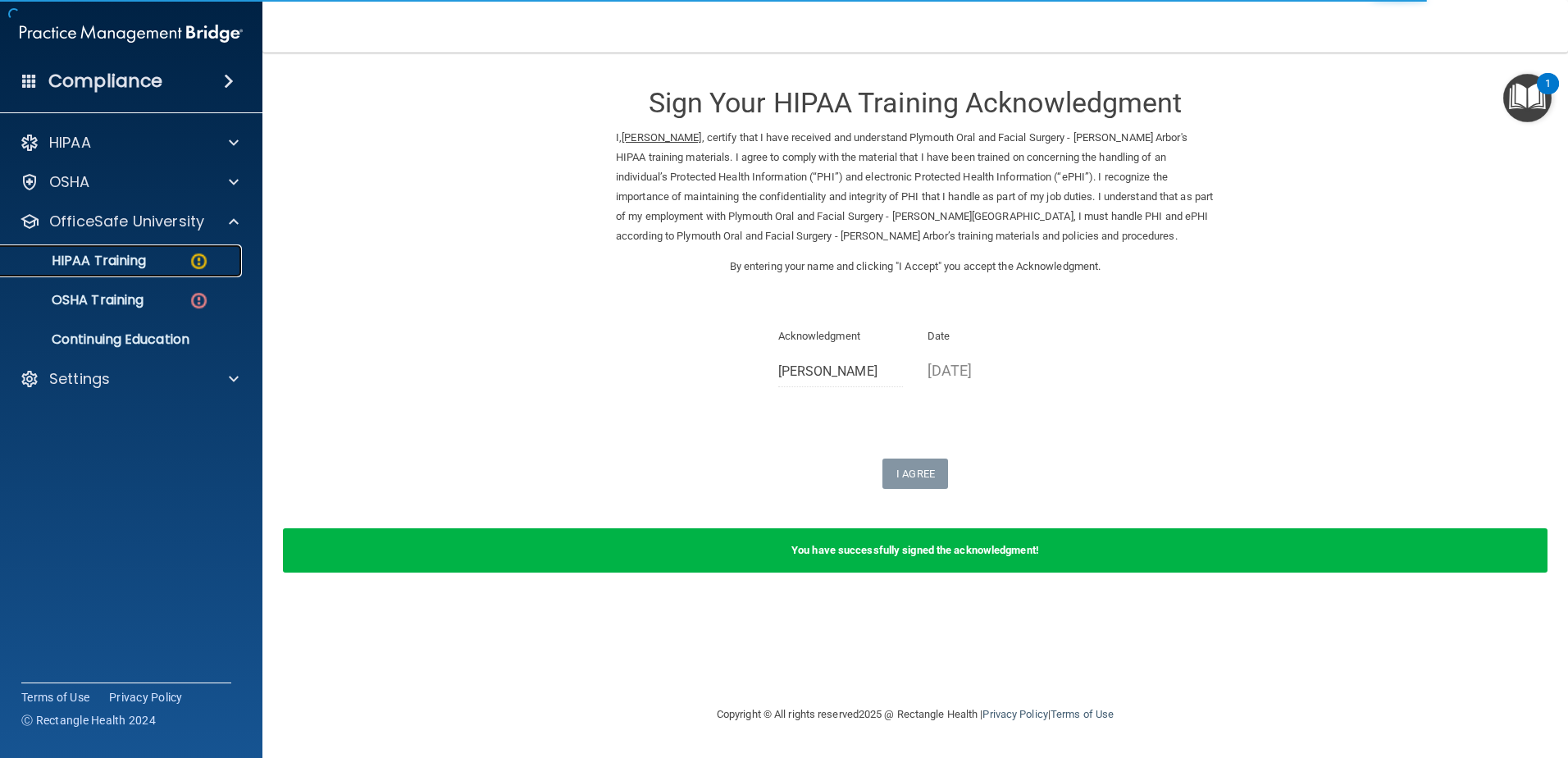
click at [127, 265] on p "HIPAA Training" at bounding box center [78, 260] width 135 height 16
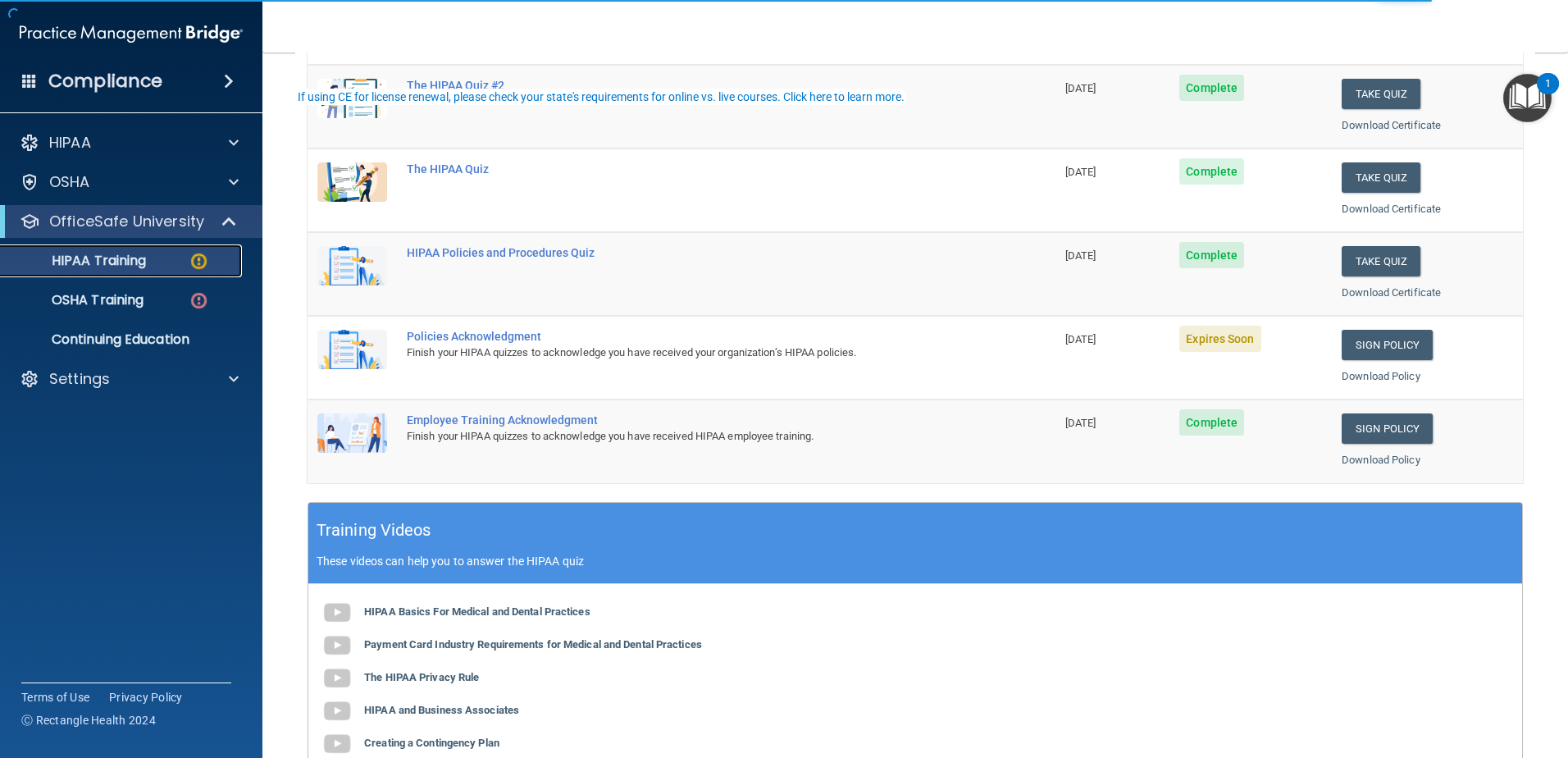
scroll to position [246, 0]
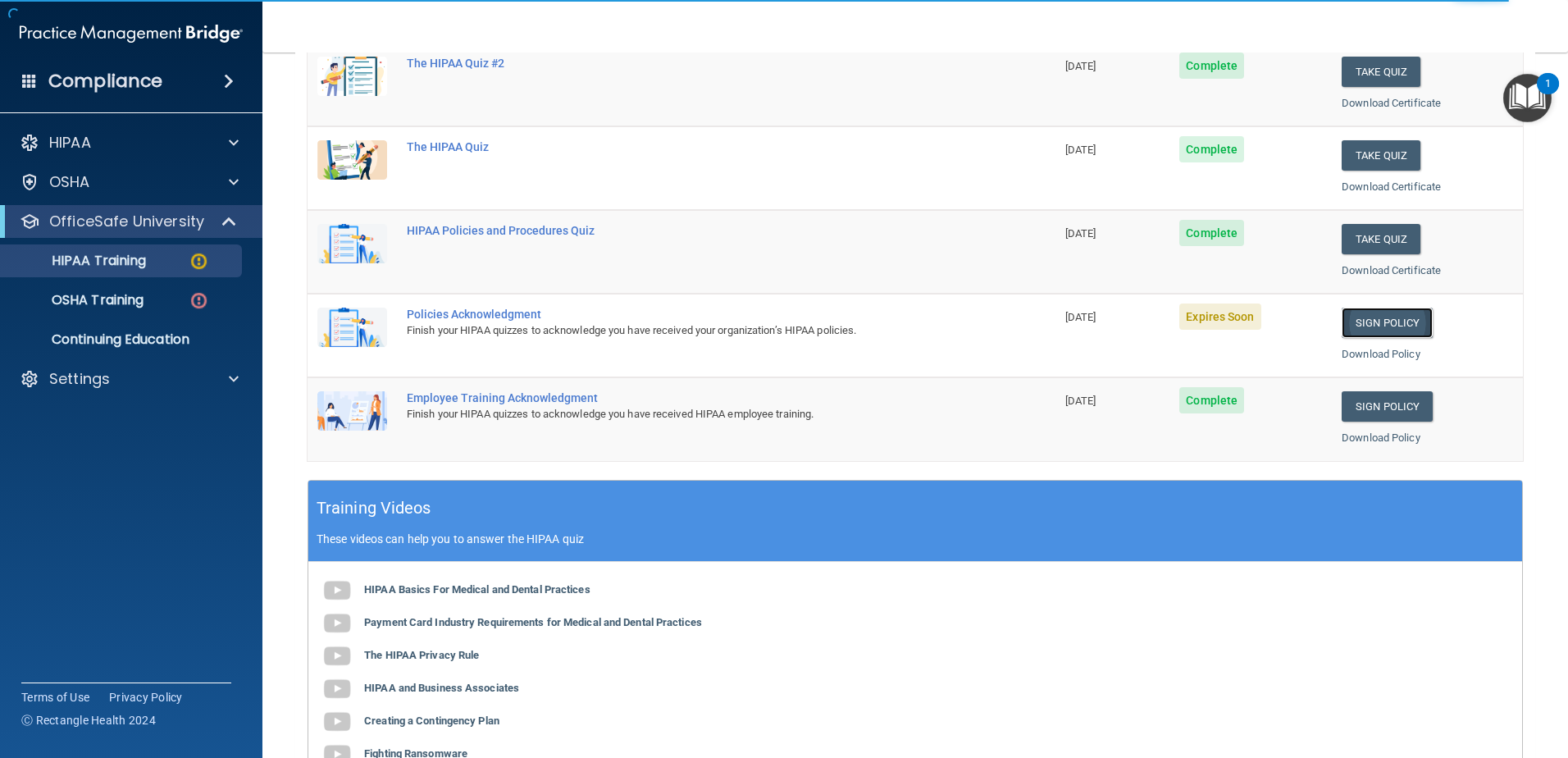
click at [1372, 332] on link "Sign Policy" at bounding box center [1387, 323] width 91 height 31
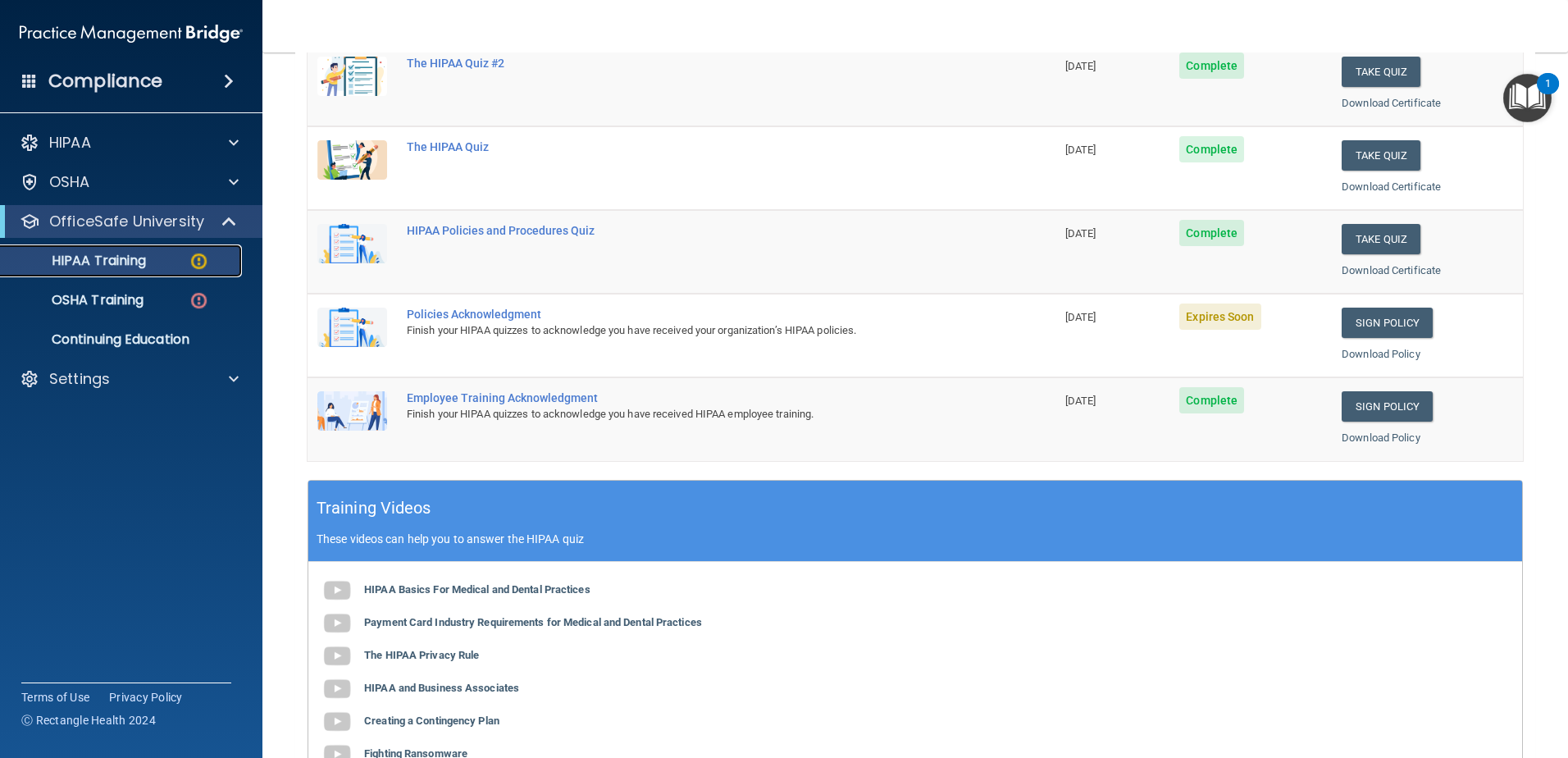
click at [96, 264] on p "HIPAA Training" at bounding box center [78, 260] width 135 height 16
click at [87, 269] on p "HIPAA Training" at bounding box center [78, 260] width 135 height 16
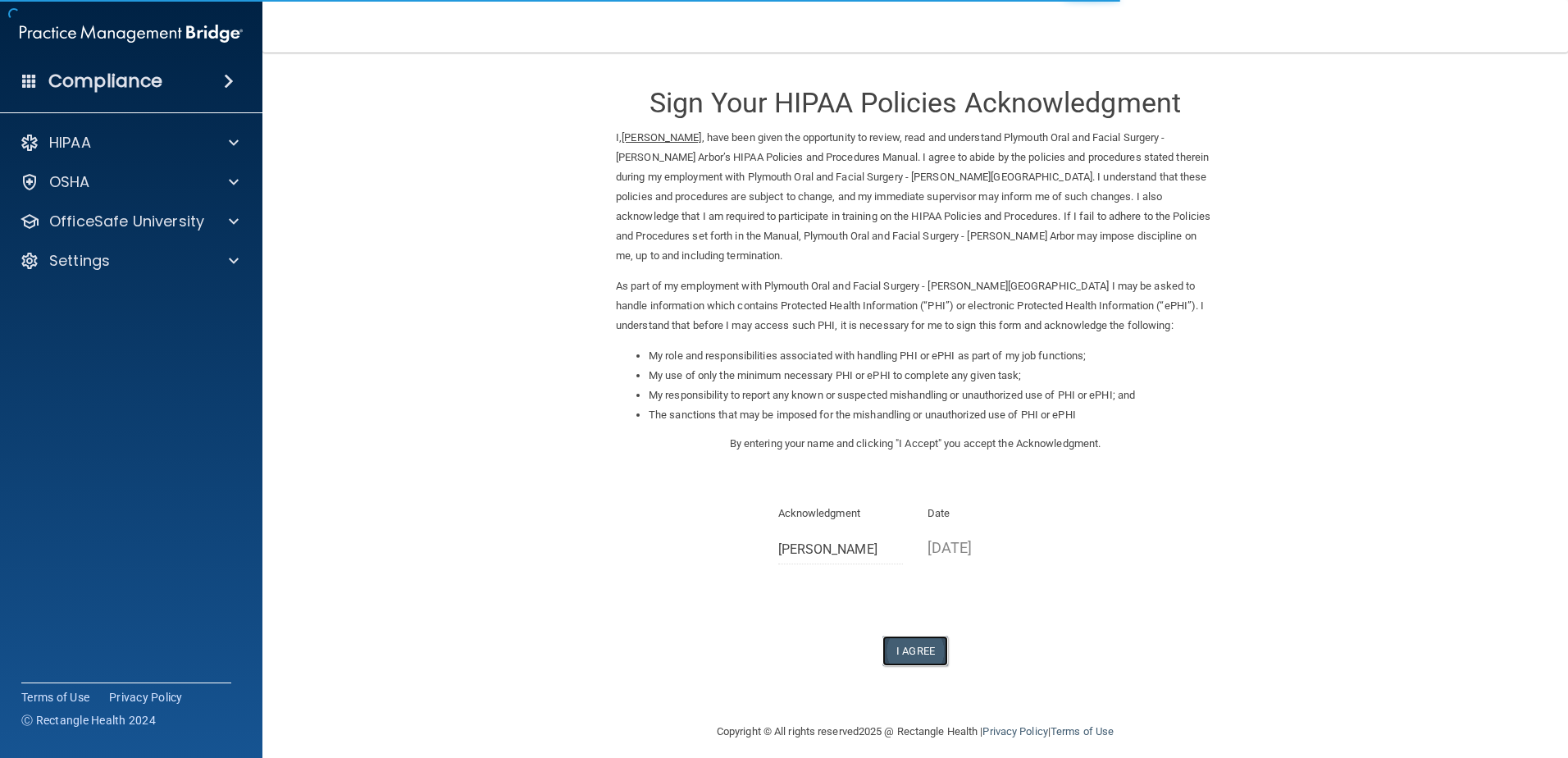
click at [905, 636] on button "I Agree" at bounding box center [915, 651] width 65 height 31
